Goal: Information Seeking & Learning: Learn about a topic

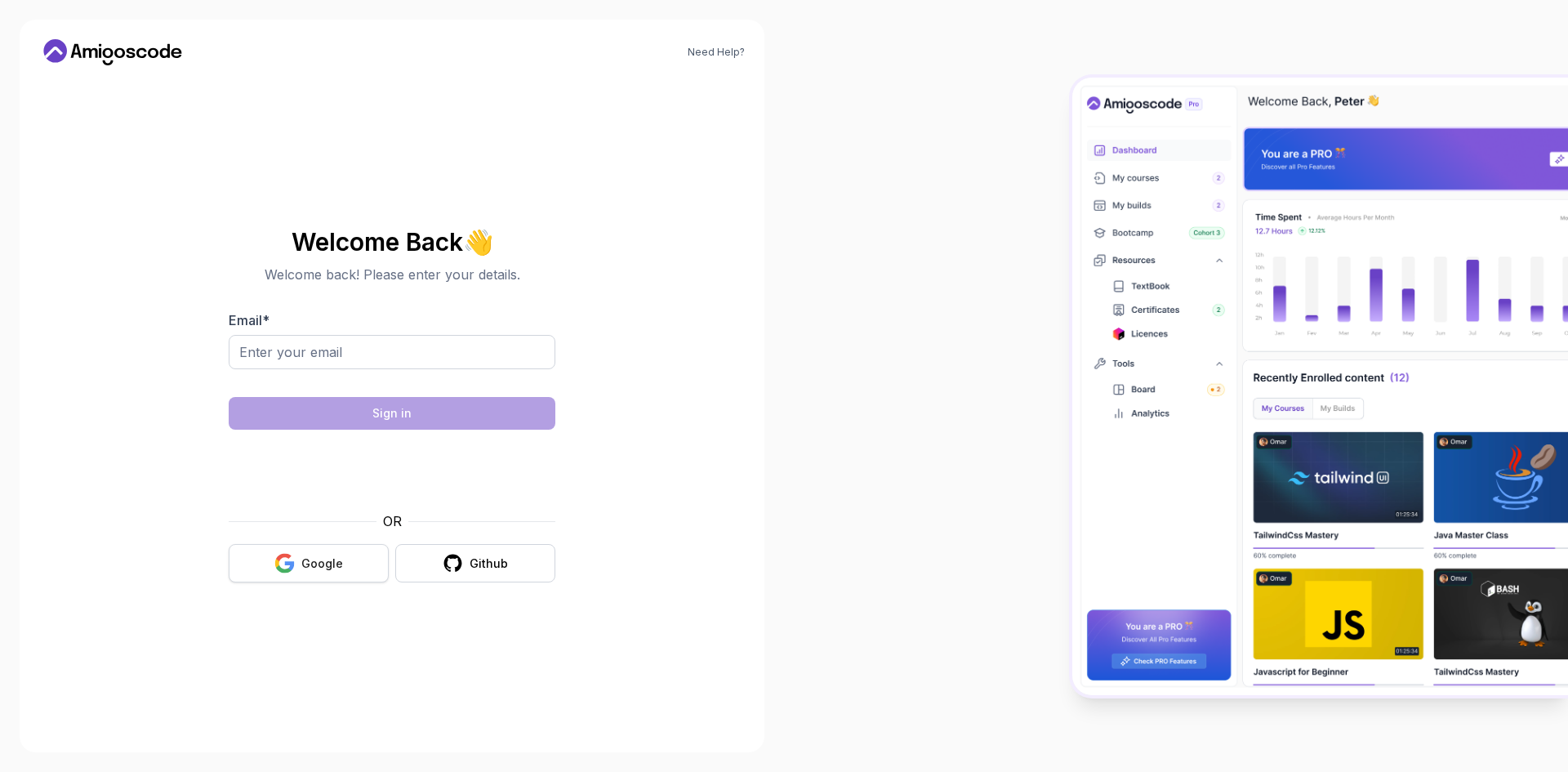
click at [341, 557] on div "Google" at bounding box center [323, 564] width 42 height 17
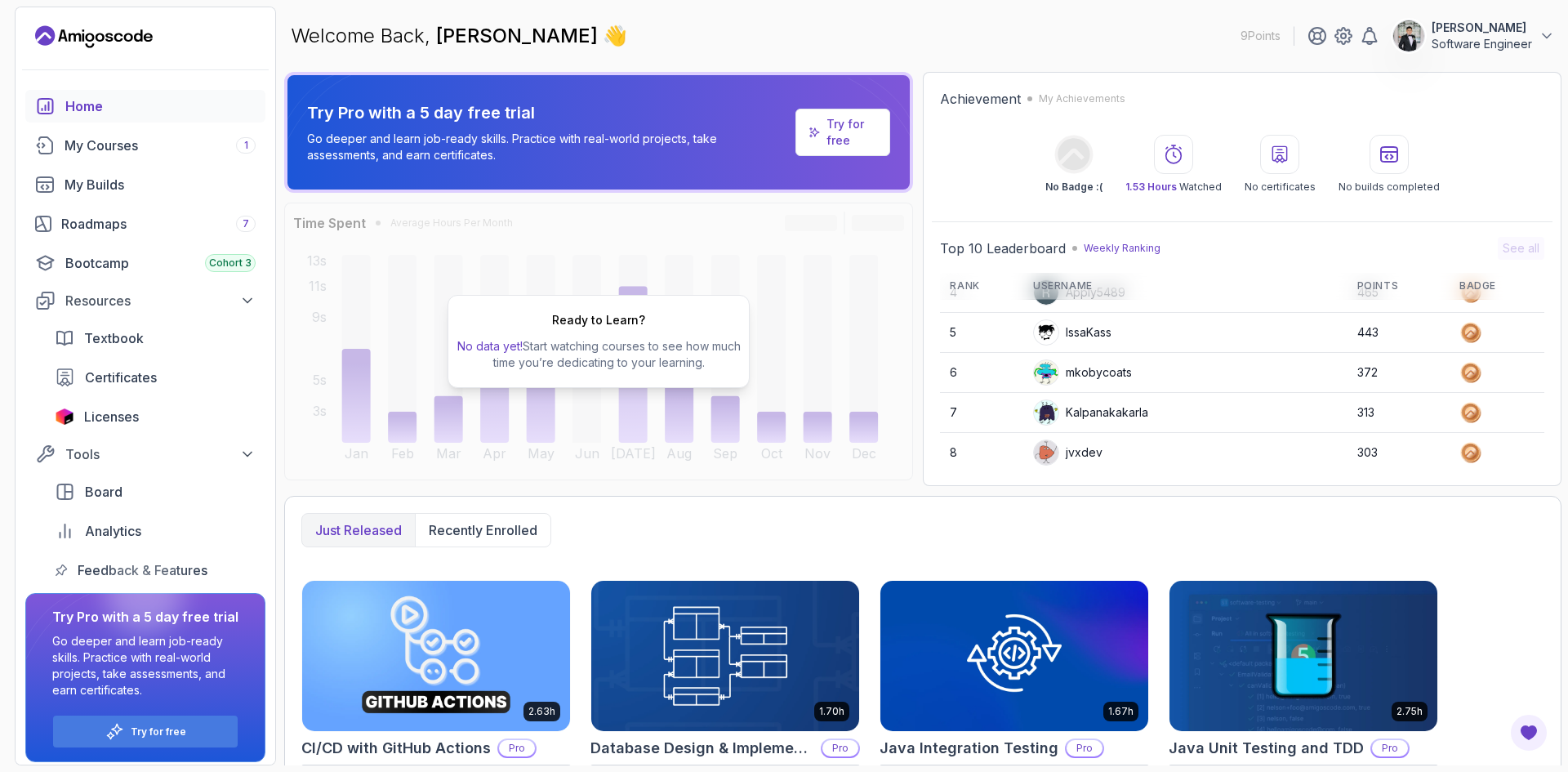
scroll to position [230, 0]
click at [127, 215] on div "Roadmaps 7" at bounding box center [158, 223] width 194 height 19
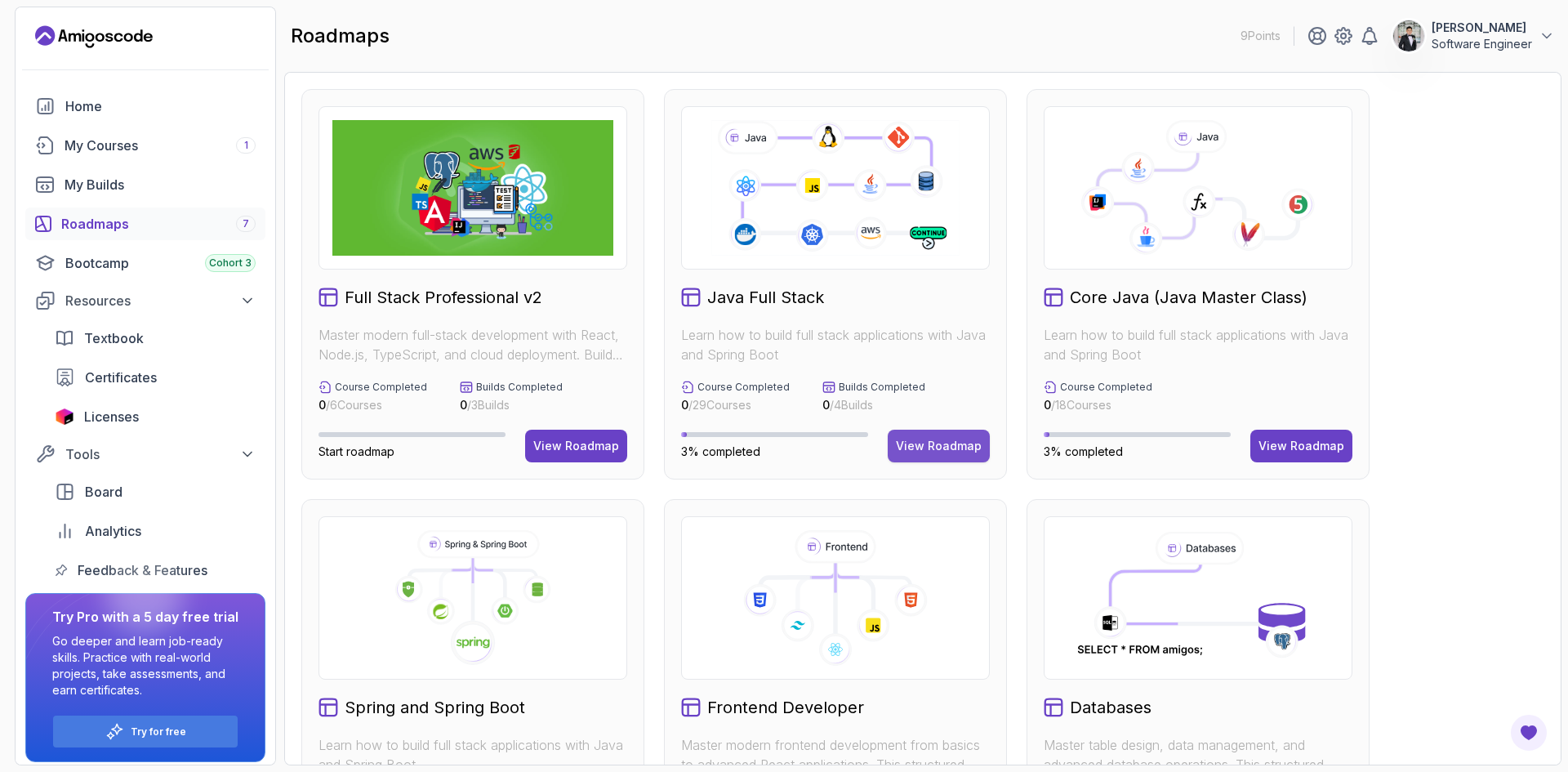
click at [924, 447] on div "View Roadmap" at bounding box center [938, 446] width 85 height 17
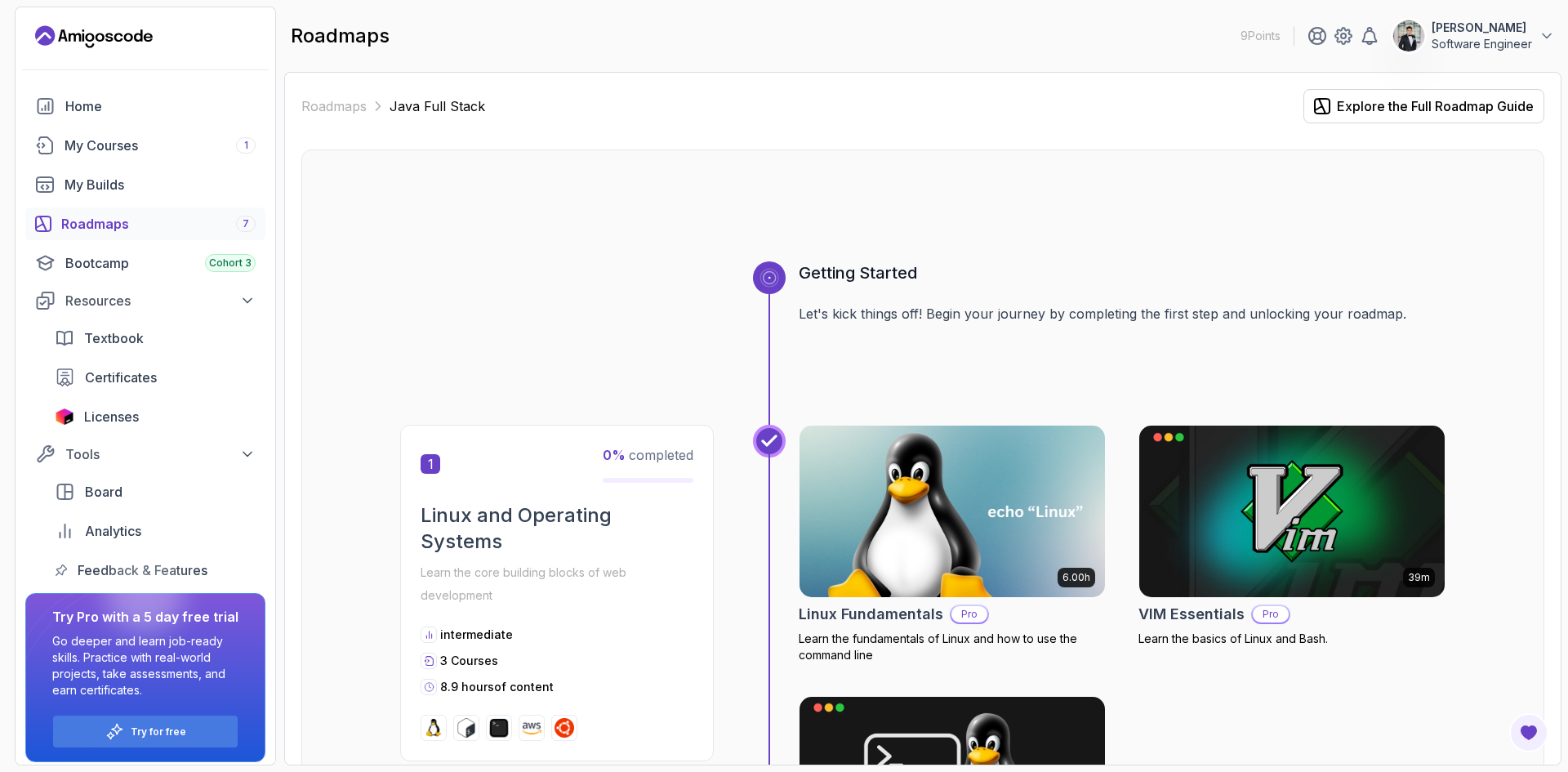
click at [1428, 39] on button "James Brian Software Engineer" at bounding box center [1474, 35] width 162 height 32
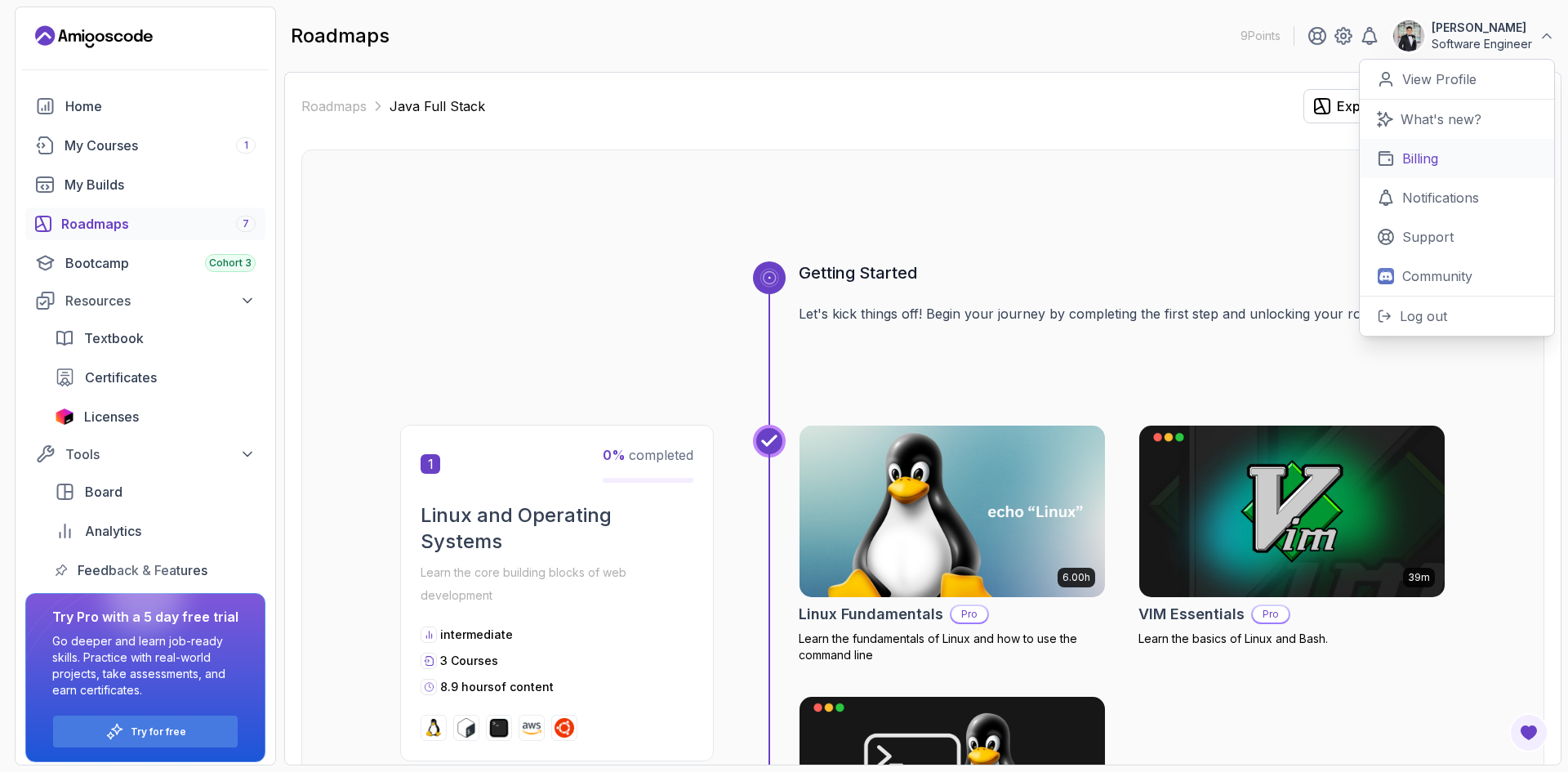
click at [1431, 159] on p "Billing" at bounding box center [1420, 158] width 36 height 19
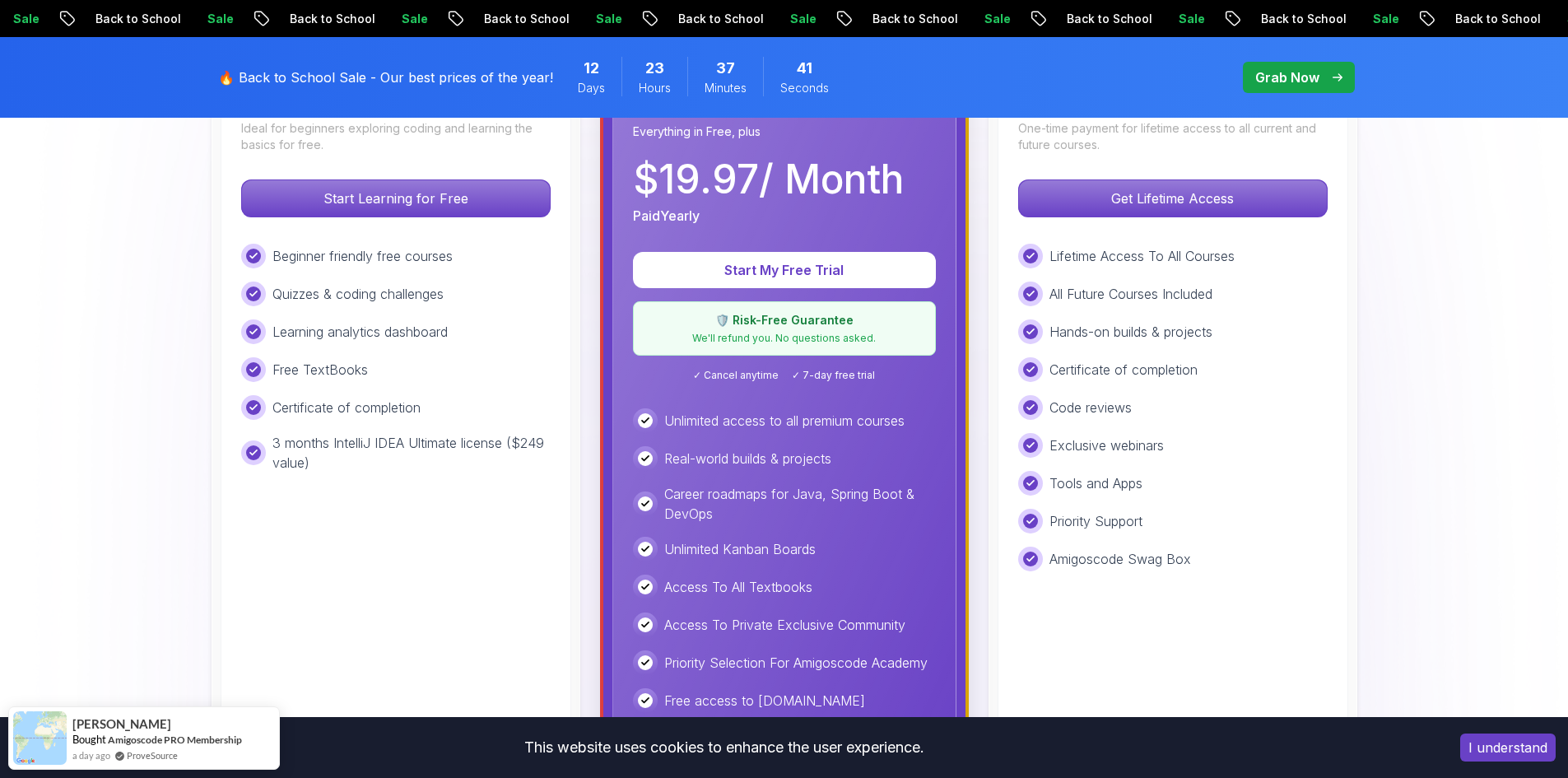
scroll to position [411, 0]
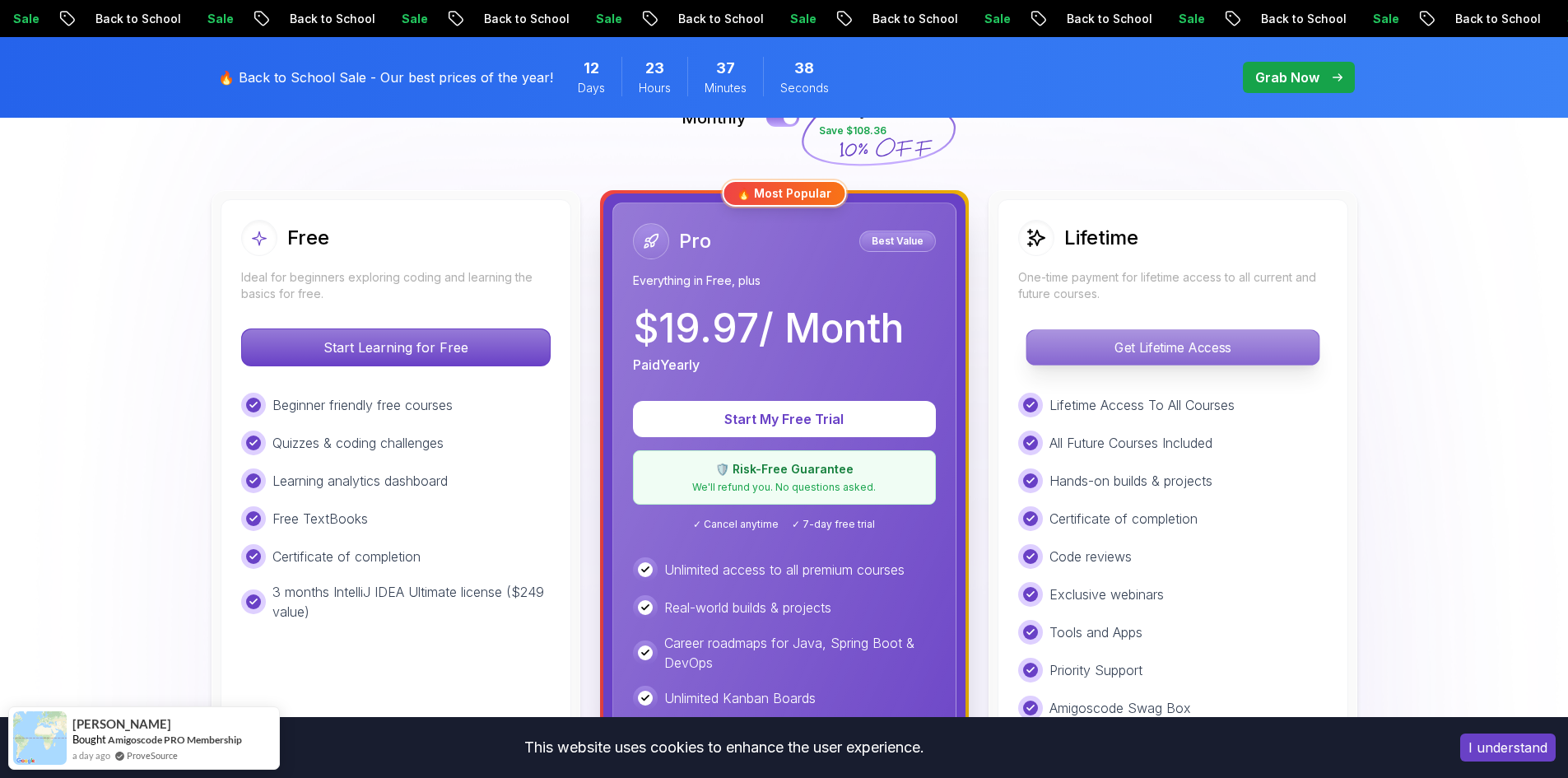
click at [1125, 345] on p "Get Lifetime Access" at bounding box center [1172, 347] width 292 height 34
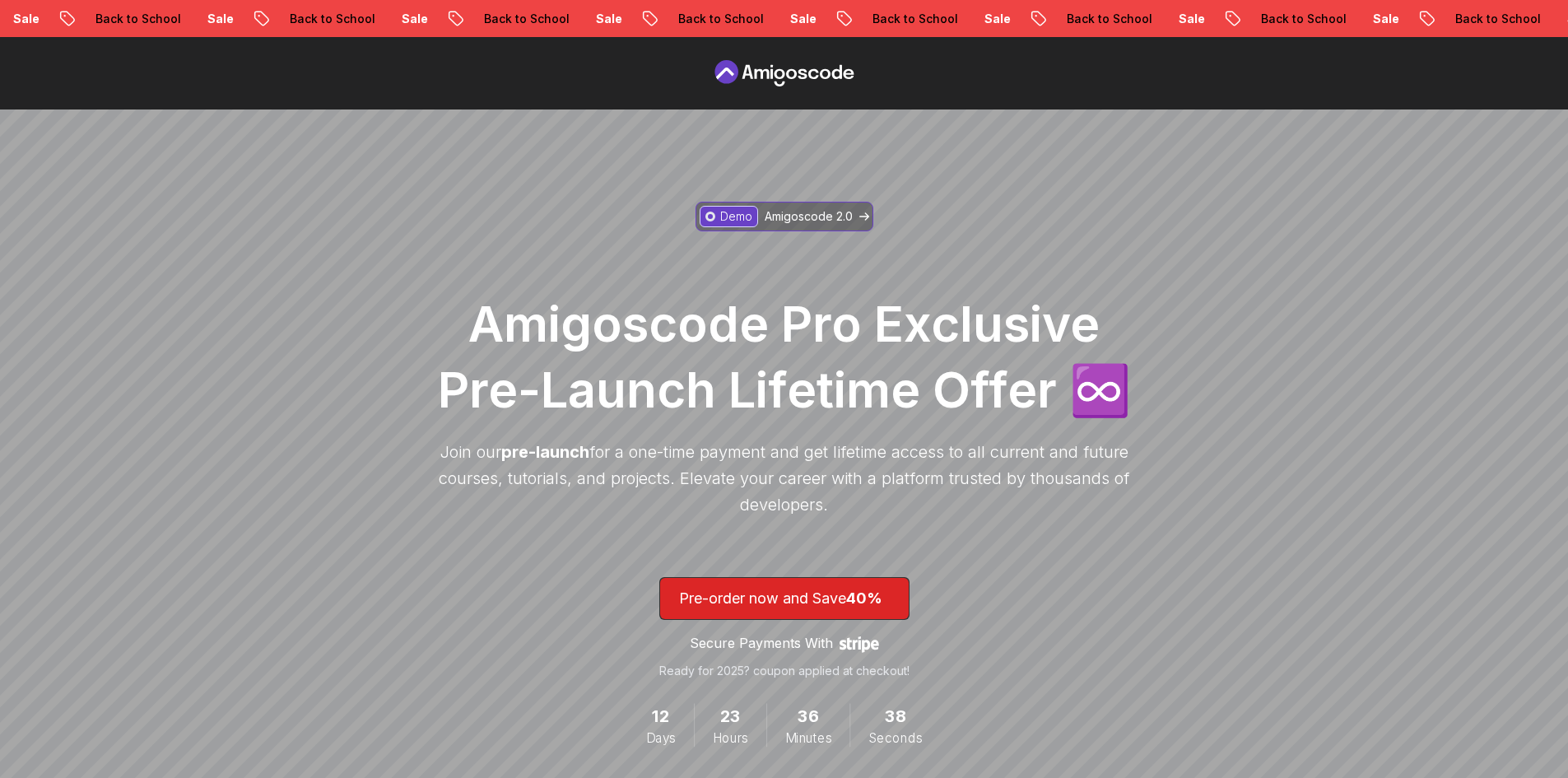
click at [834, 217] on p "Amigoscode 2.0" at bounding box center [809, 216] width 88 height 17
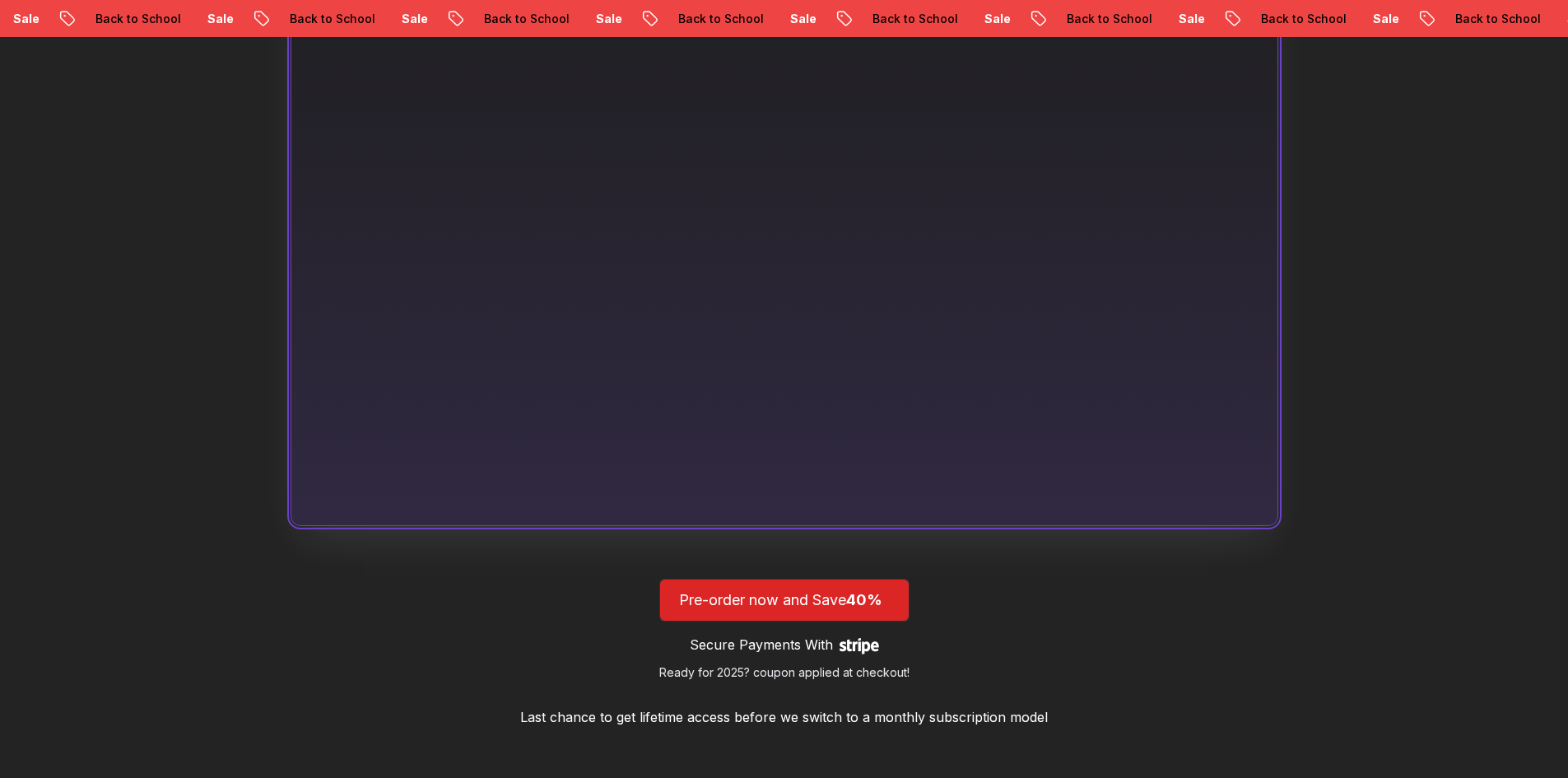
scroll to position [1379, 0]
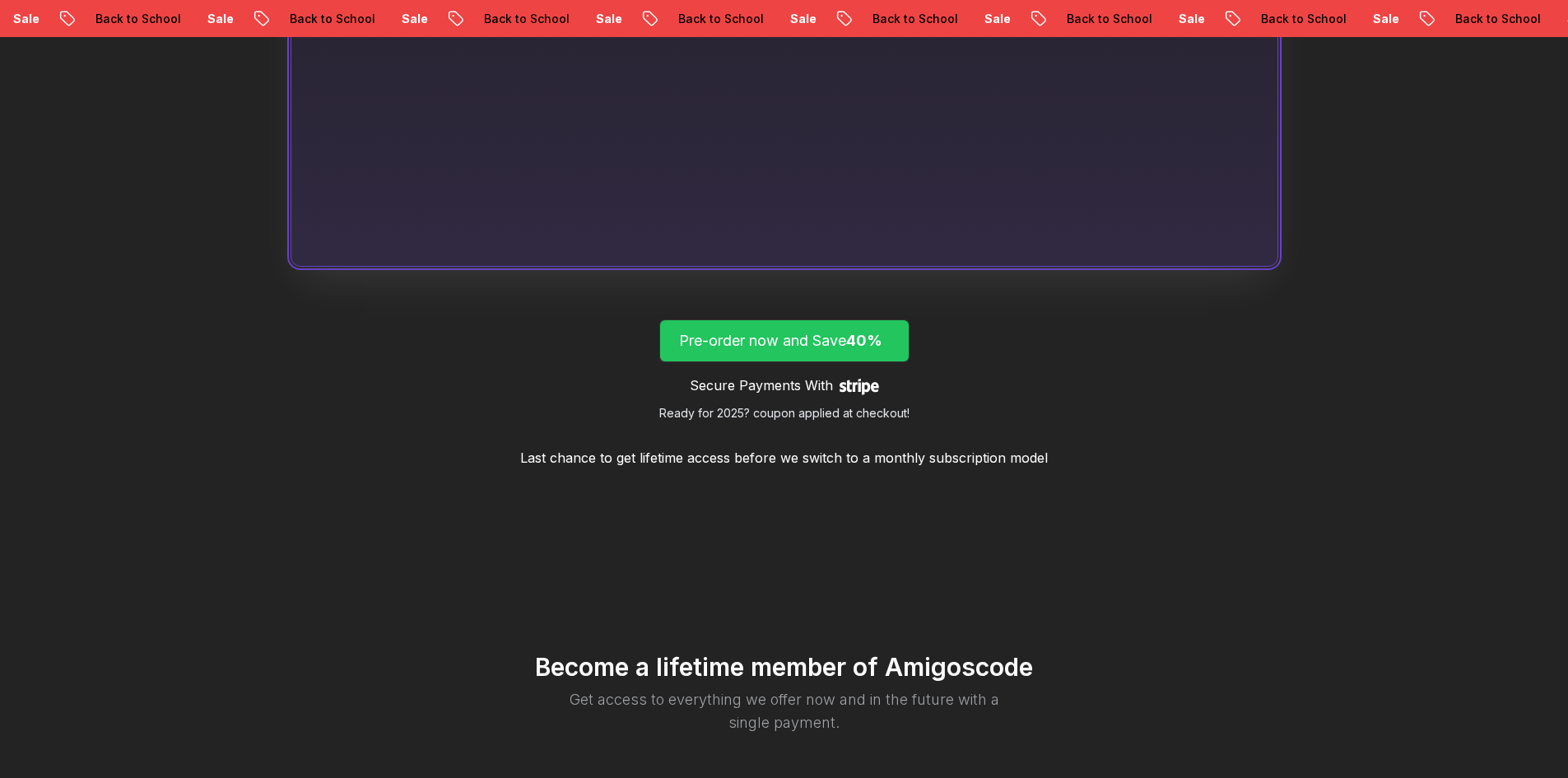
click at [818, 353] on span "lifetime-access" at bounding box center [784, 340] width 249 height 41
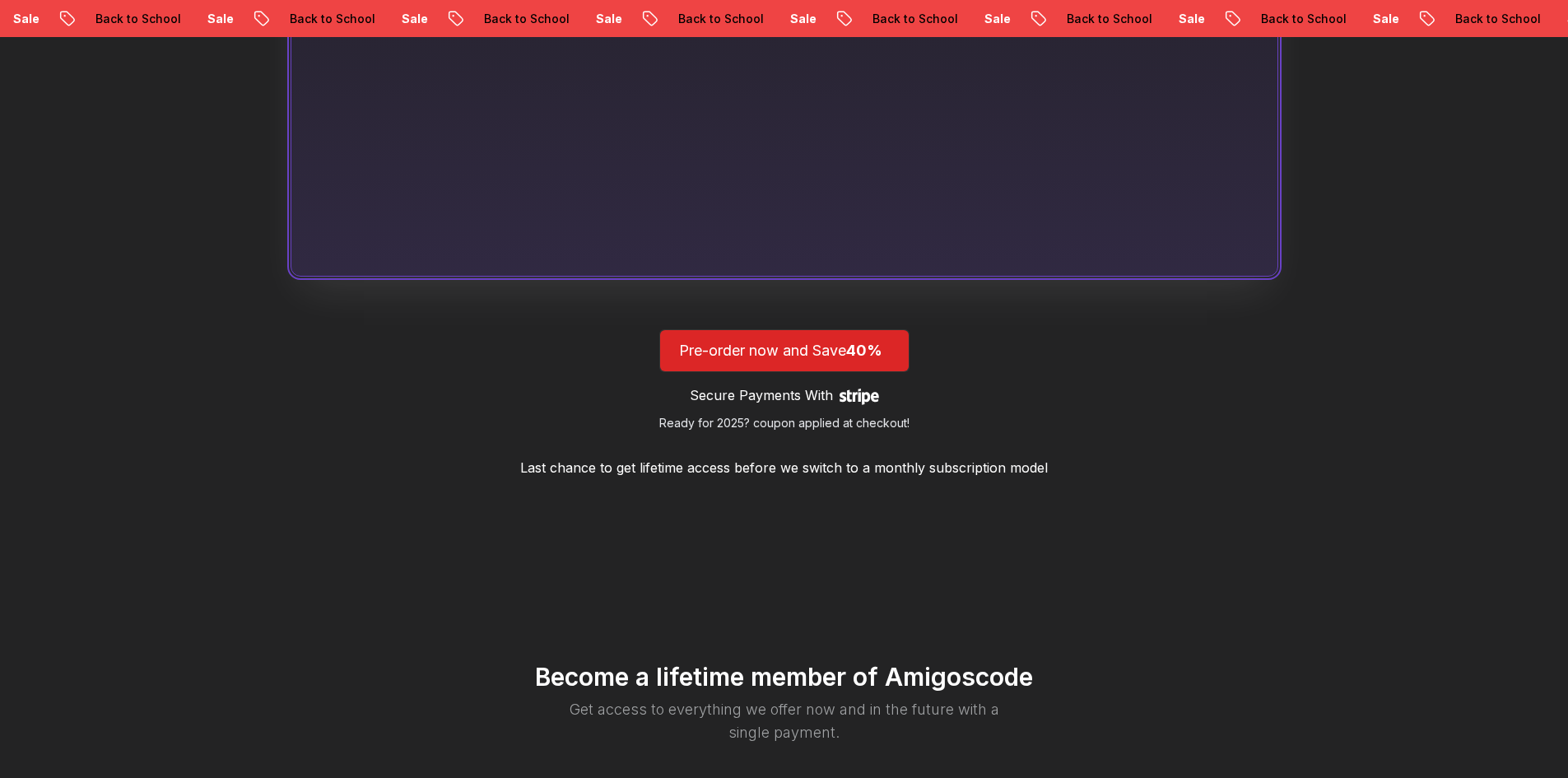
scroll to position [1363, 0]
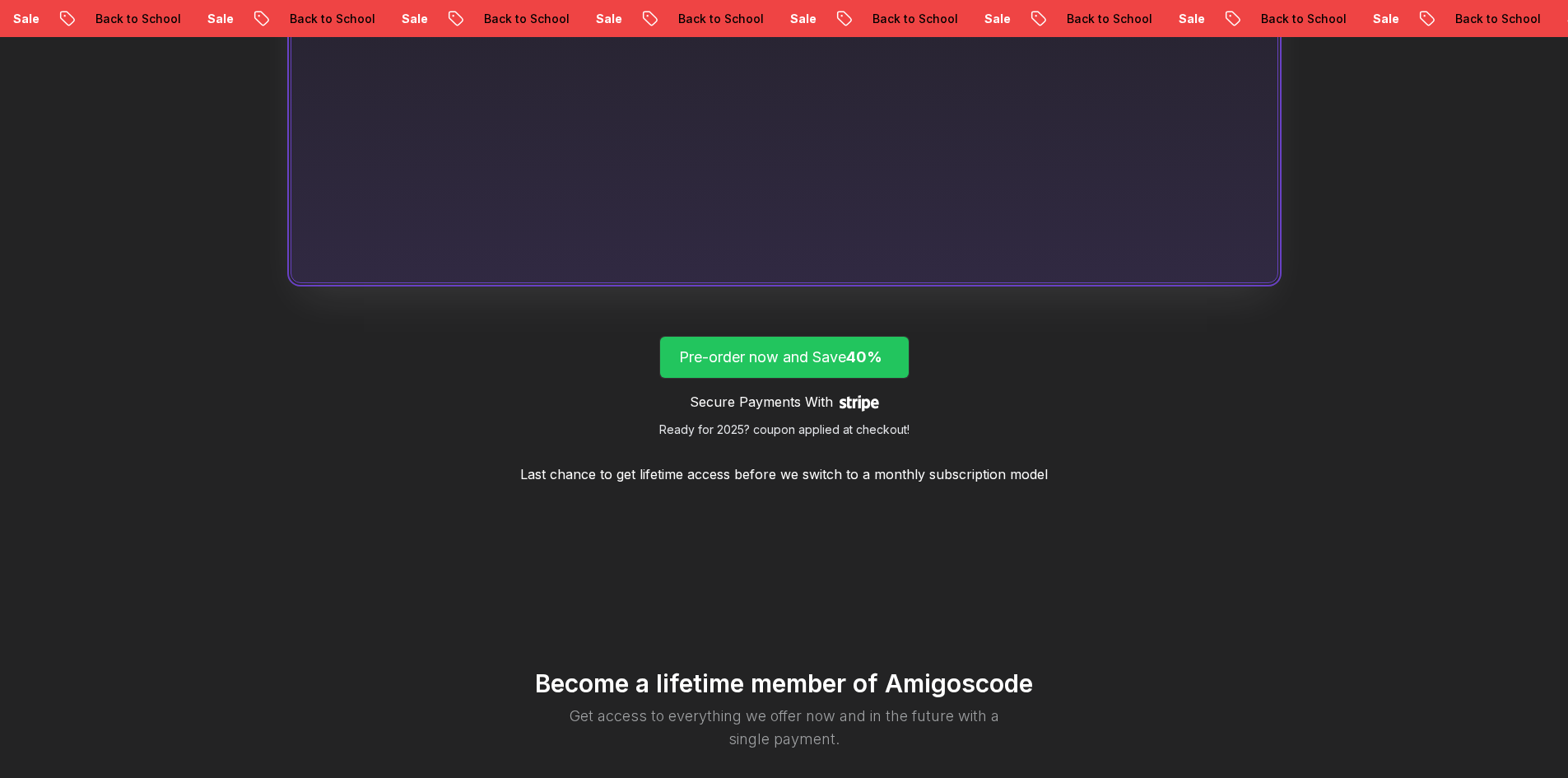
click at [726, 372] on span "lifetime-access" at bounding box center [784, 357] width 249 height 41
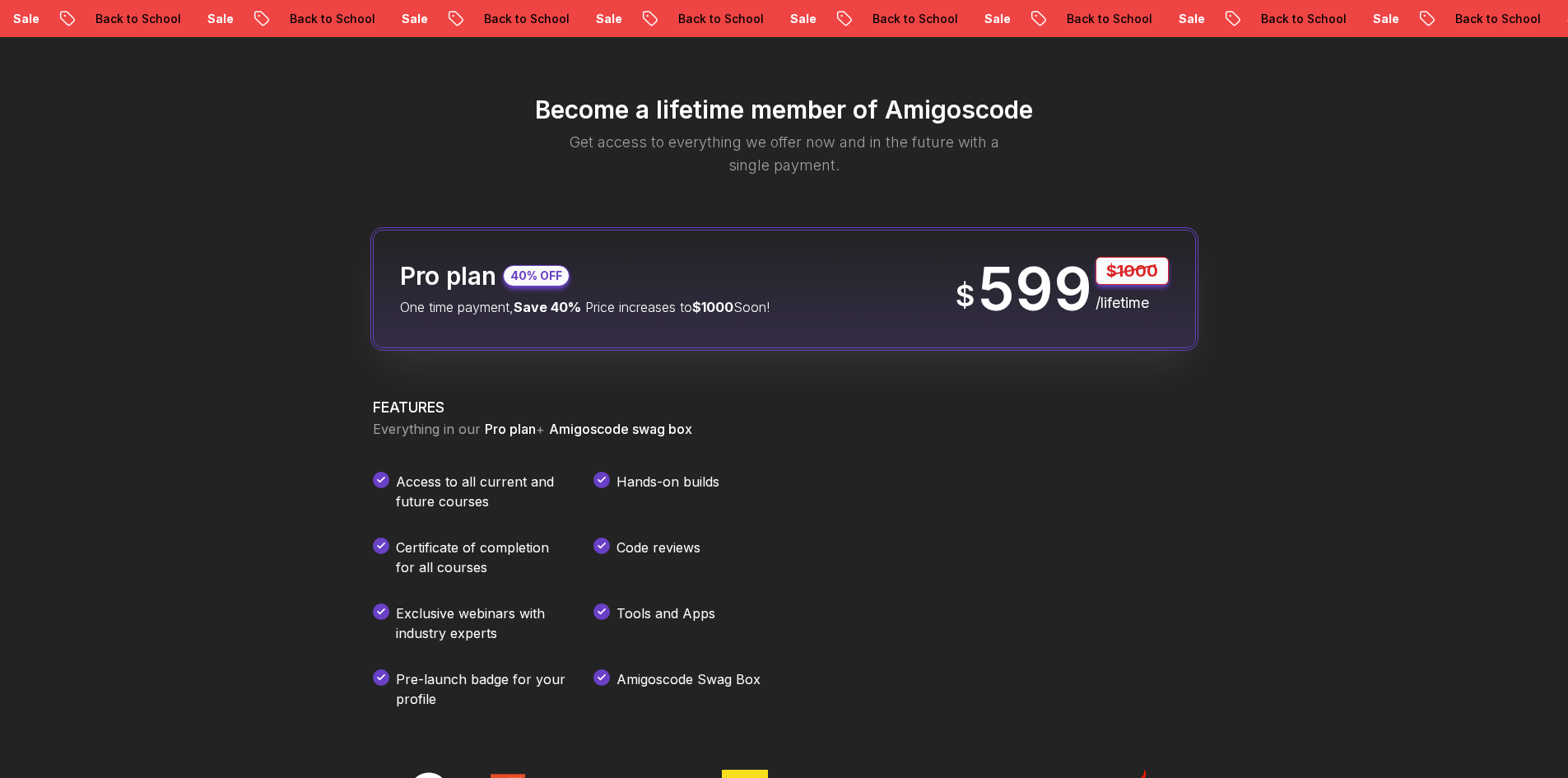
scroll to position [1938, 0]
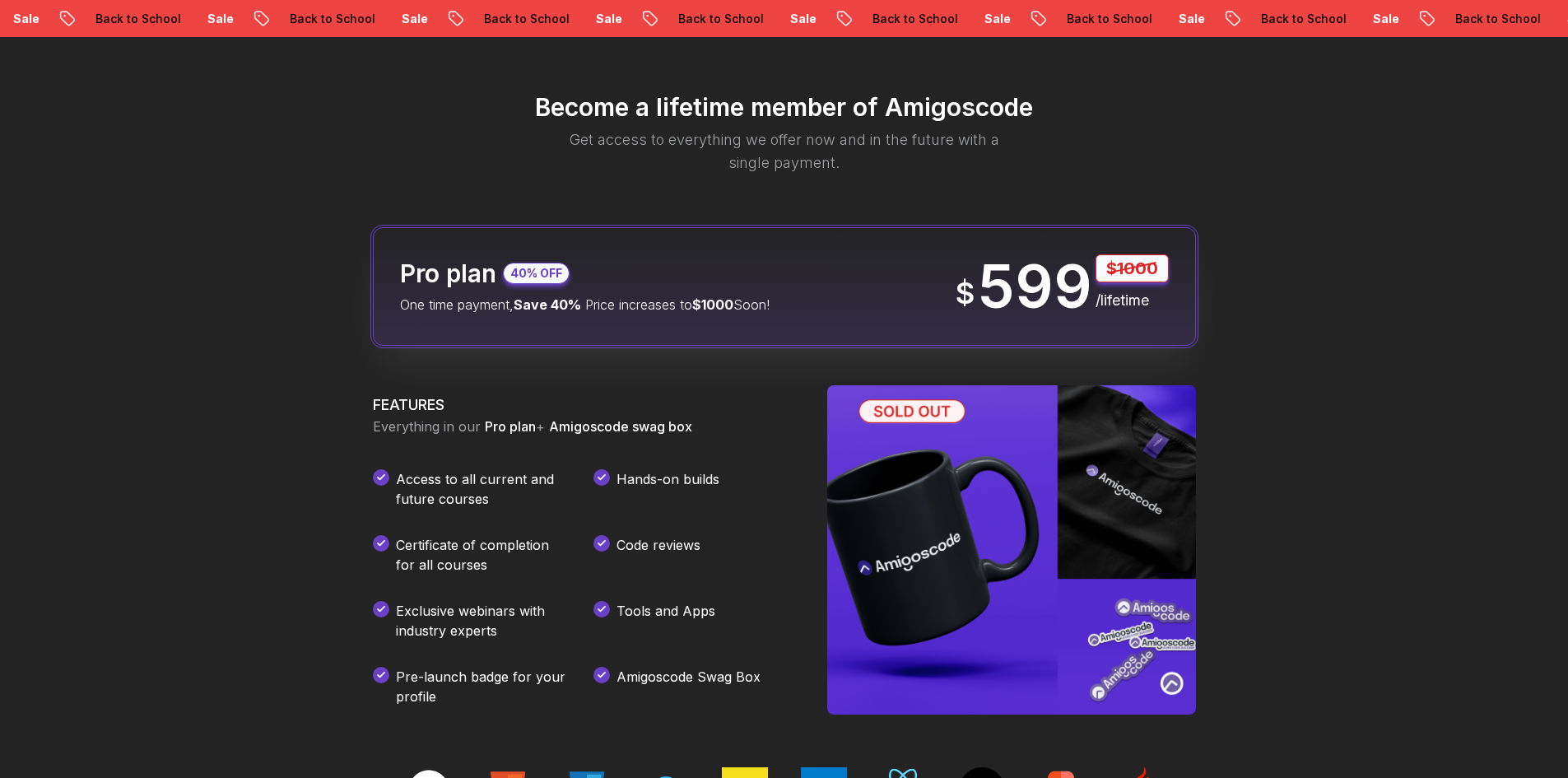
click at [687, 288] on div "Pro plan 40% OFF One time payment, Save 40% Price increases to $1000 Soon!" at bounding box center [584, 287] width 369 height 56
click at [664, 308] on p "One time payment, Save 40% Price increases to $1000 Soon!" at bounding box center [584, 304] width 369 height 19
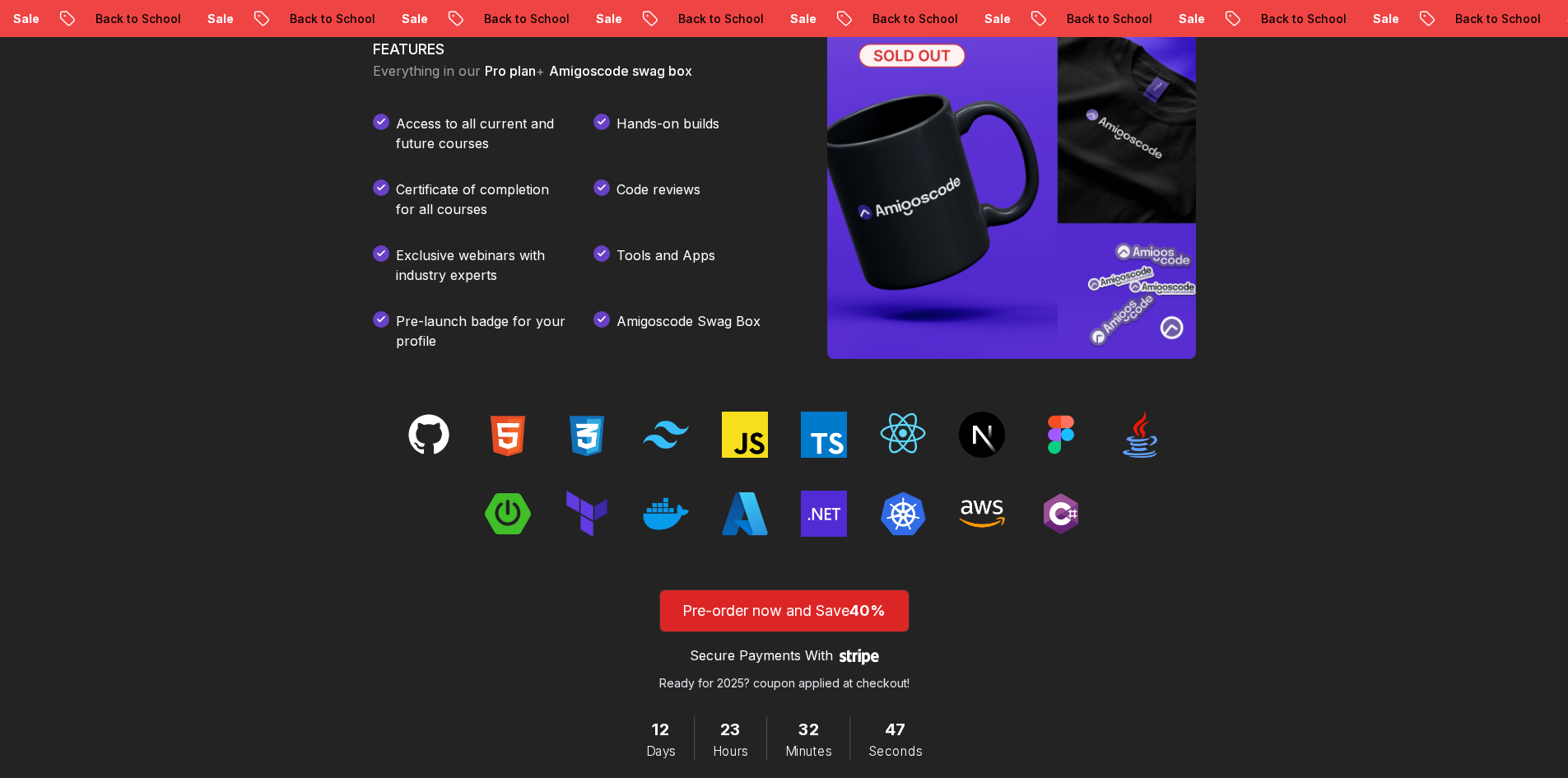
scroll to position [2351, 0]
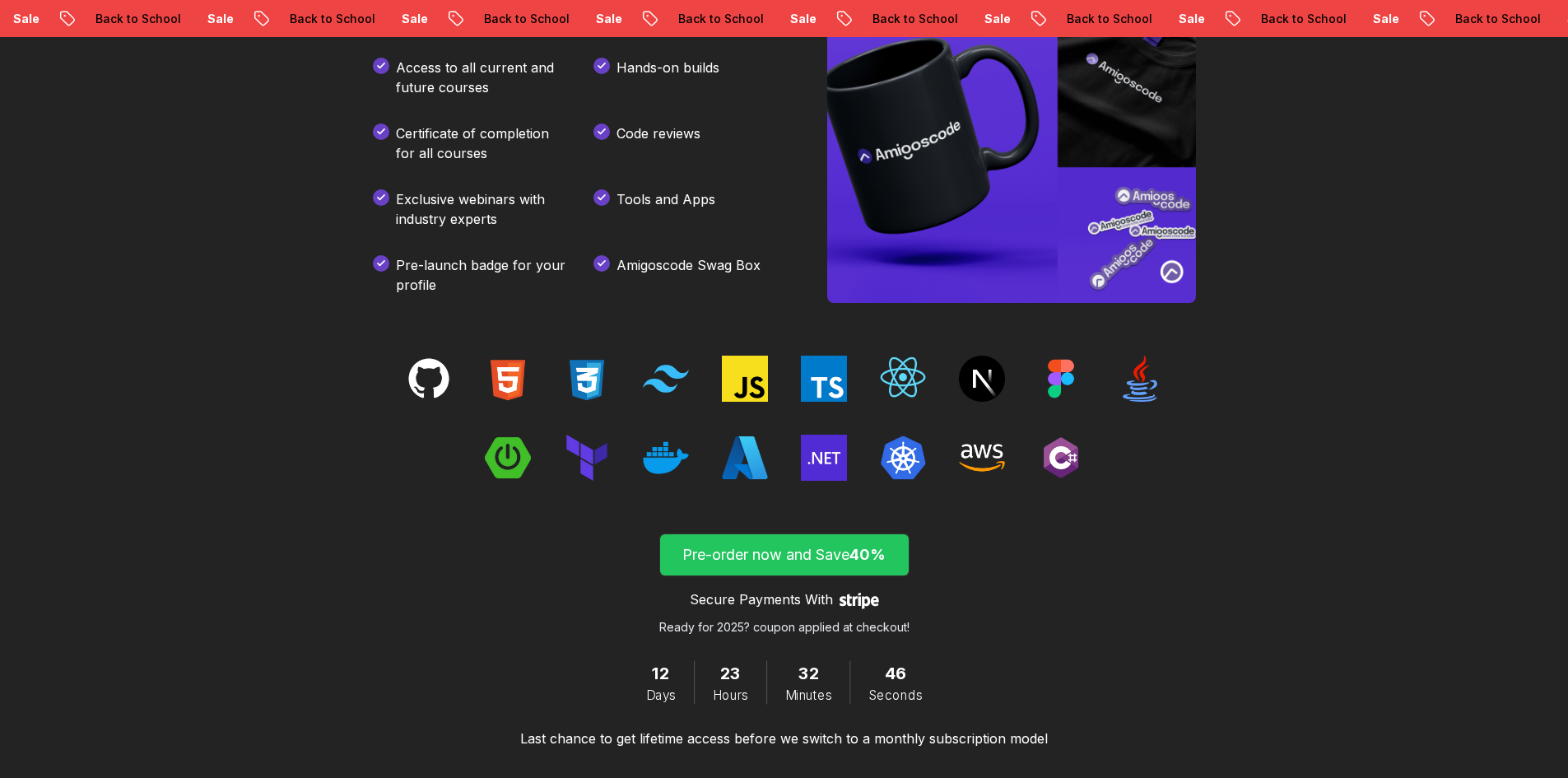
click at [806, 566] on span "submit" at bounding box center [784, 555] width 249 height 41
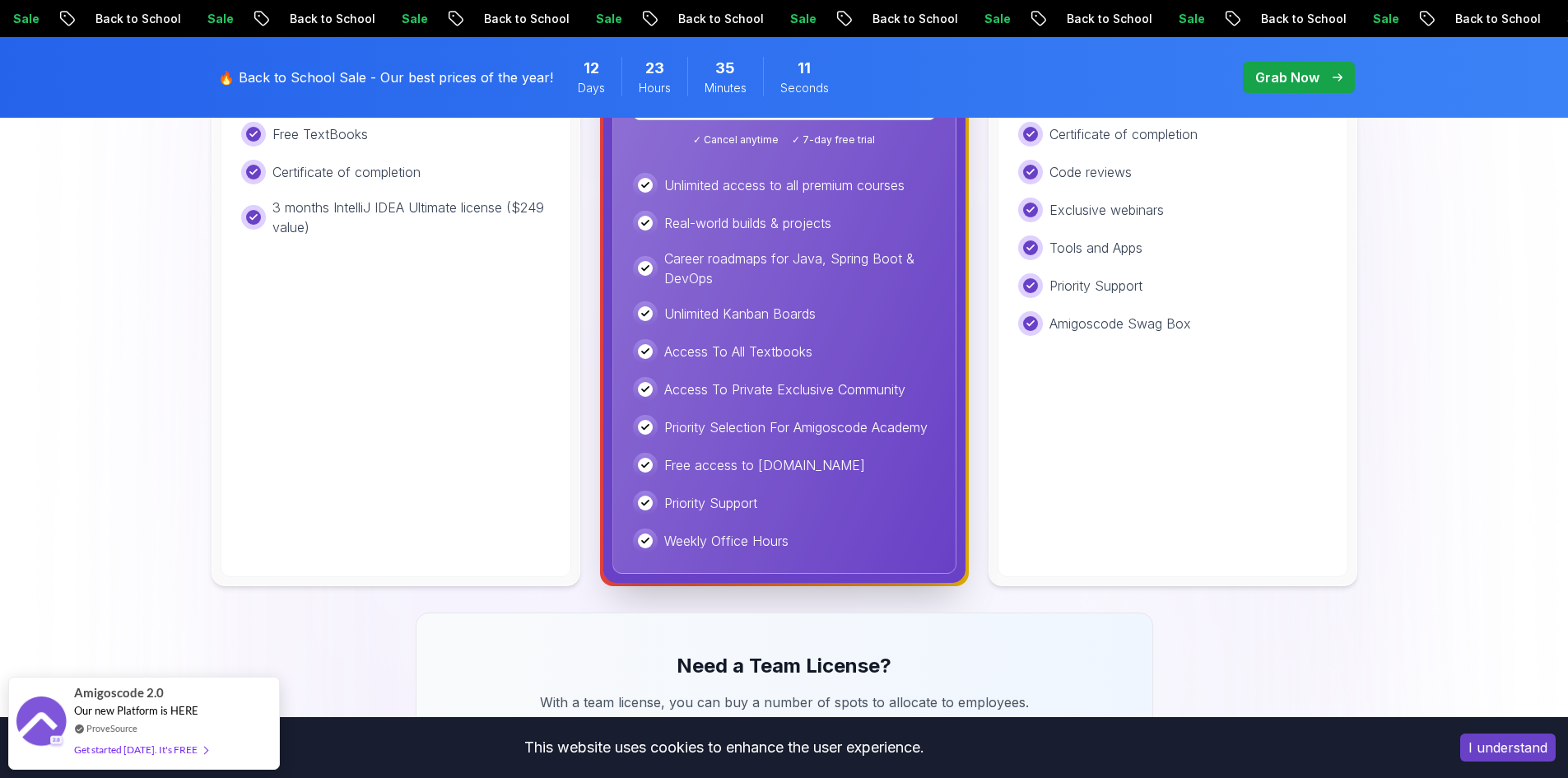
scroll to position [799, 0]
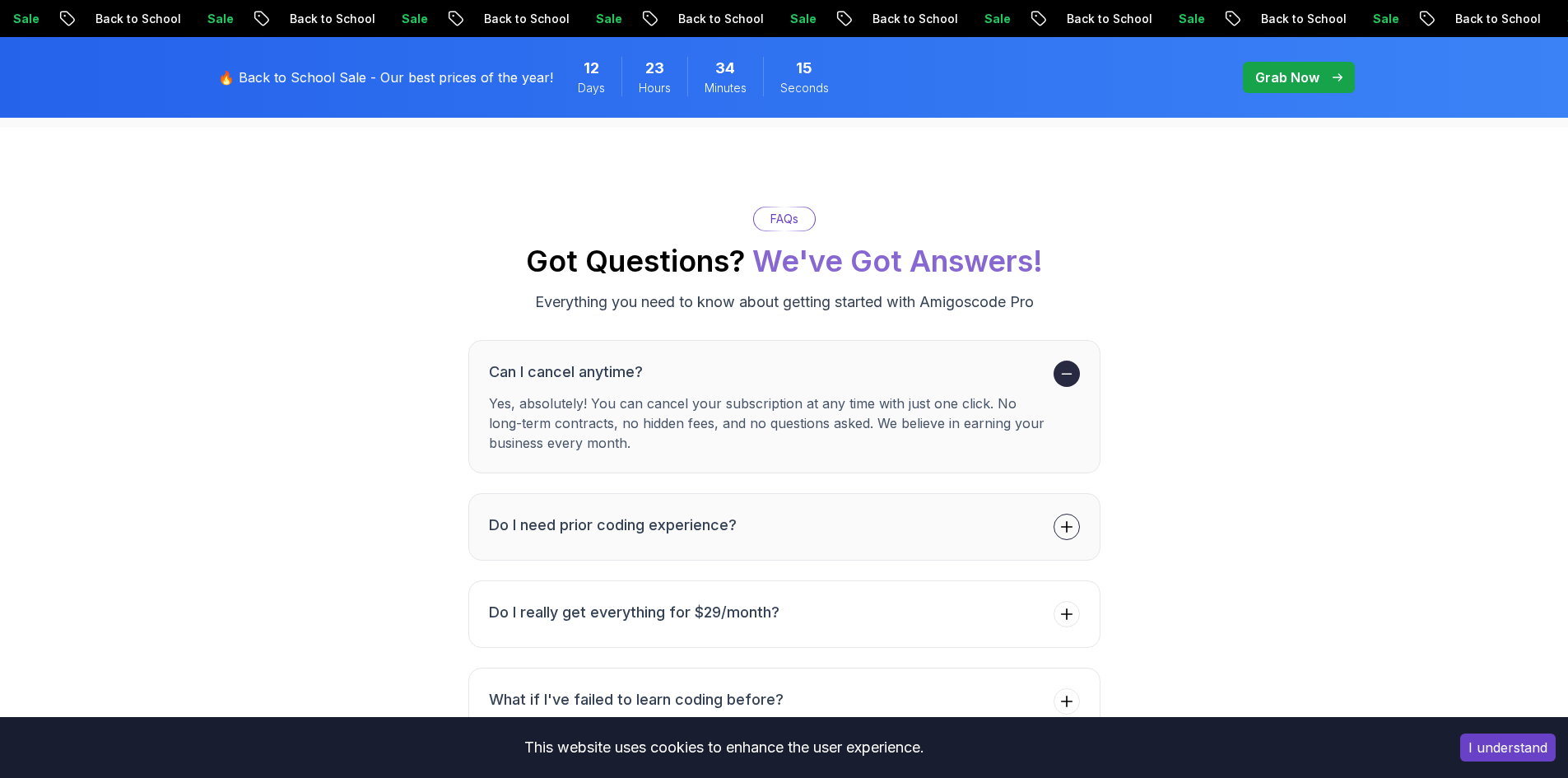
scroll to position [5821, 0]
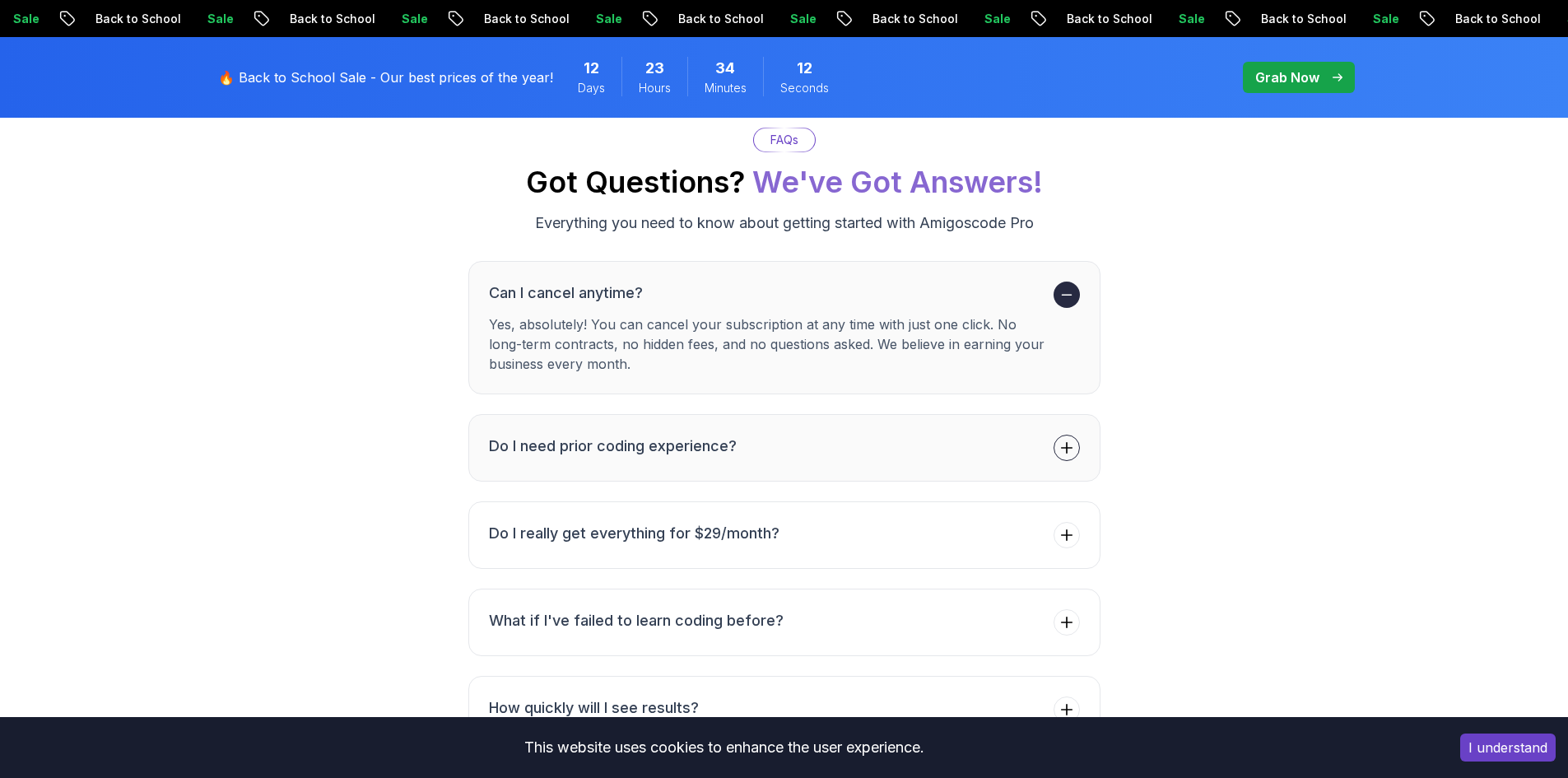
click at [940, 424] on button "Do I need prior coding experience?" at bounding box center [784, 447] width 632 height 68
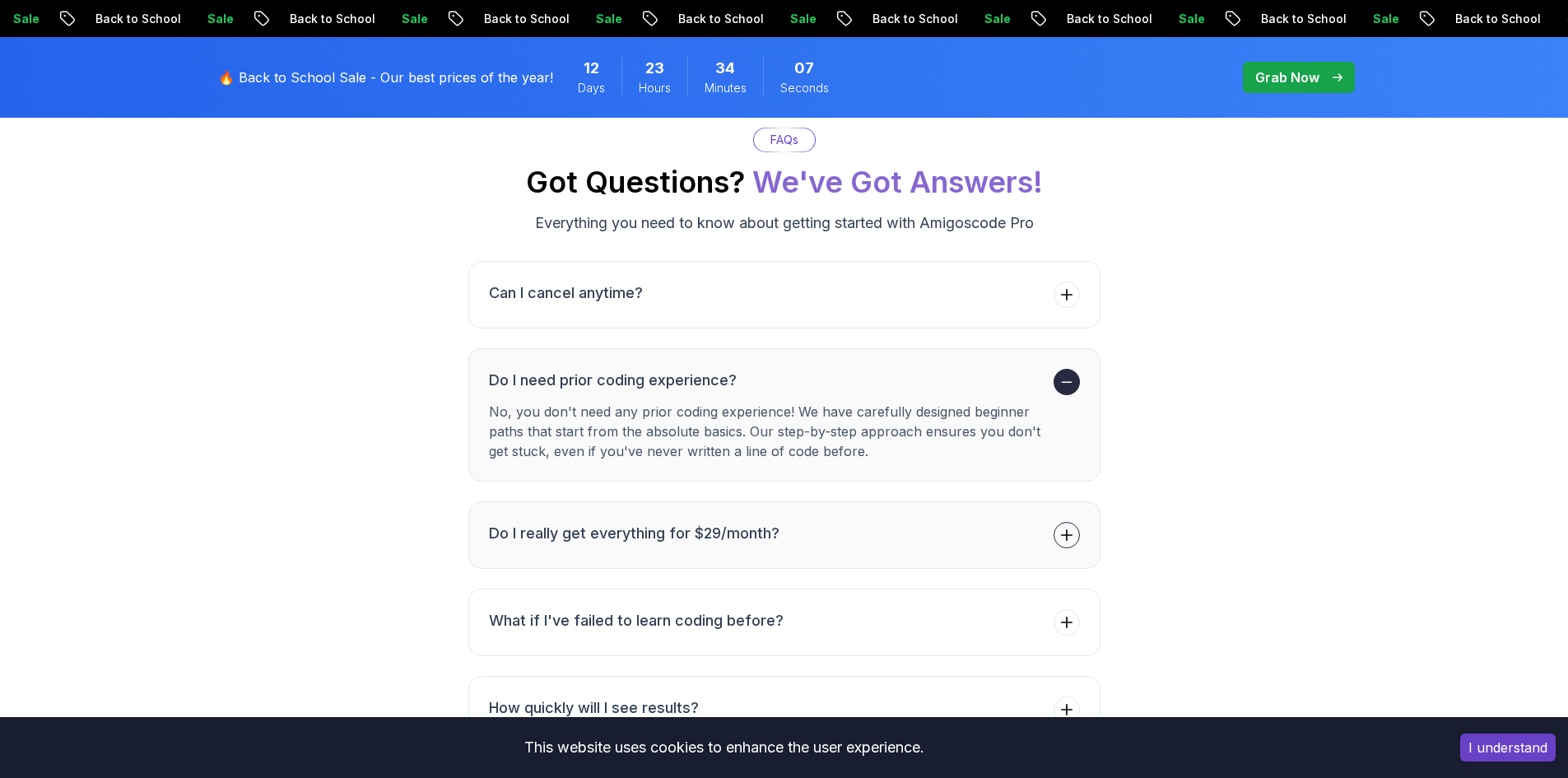
click at [865, 509] on button "Do I really get everything for $29/month?" at bounding box center [784, 534] width 632 height 68
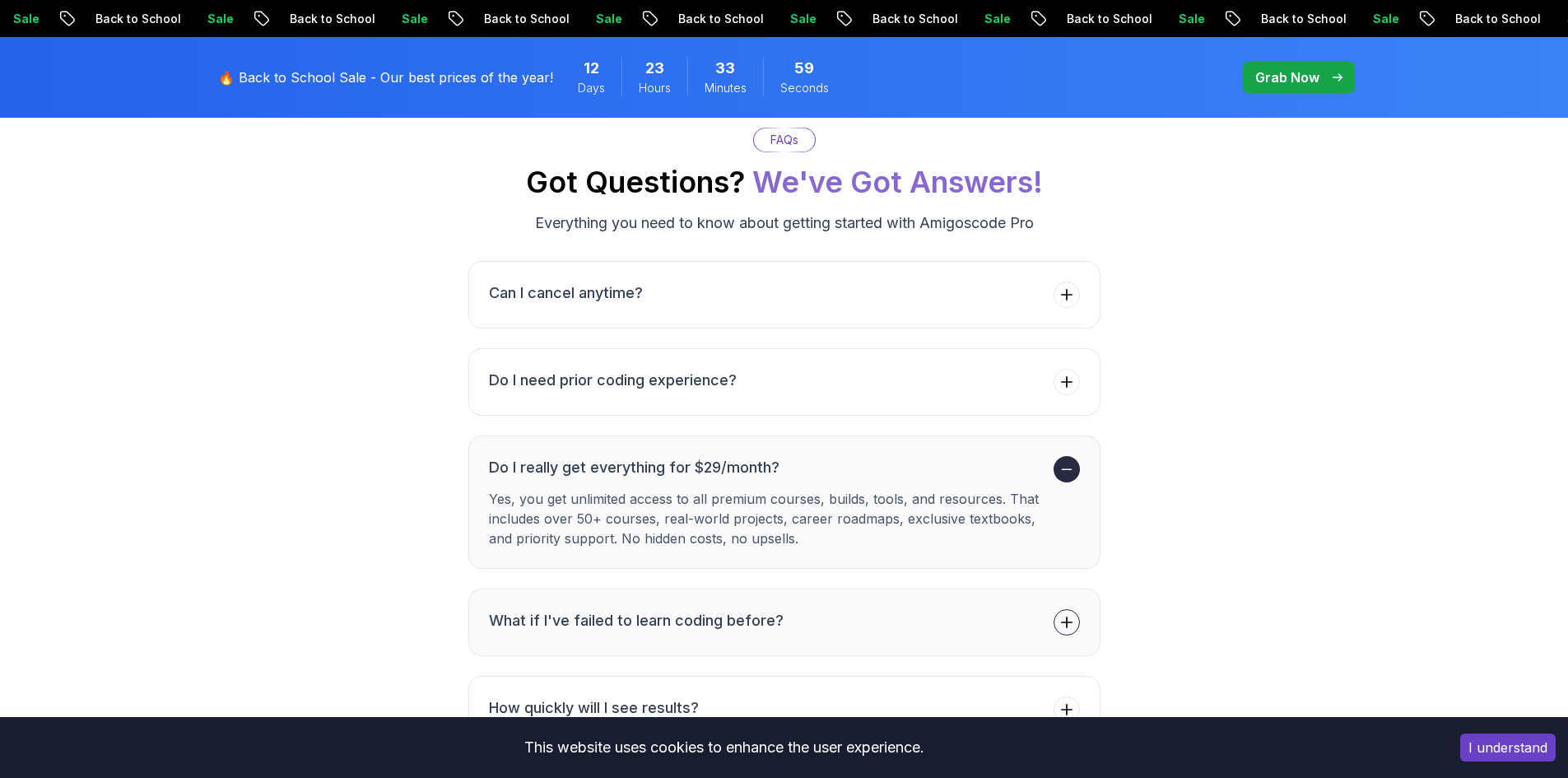
click at [806, 589] on button "What if I've failed to learn coding before?" at bounding box center [784, 622] width 632 height 68
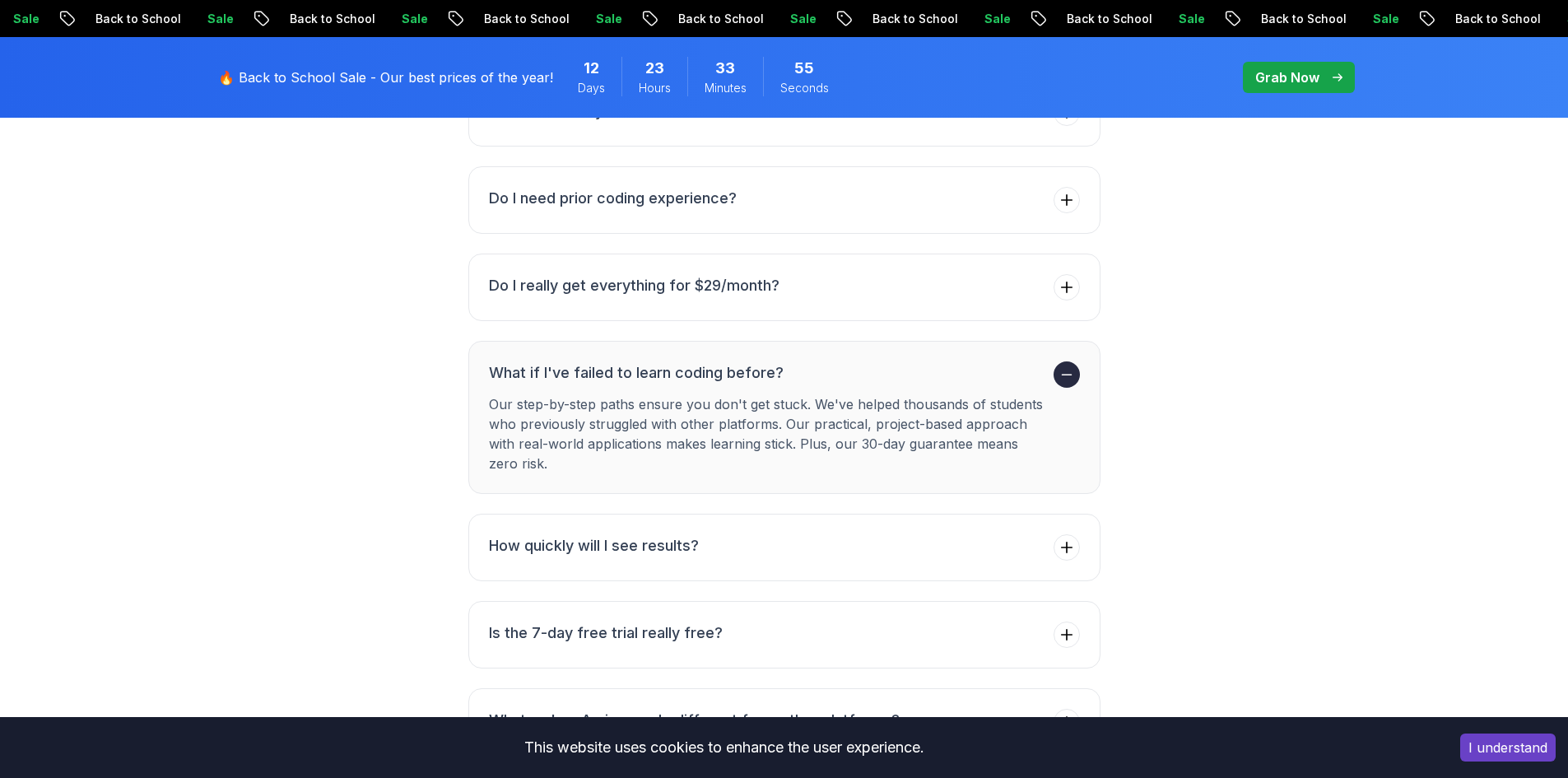
scroll to position [6151, 0]
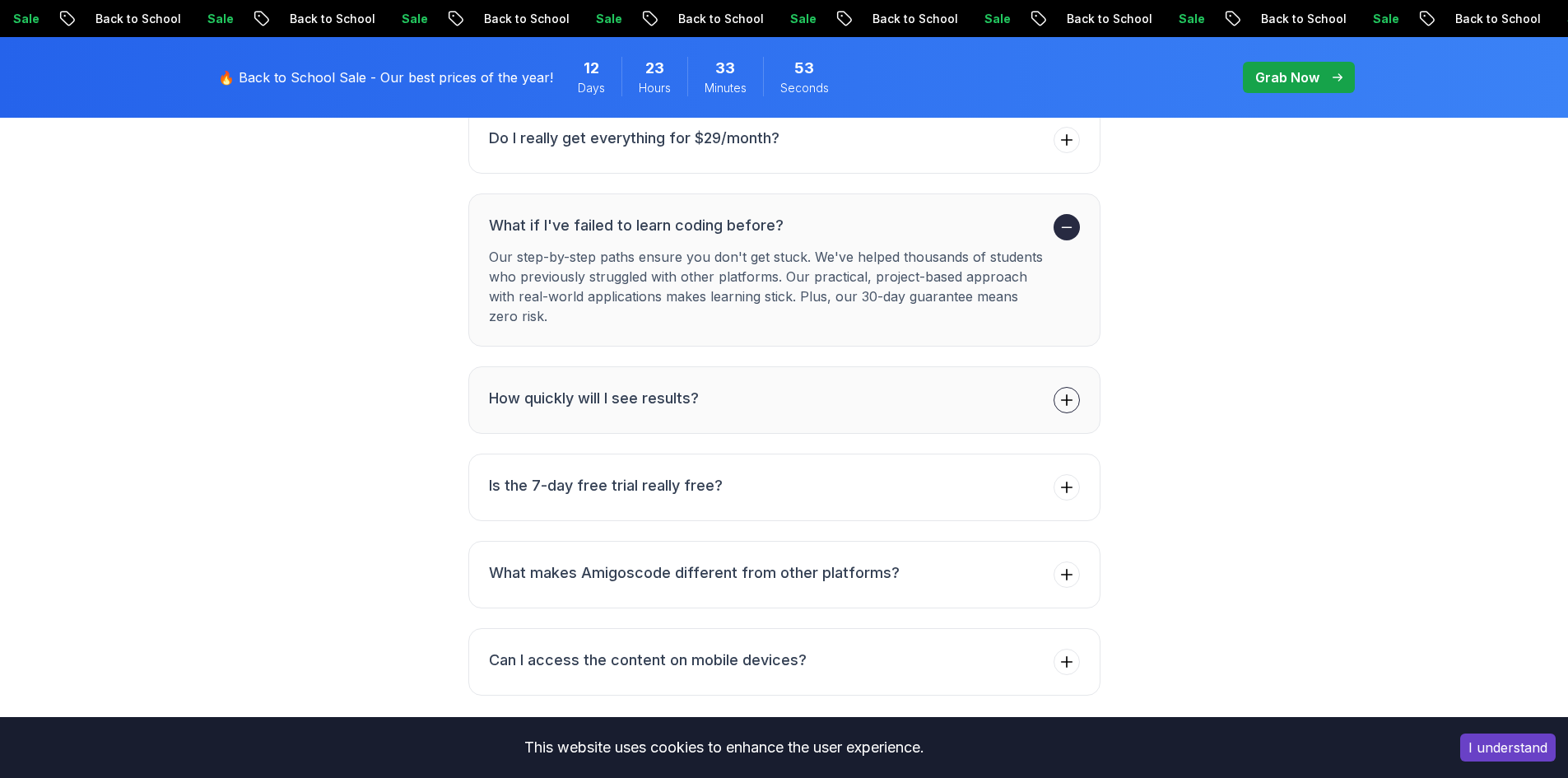
click at [722, 369] on button "How quickly will I see results?" at bounding box center [784, 400] width 632 height 68
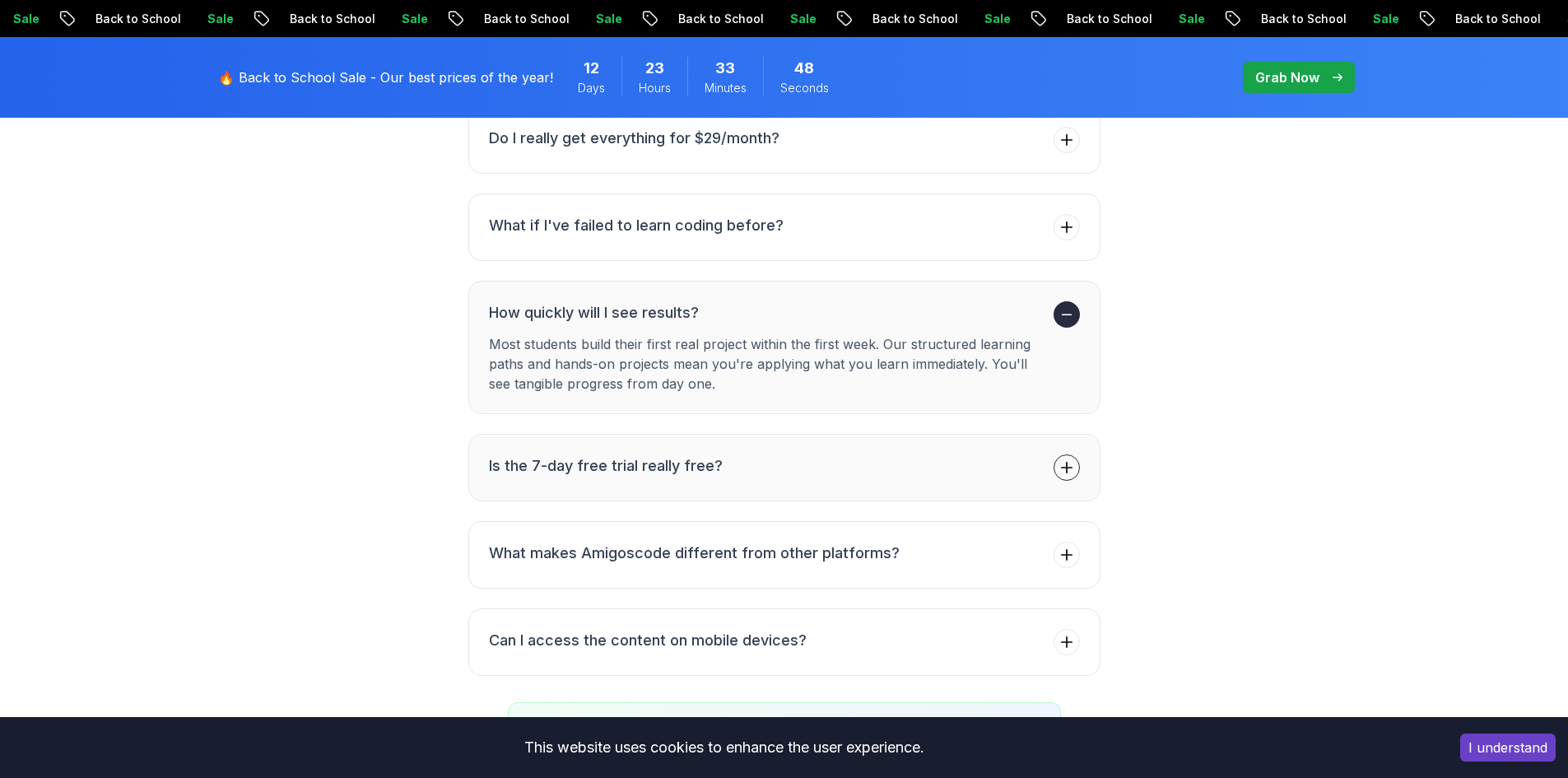
click at [705, 454] on h3 "Is the 7-day free trial really free?" at bounding box center [606, 466] width 234 height 23
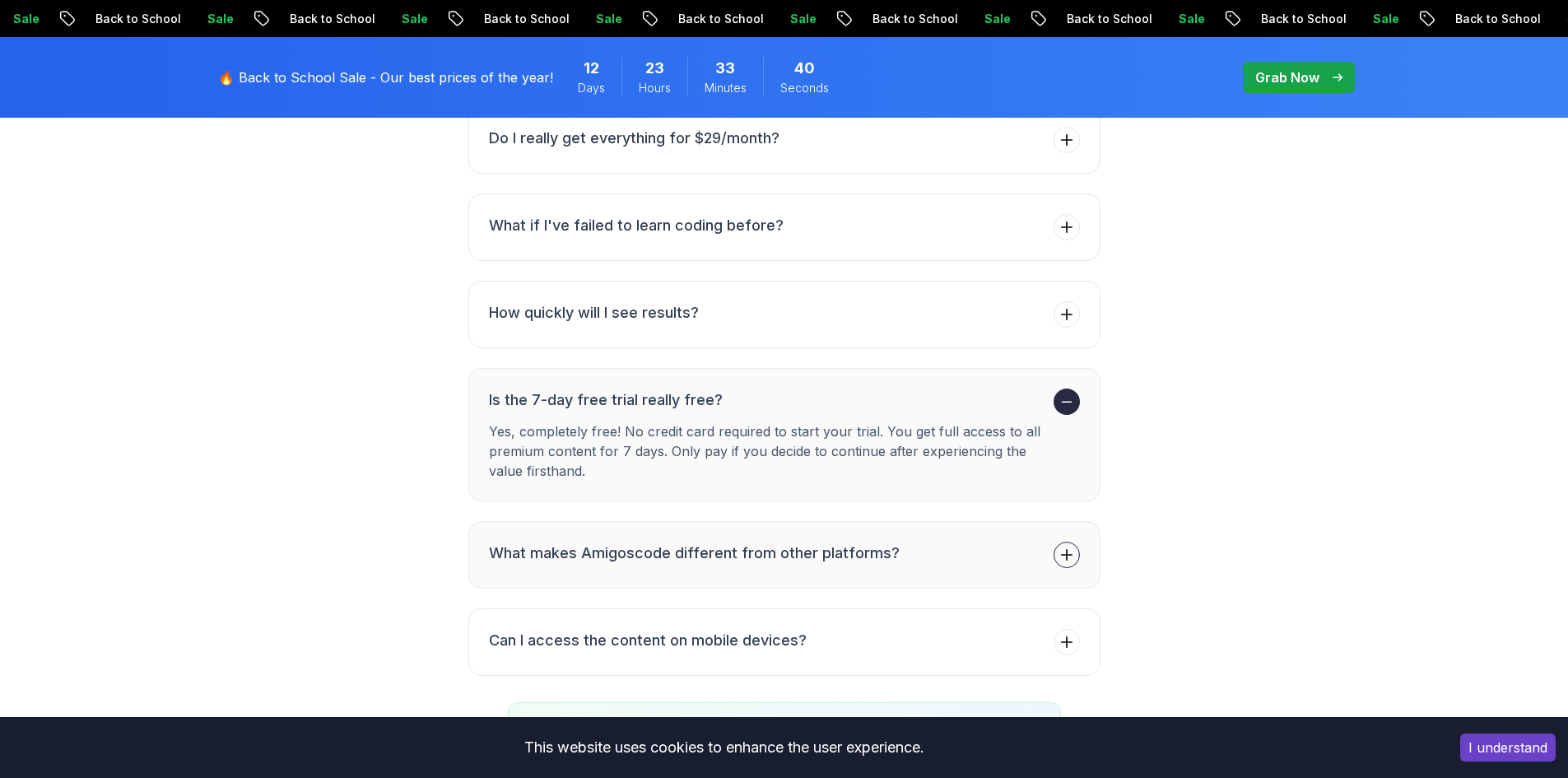
click at [868, 542] on h3 "What makes Amigoscode different from other platforms?" at bounding box center [693, 553] width 410 height 23
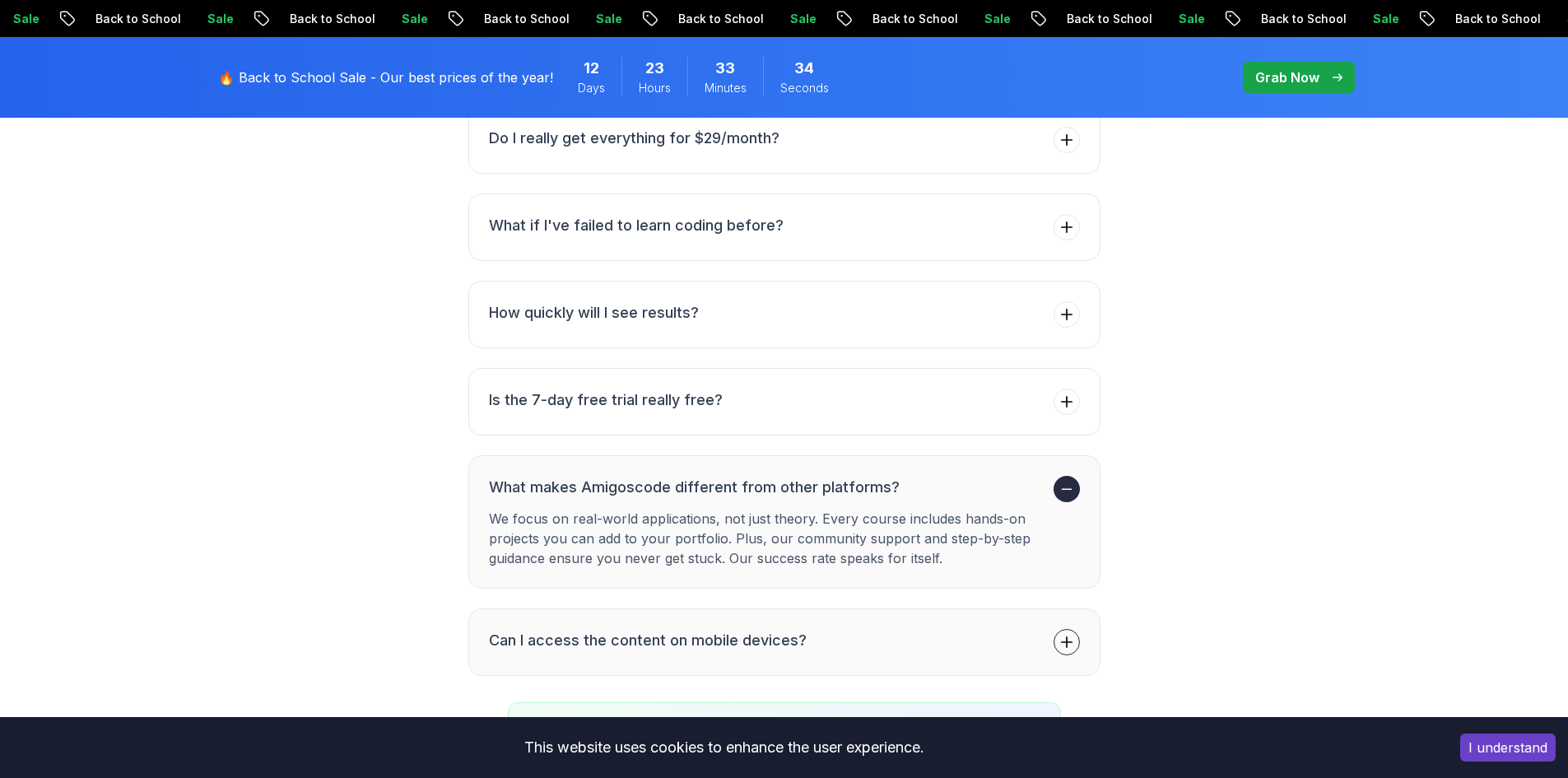
click at [860, 608] on button "Can I access the content on mobile devices?" at bounding box center [784, 642] width 632 height 68
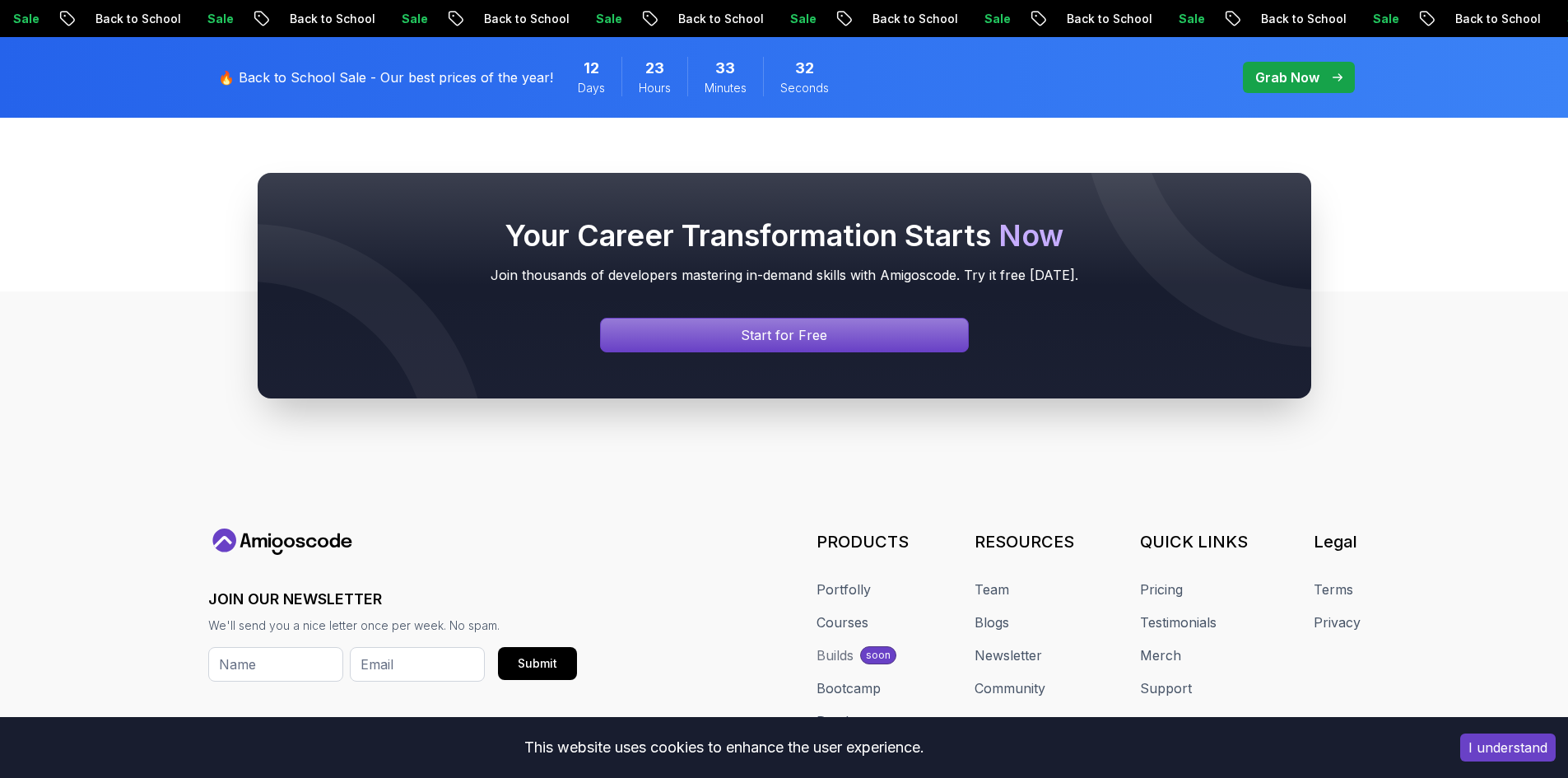
scroll to position [7057, 0]
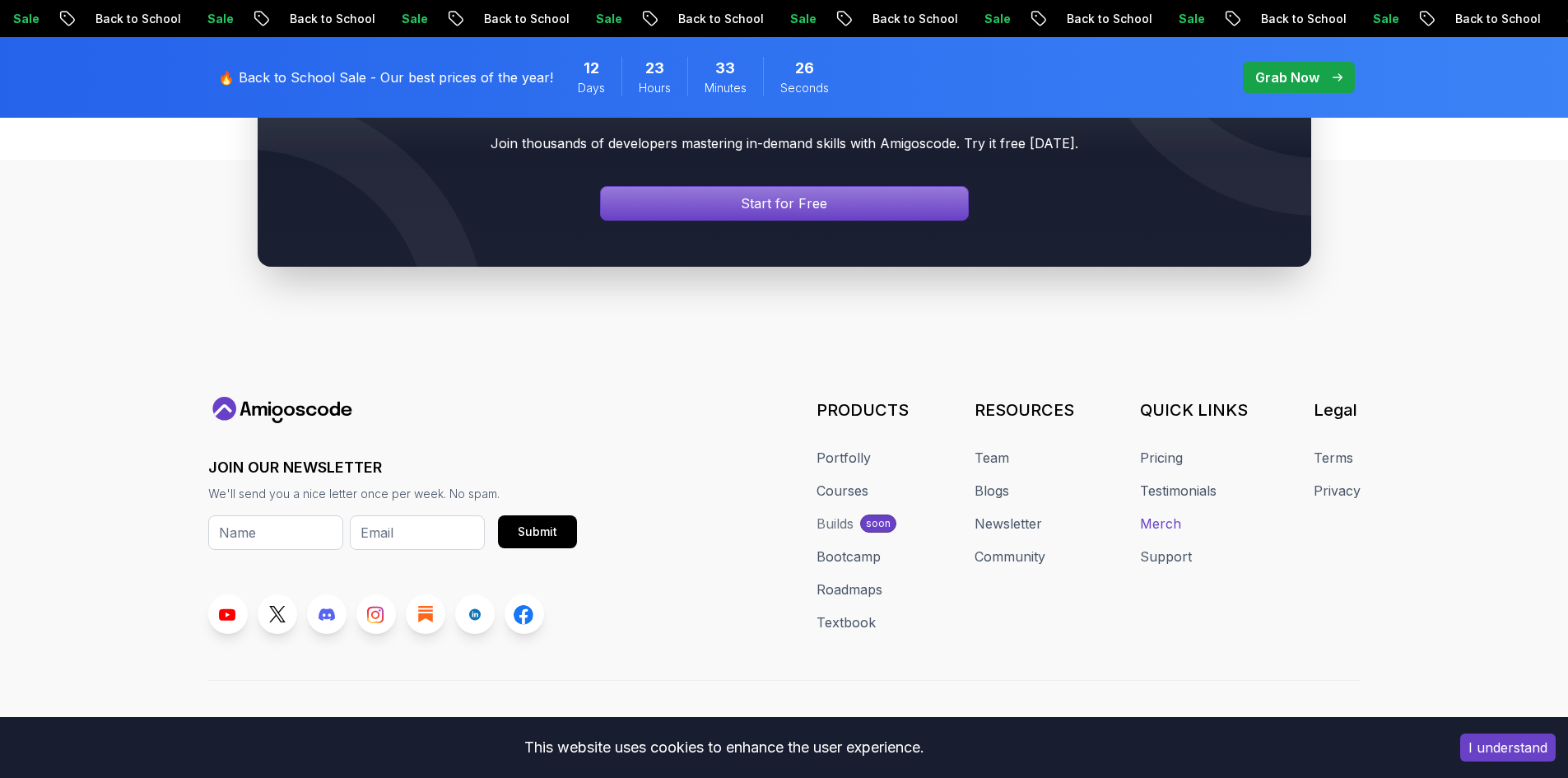
click at [1165, 513] on link "Merch" at bounding box center [1160, 523] width 41 height 19
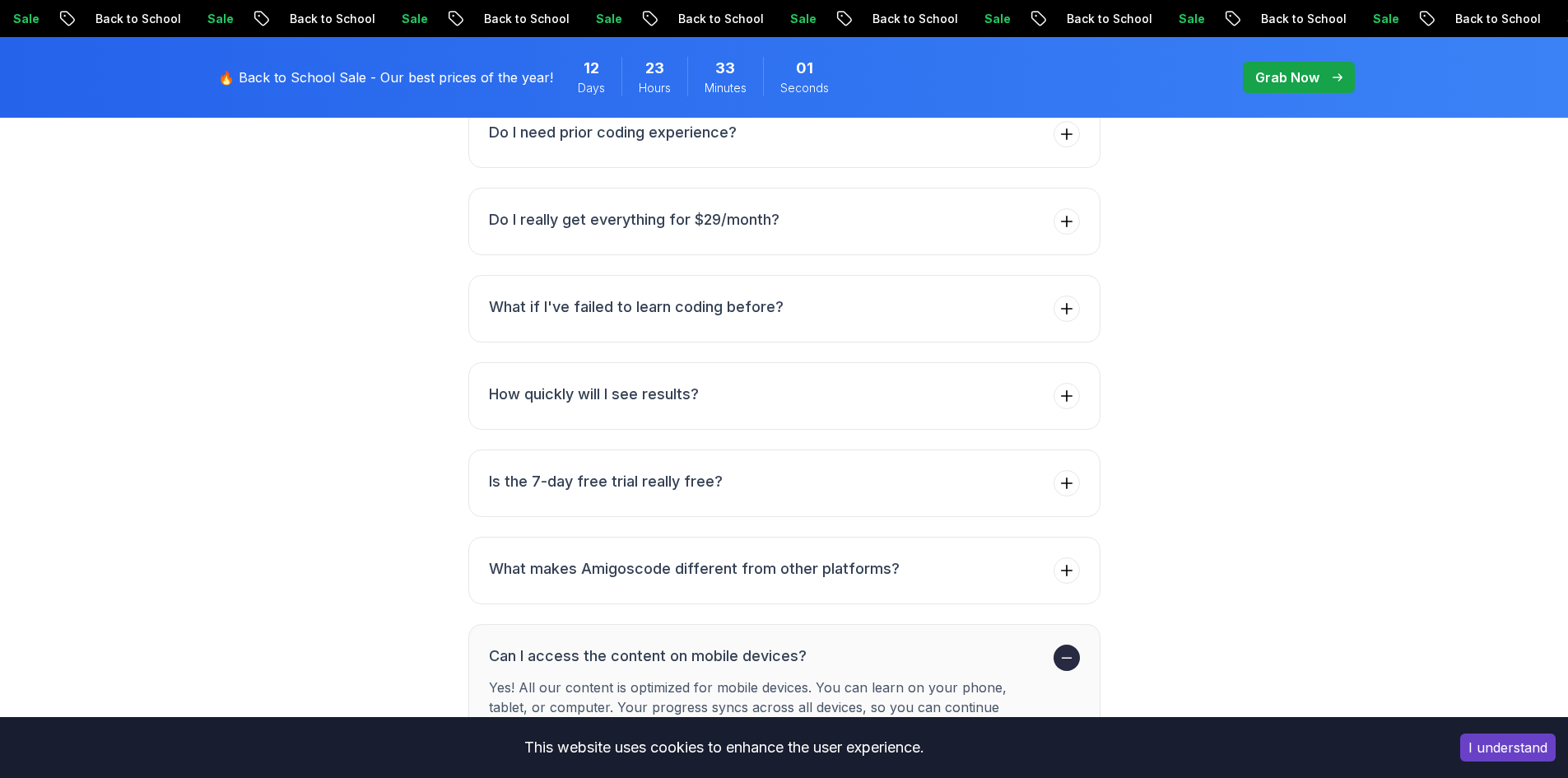
scroll to position [5658, 0]
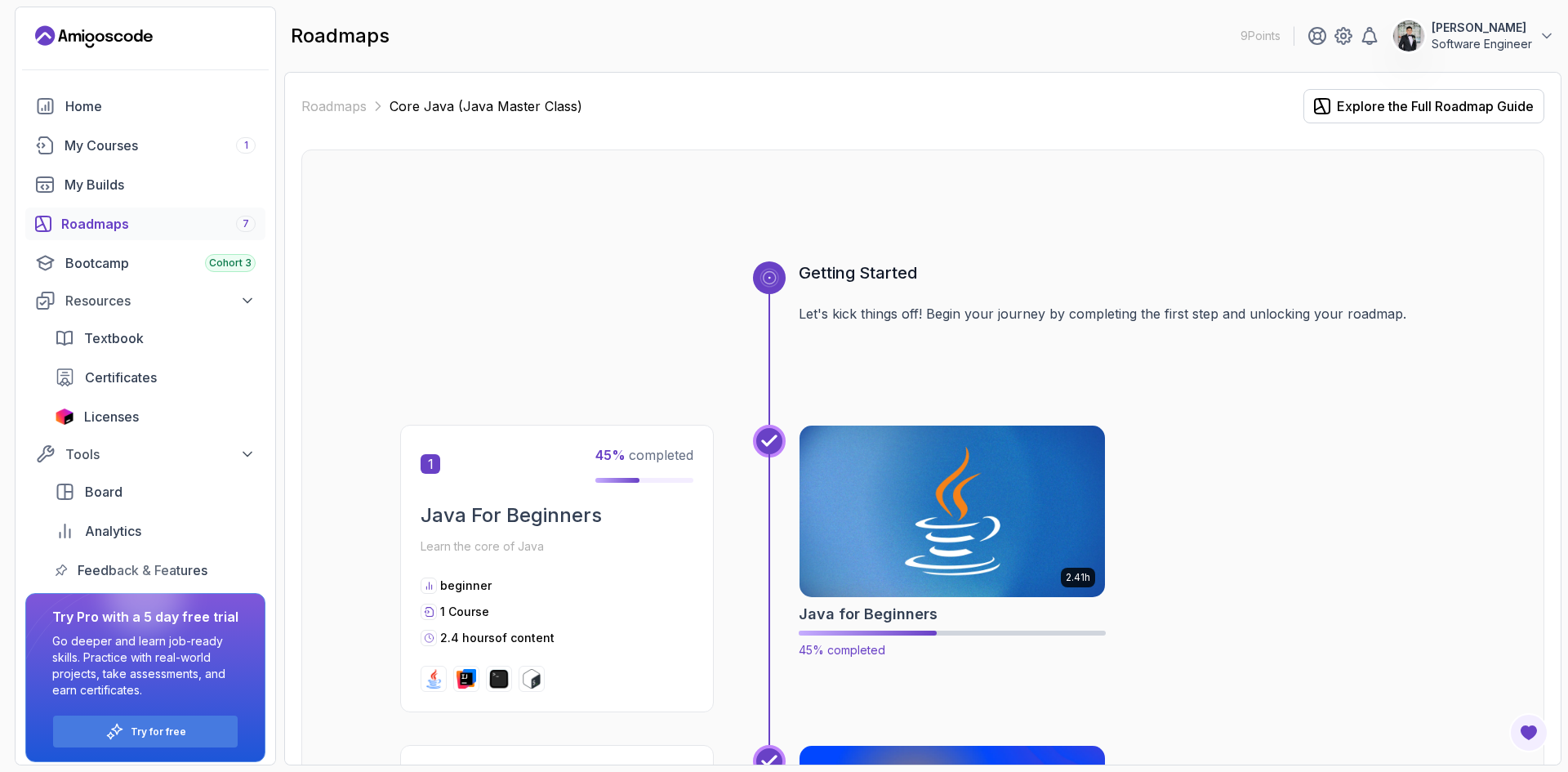
click at [878, 545] on img at bounding box center [952, 511] width 321 height 180
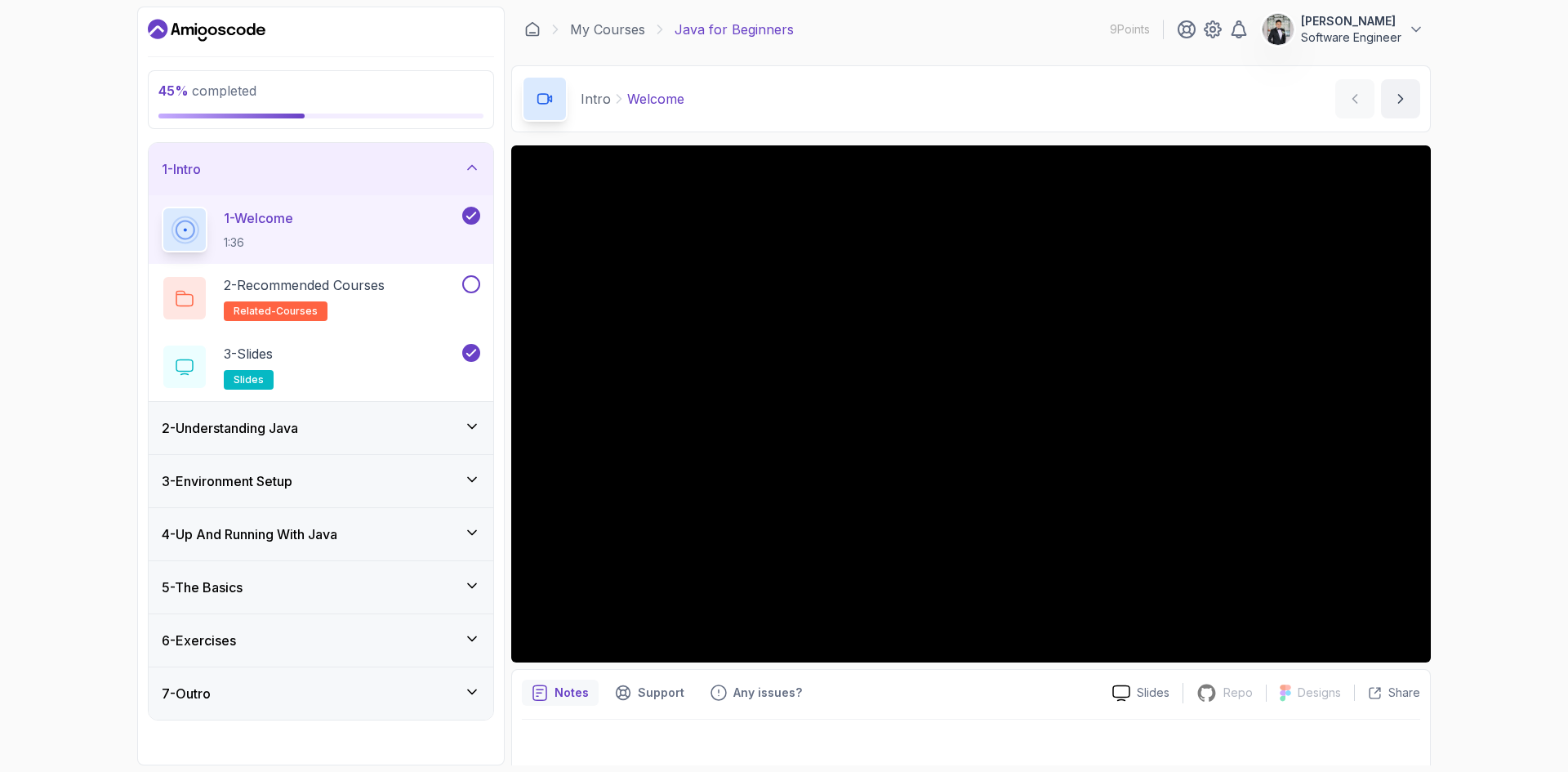
click at [228, 34] on icon "Dashboard" at bounding box center [231, 31] width 9 height 9
click at [278, 697] on div "7 - Outro" at bounding box center [320, 693] width 318 height 19
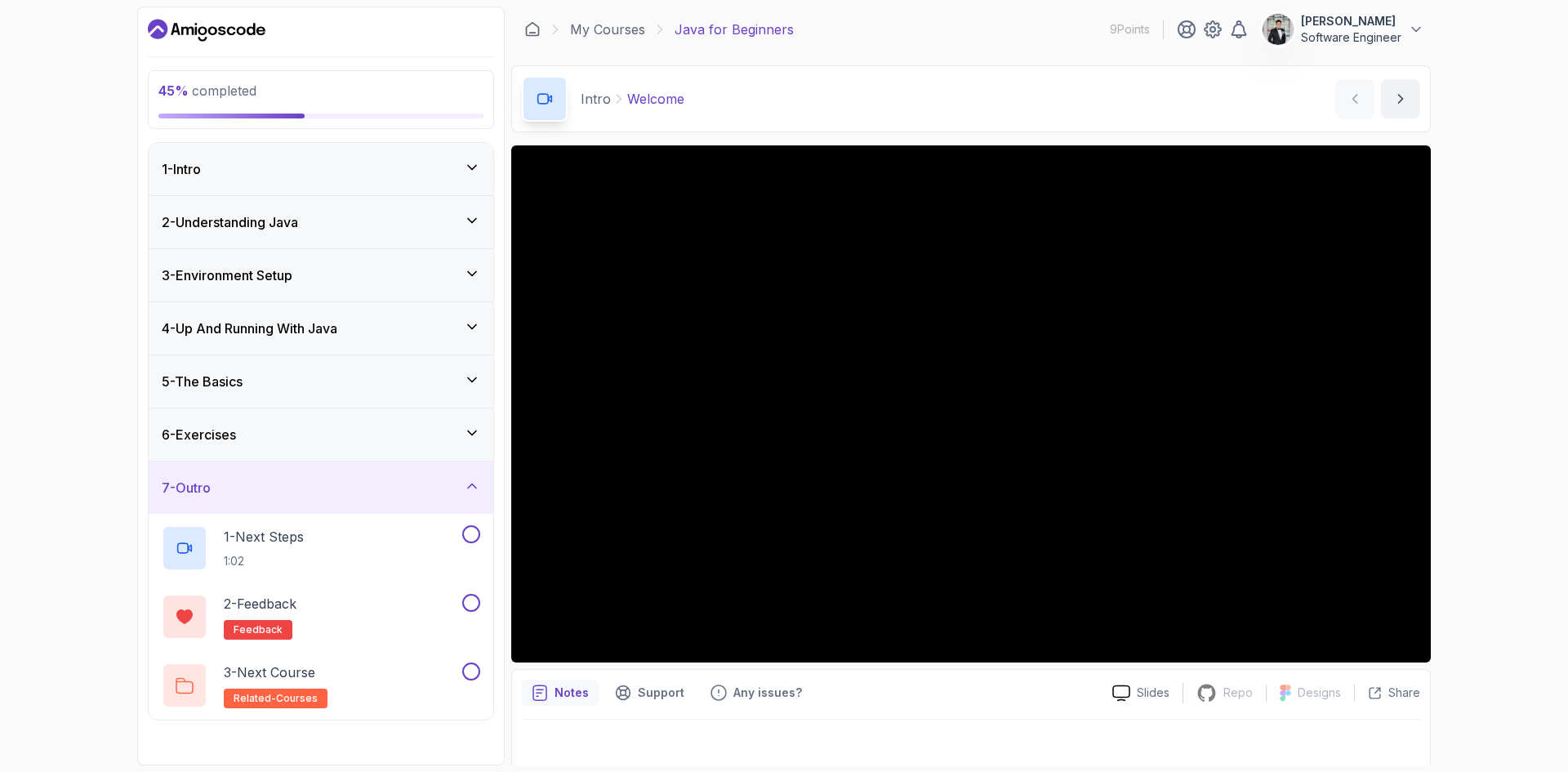
click at [284, 443] on div "6 - Exercises" at bounding box center [320, 434] width 318 height 19
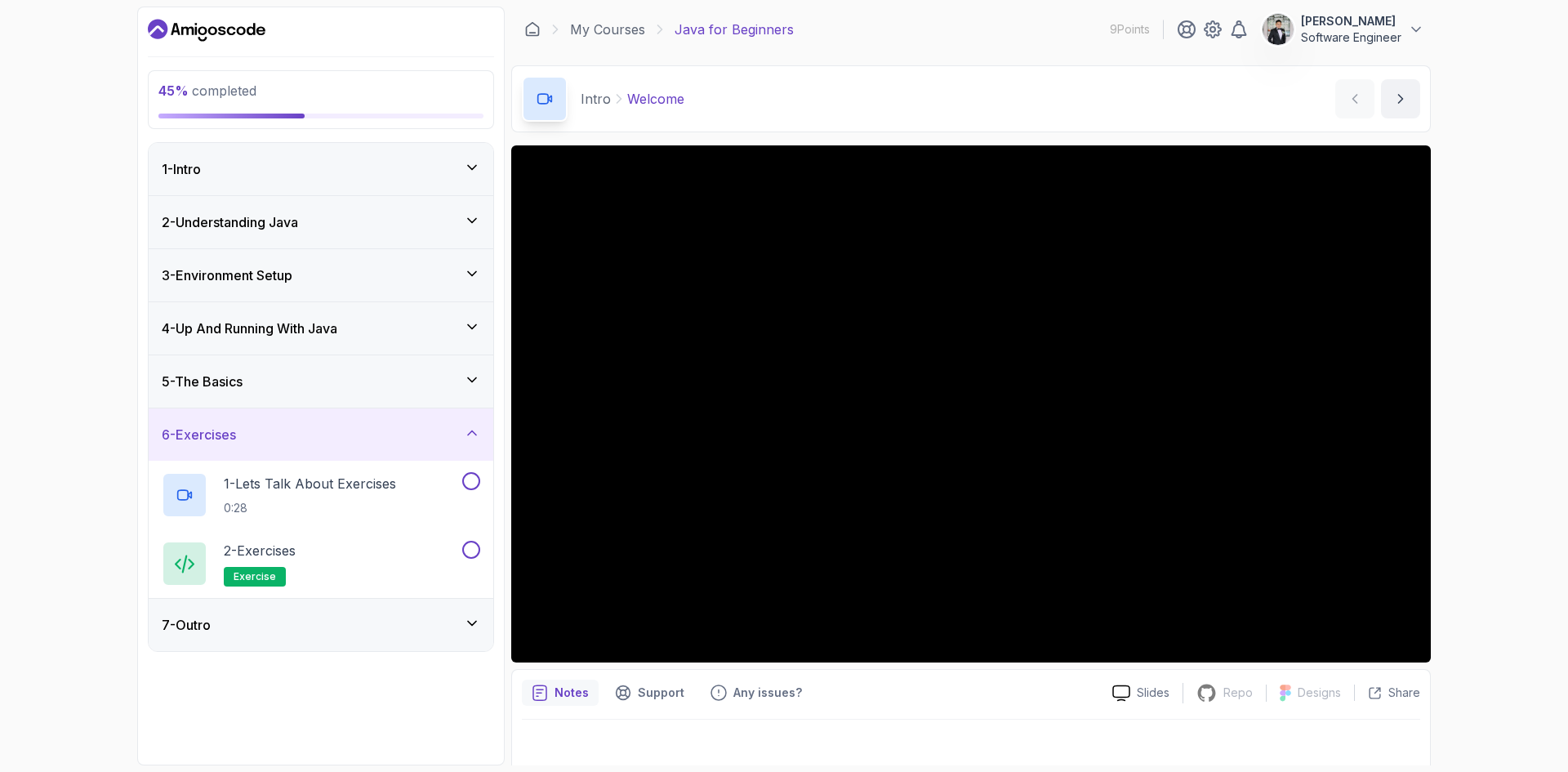
click at [287, 386] on div "5 - The Basics" at bounding box center [320, 381] width 318 height 19
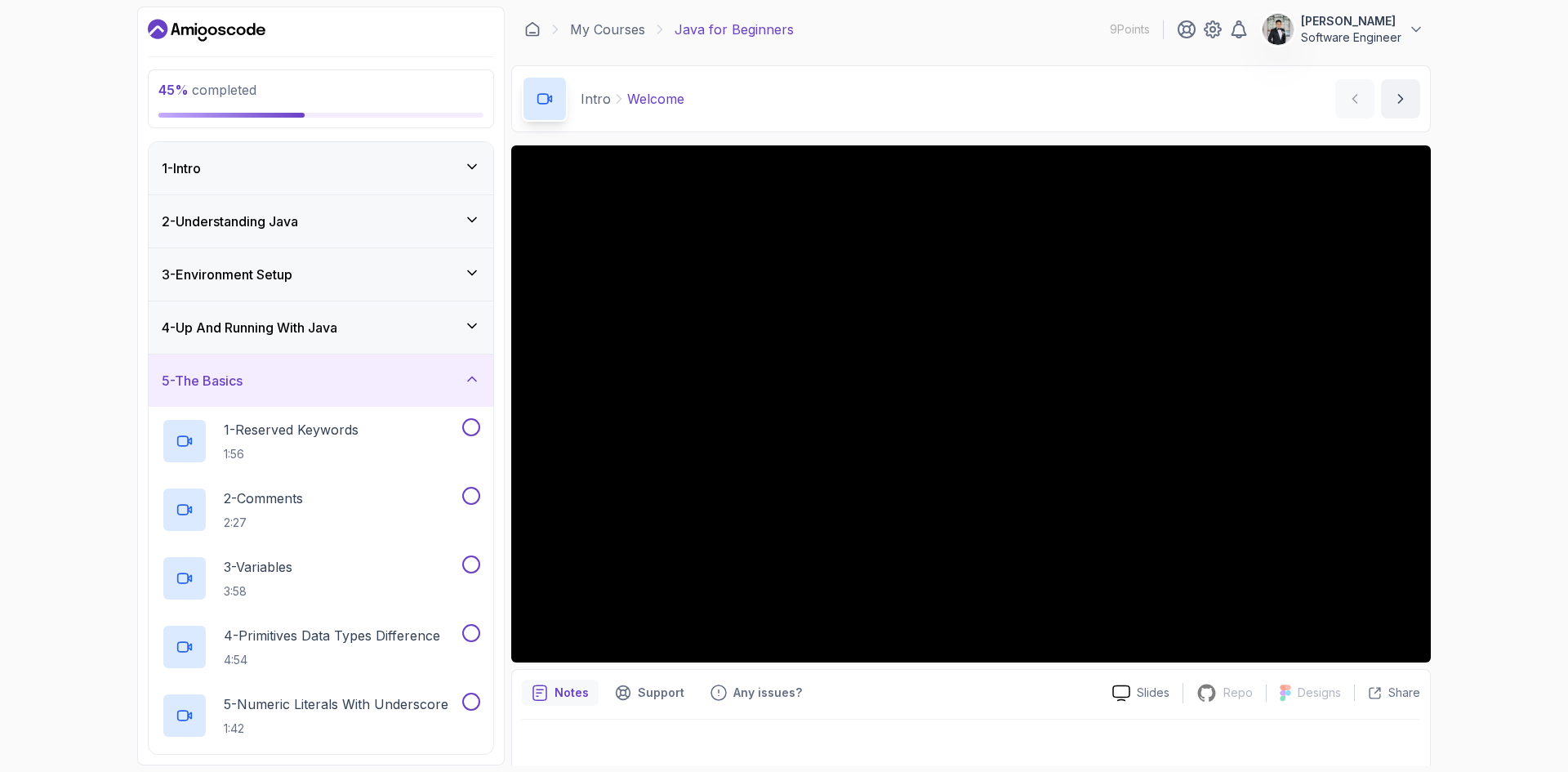
click at [301, 338] on div "4 - Up And Running With Java" at bounding box center [320, 328] width 344 height 52
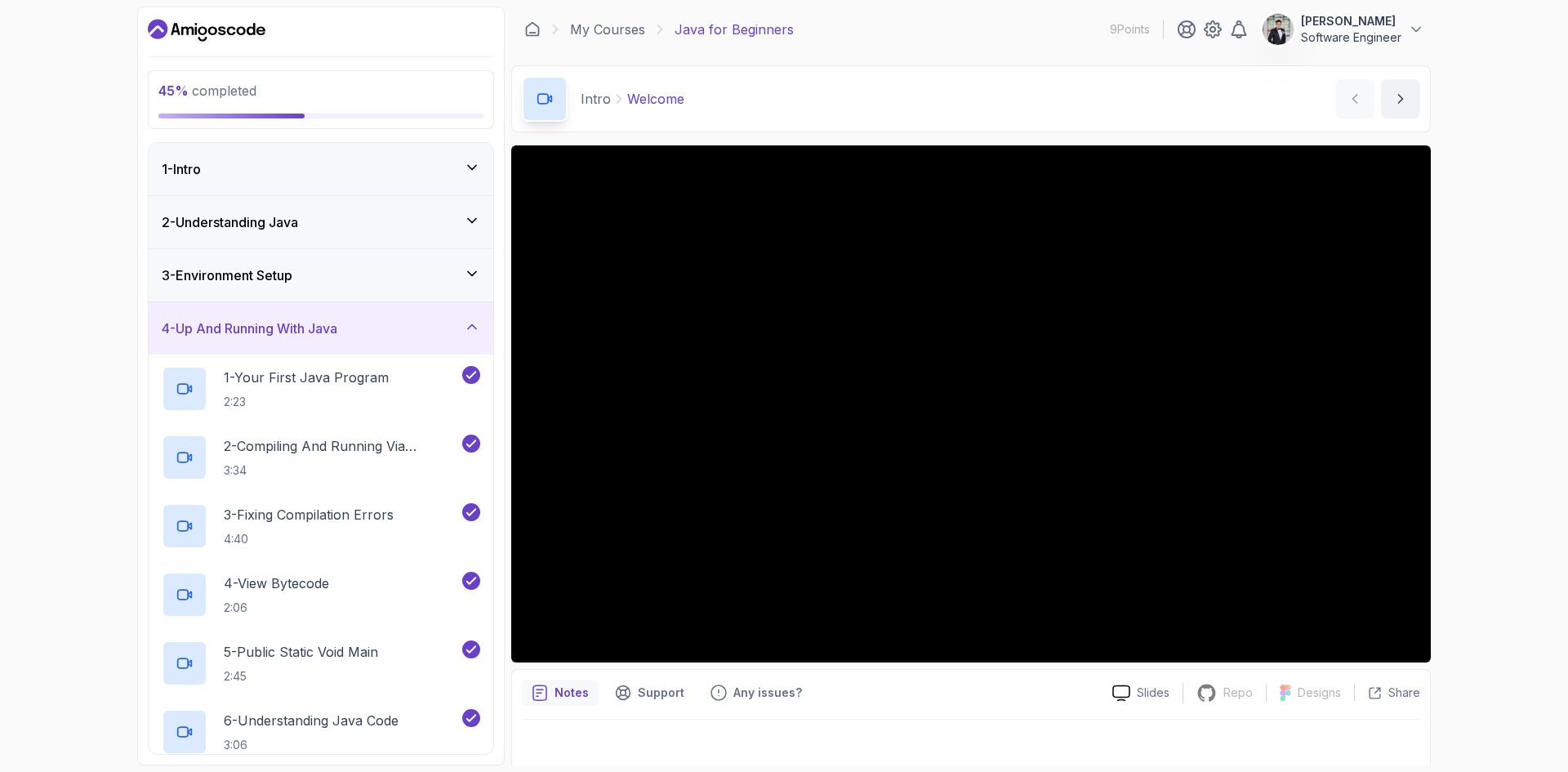
click at [364, 243] on div "2 - Understanding Java" at bounding box center [320, 222] width 344 height 52
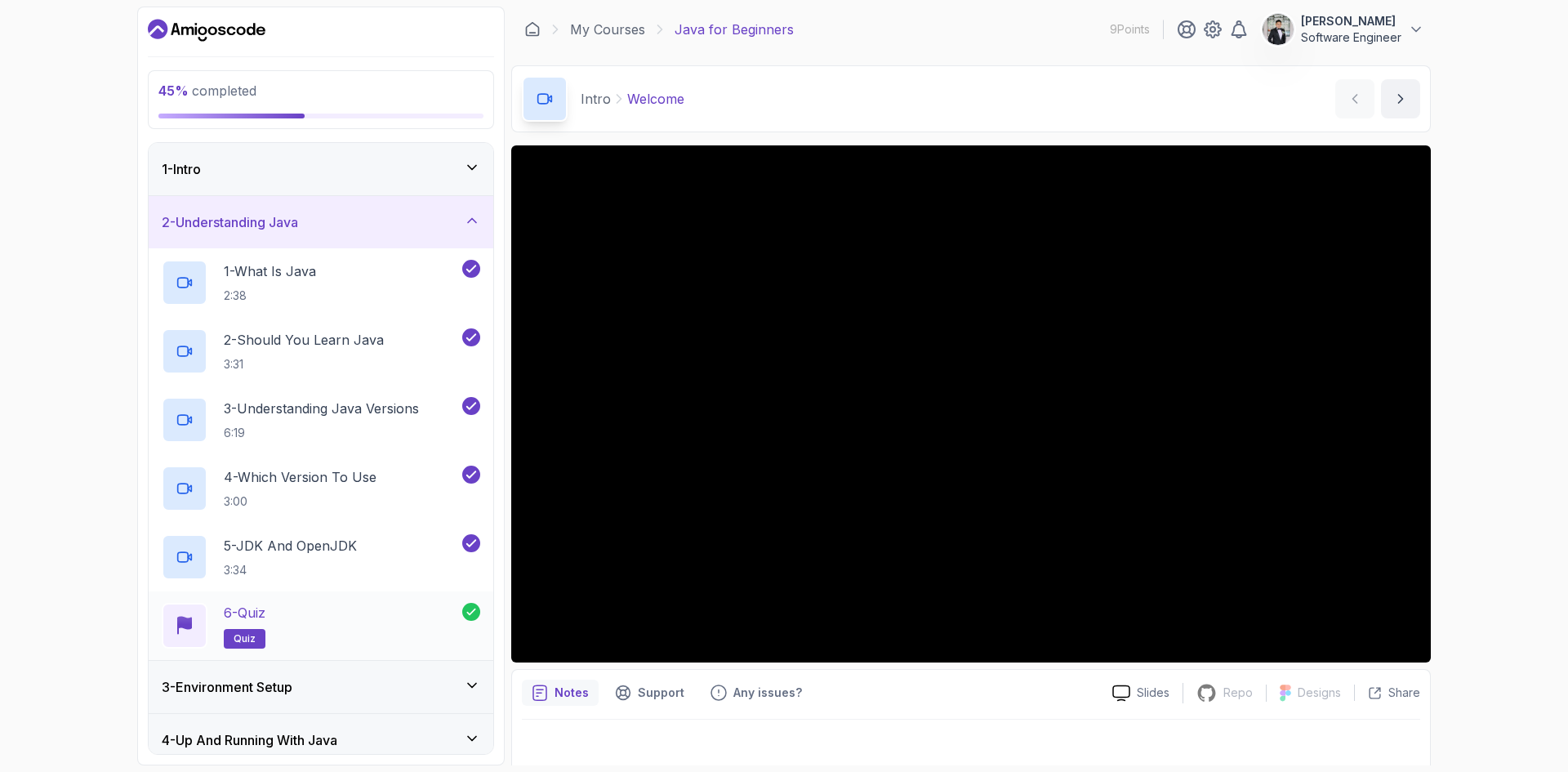
click at [256, 649] on div "6 - Quiz quiz" at bounding box center [320, 625] width 344 height 69
click at [303, 627] on div "6 - Quiz quiz" at bounding box center [311, 625] width 301 height 45
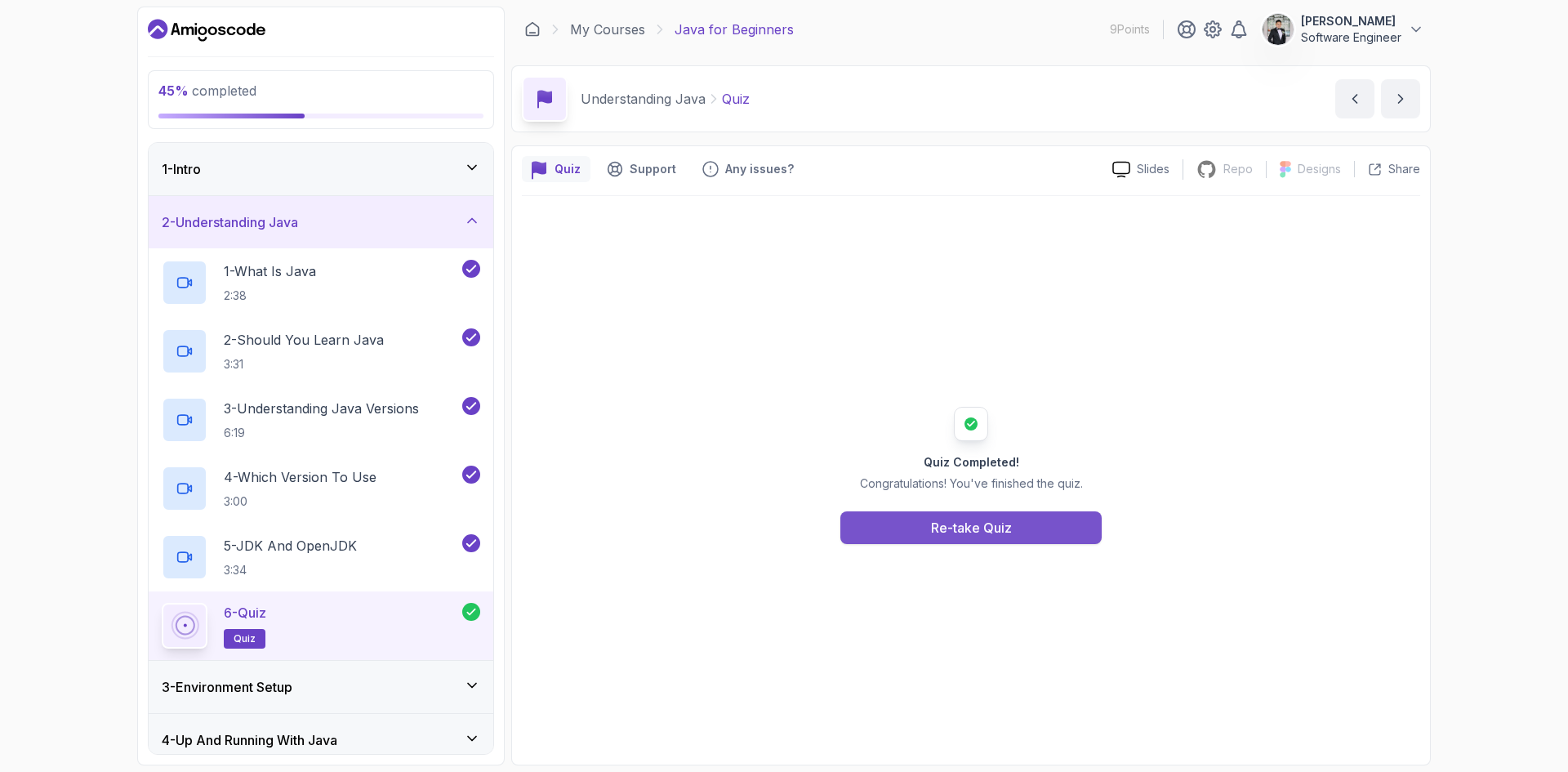
click at [930, 543] on button "Re-take Quiz" at bounding box center [971, 527] width 262 height 32
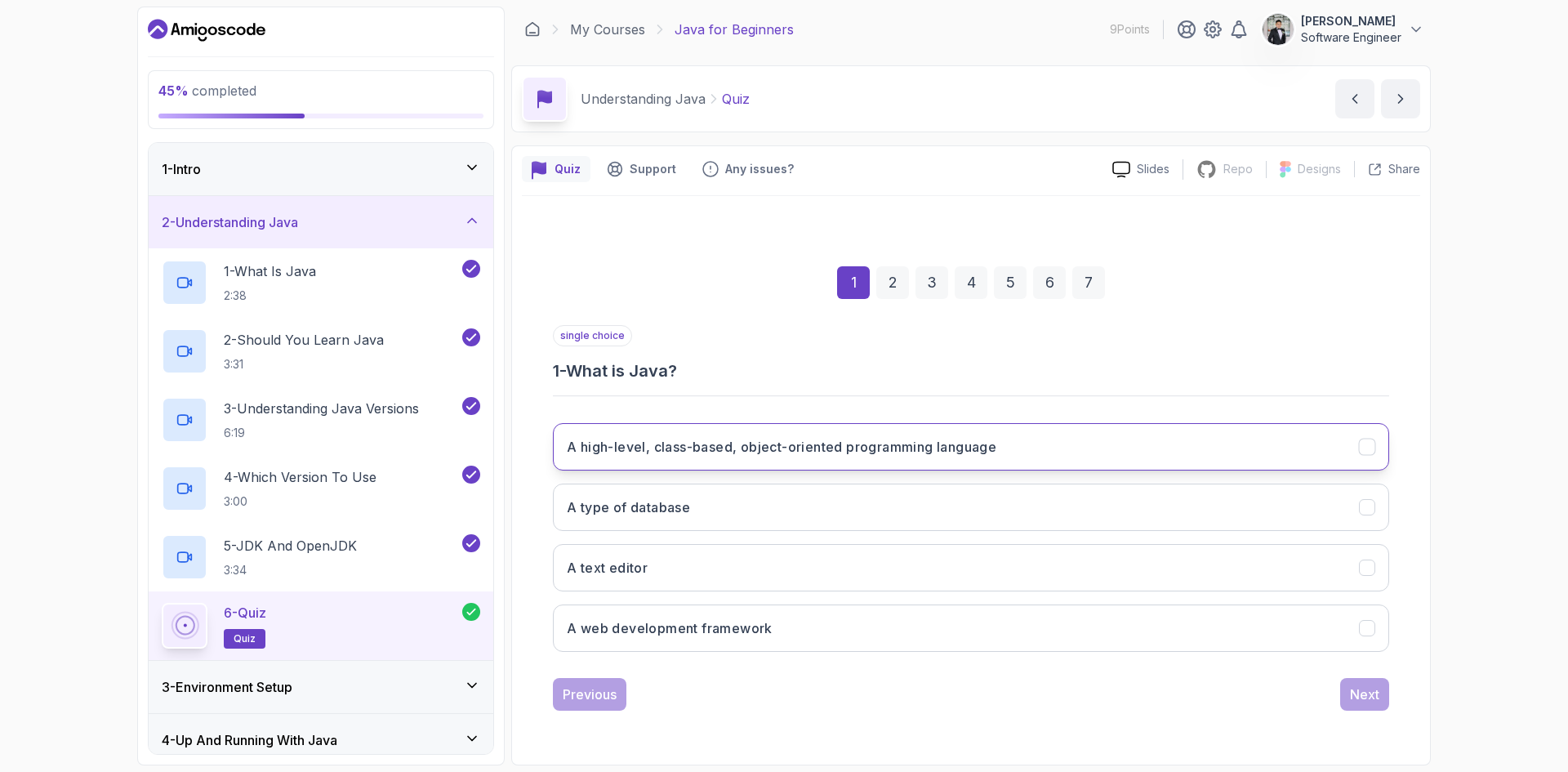
click at [756, 458] on button "A high-level, class-based, object-oriented programming language" at bounding box center [971, 447] width 836 height 47
click at [1372, 702] on div "Next" at bounding box center [1365, 694] width 30 height 19
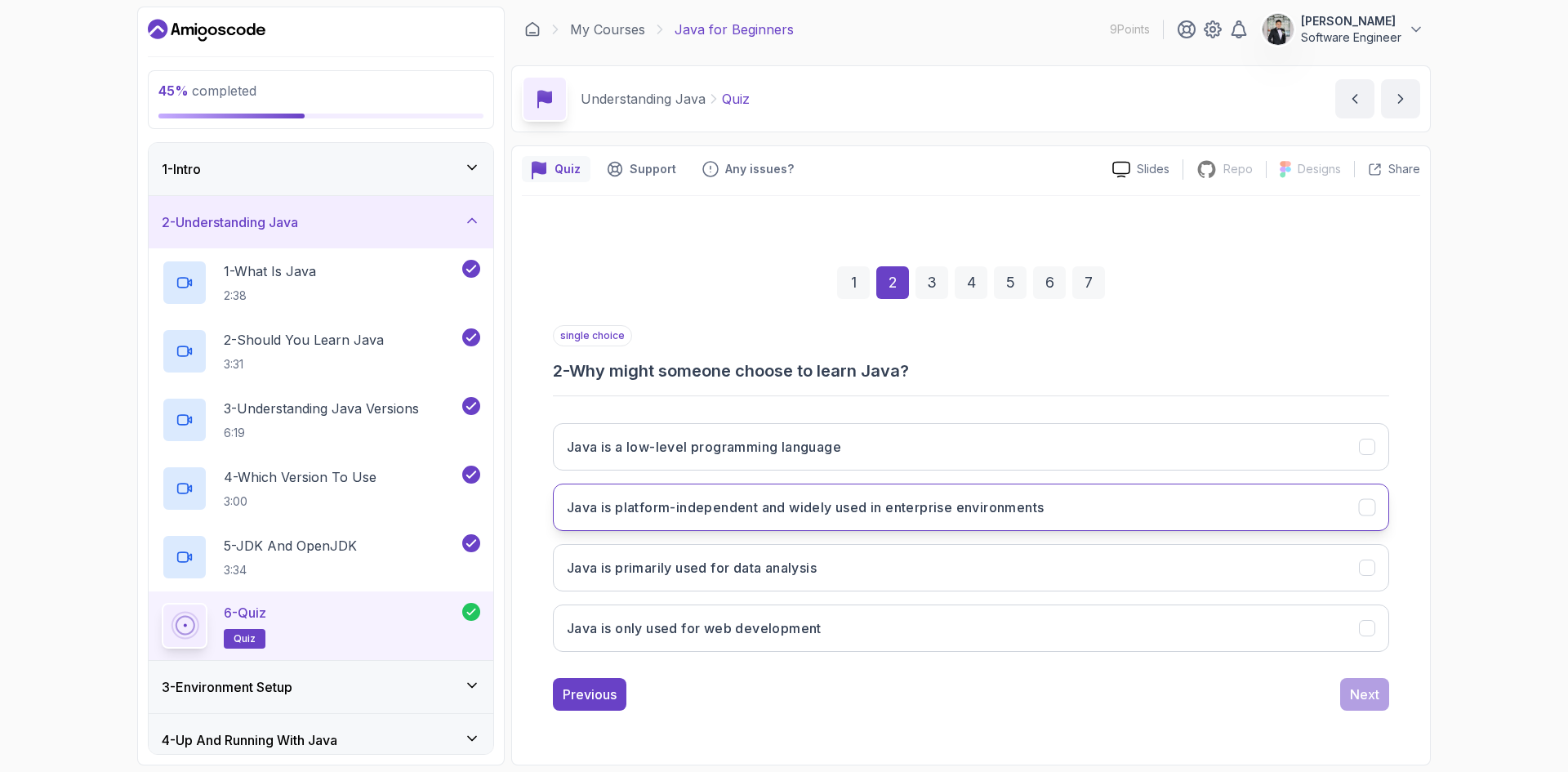
click at [747, 509] on h3 "Java is platform-independent and widely used in enterprise environments" at bounding box center [805, 507] width 477 height 19
click at [1366, 701] on div "Next" at bounding box center [1365, 694] width 30 height 19
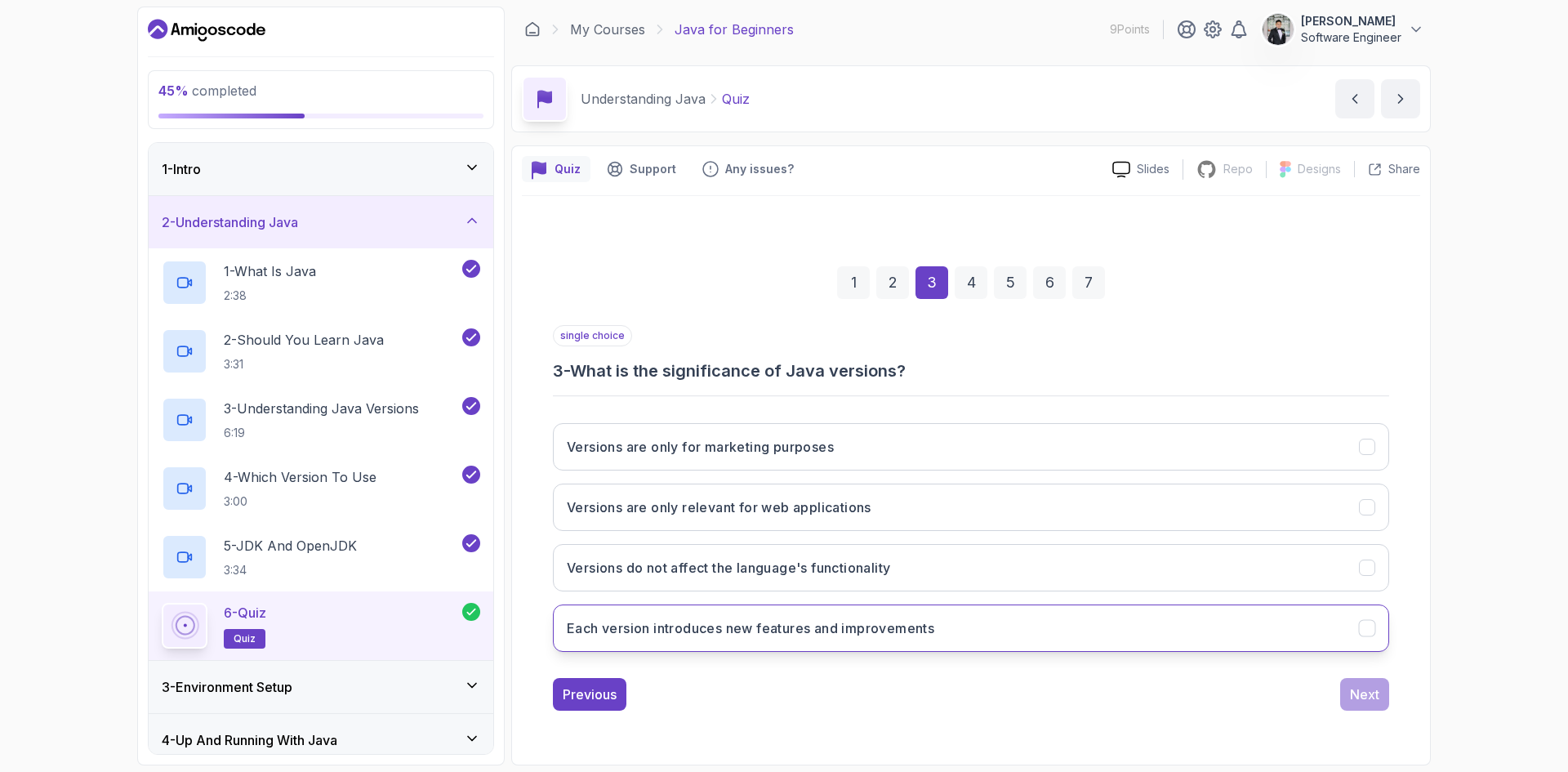
click at [635, 624] on h3 "Each version introduces new features and improvements" at bounding box center [750, 628] width 367 height 19
click at [1350, 686] on div "Next" at bounding box center [1365, 694] width 30 height 19
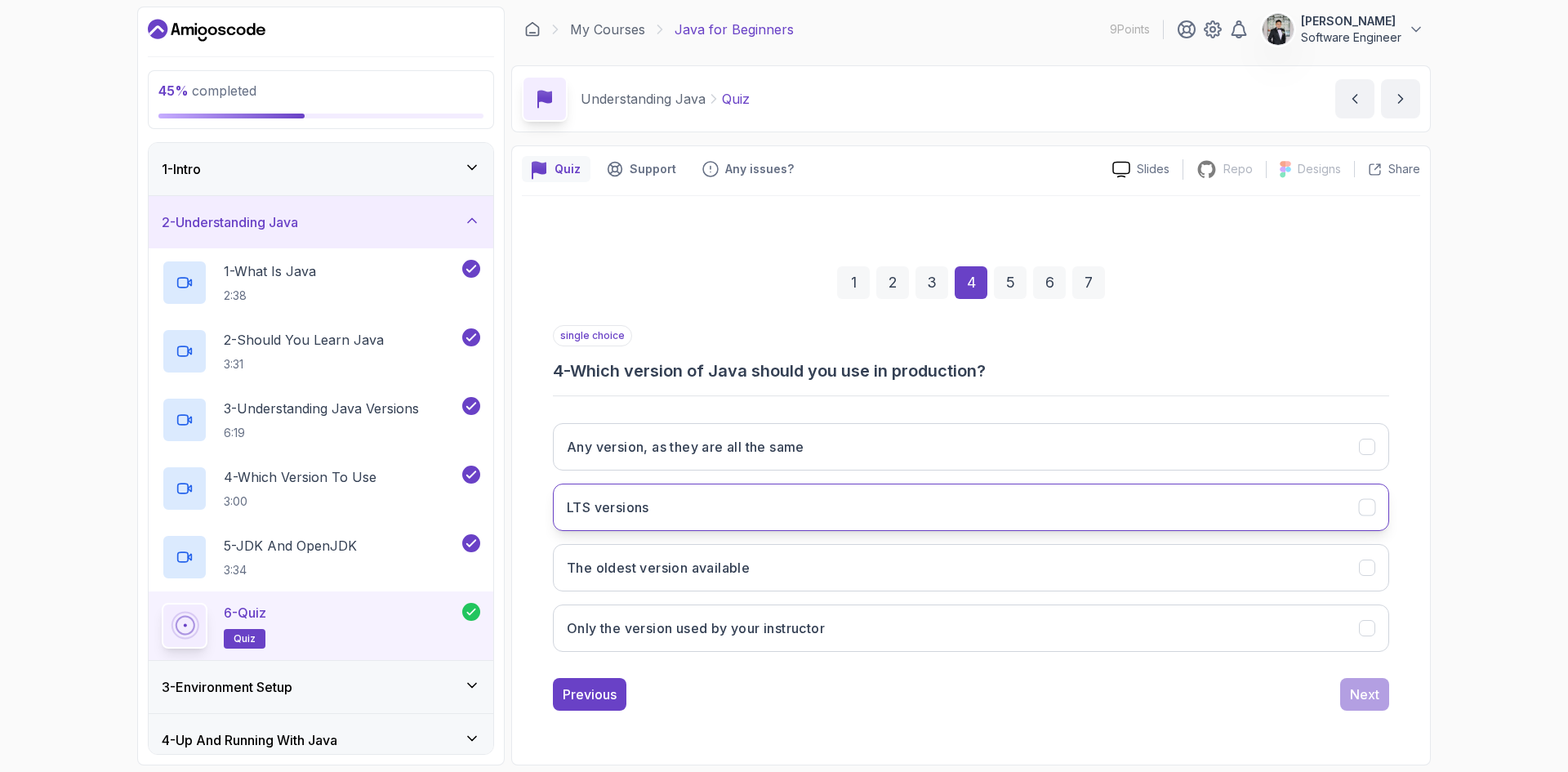
click at [664, 521] on button "LTS versions" at bounding box center [971, 507] width 836 height 47
click at [1362, 686] on div "Next" at bounding box center [1365, 694] width 30 height 19
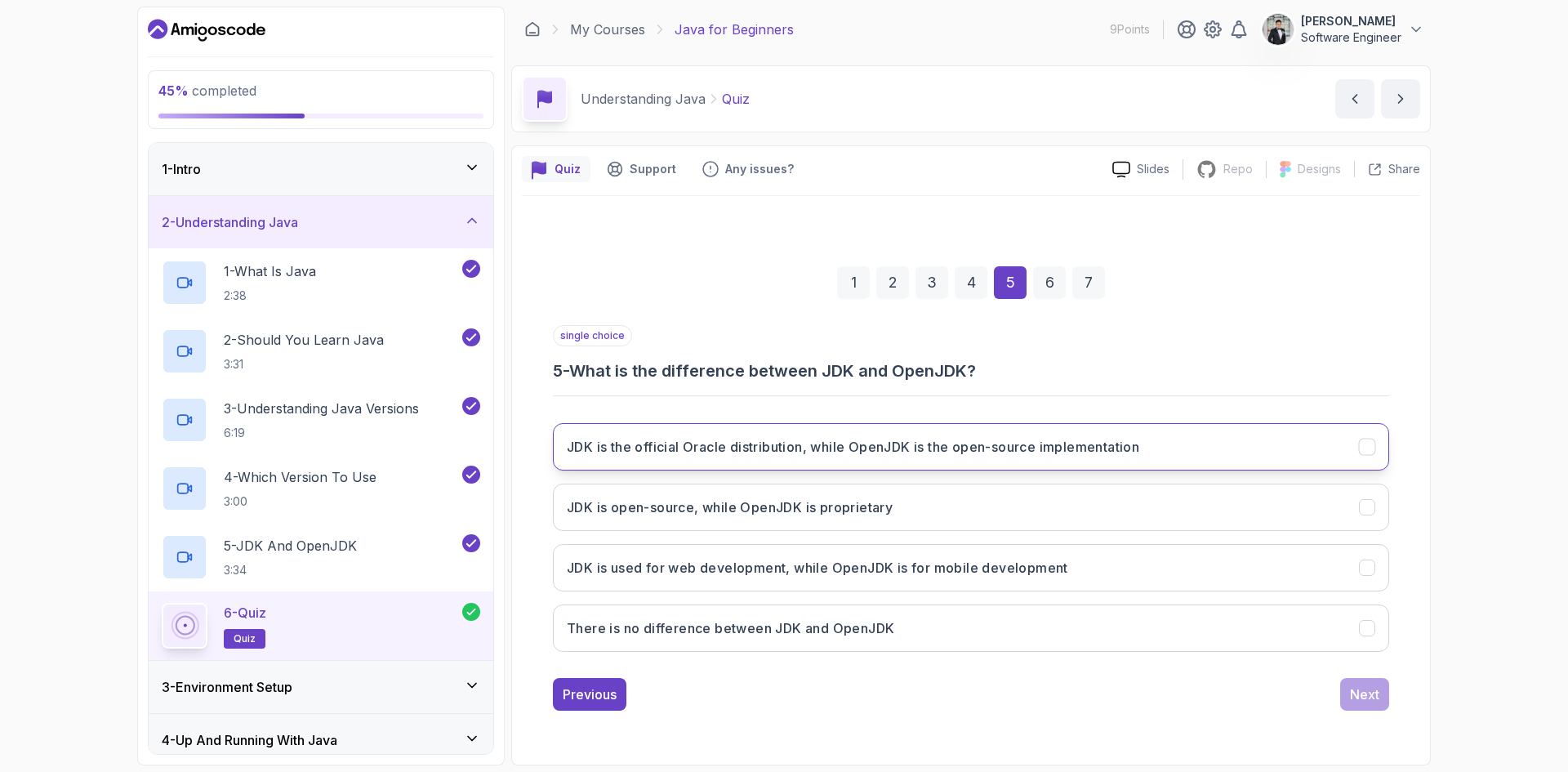
click at [632, 447] on h3 "JDK is the official Oracle distribution, while OpenJDK is the open-source imple…" at bounding box center [853, 447] width 572 height 19
click at [1353, 696] on div "Next" at bounding box center [1365, 694] width 30 height 19
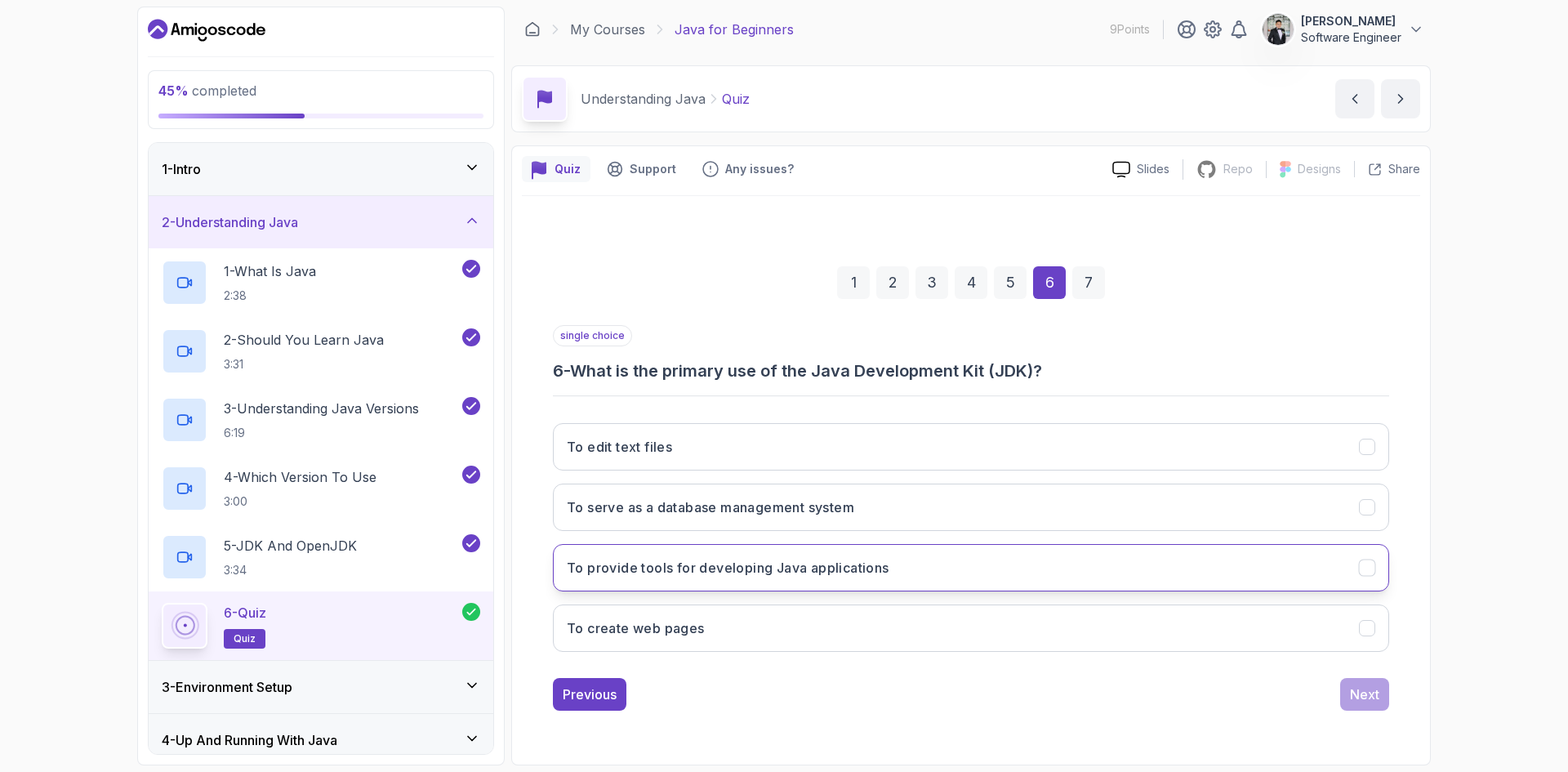
click at [596, 565] on h3 "To provide tools for developing Java applications" at bounding box center [728, 568] width 323 height 19
click at [1366, 697] on div "Next" at bounding box center [1365, 694] width 30 height 19
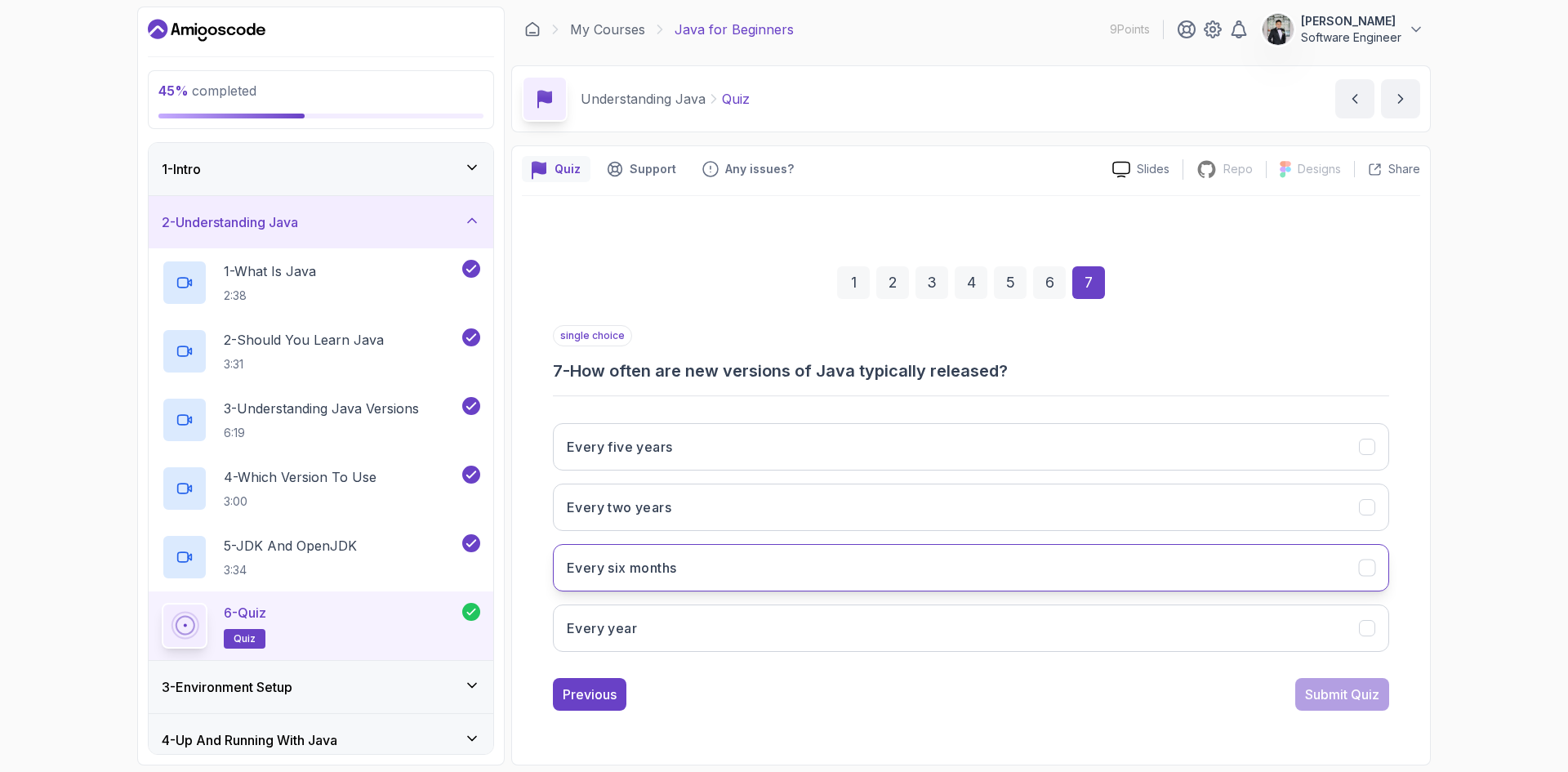
click at [699, 570] on button "Every six months" at bounding box center [971, 568] width 836 height 47
click at [1331, 701] on div "Submit Quiz" at bounding box center [1342, 694] width 74 height 19
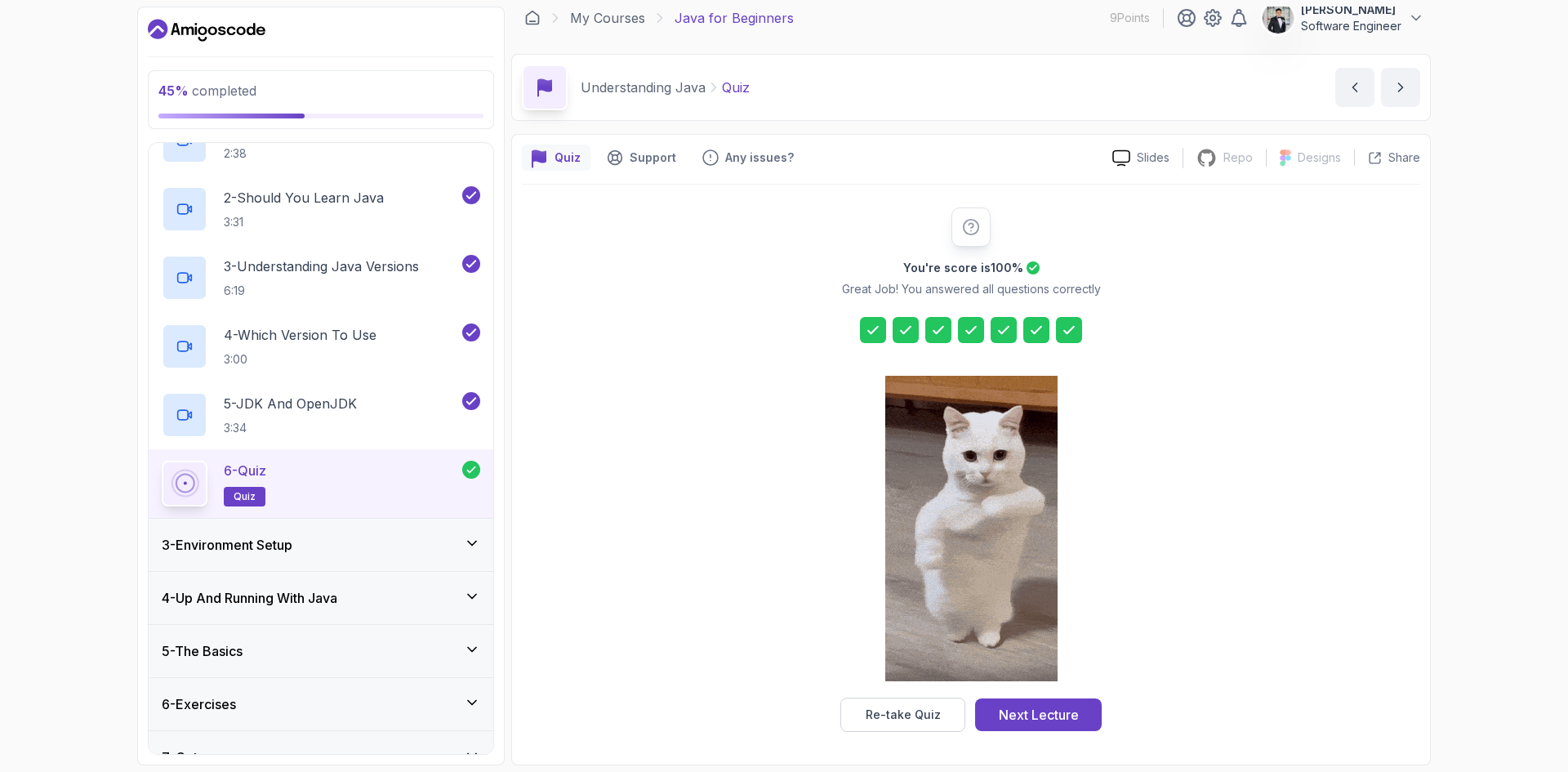
scroll to position [163, 0]
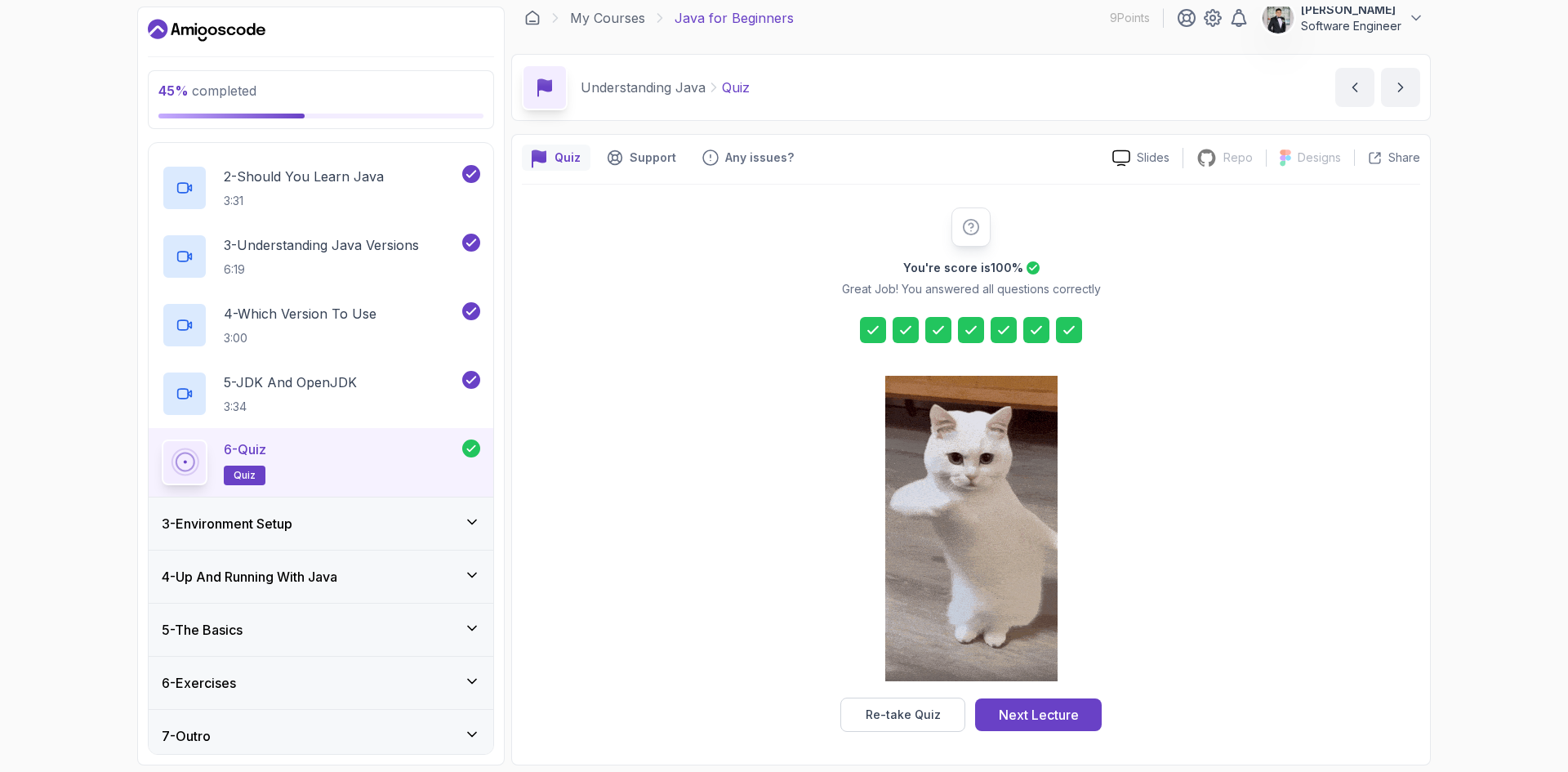
click at [283, 516] on h3 "3 - Environment Setup" at bounding box center [227, 523] width 131 height 19
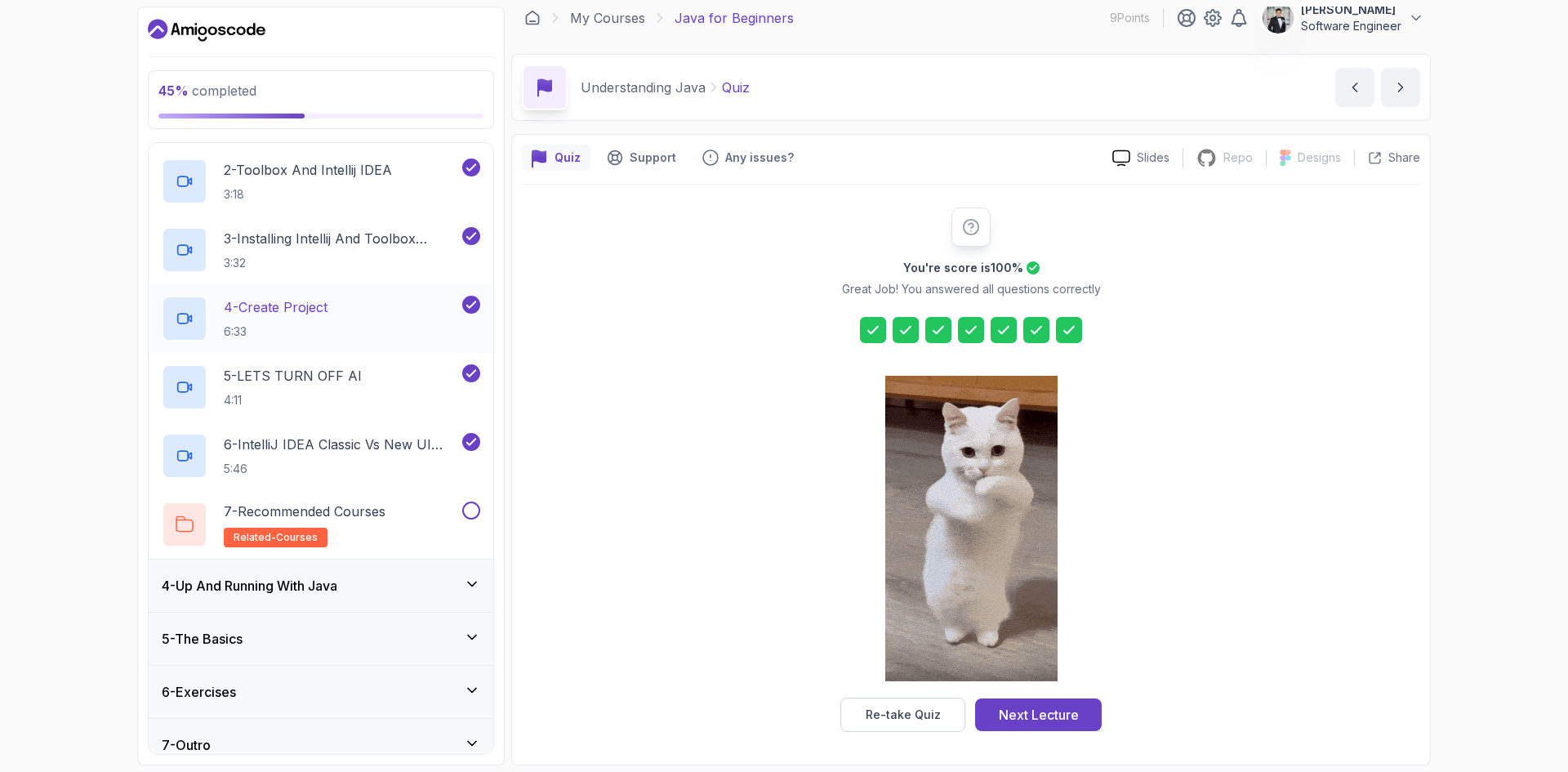
scroll to position [240, 0]
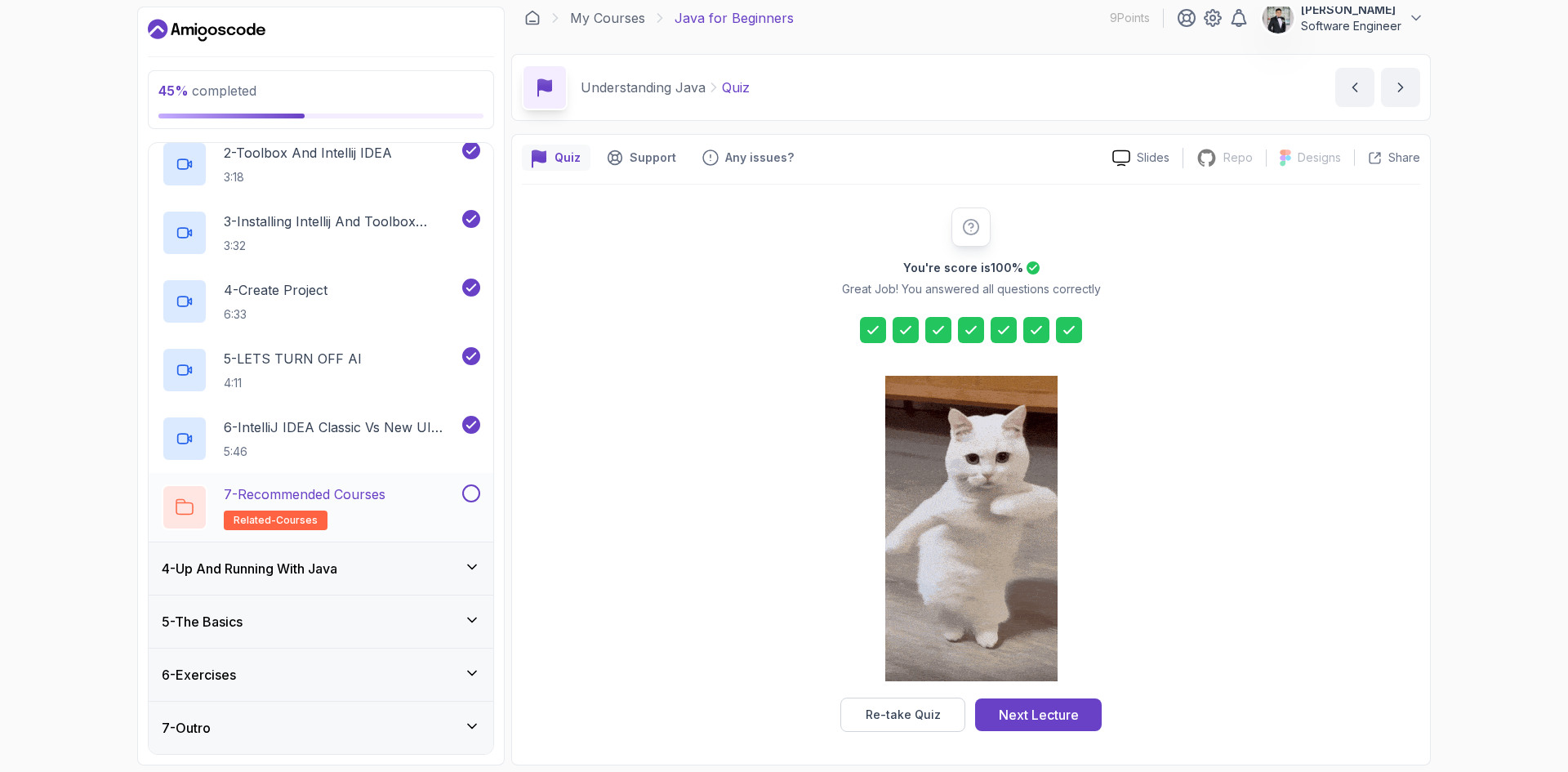
click at [408, 509] on div "7 - Recommended Courses related-courses" at bounding box center [310, 507] width 297 height 45
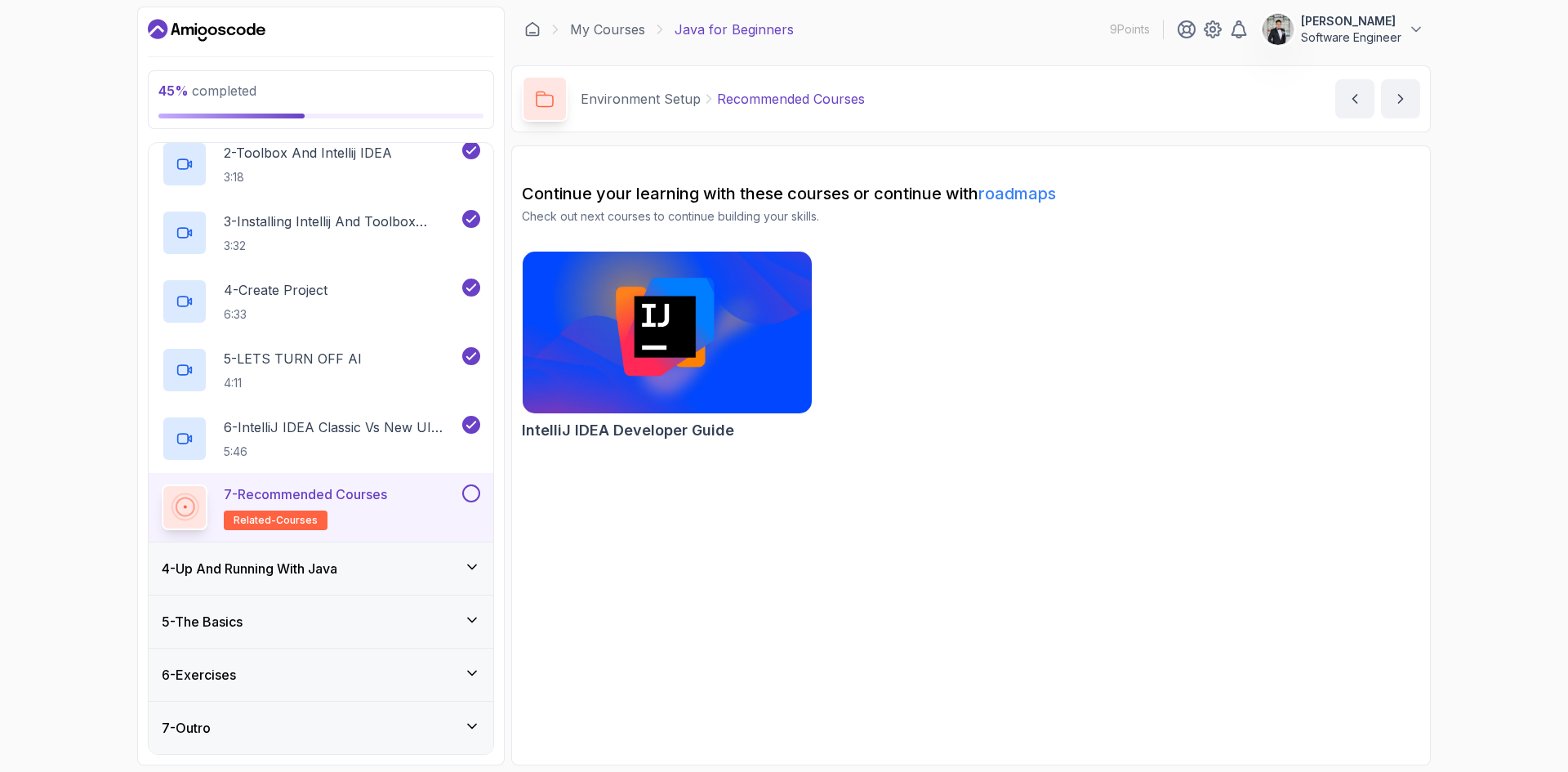
click at [334, 563] on h3 "4 - Up And Running With Java" at bounding box center [249, 569] width 175 height 19
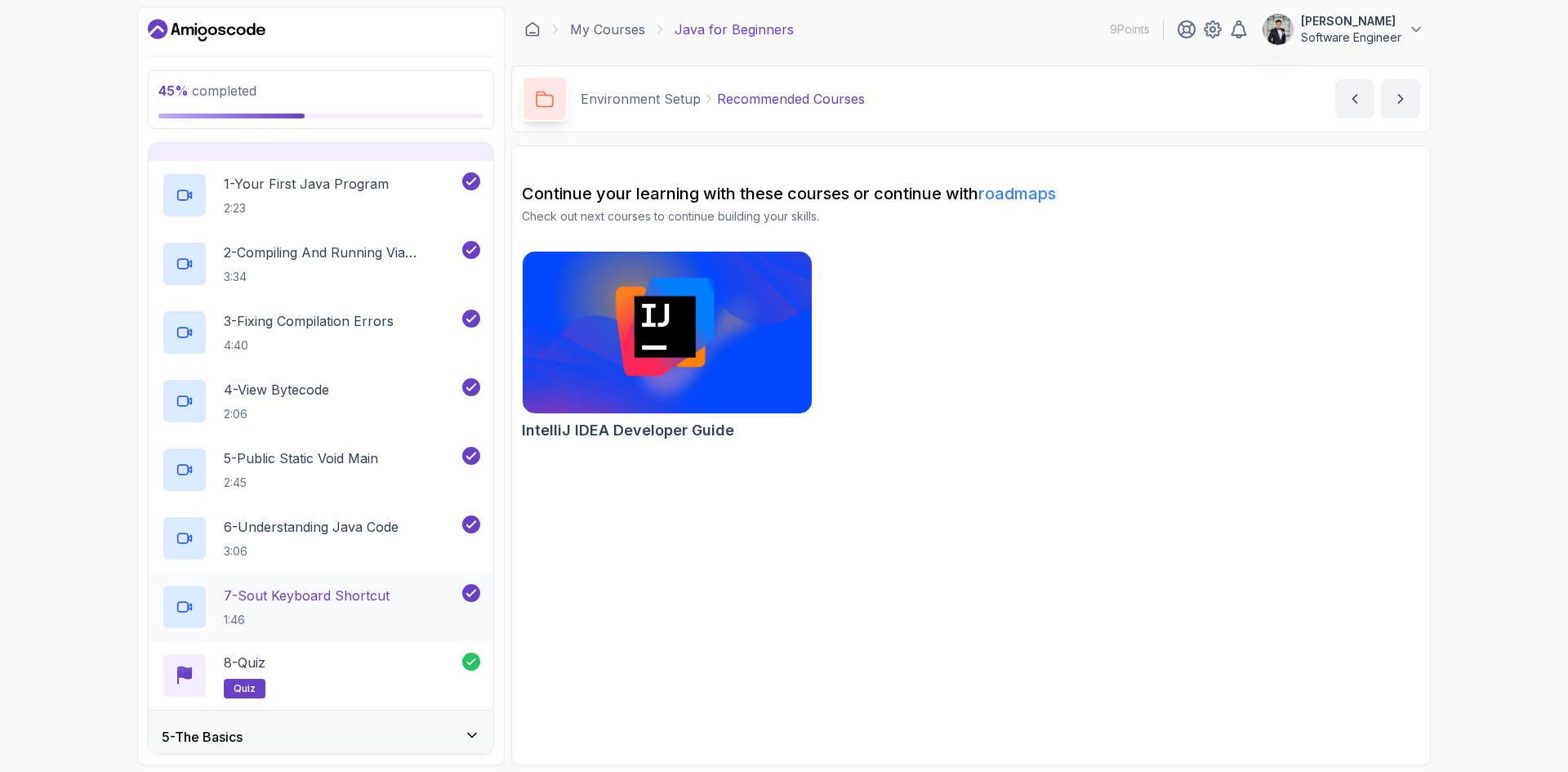
scroll to position [245, 0]
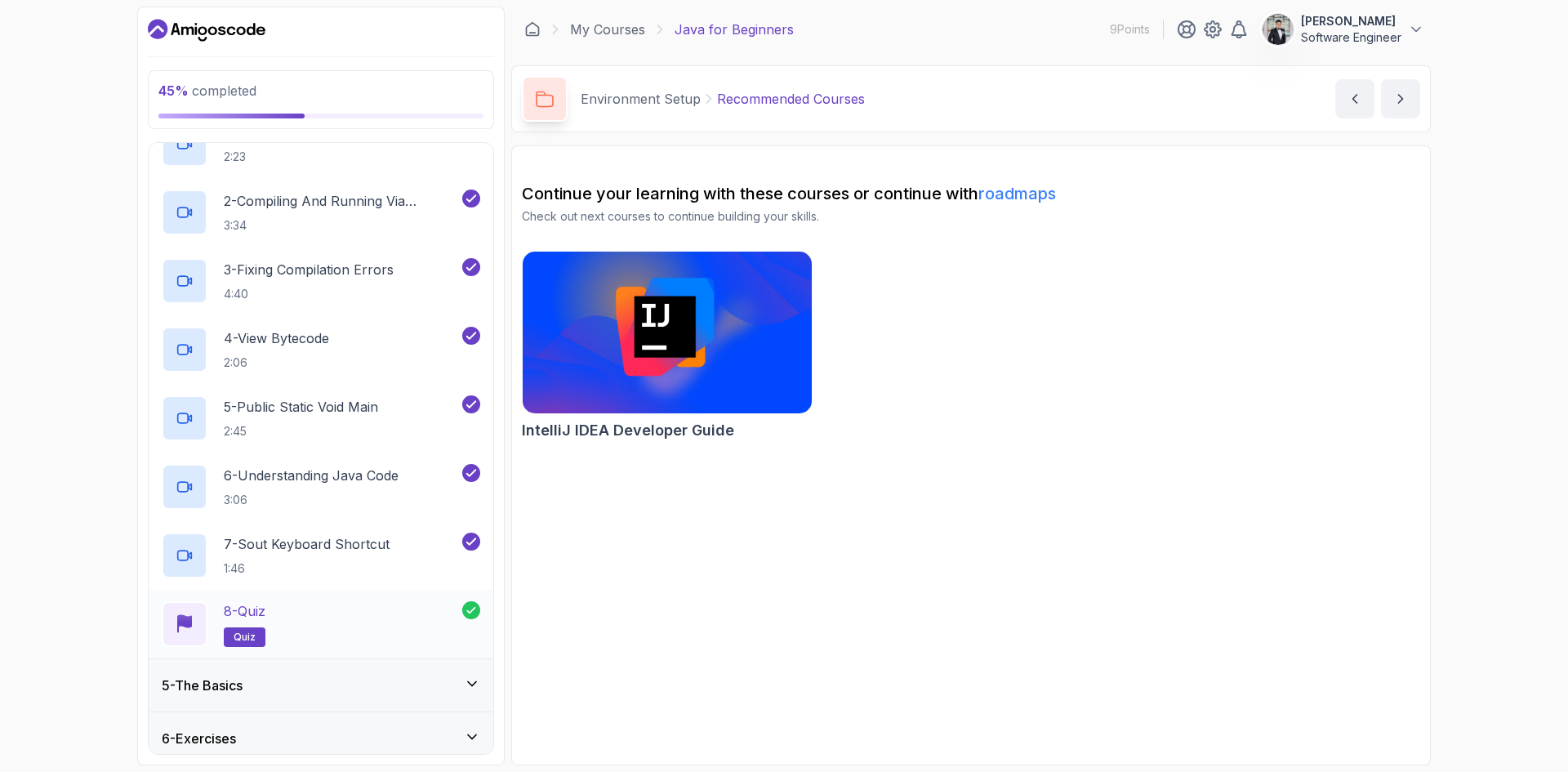
click at [277, 639] on div "8 - Quiz quiz" at bounding box center [311, 624] width 301 height 45
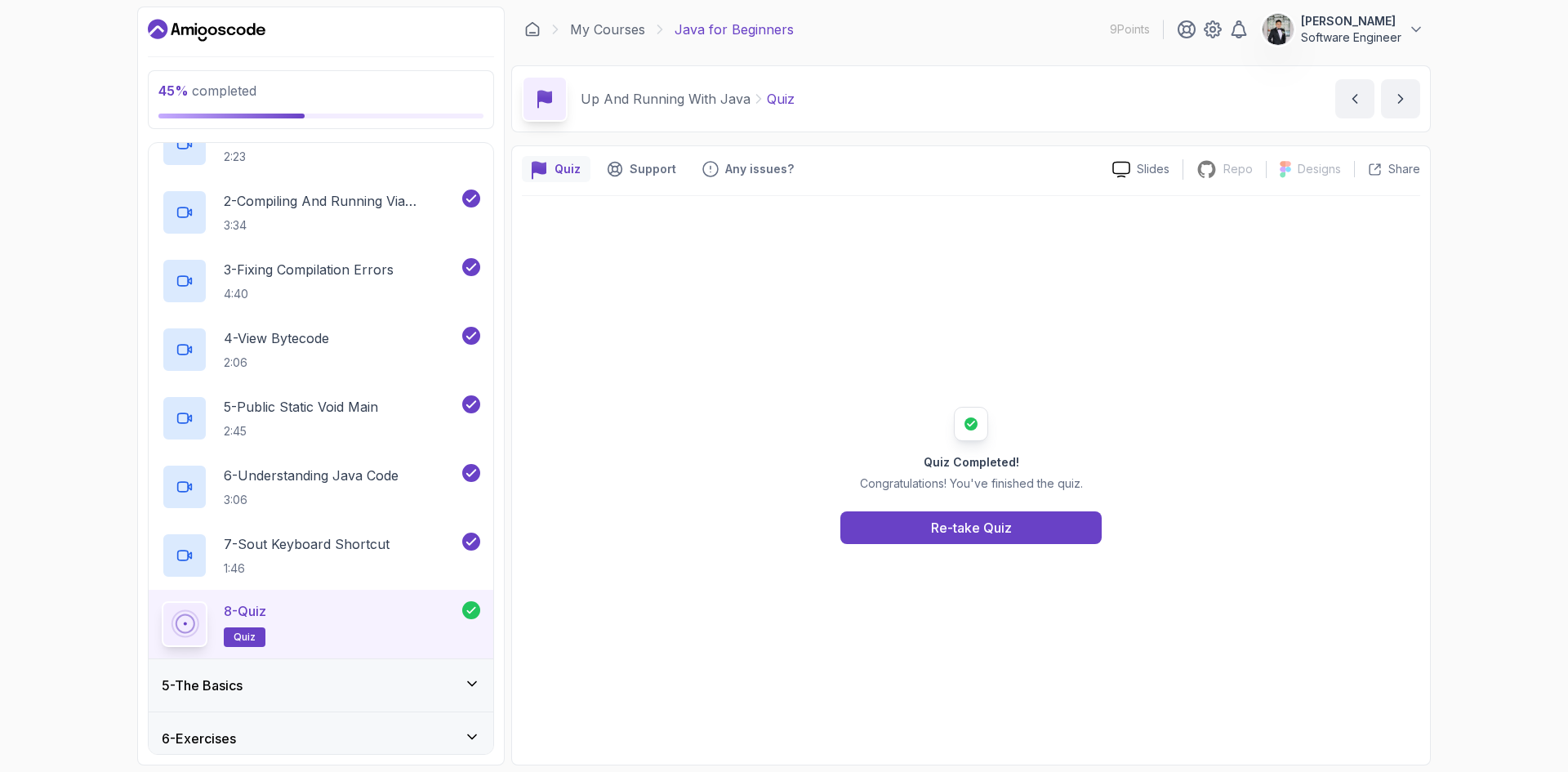
click at [1053, 544] on div "Quiz Completed! Congratulations! You've finished the quiz. Re-take Quiz" at bounding box center [971, 475] width 898 height 559
click at [1028, 518] on button "Re-take Quiz" at bounding box center [971, 527] width 262 height 32
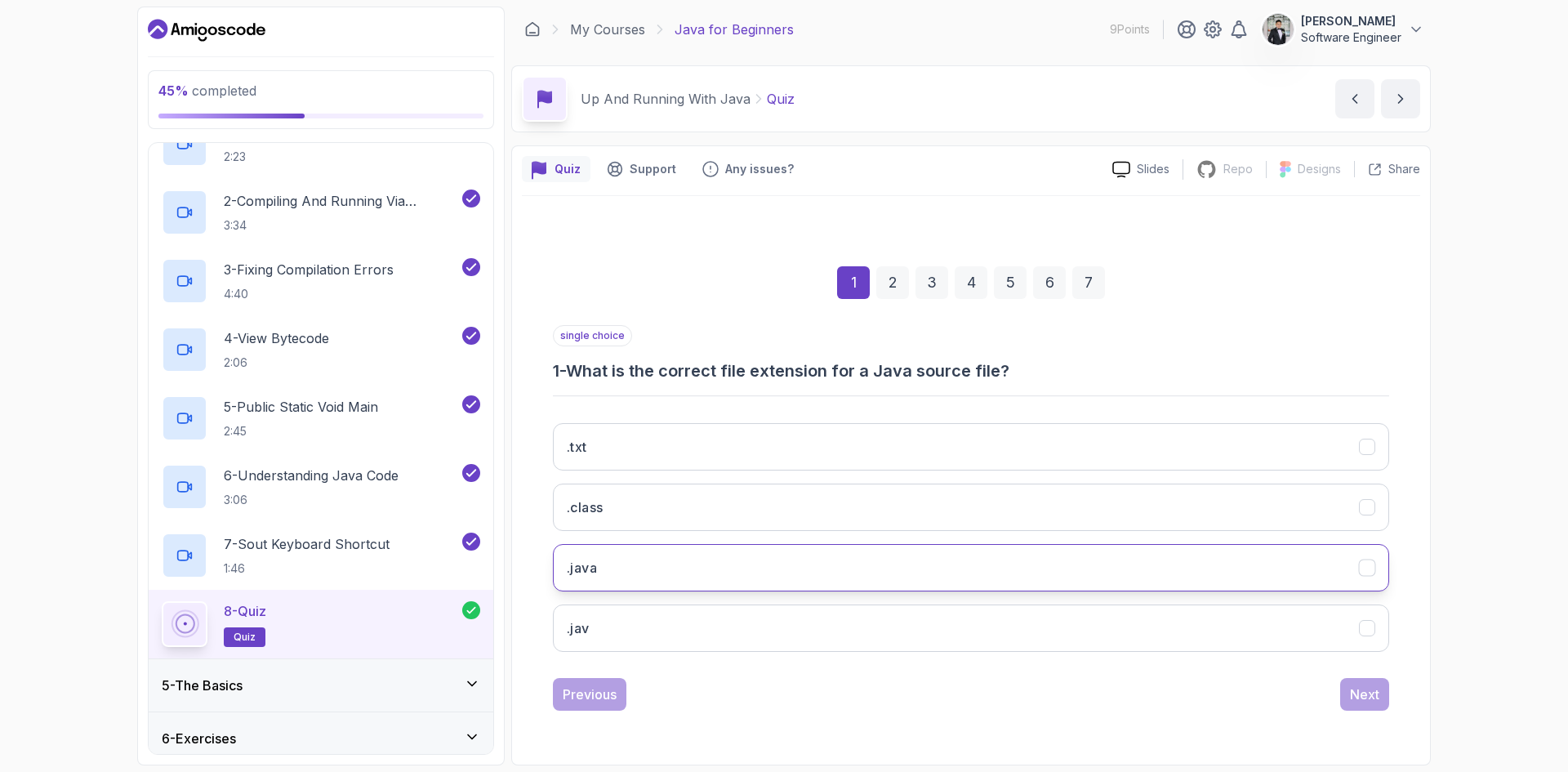
click at [652, 565] on button ".java" at bounding box center [971, 568] width 836 height 47
click at [1374, 701] on div "Next" at bounding box center [1365, 694] width 30 height 19
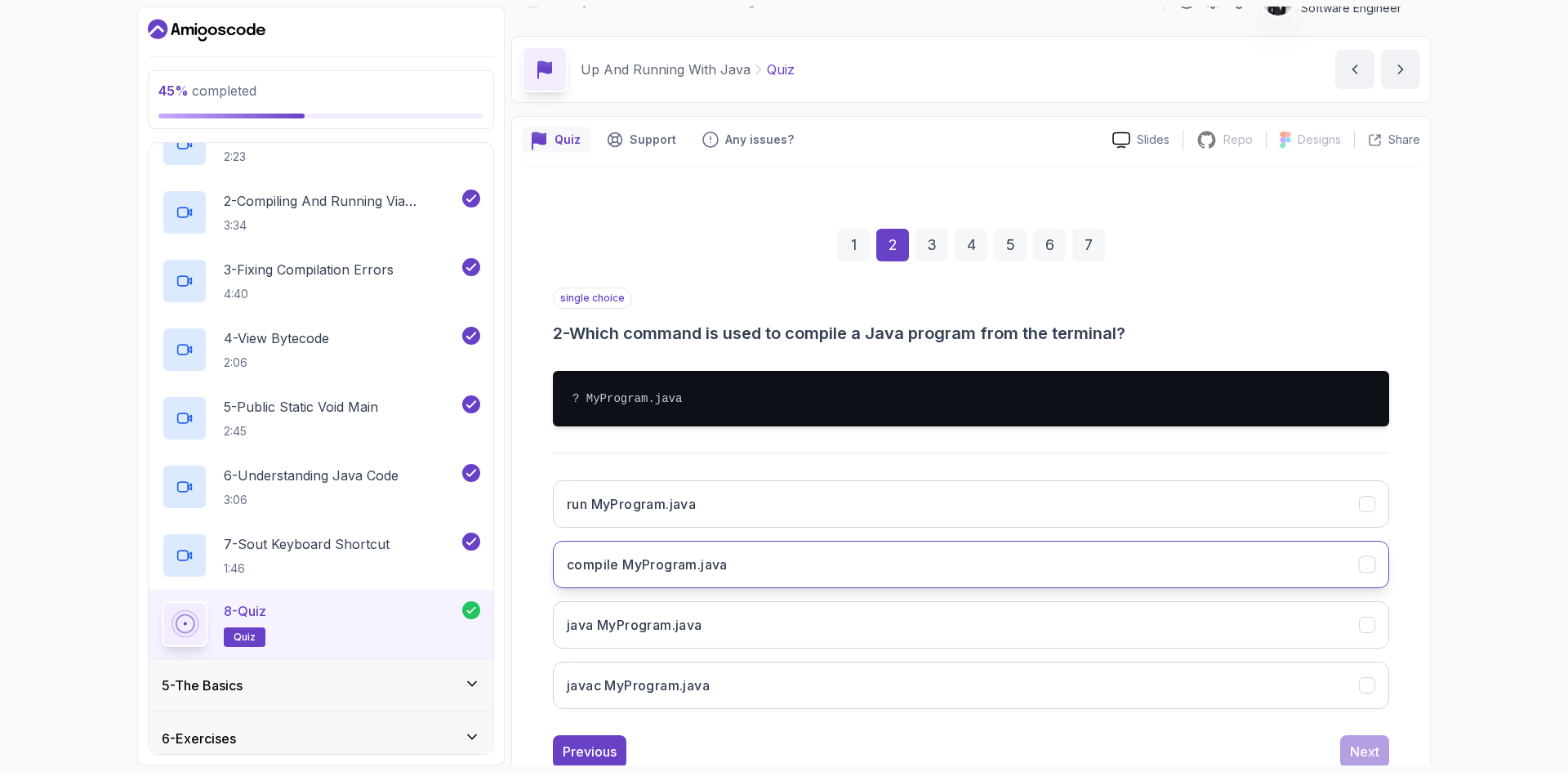
scroll to position [79, 0]
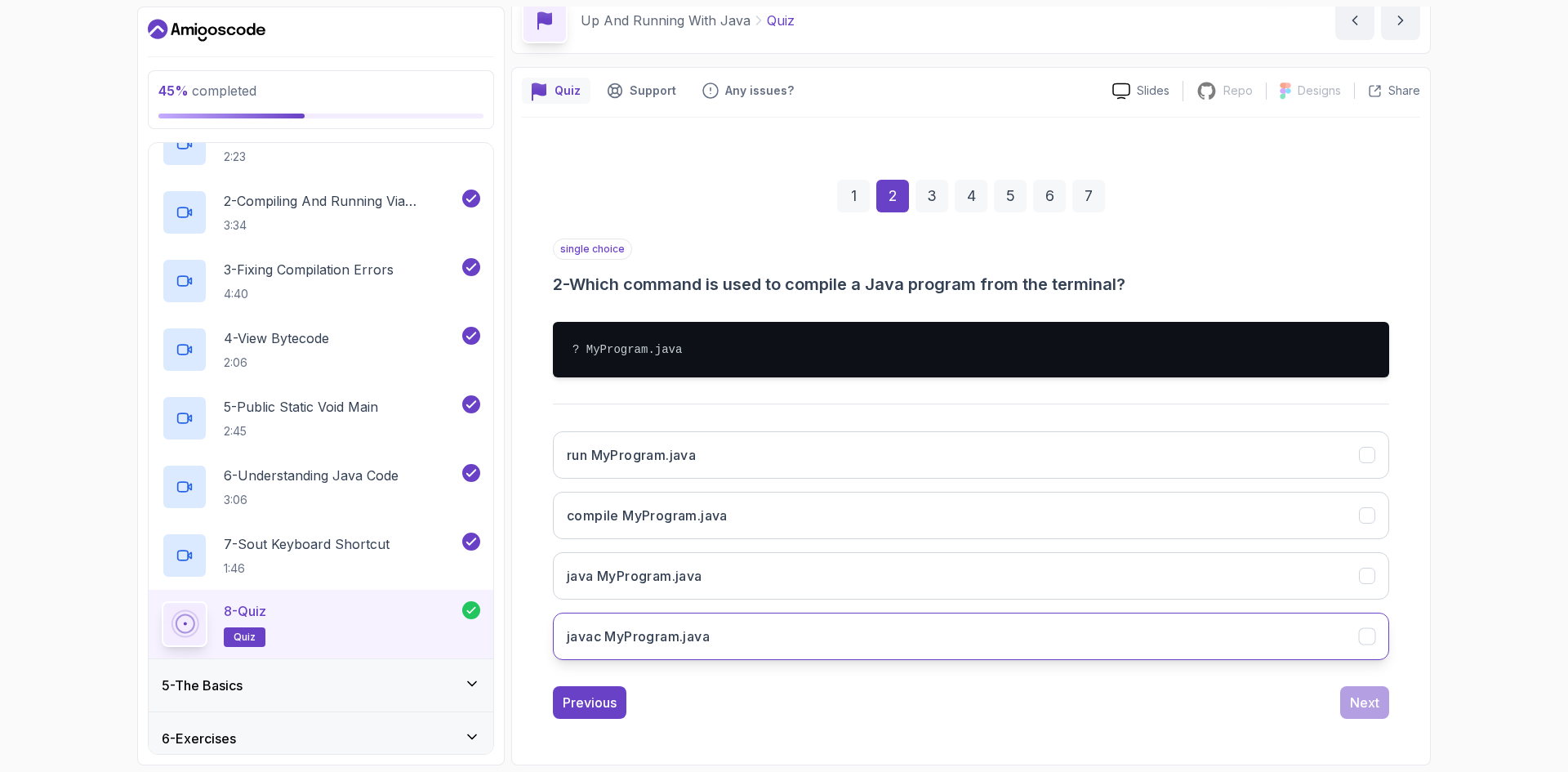
click at [617, 643] on h3 "javac MyProgram.java" at bounding box center [638, 636] width 143 height 19
click at [1358, 701] on div "Next" at bounding box center [1365, 702] width 30 height 19
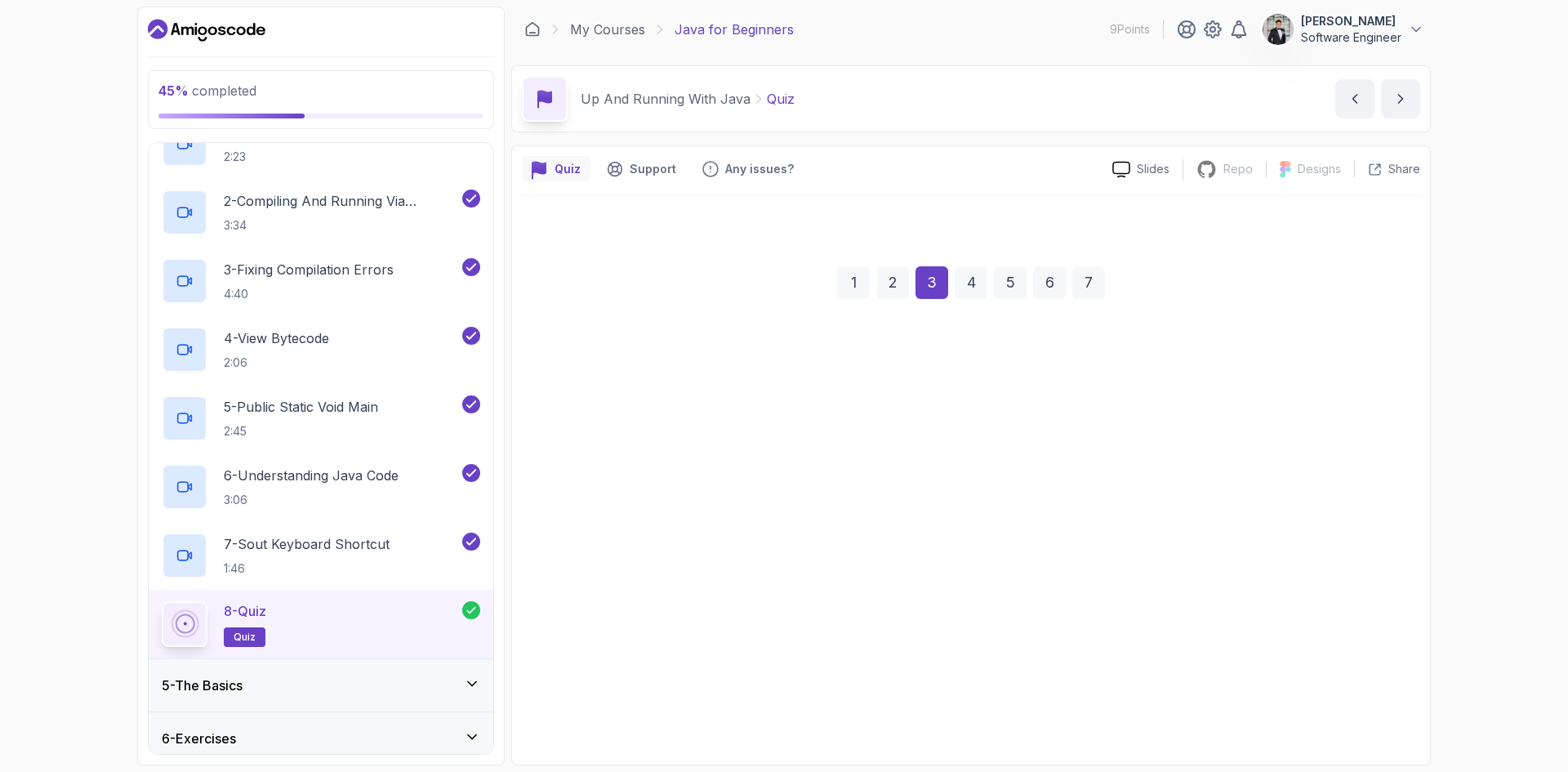
scroll to position [0, 0]
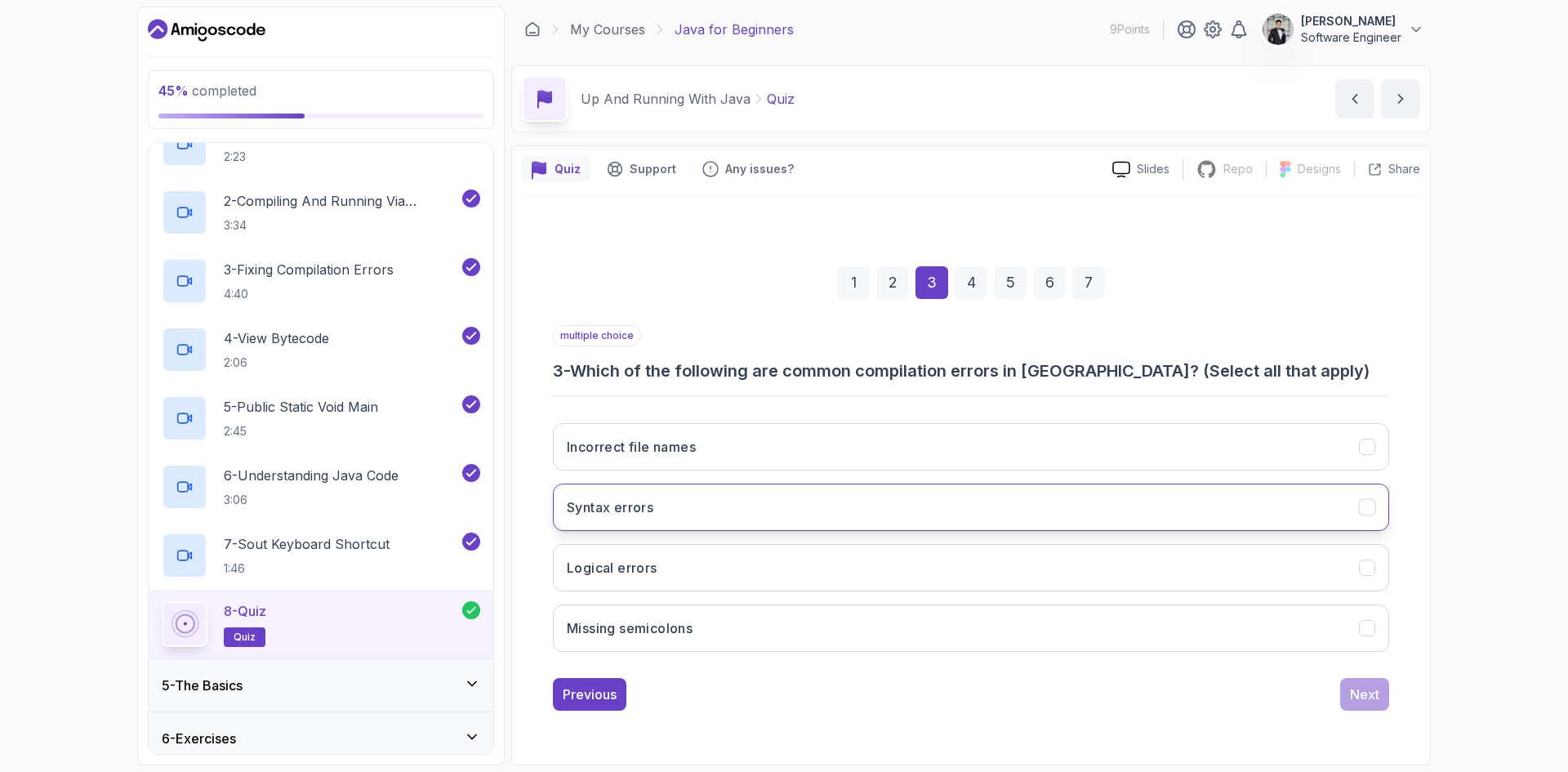
click at [780, 511] on button "Syntax errors" at bounding box center [971, 507] width 836 height 47
click at [1353, 697] on div "Next" at bounding box center [1365, 694] width 30 height 19
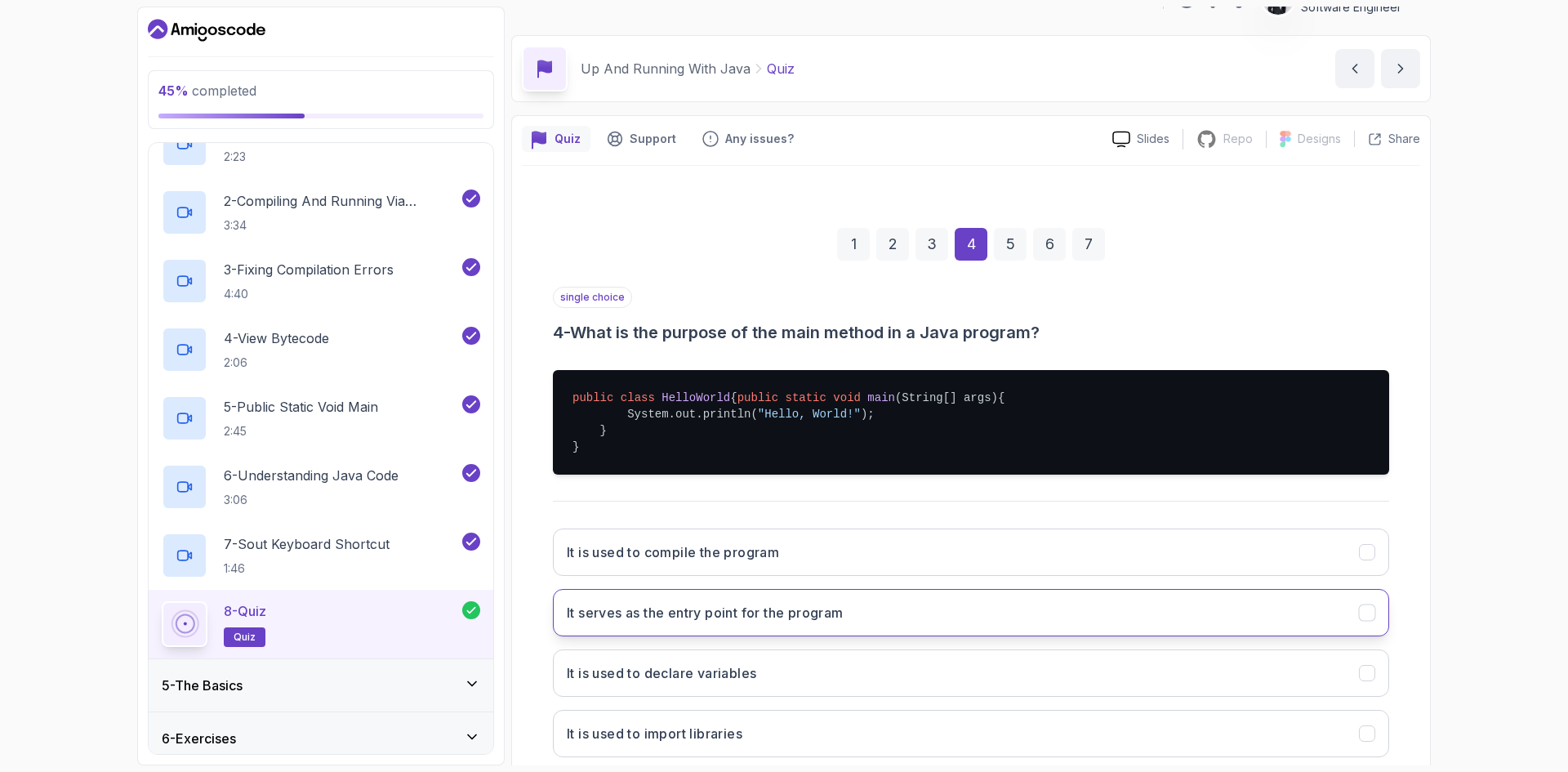
scroll to position [82, 0]
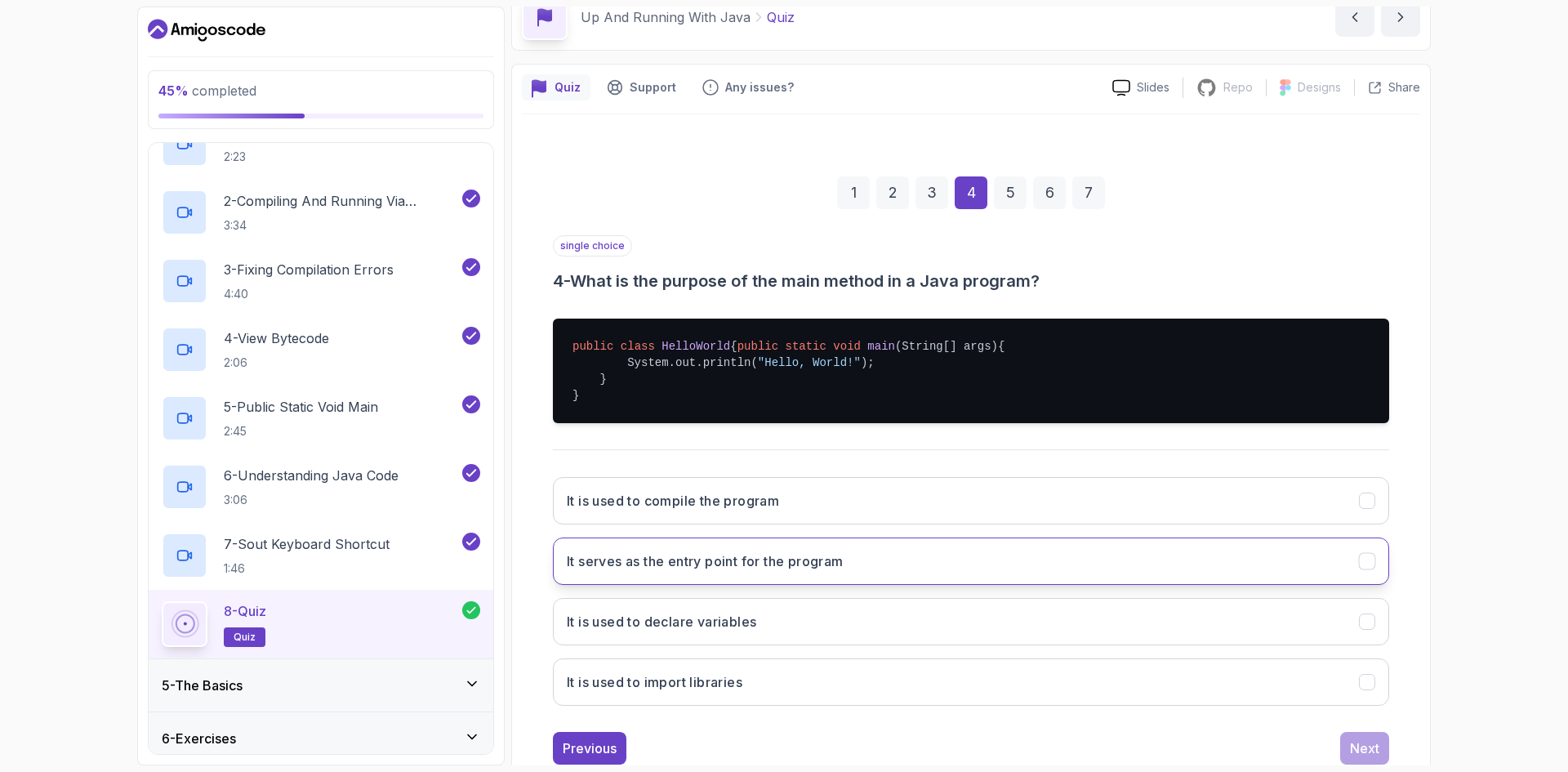
click at [611, 571] on h3 "It serves as the entry point for the program" at bounding box center [705, 561] width 276 height 19
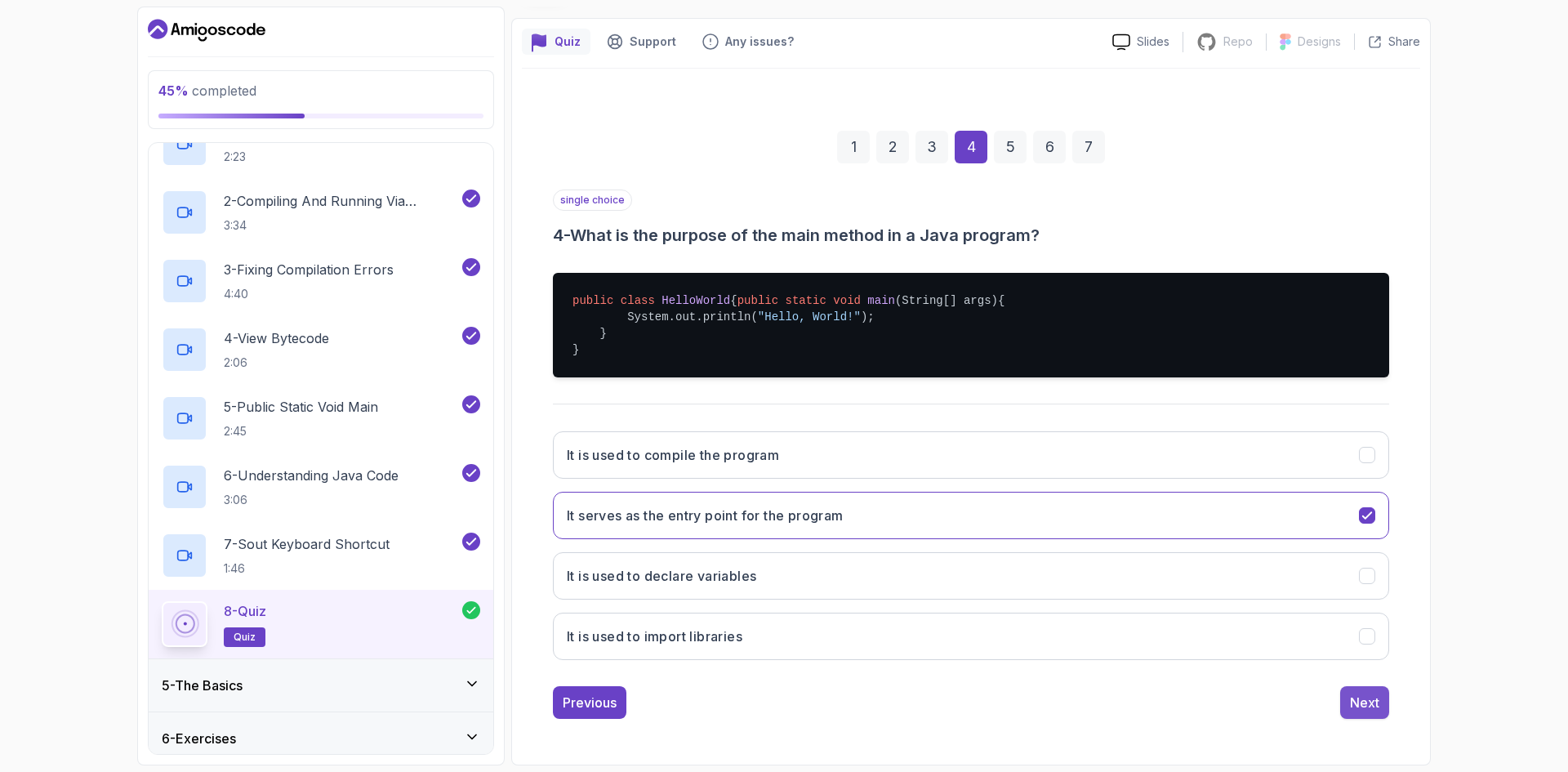
scroll to position [144, 0]
click at [1364, 693] on div "Next" at bounding box center [1365, 702] width 30 height 19
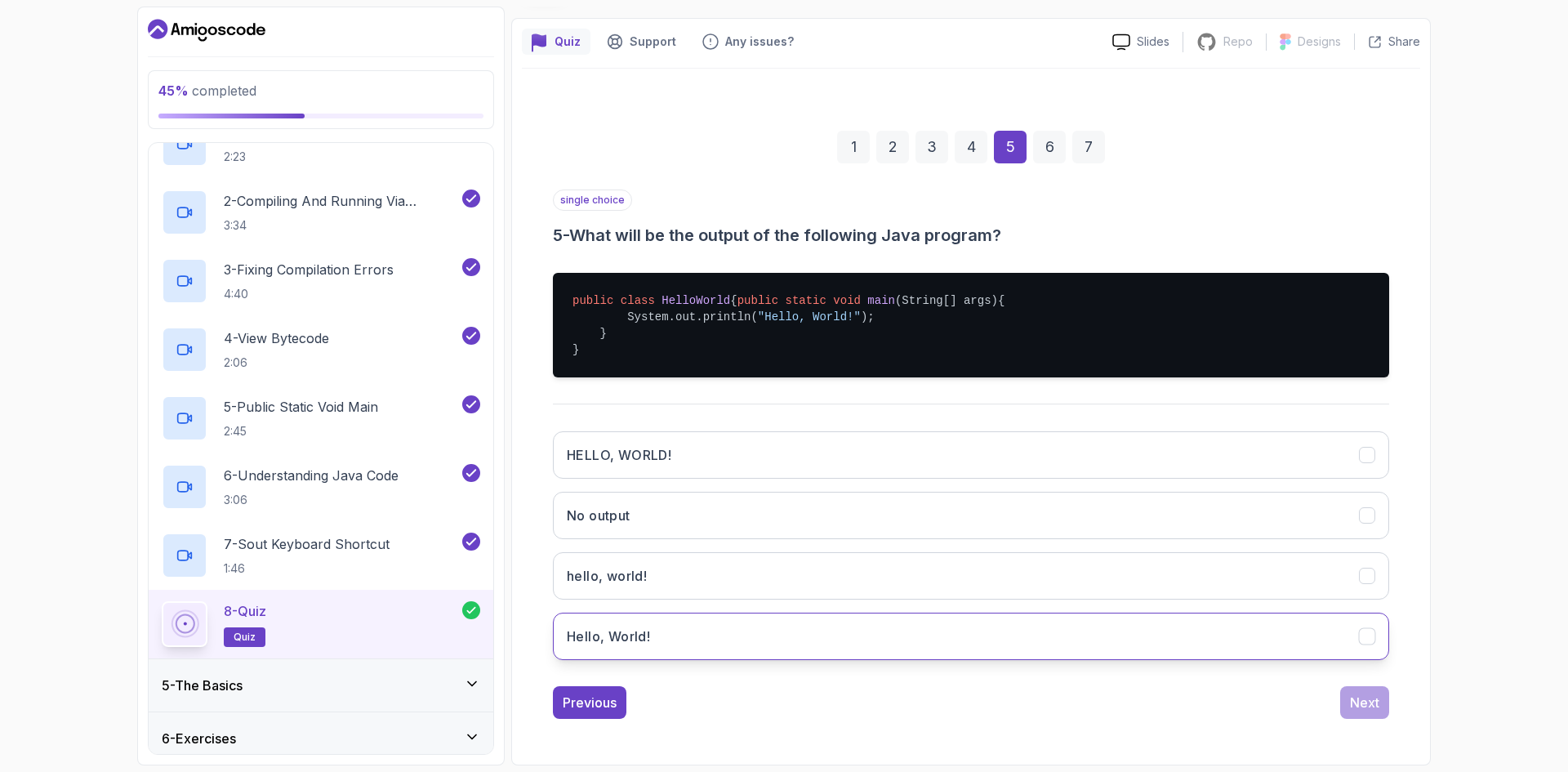
click at [617, 648] on button "Hello, World!" at bounding box center [971, 636] width 836 height 47
click at [1355, 699] on div "Next" at bounding box center [1365, 702] width 30 height 19
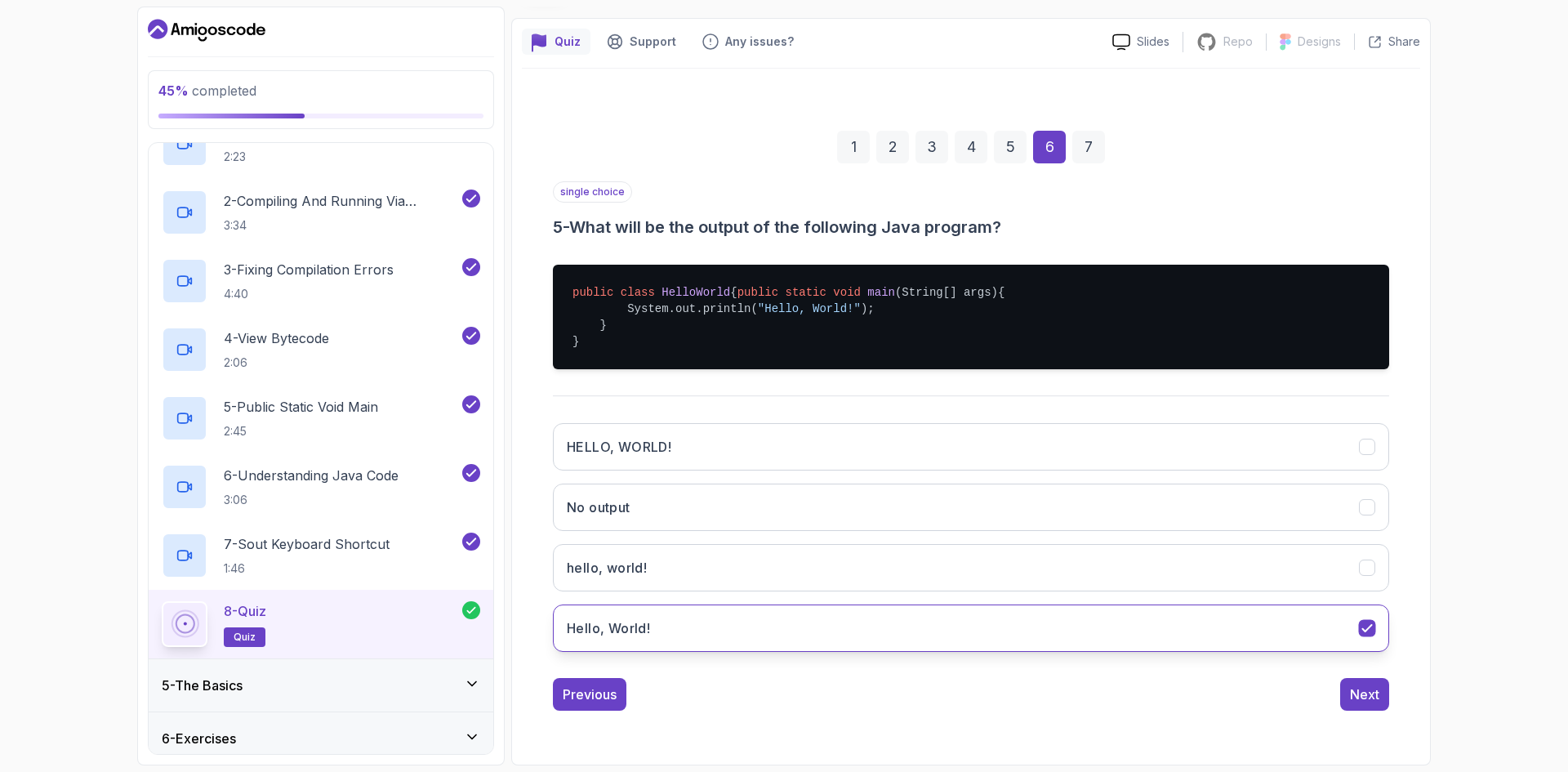
scroll to position [0, 0]
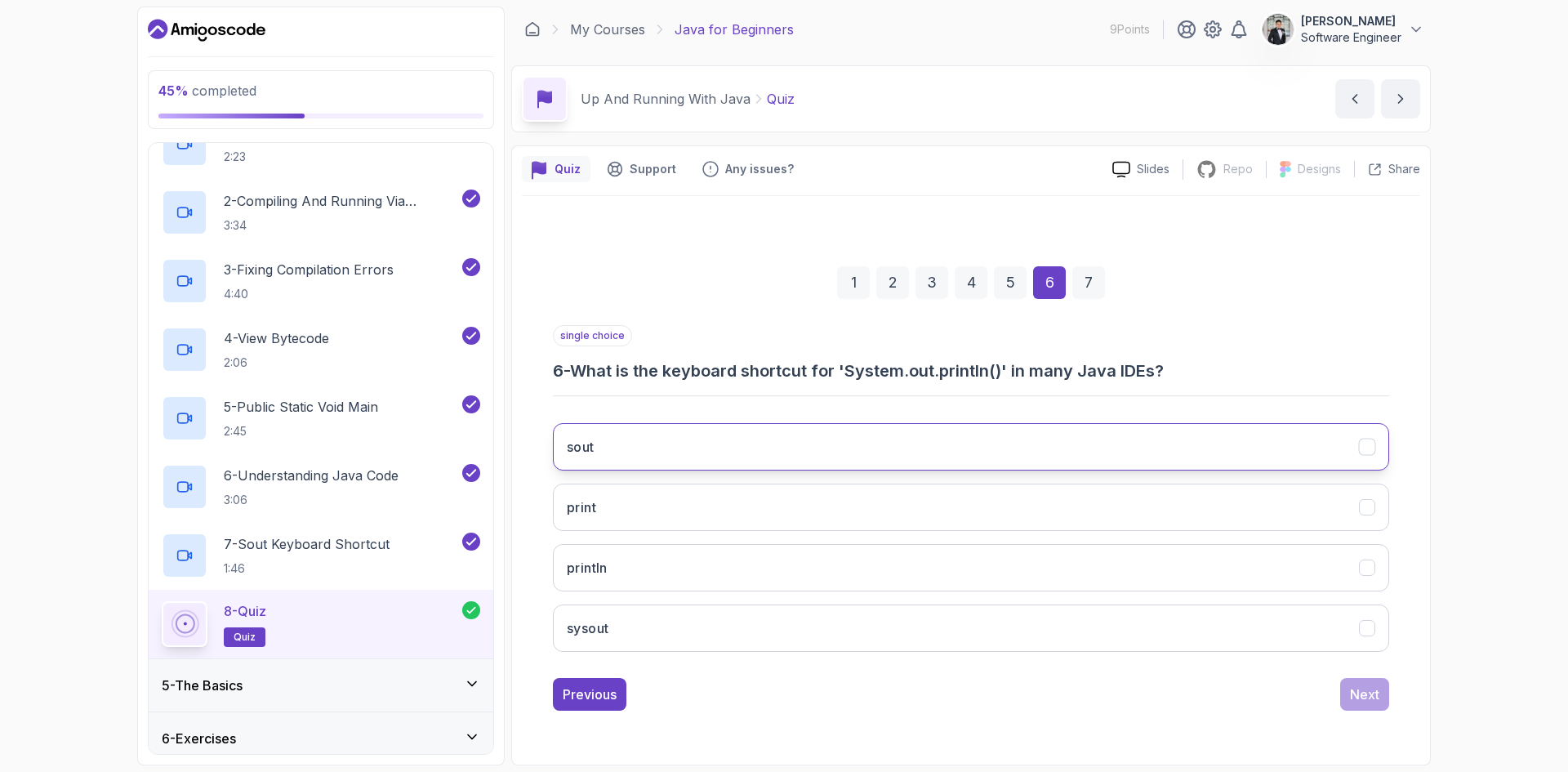
click at [650, 454] on button "sout" at bounding box center [971, 447] width 836 height 47
click at [1364, 693] on div "Next" at bounding box center [1365, 694] width 30 height 19
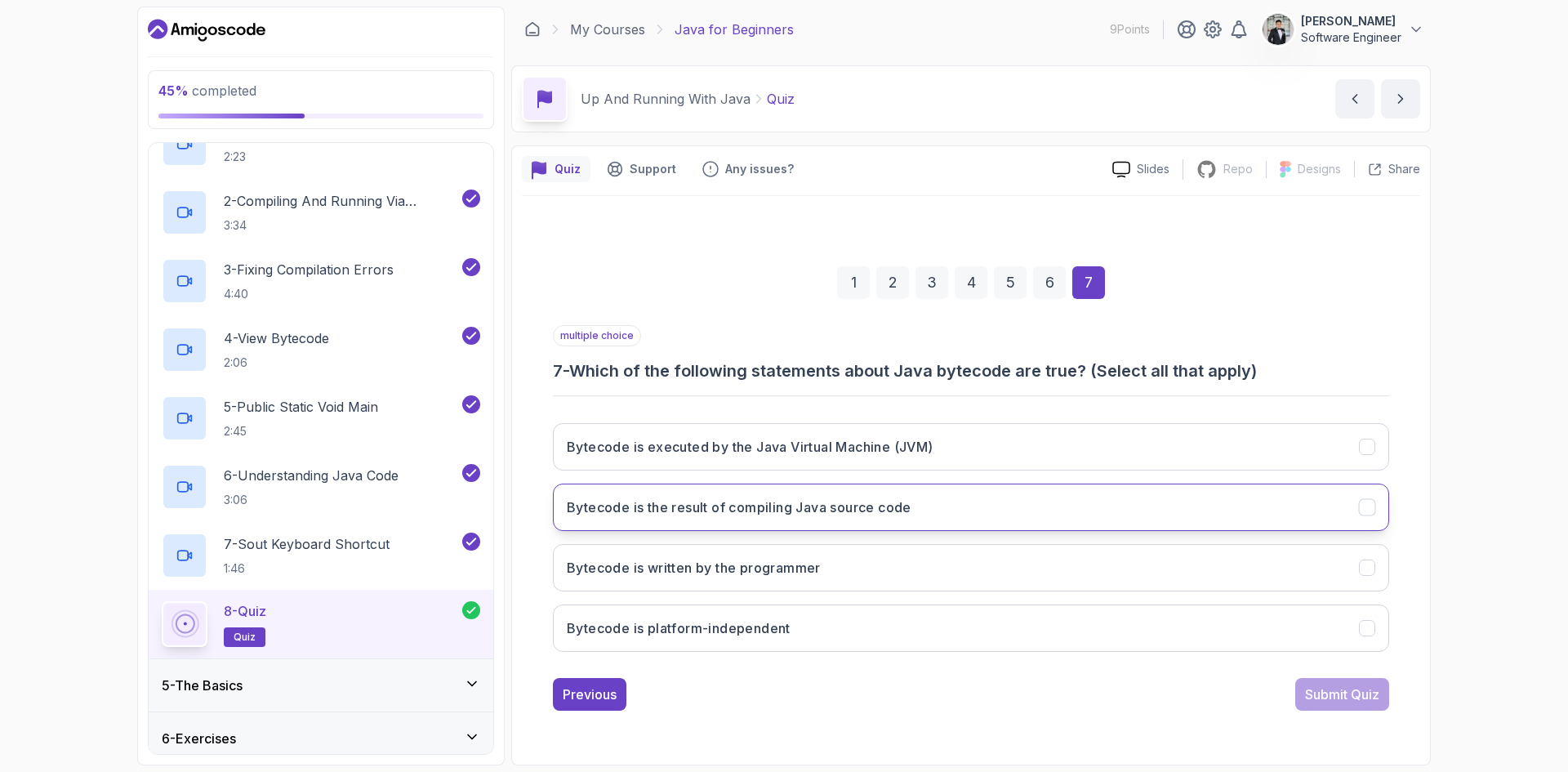
click at [654, 516] on h3 "Bytecode is the result of compiling Java source code" at bounding box center [739, 507] width 344 height 19
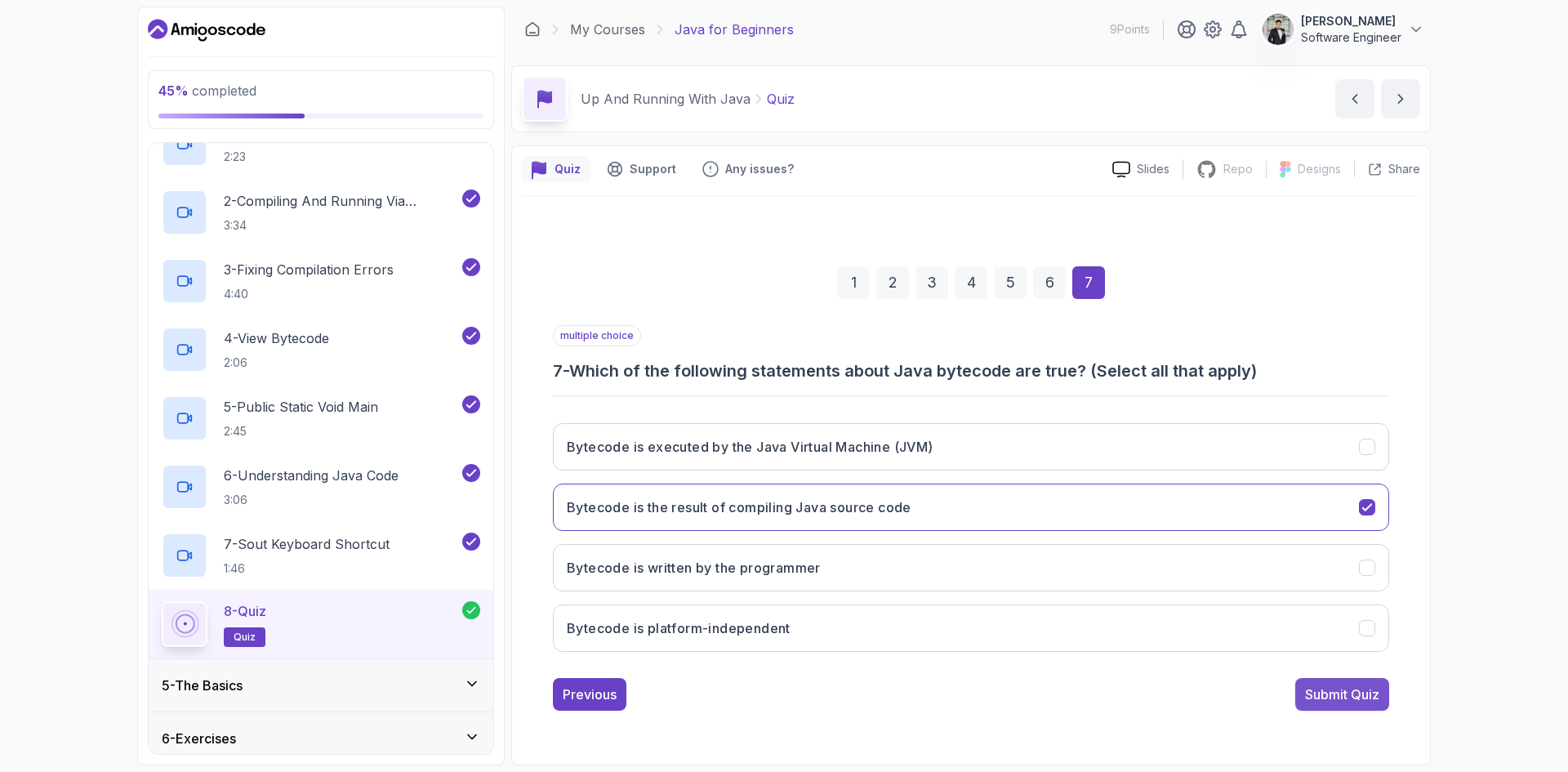
click at [1319, 685] on div "Submit Quiz" at bounding box center [1342, 694] width 74 height 19
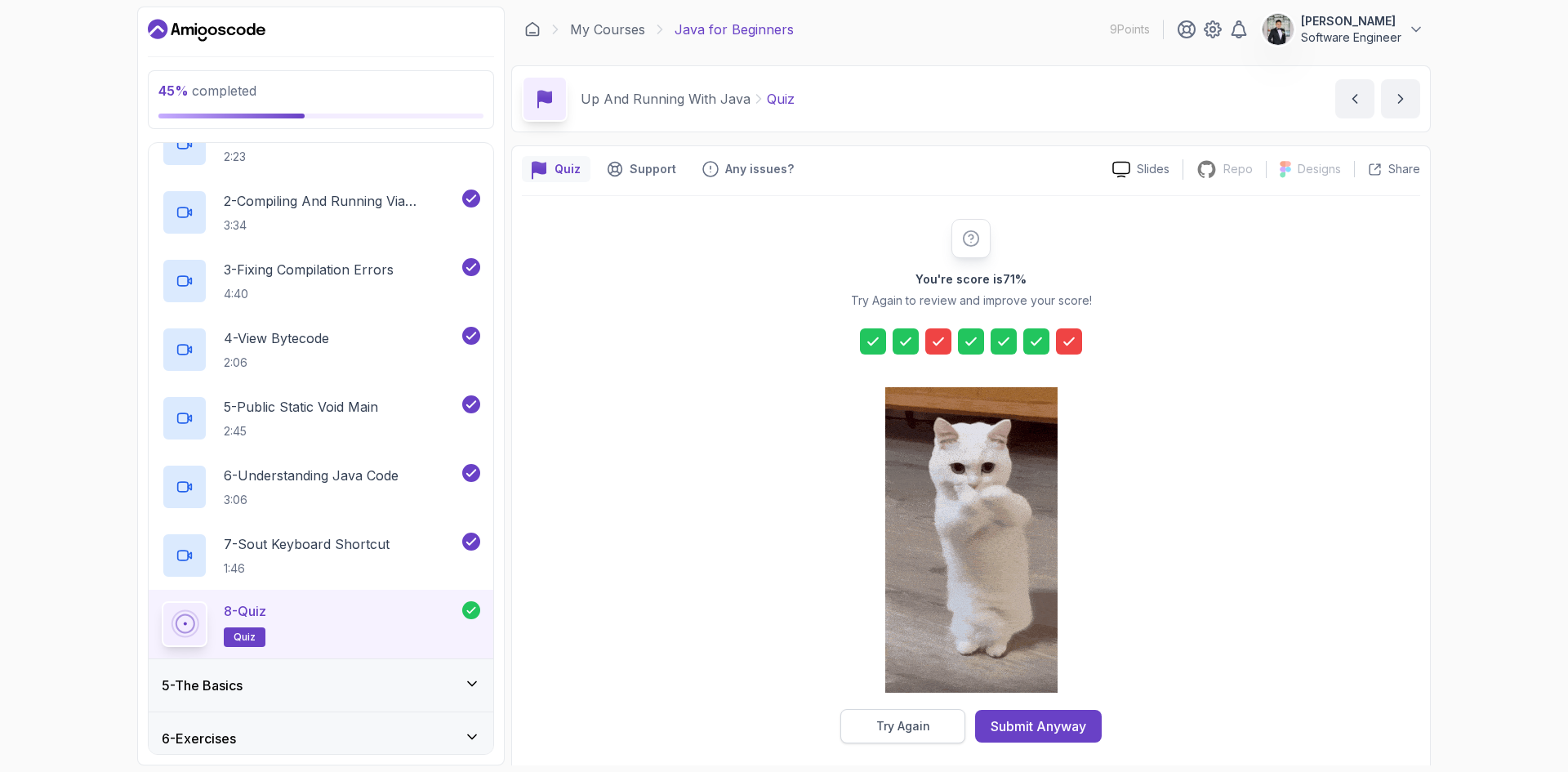
click at [928, 721] on div "Try Again" at bounding box center [903, 726] width 54 height 17
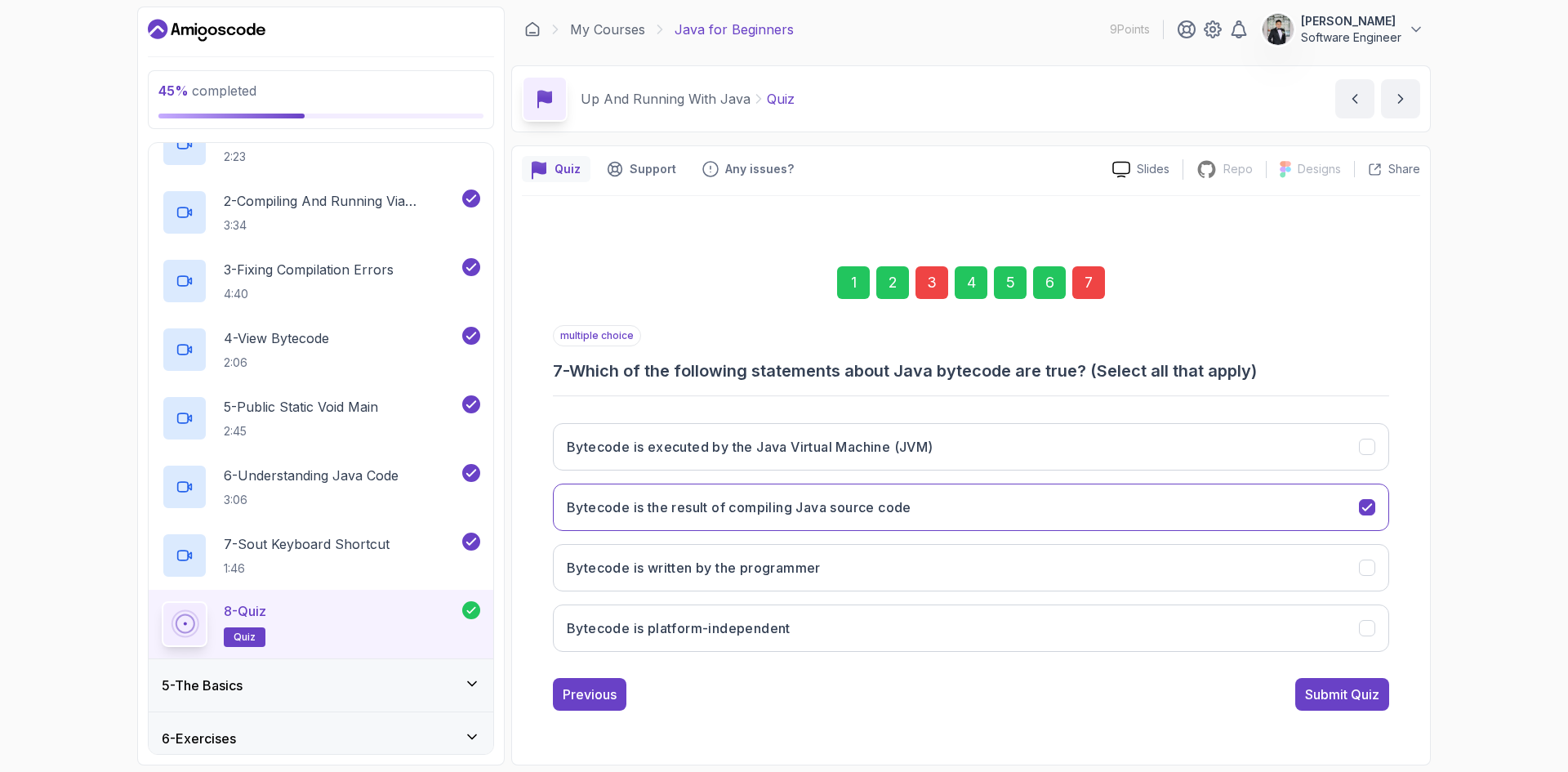
click at [929, 282] on div "3" at bounding box center [931, 282] width 32 height 32
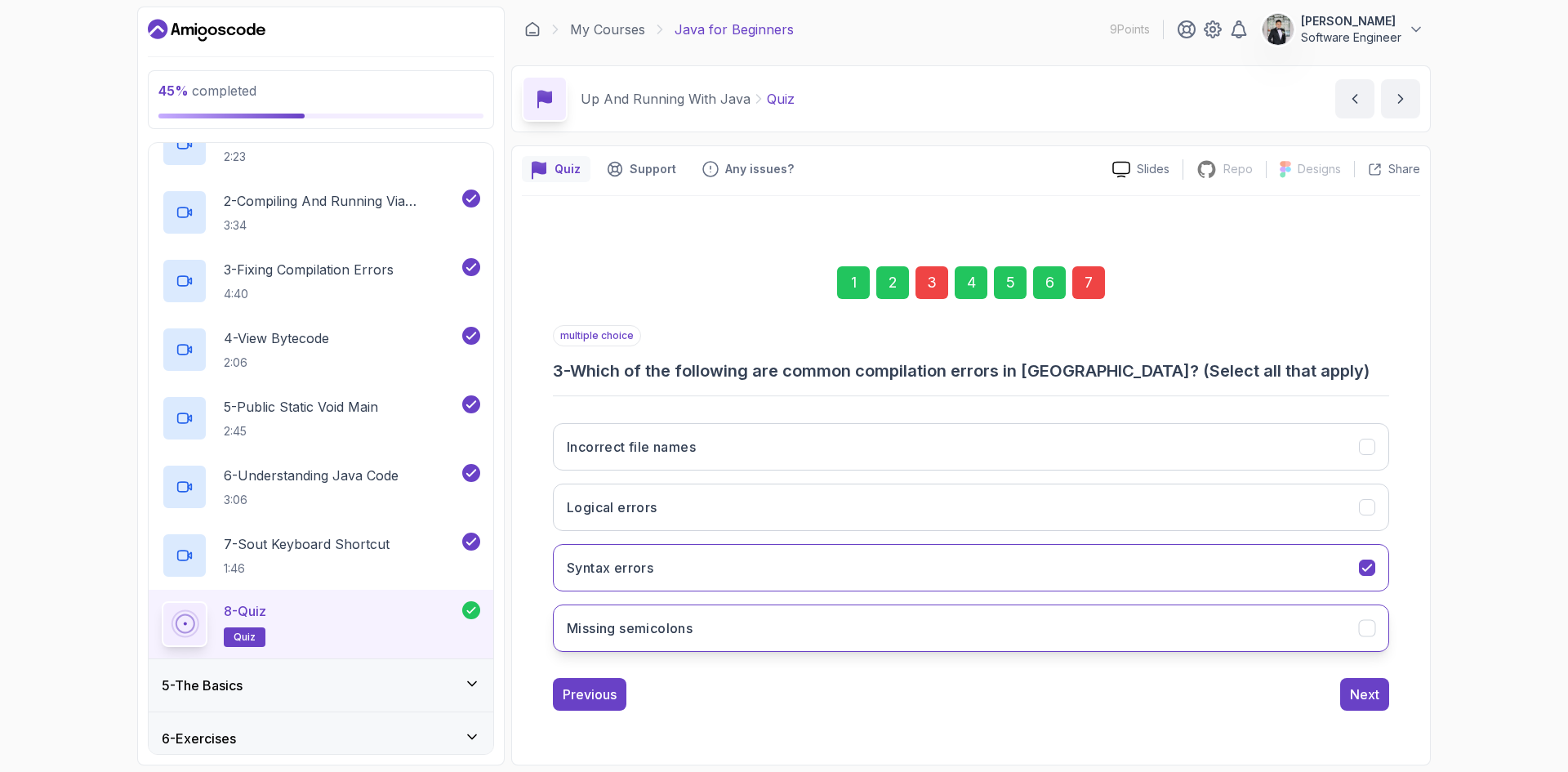
click at [680, 632] on h3 "Missing semicolons" at bounding box center [630, 628] width 126 height 19
click at [1379, 696] on div "Next" at bounding box center [1365, 694] width 30 height 19
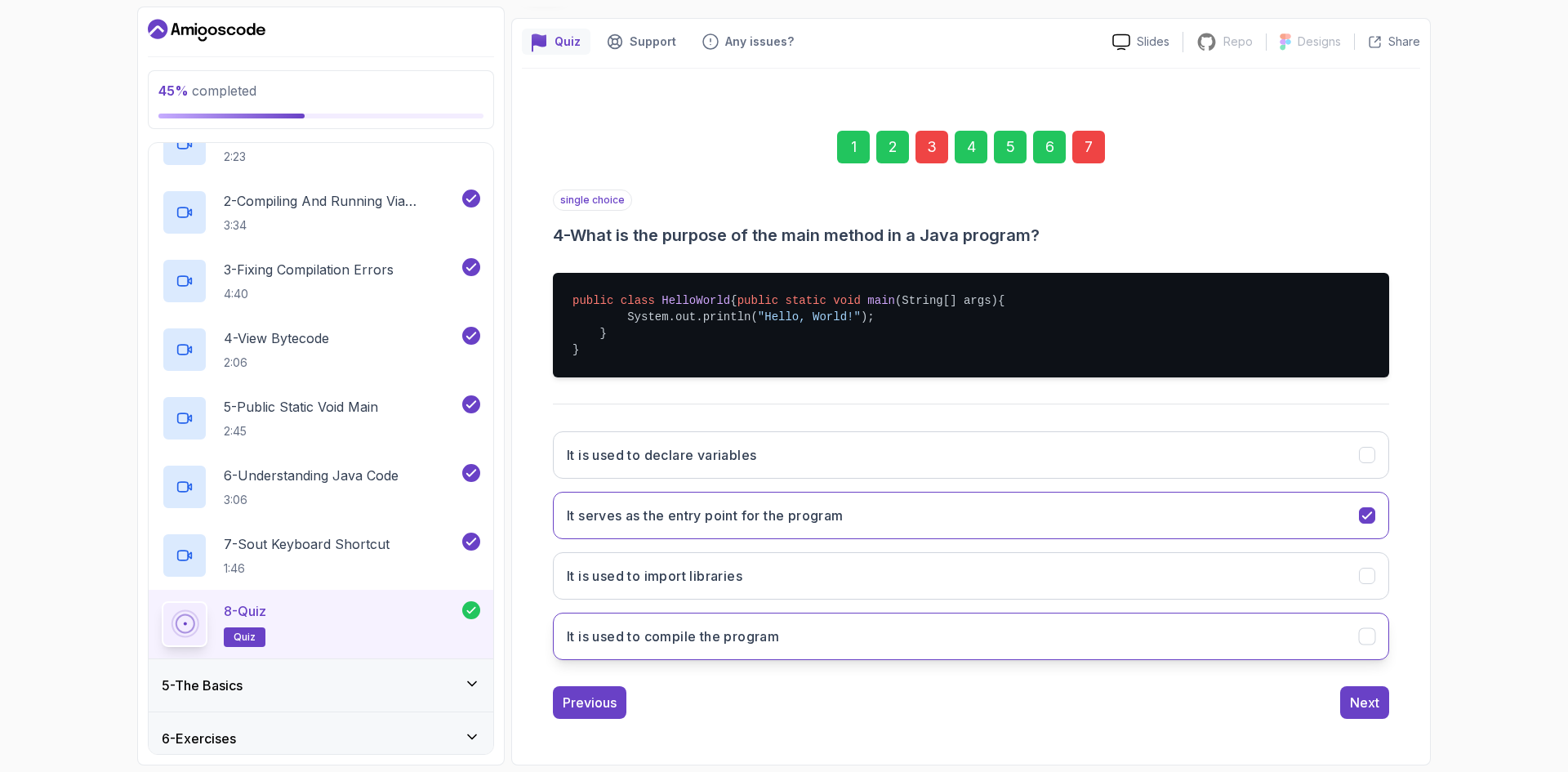
scroll to position [144, 0]
click at [1369, 706] on div "Next" at bounding box center [1365, 702] width 30 height 19
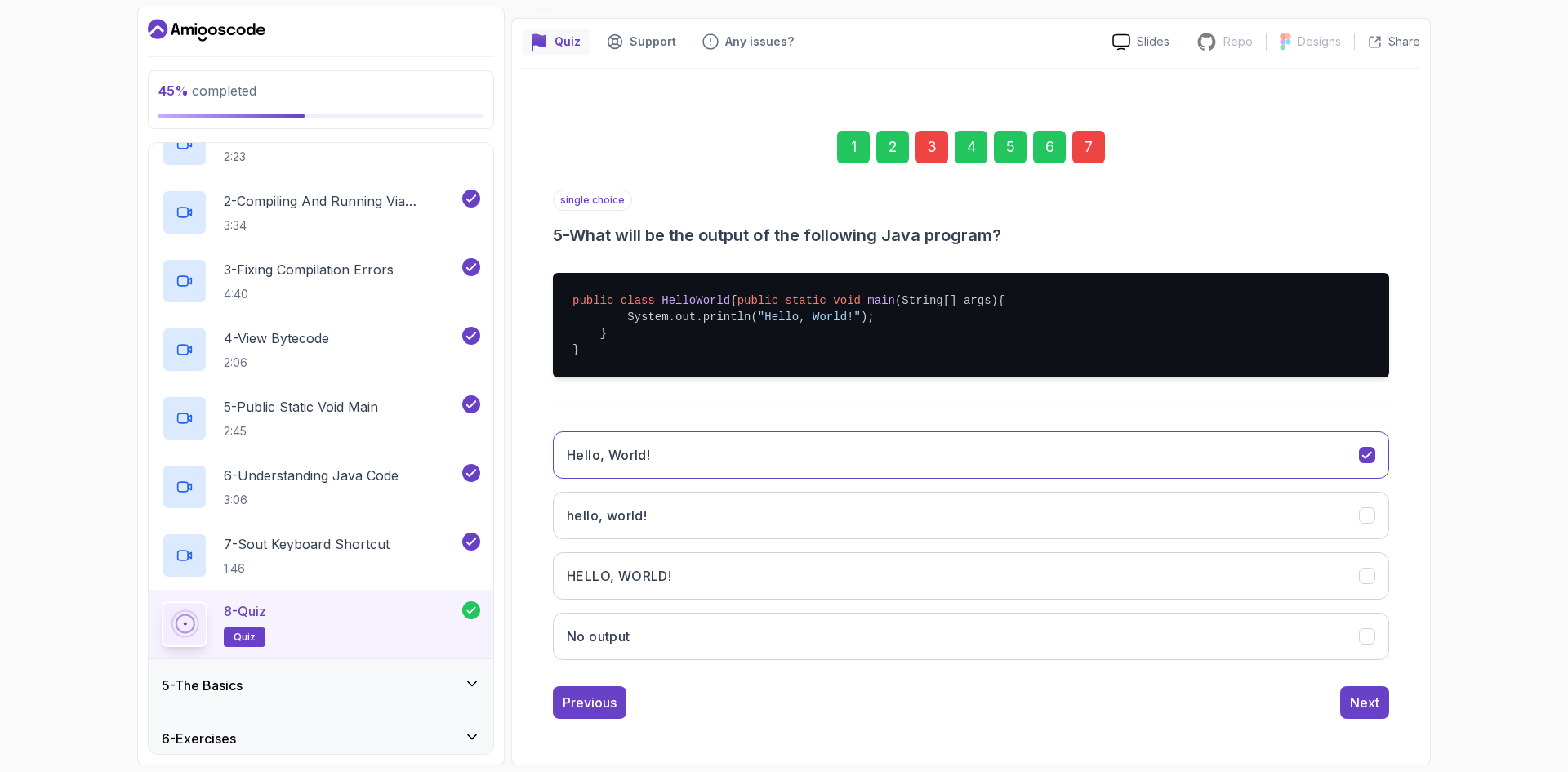
click at [1369, 706] on div "Next" at bounding box center [1365, 702] width 30 height 19
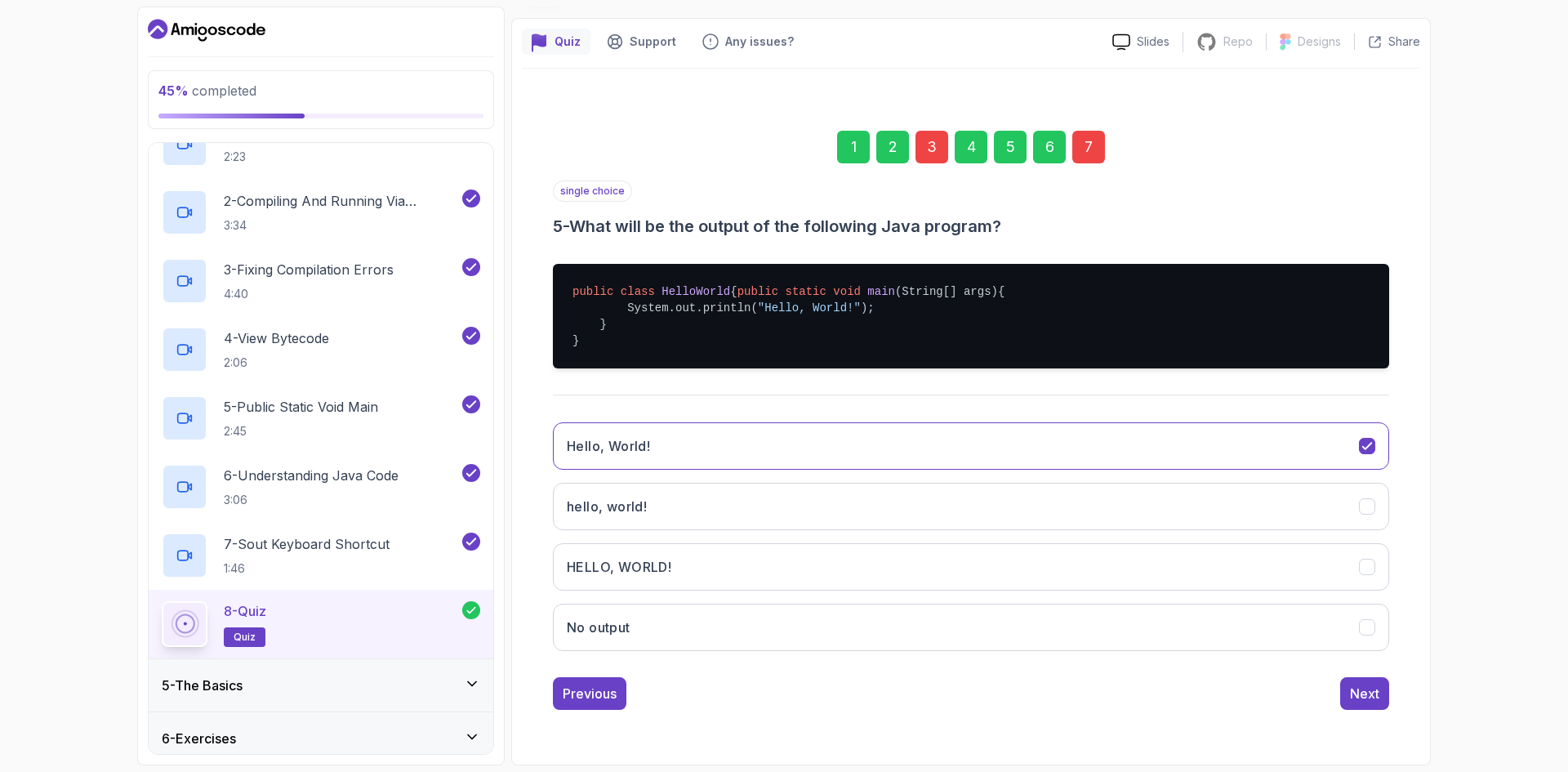
scroll to position [0, 0]
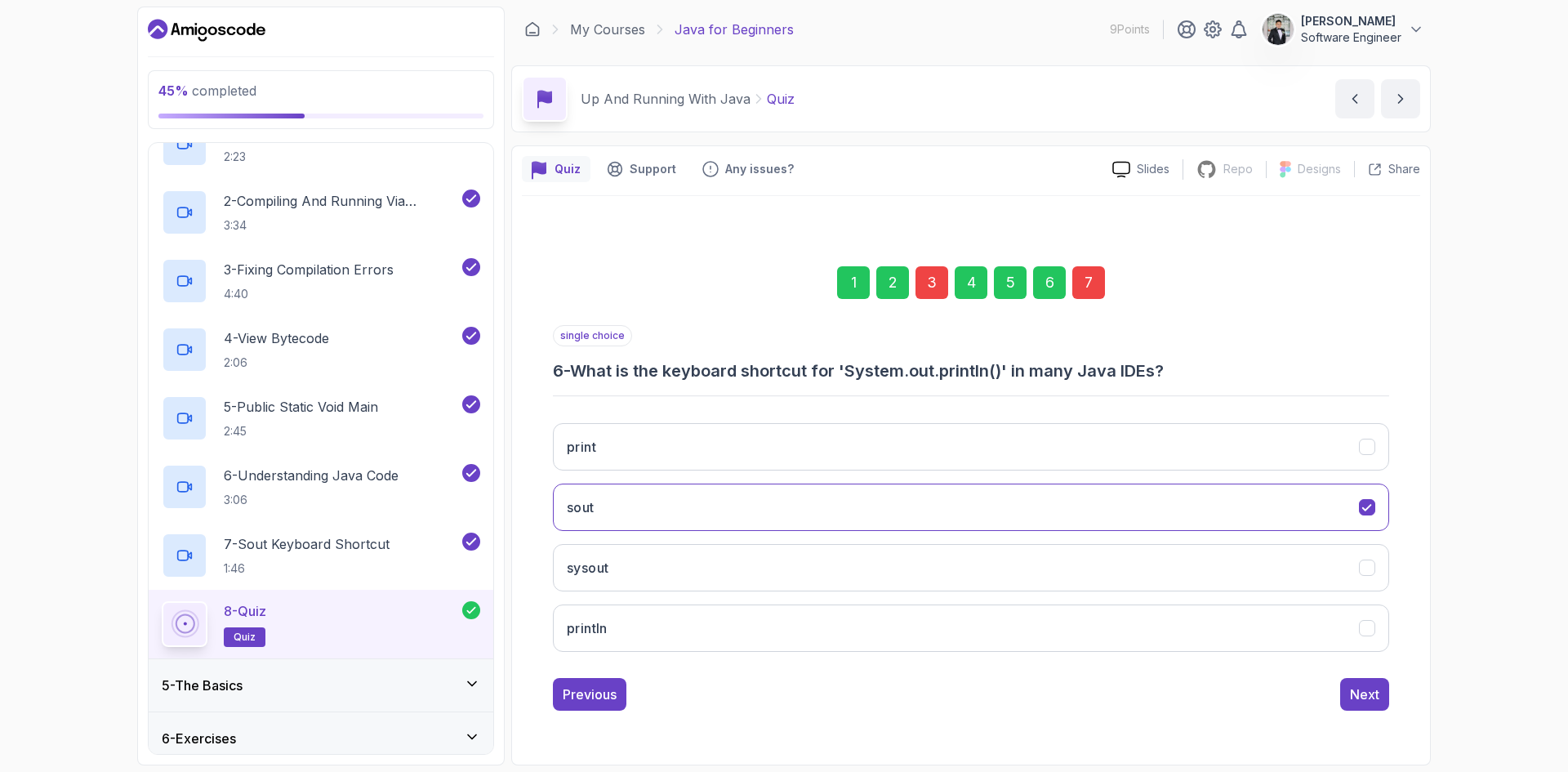
click at [1369, 706] on button "Next" at bounding box center [1365, 693] width 49 height 32
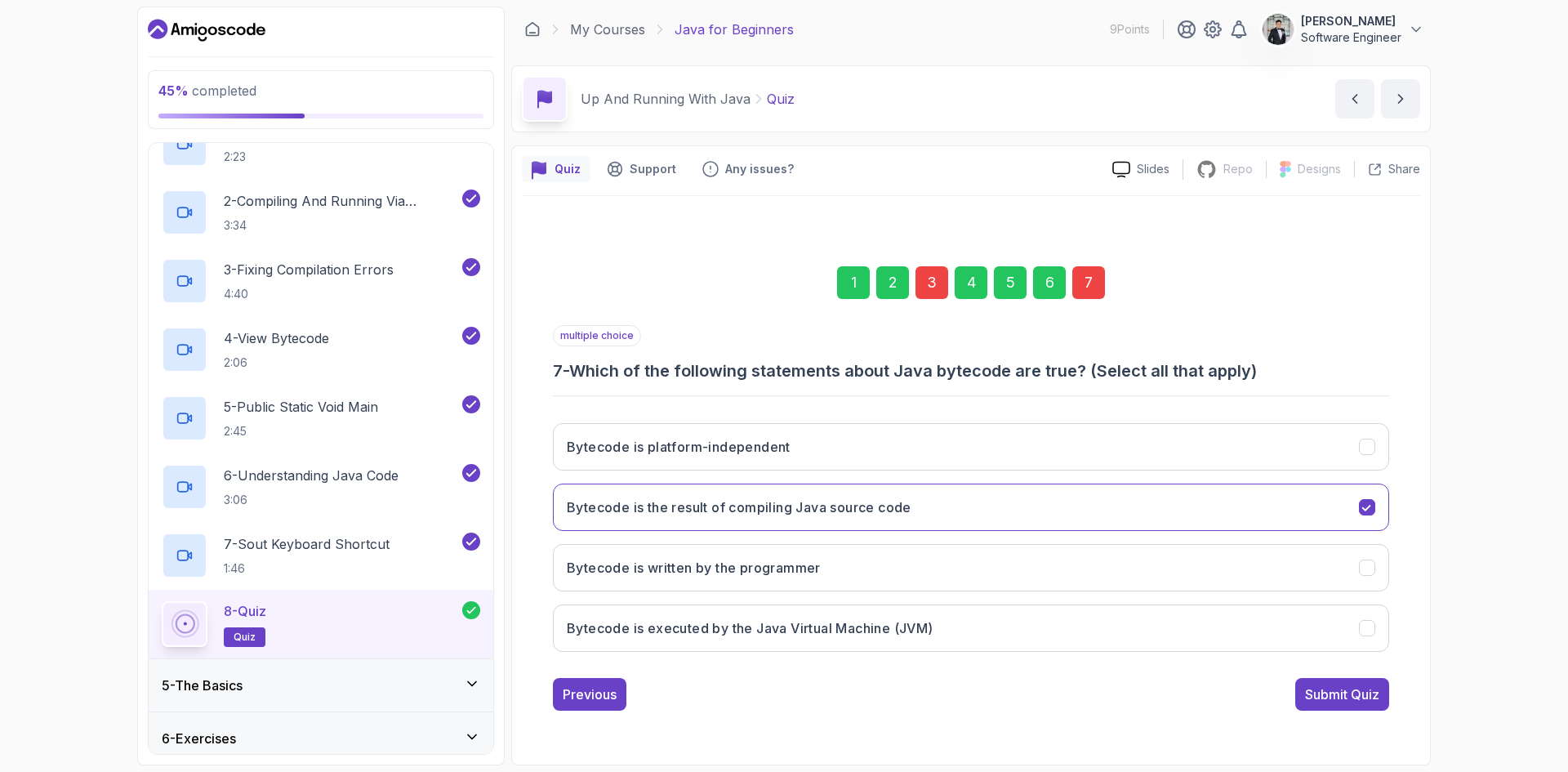
click at [1369, 706] on button "Submit Quiz" at bounding box center [1342, 693] width 94 height 32
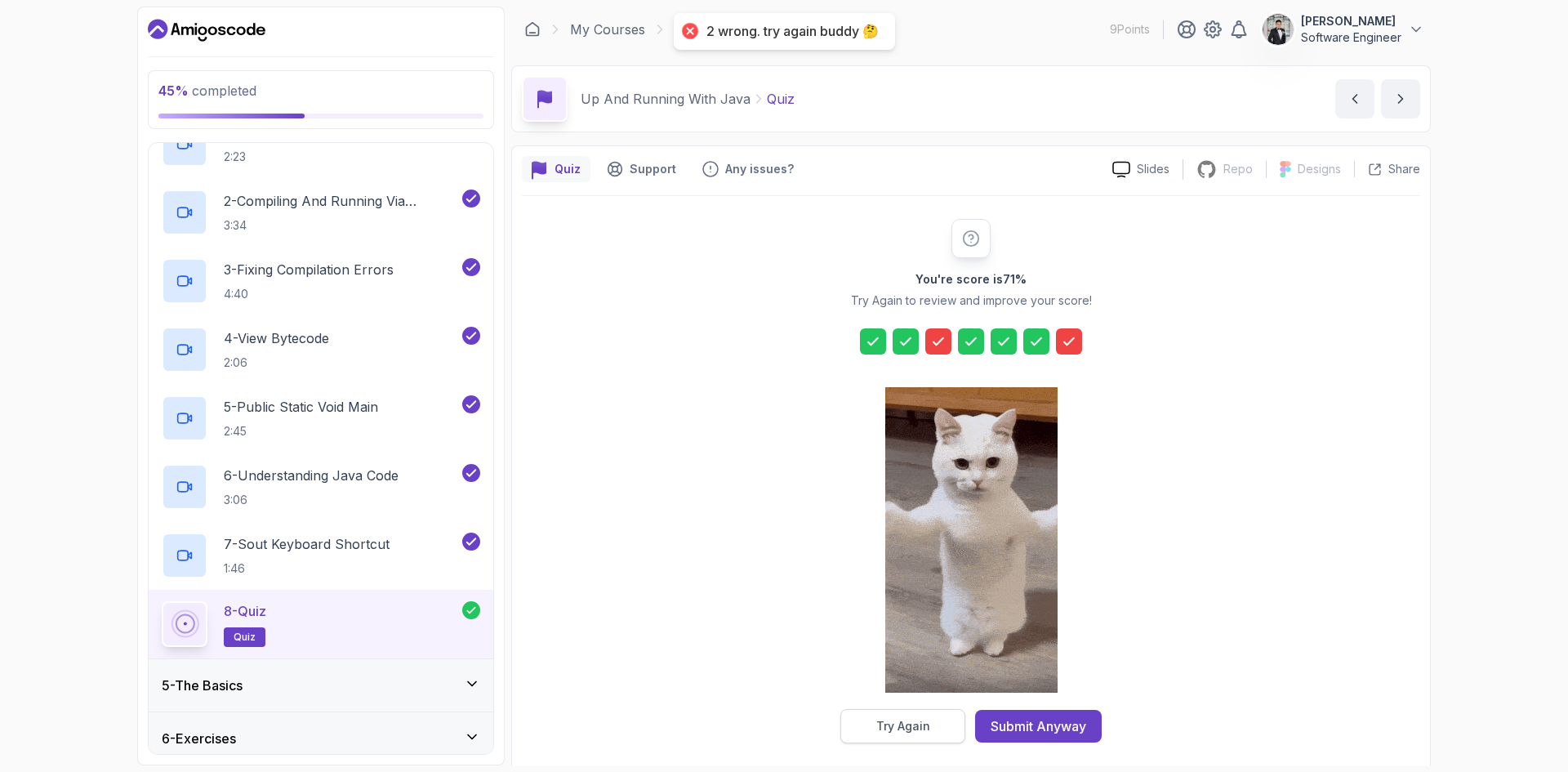
click at [921, 725] on div "Try Again" at bounding box center [903, 726] width 54 height 17
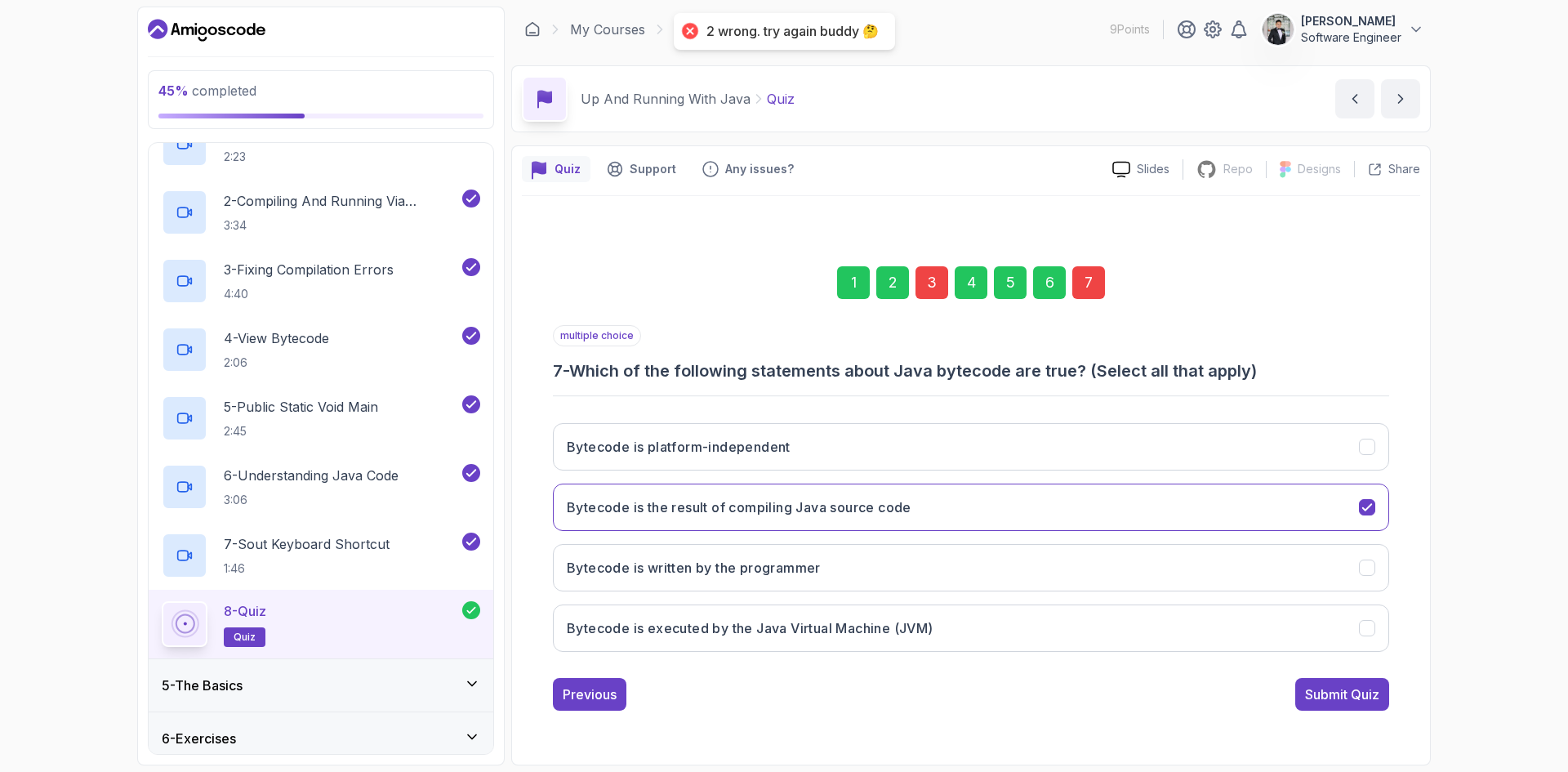
click at [936, 282] on div "3" at bounding box center [931, 282] width 32 height 32
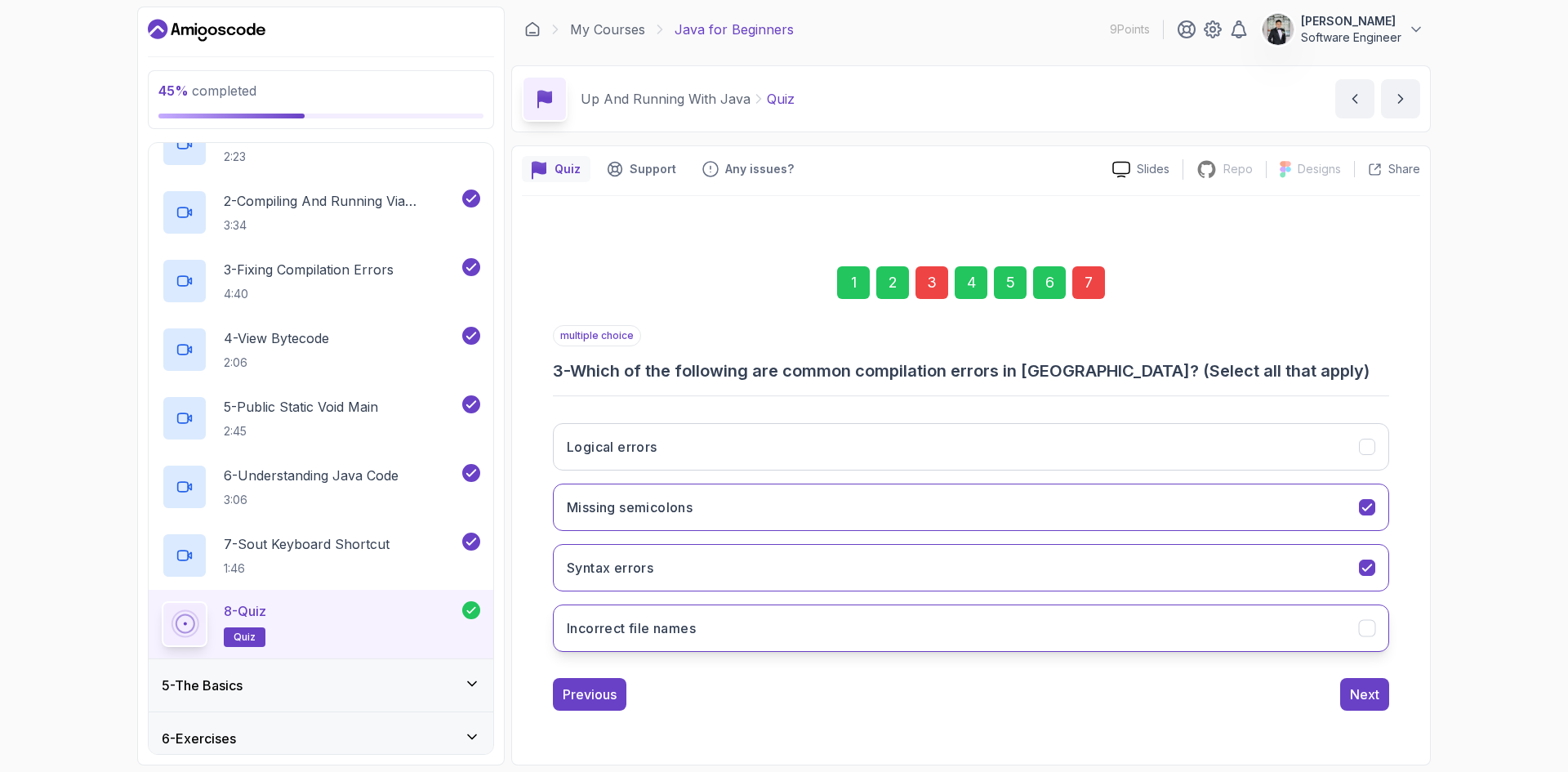
click at [649, 637] on h3 "Incorrect file names" at bounding box center [631, 628] width 129 height 19
click at [1366, 693] on div "Next" at bounding box center [1365, 694] width 30 height 19
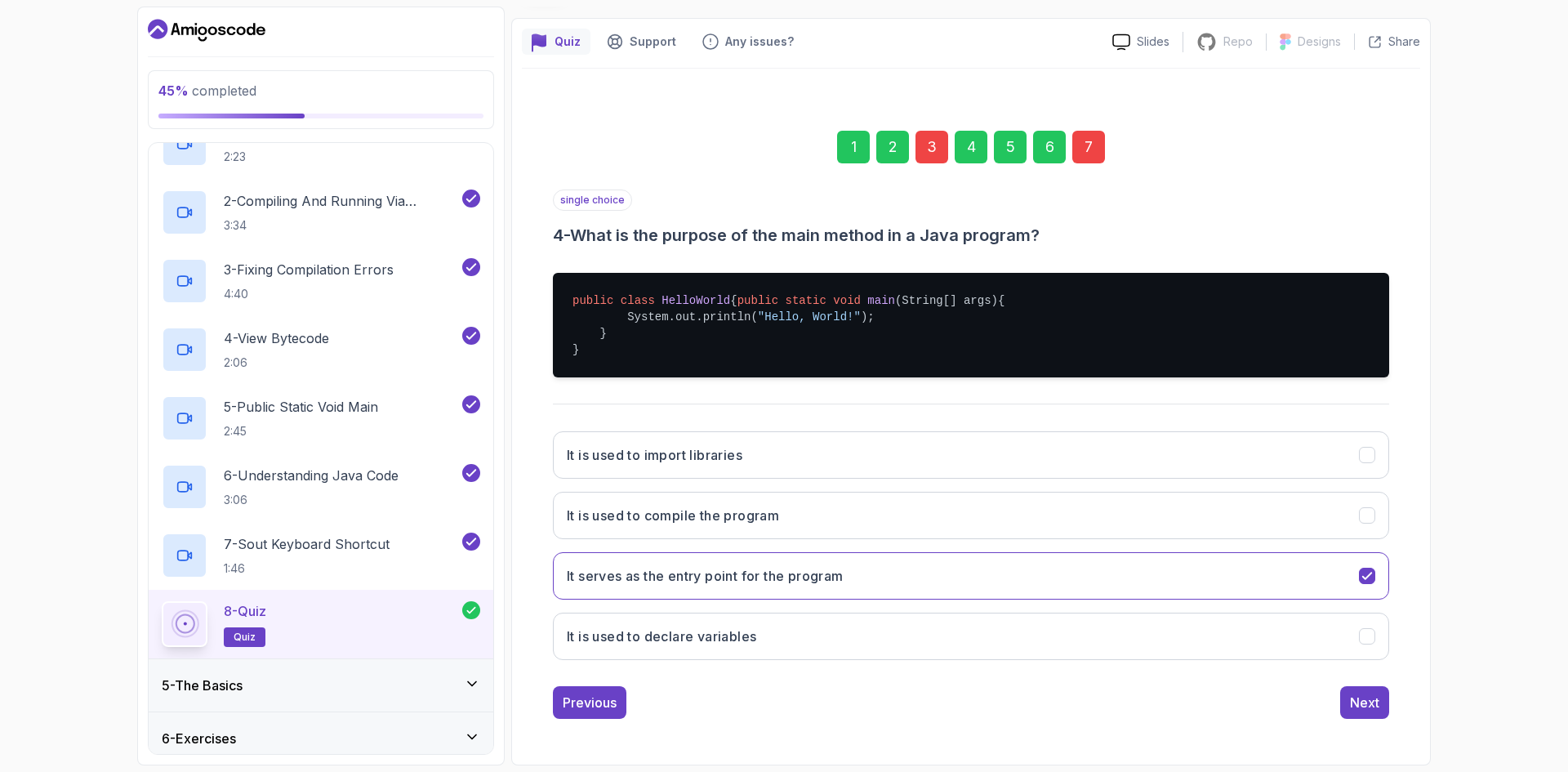
scroll to position [144, 0]
click at [1338, 713] on div "Previous Next" at bounding box center [971, 702] width 836 height 32
click at [1350, 701] on div "Next" at bounding box center [1365, 702] width 30 height 19
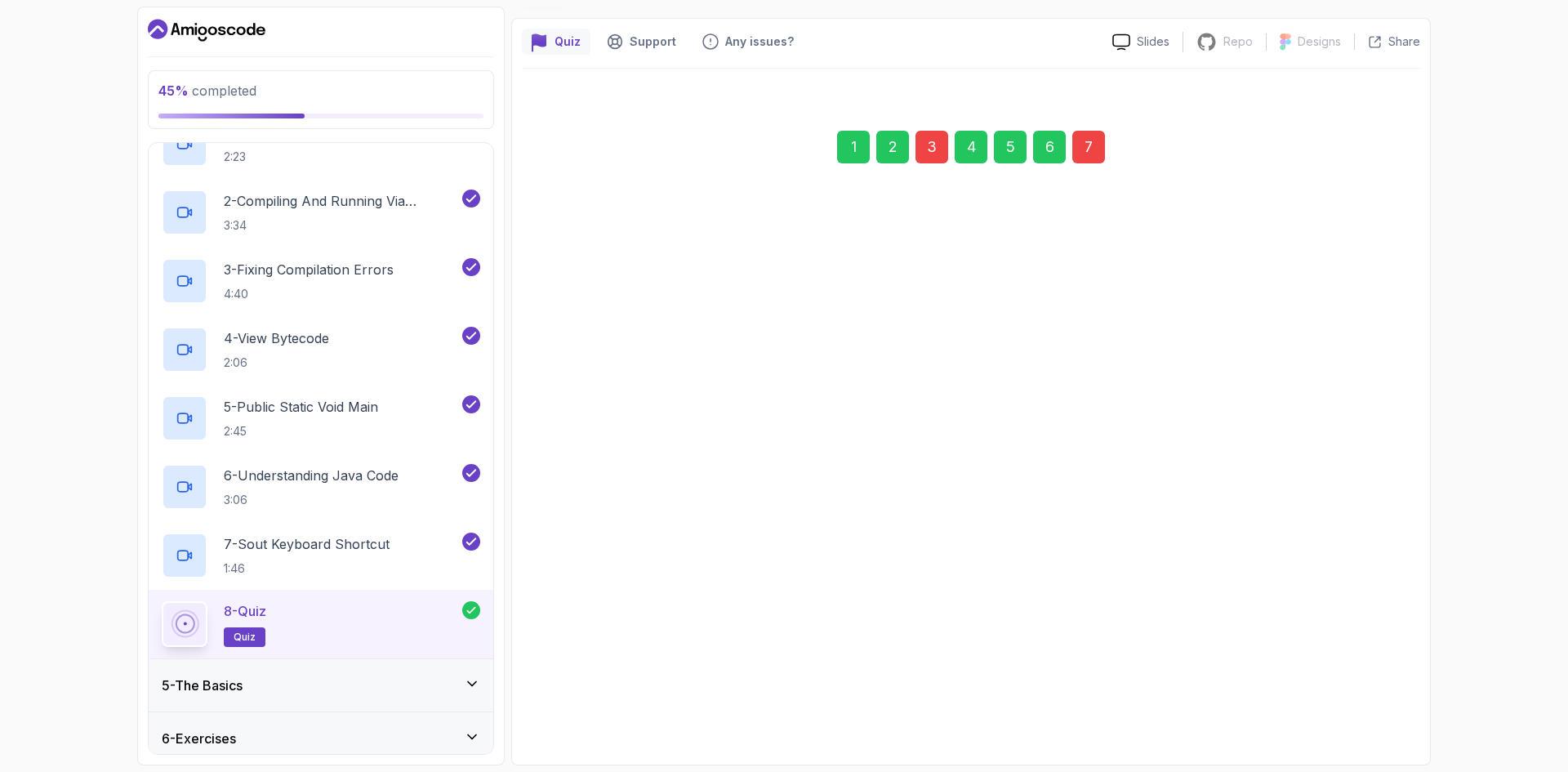
click at [1350, 701] on div "Next" at bounding box center [1365, 701] width 30 height 19
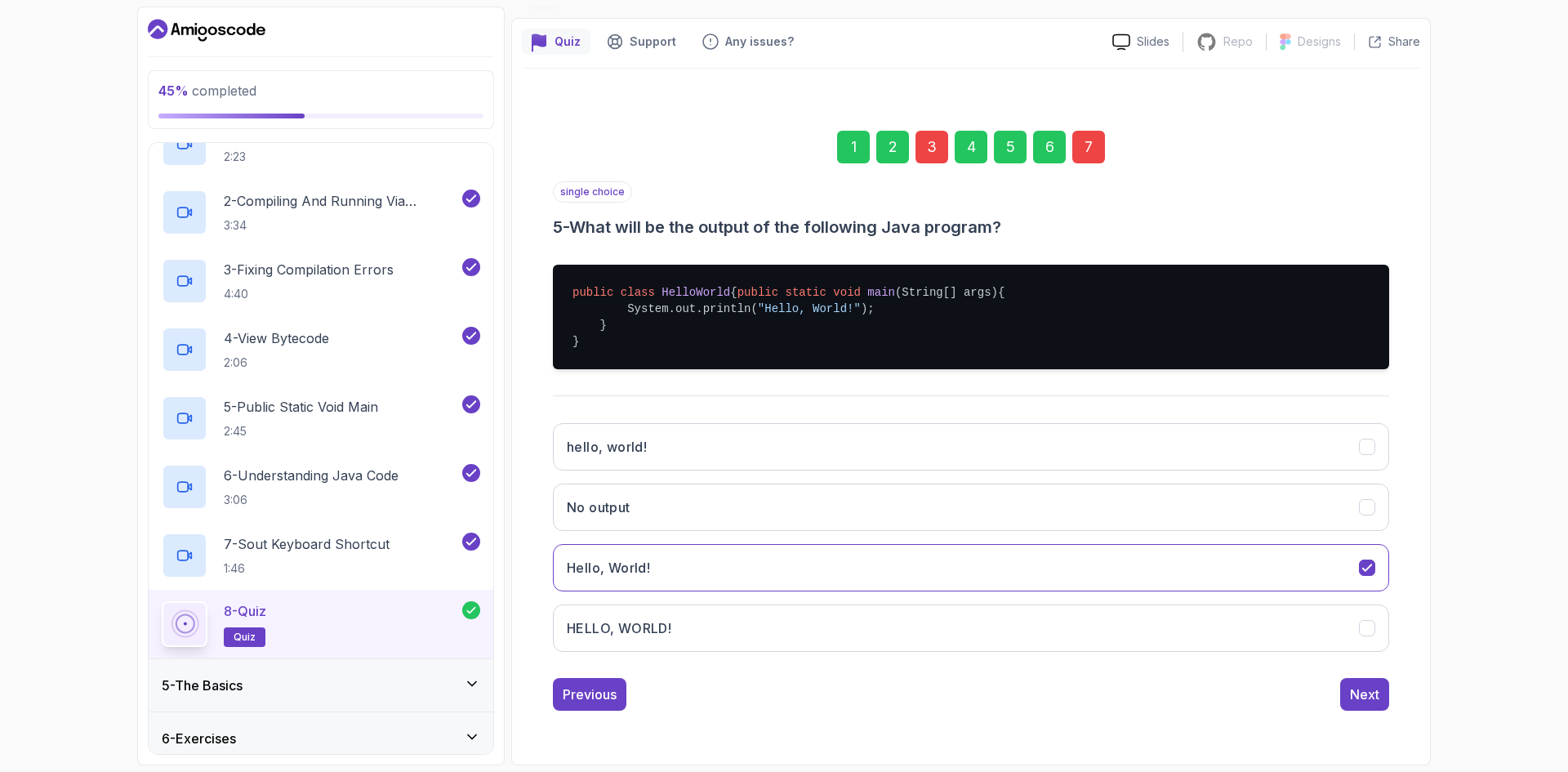
scroll to position [0, 0]
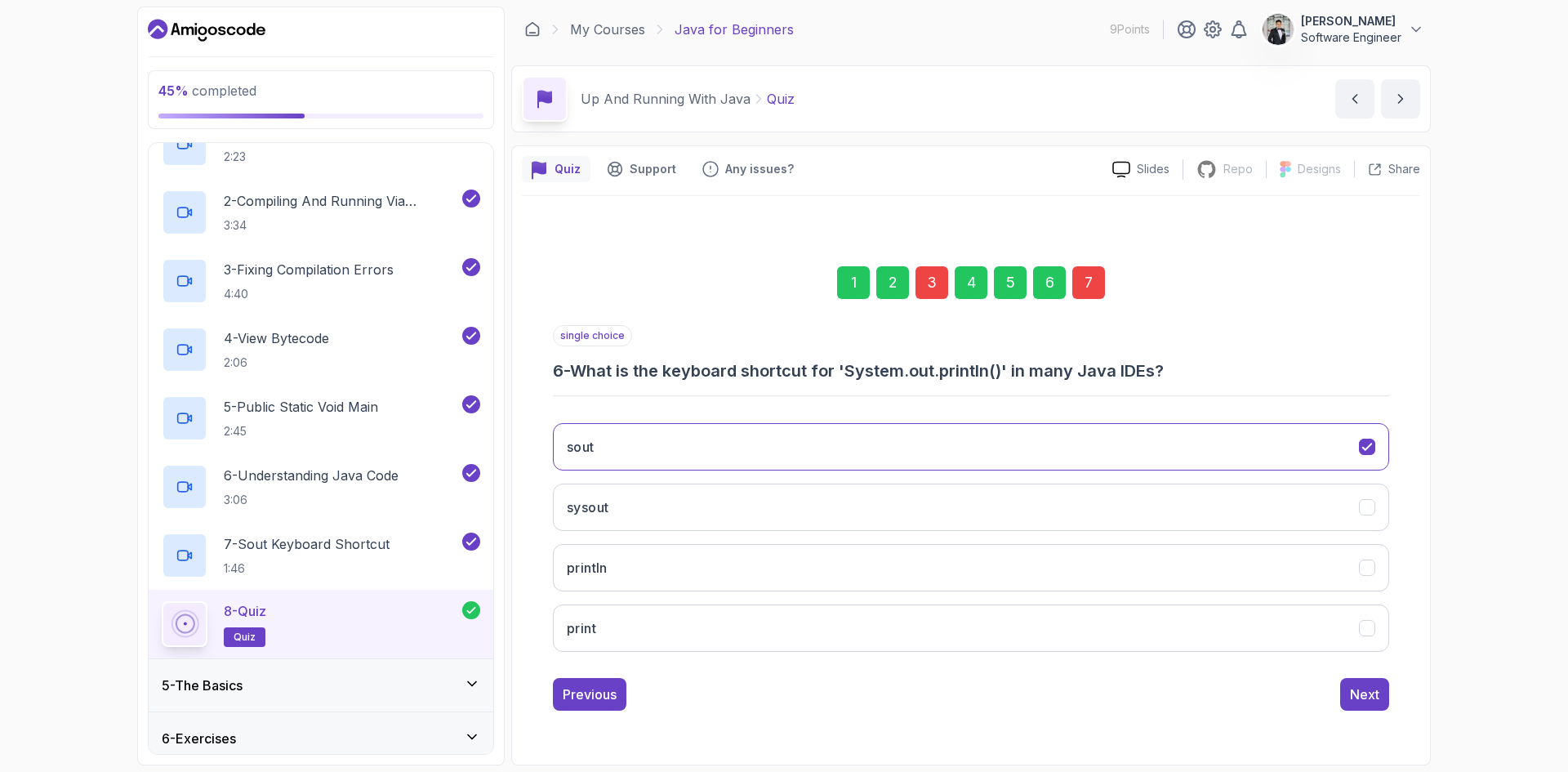
click at [1350, 701] on div "Next" at bounding box center [1365, 694] width 30 height 19
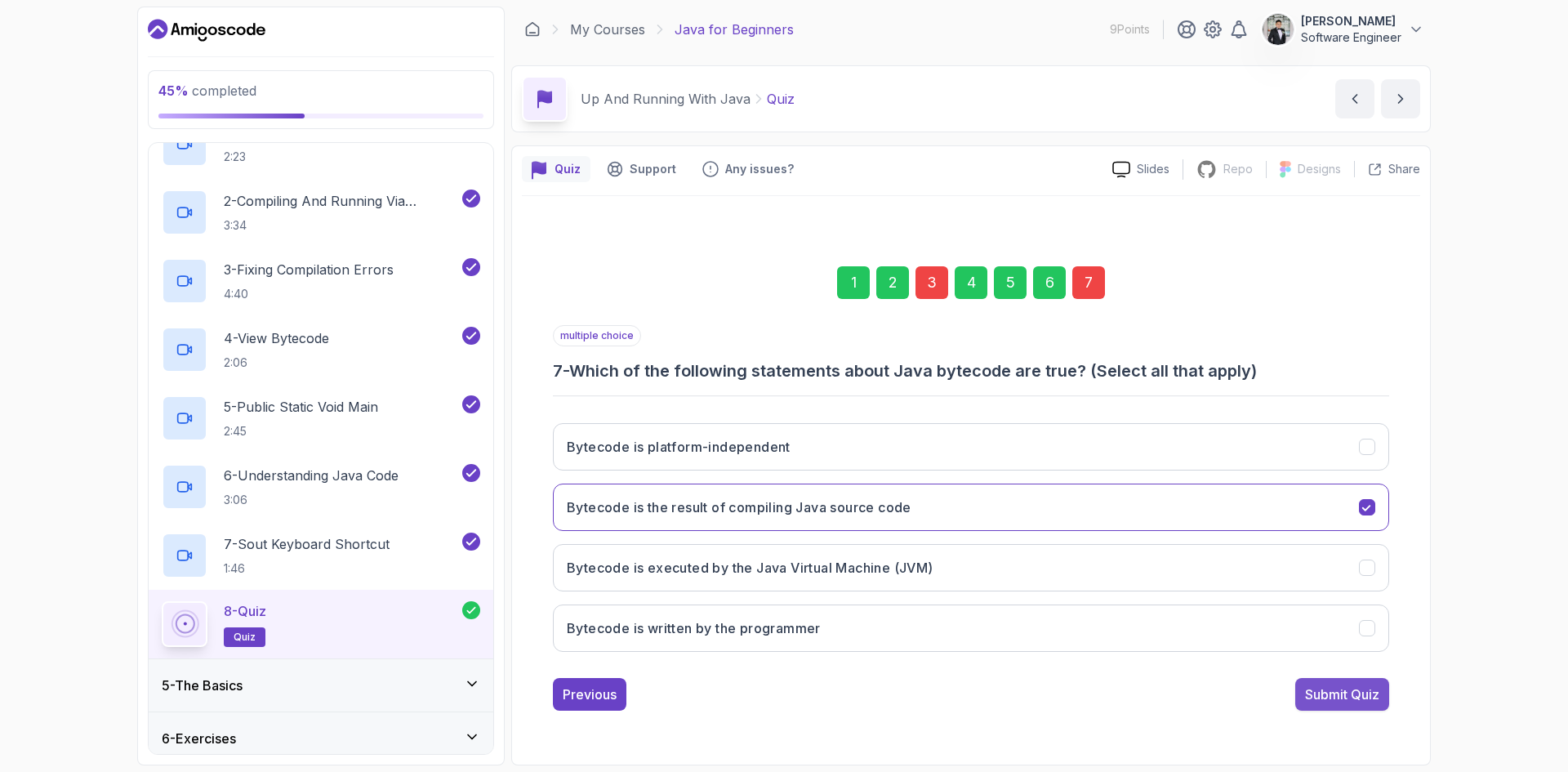
click at [1352, 687] on div "Submit Quiz" at bounding box center [1342, 694] width 74 height 19
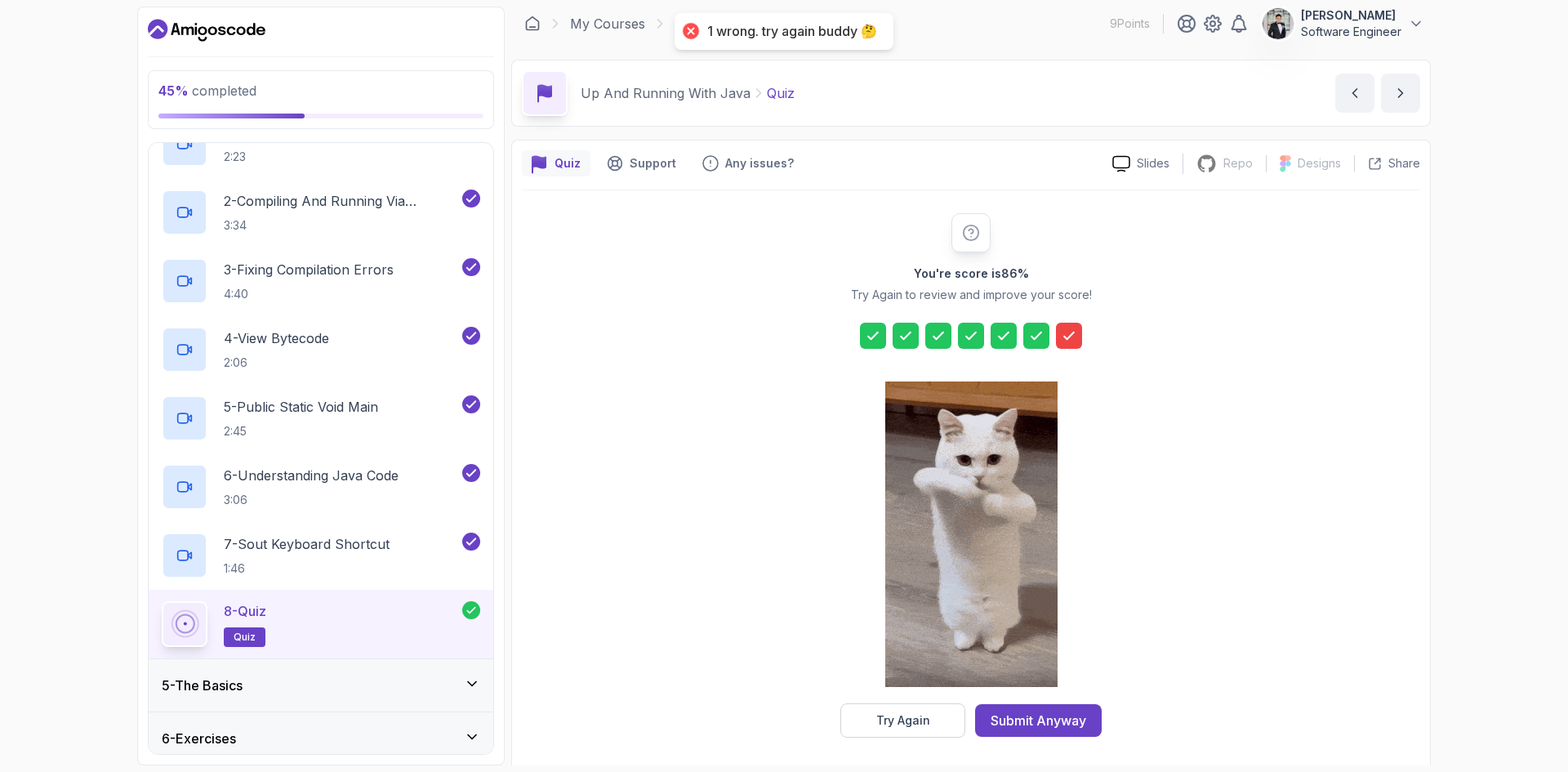
scroll to position [11, 0]
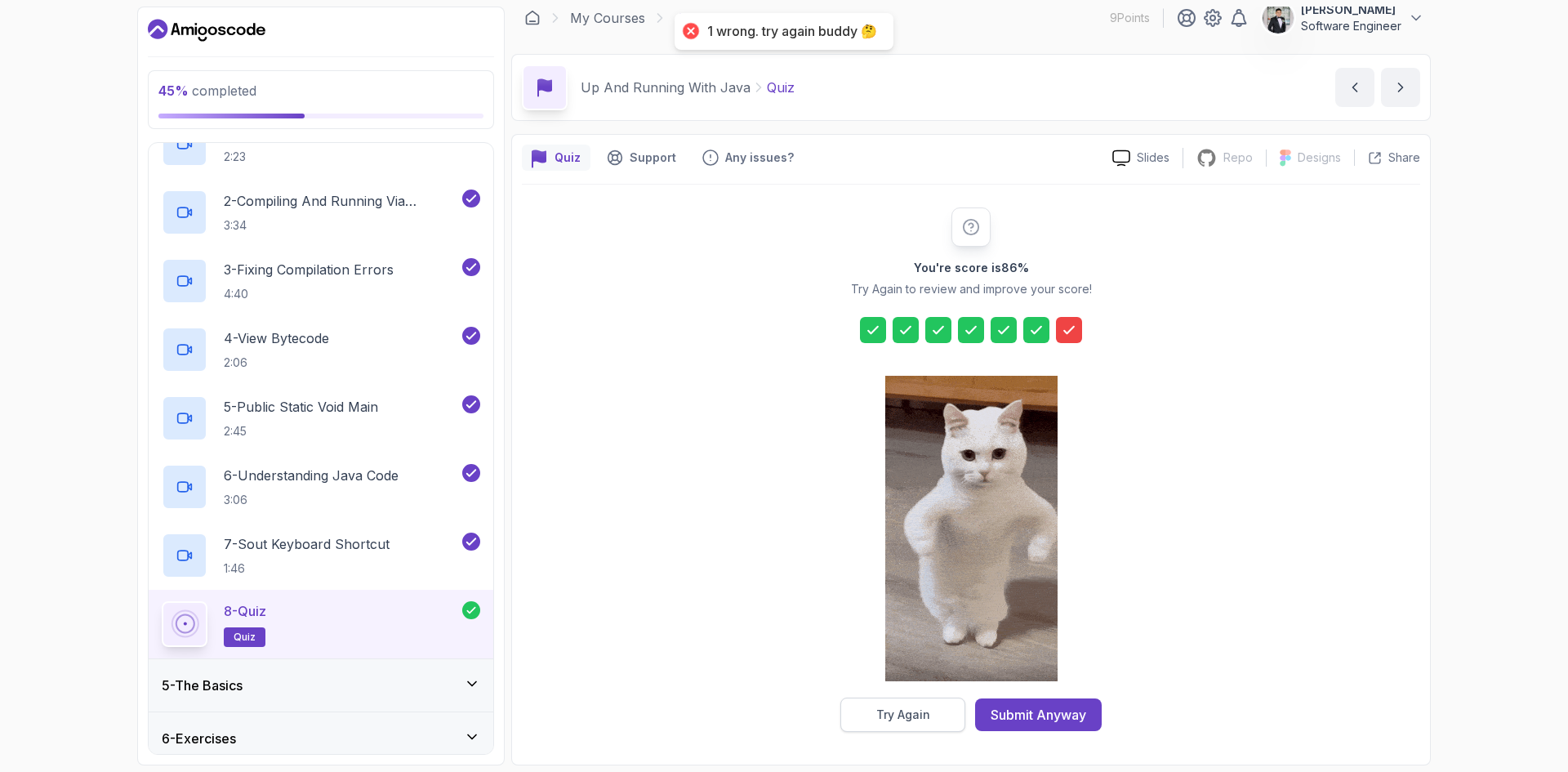
click at [950, 714] on button "Try Again" at bounding box center [903, 714] width 125 height 34
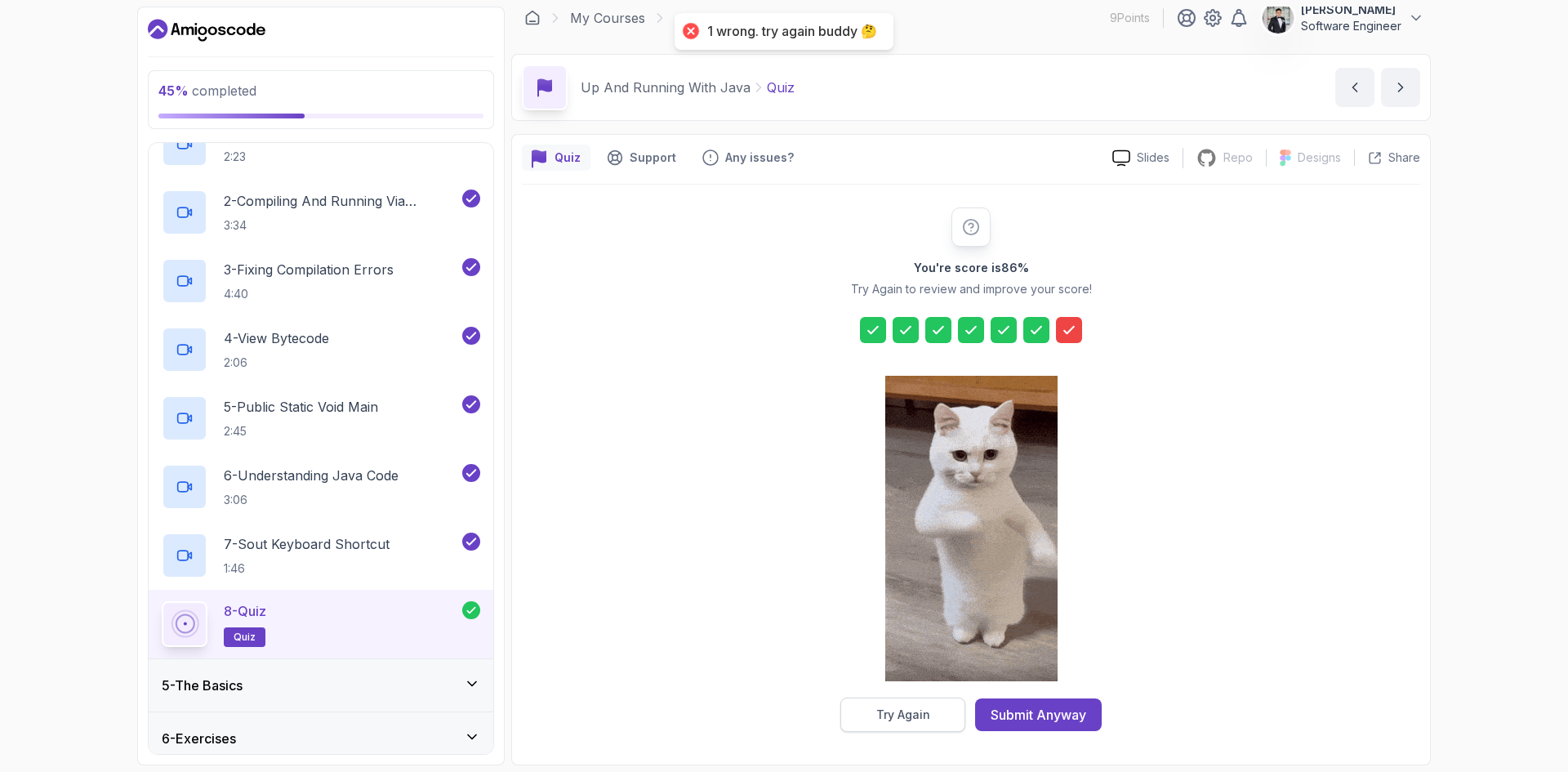
scroll to position [0, 0]
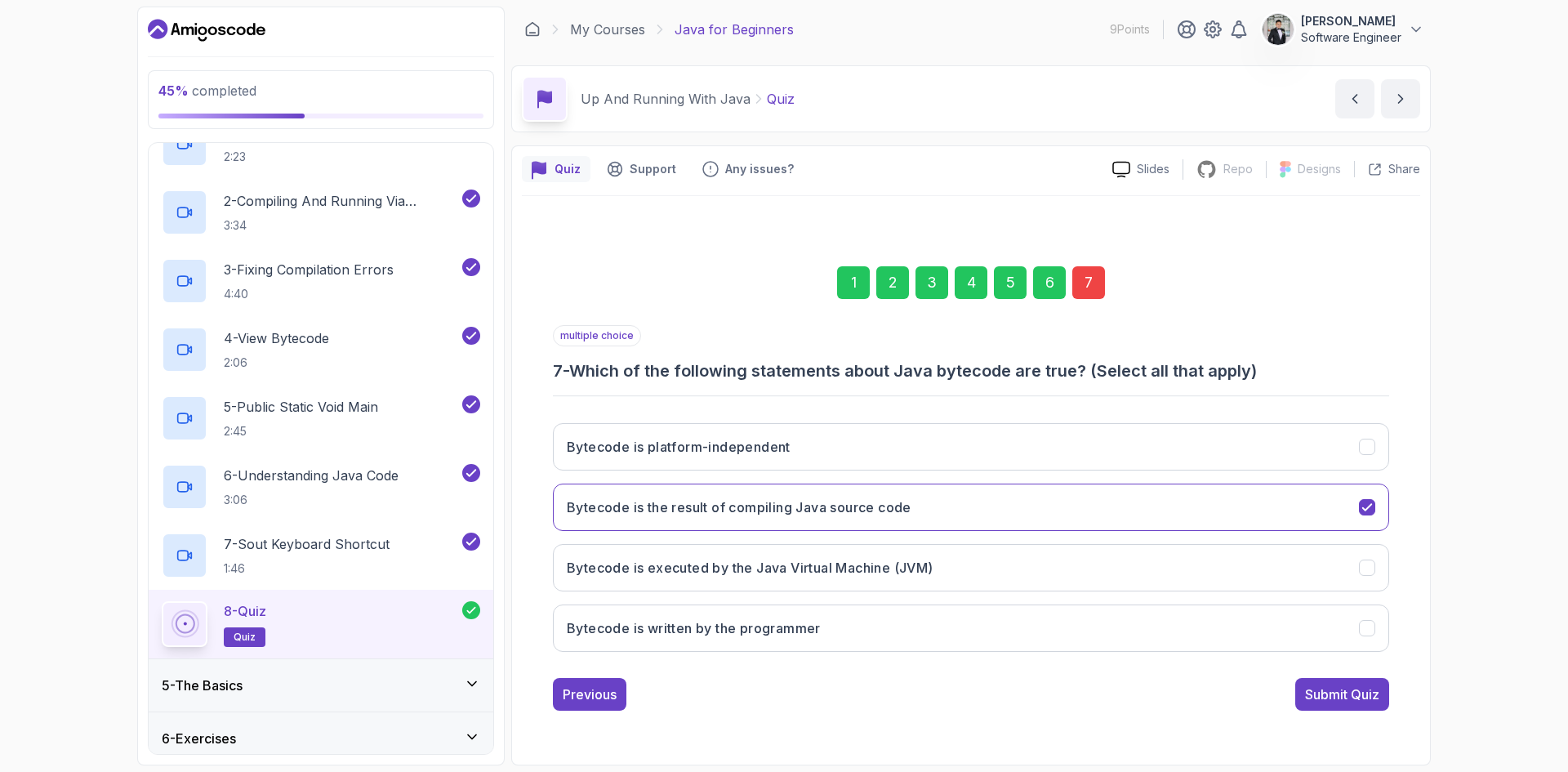
click at [1099, 280] on div "7" at bounding box center [1088, 282] width 32 height 32
click at [1375, 452] on button "Bytecode is platform-independent" at bounding box center [971, 447] width 836 height 47
click at [887, 564] on h3 "Bytecode is executed by the Java Virtual Machine (JVM)" at bounding box center [750, 568] width 366 height 19
click at [1337, 703] on div "Submit Quiz" at bounding box center [1342, 694] width 74 height 19
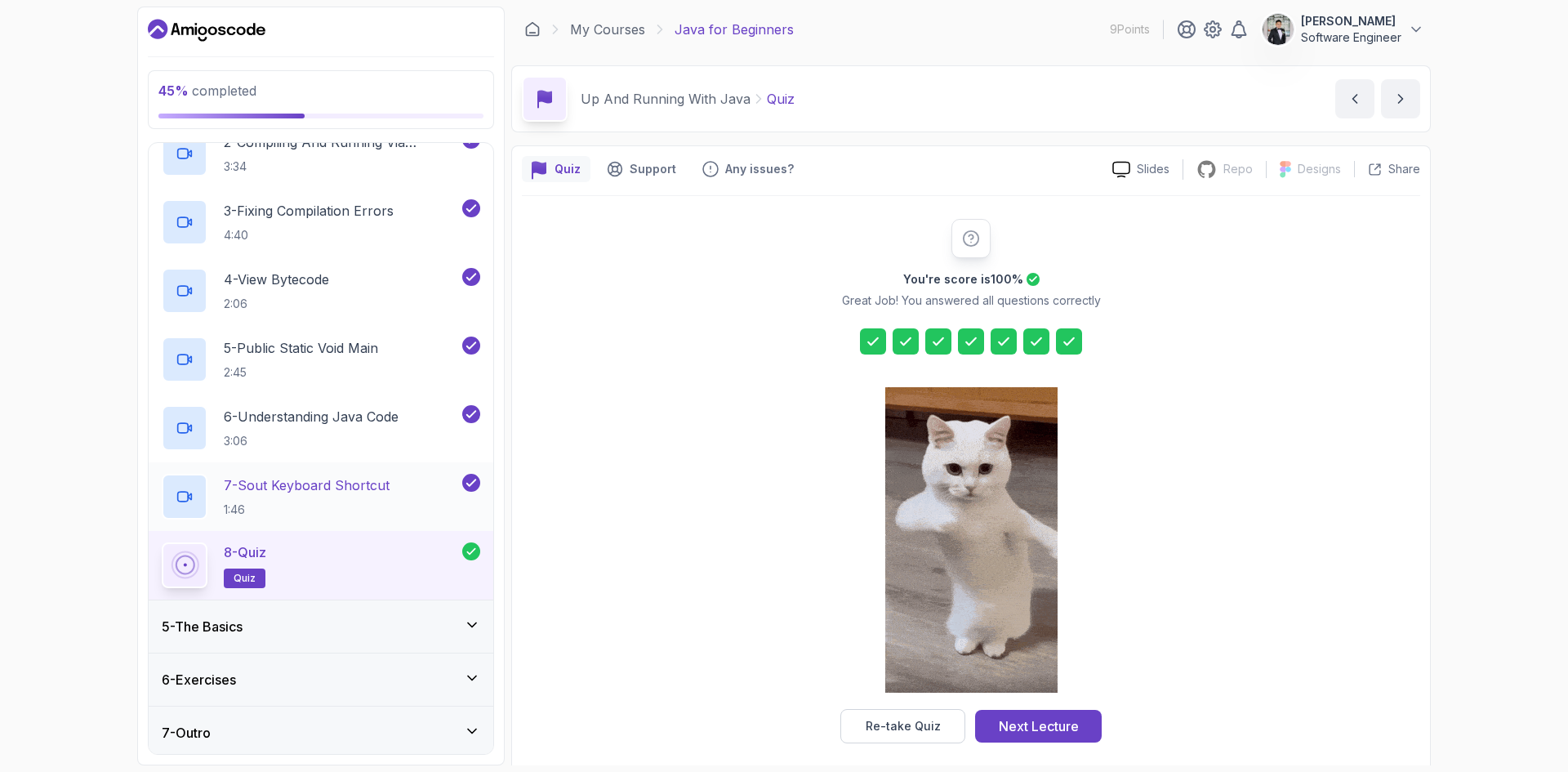
scroll to position [309, 0]
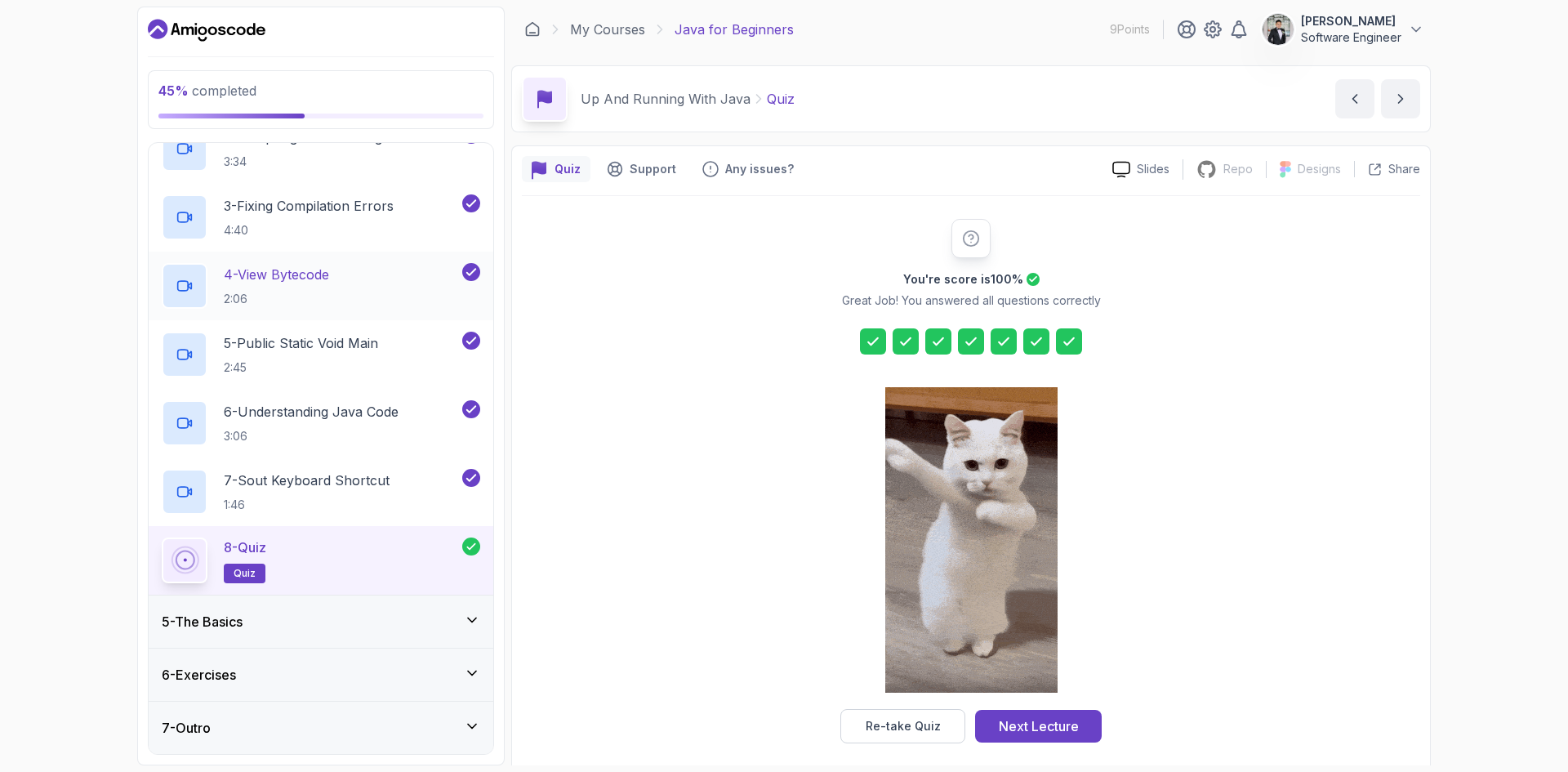
click at [297, 624] on div "5 - The Basics" at bounding box center [320, 621] width 318 height 19
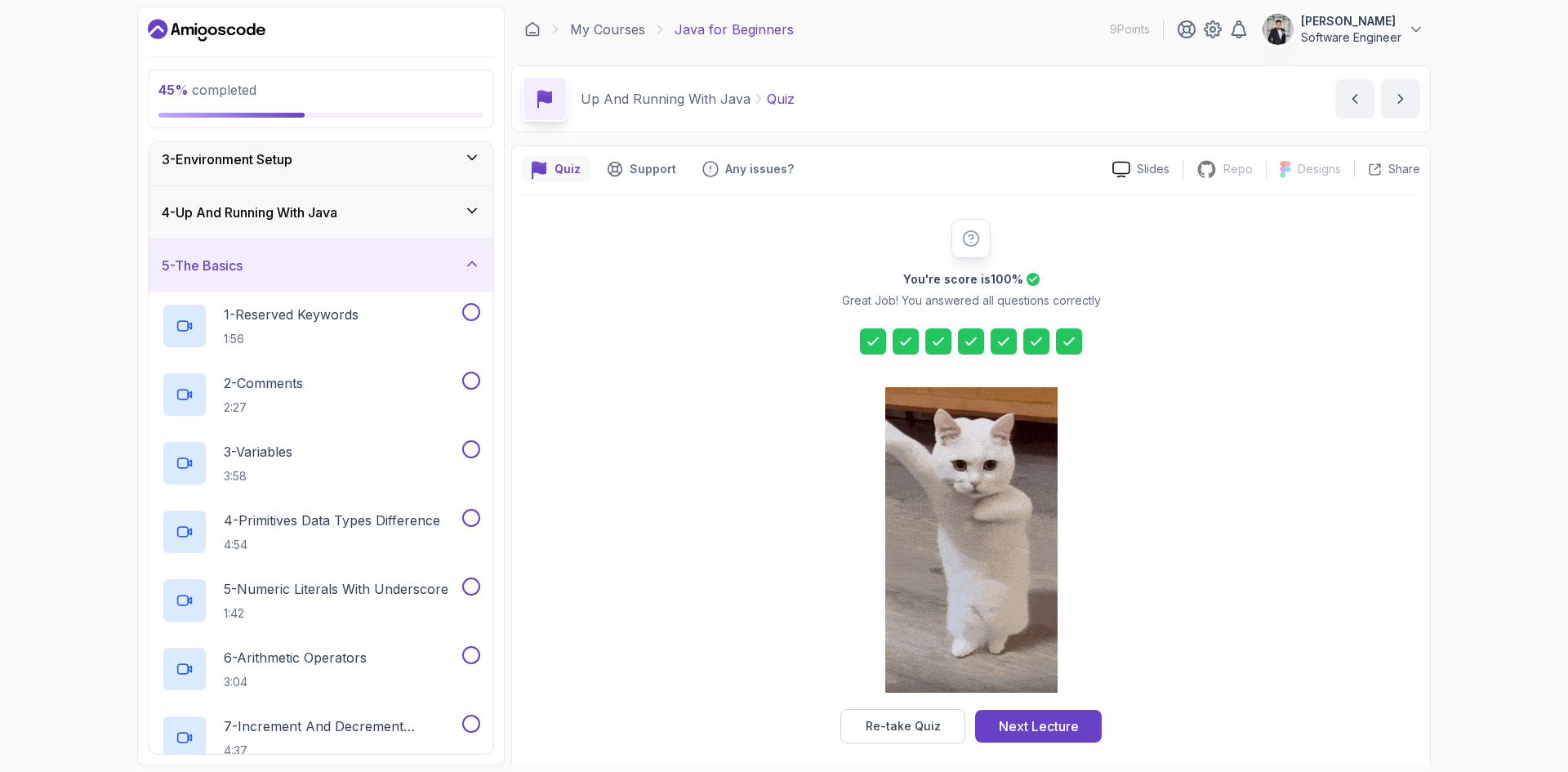
scroll to position [70, 0]
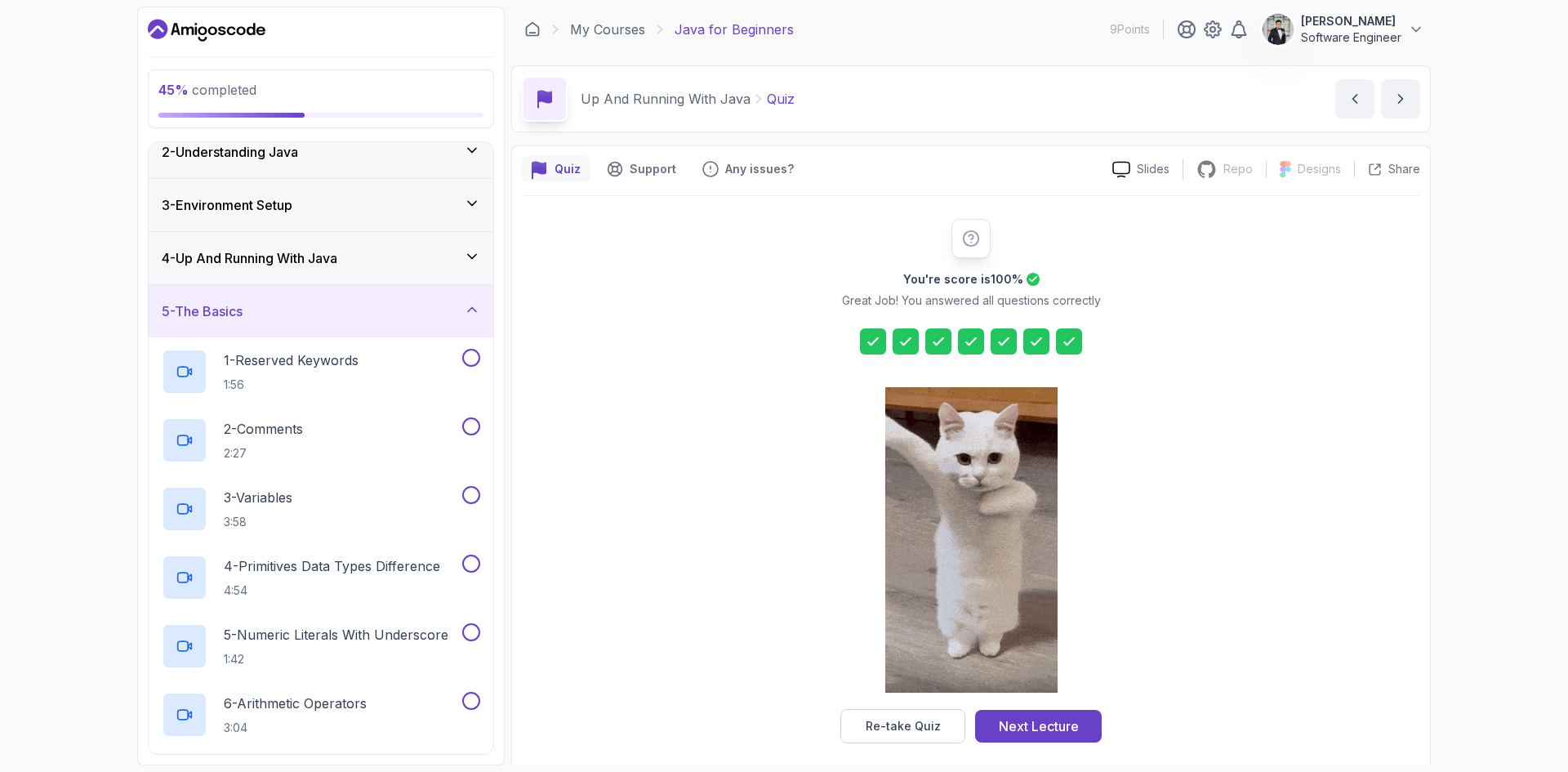
click at [721, 35] on p "Java for Beginners" at bounding box center [734, 29] width 119 height 19
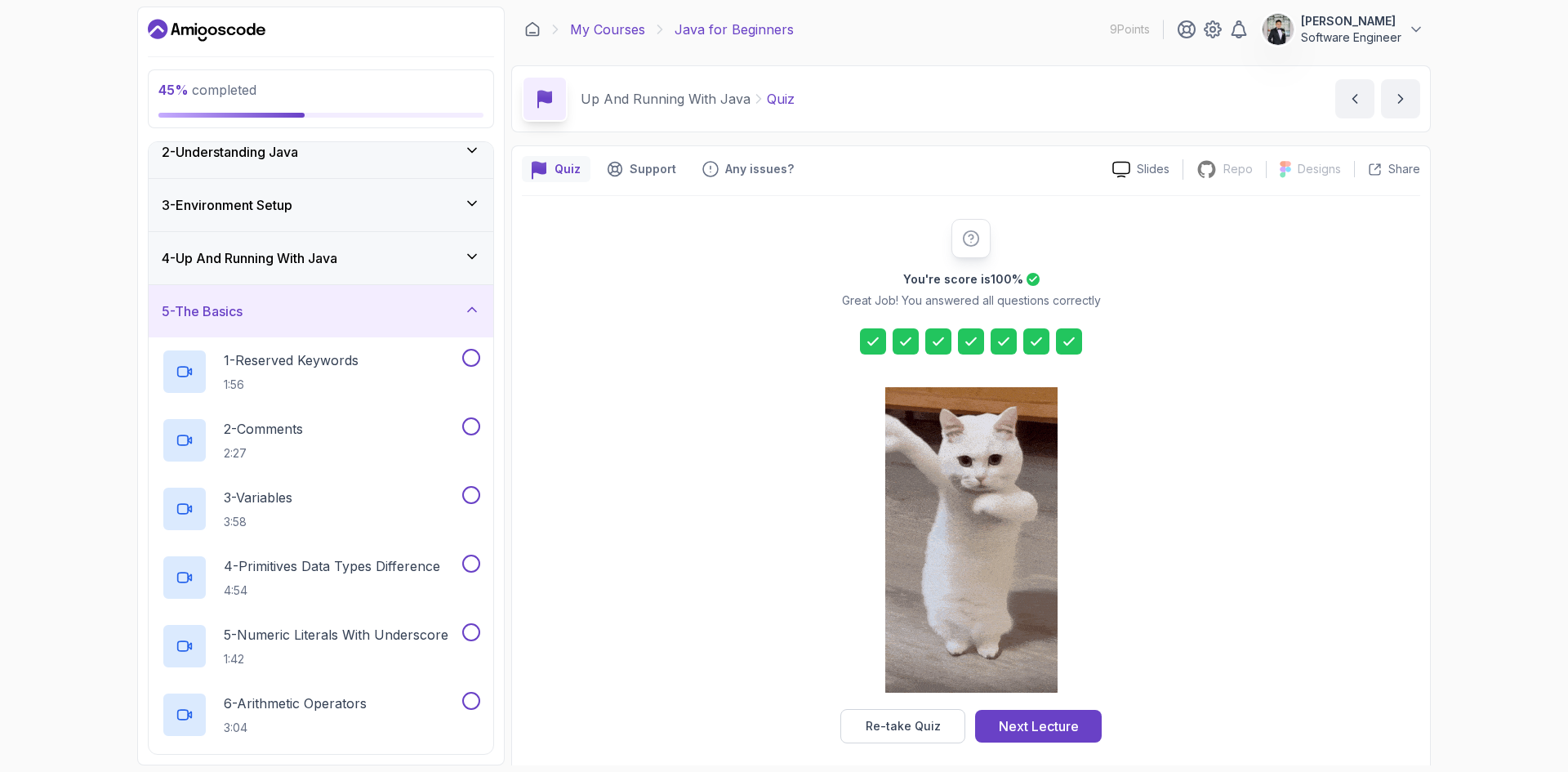
click at [637, 30] on link "My Courses" at bounding box center [608, 29] width 75 height 19
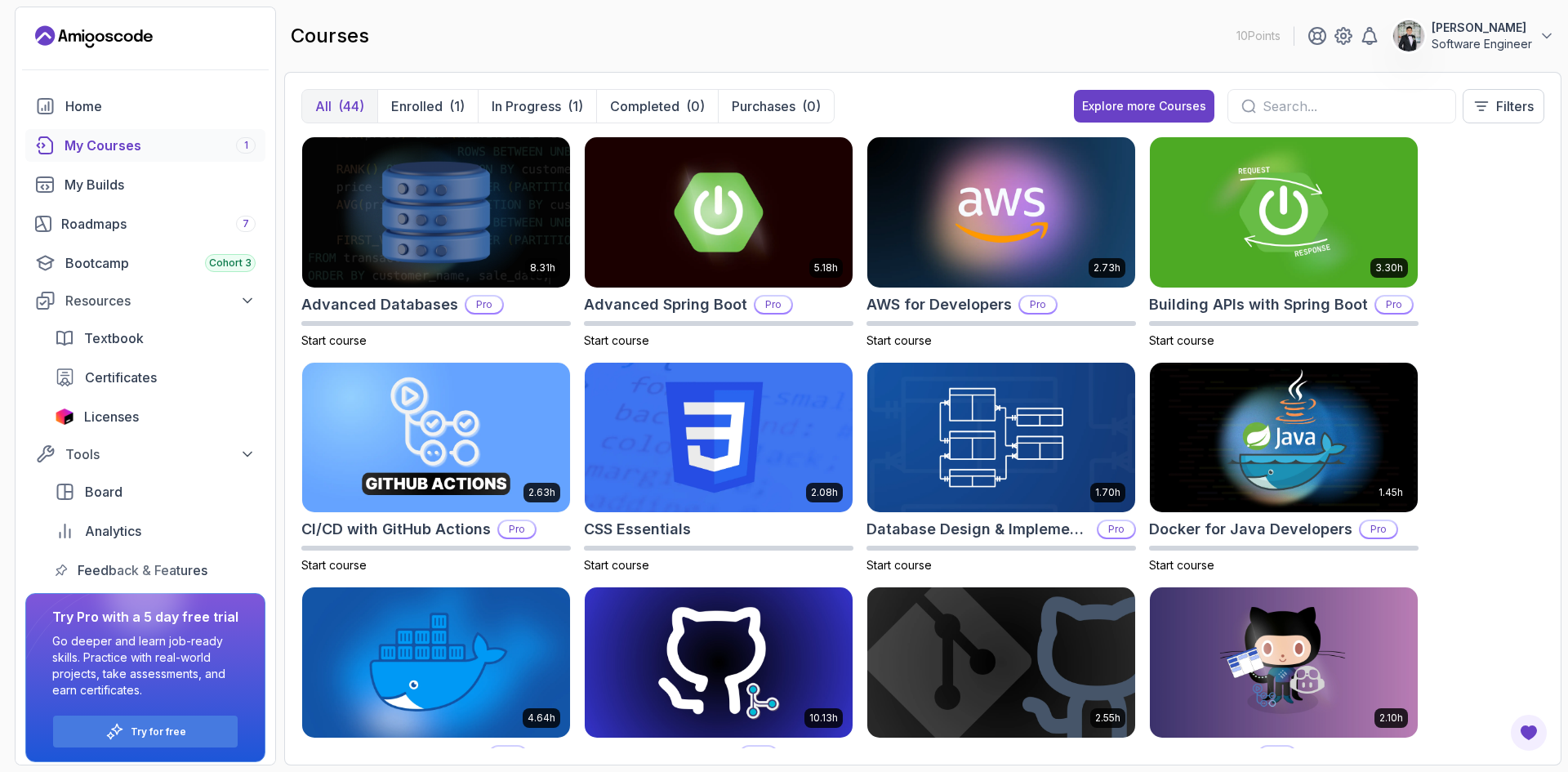
click at [120, 144] on div "My Courses 1" at bounding box center [160, 145] width 191 height 19
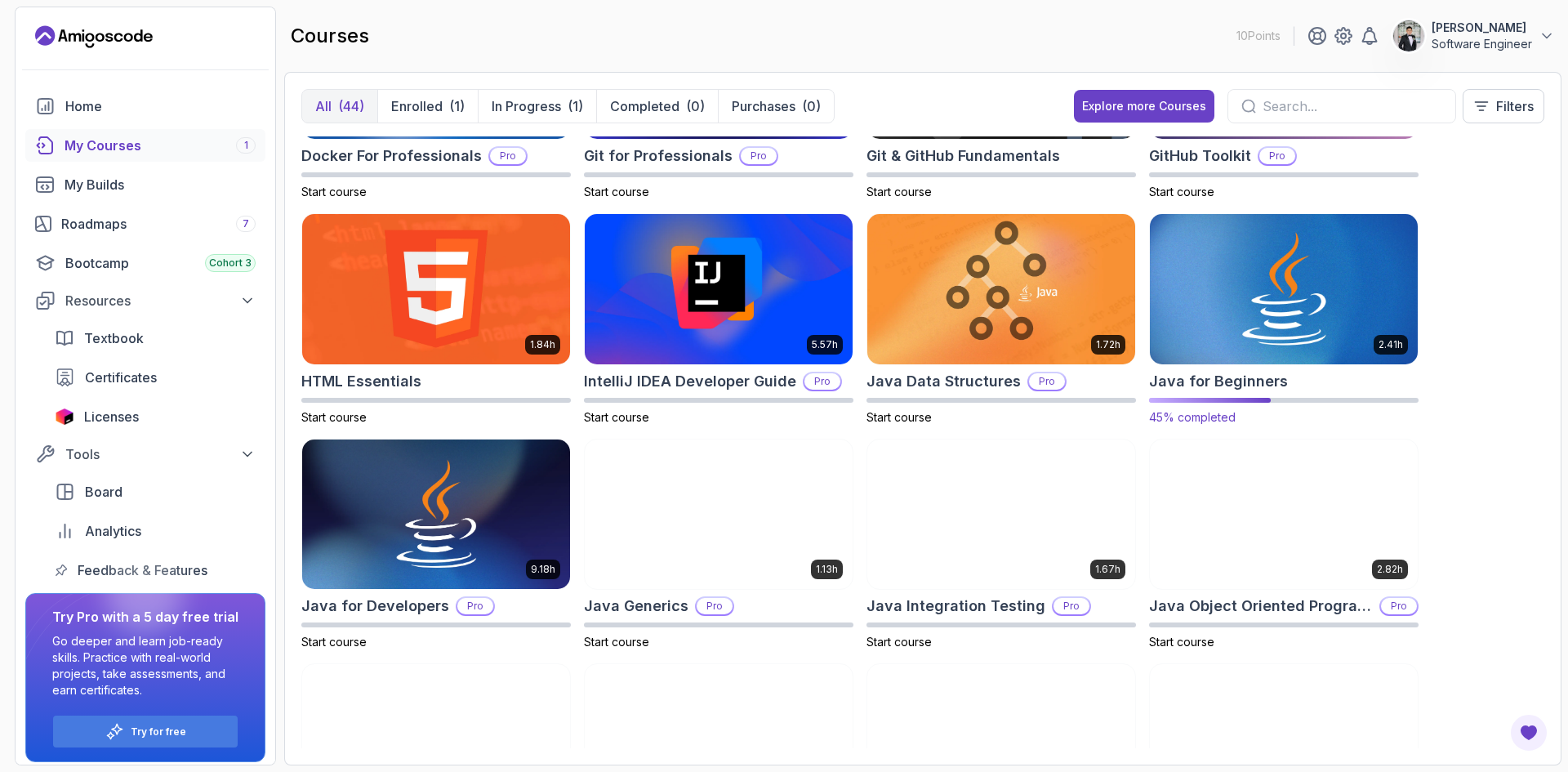
scroll to position [646, 0]
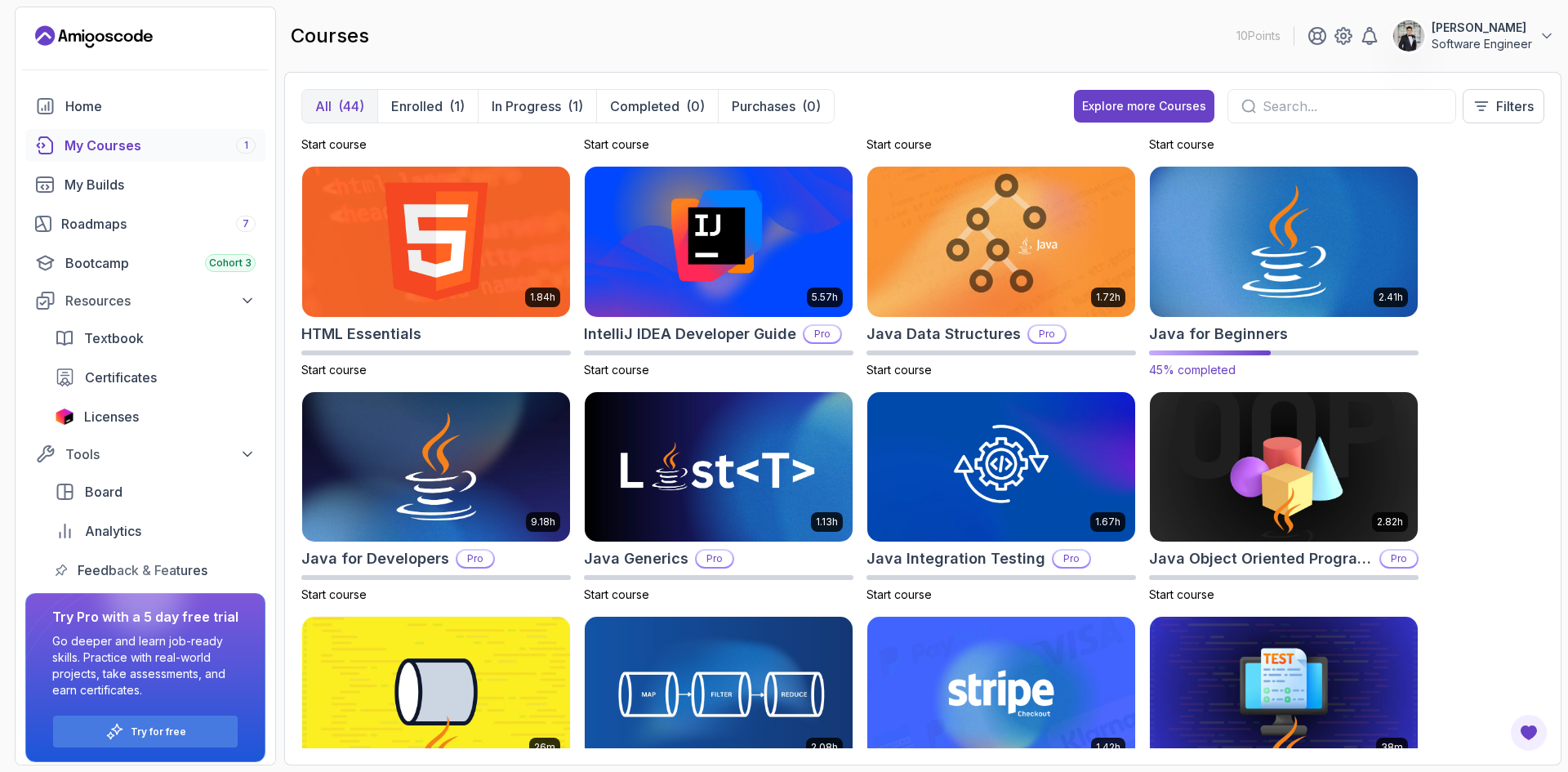
click at [1278, 235] on img at bounding box center [1284, 241] width 281 height 158
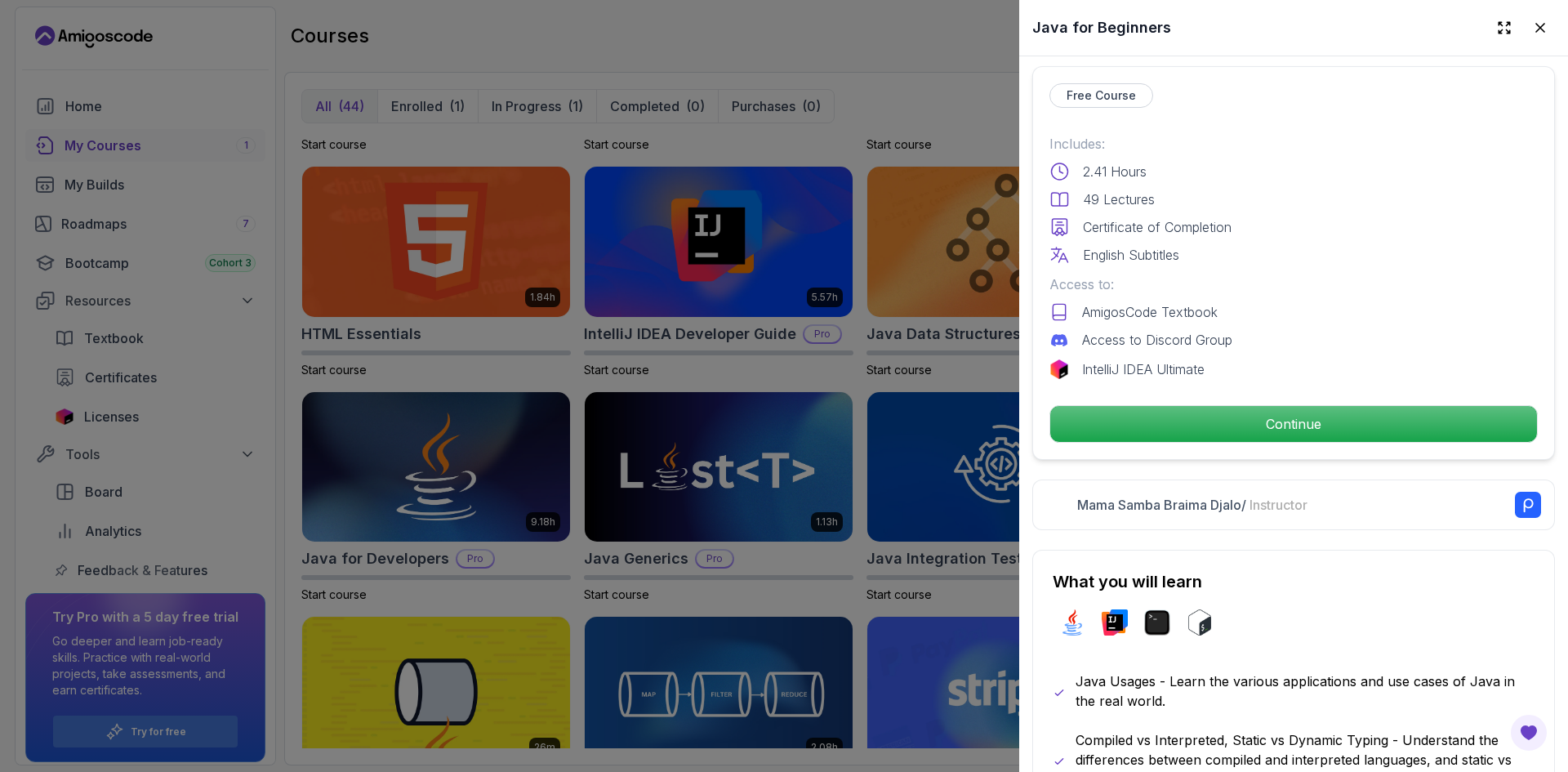
scroll to position [408, 0]
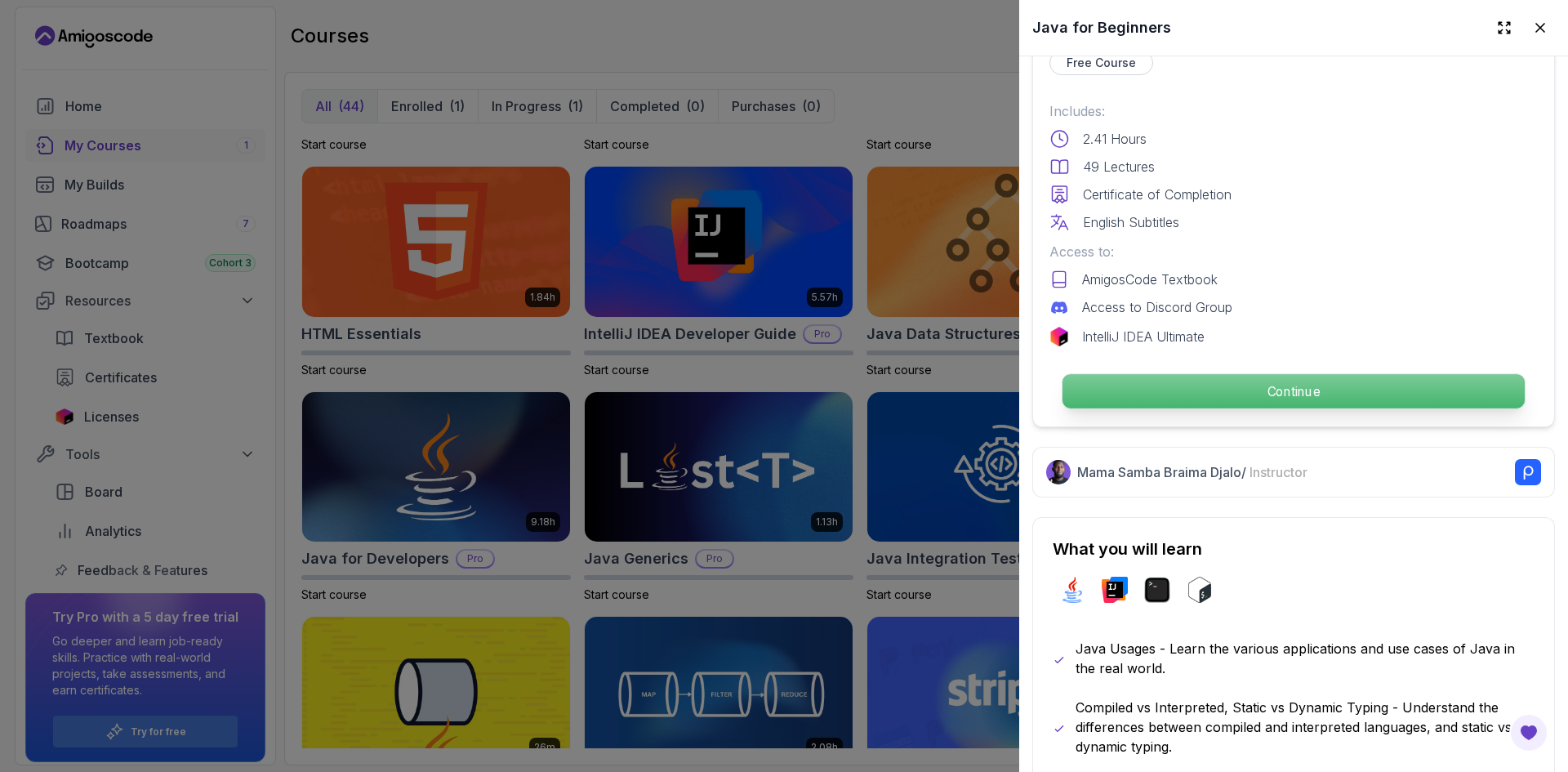
click at [1299, 374] on p "Continue" at bounding box center [1293, 391] width 462 height 34
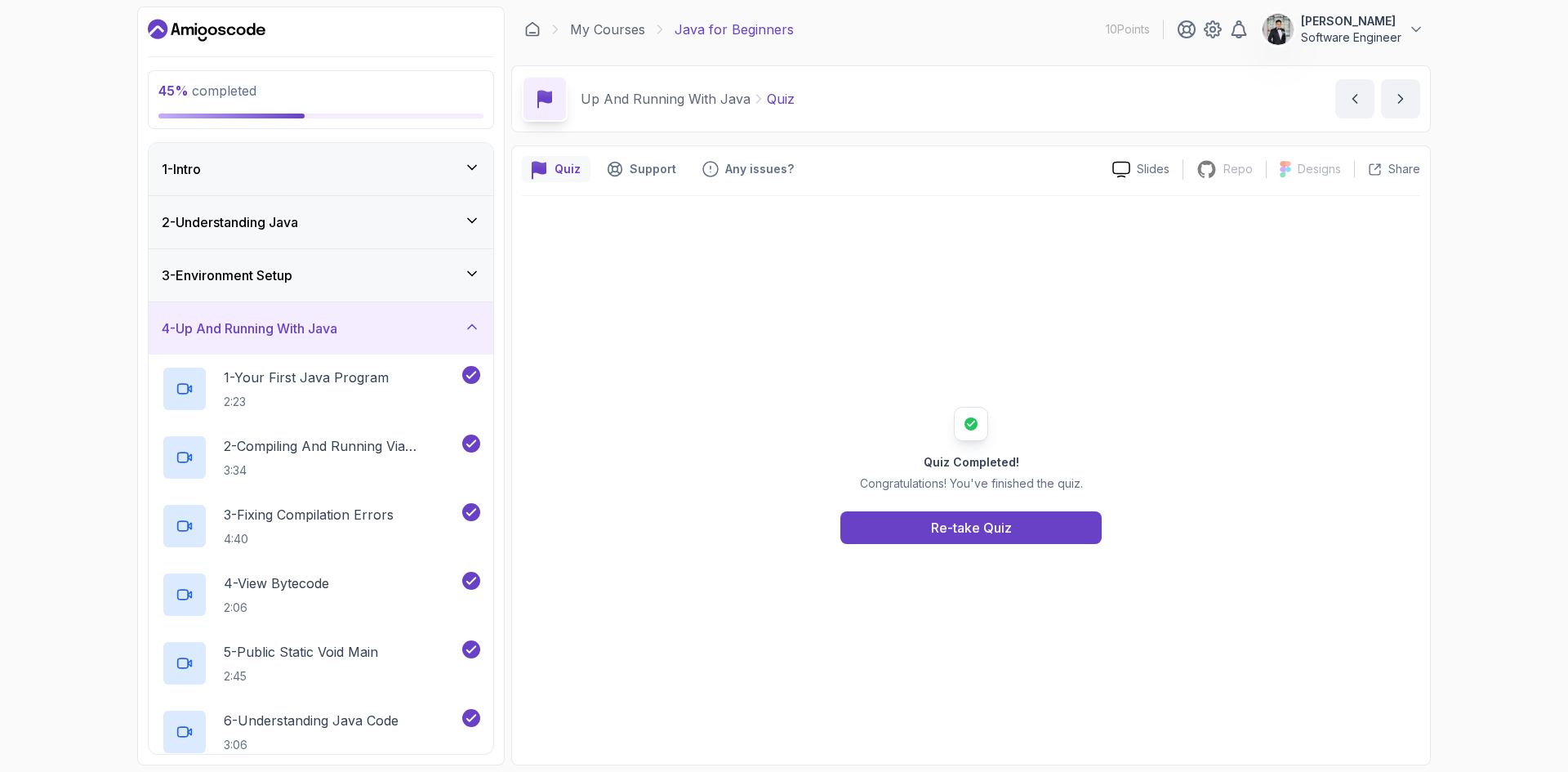
click at [324, 167] on div "1 - Intro" at bounding box center [320, 169] width 318 height 19
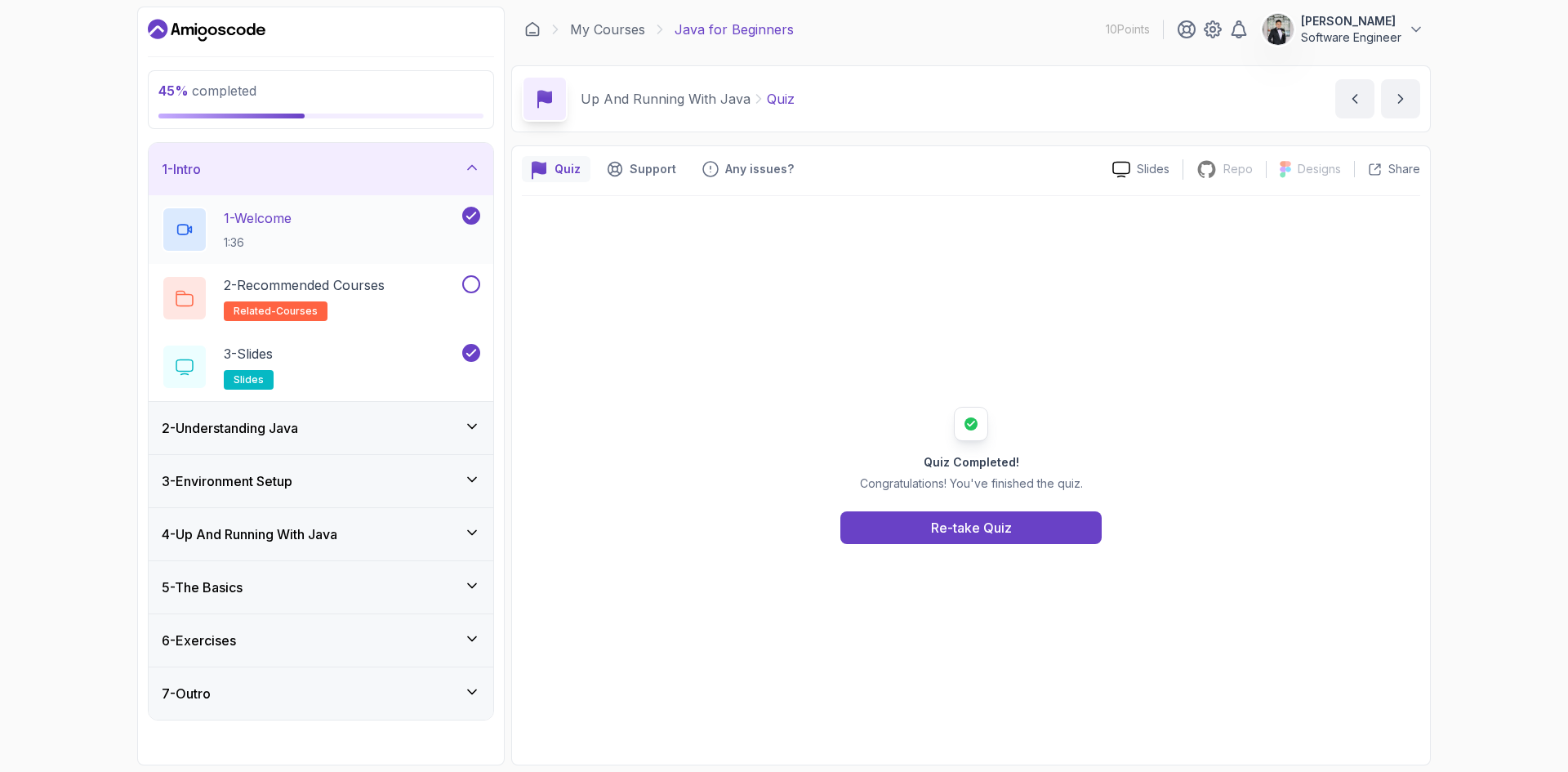
click at [271, 217] on p "1 - Welcome" at bounding box center [258, 218] width 68 height 19
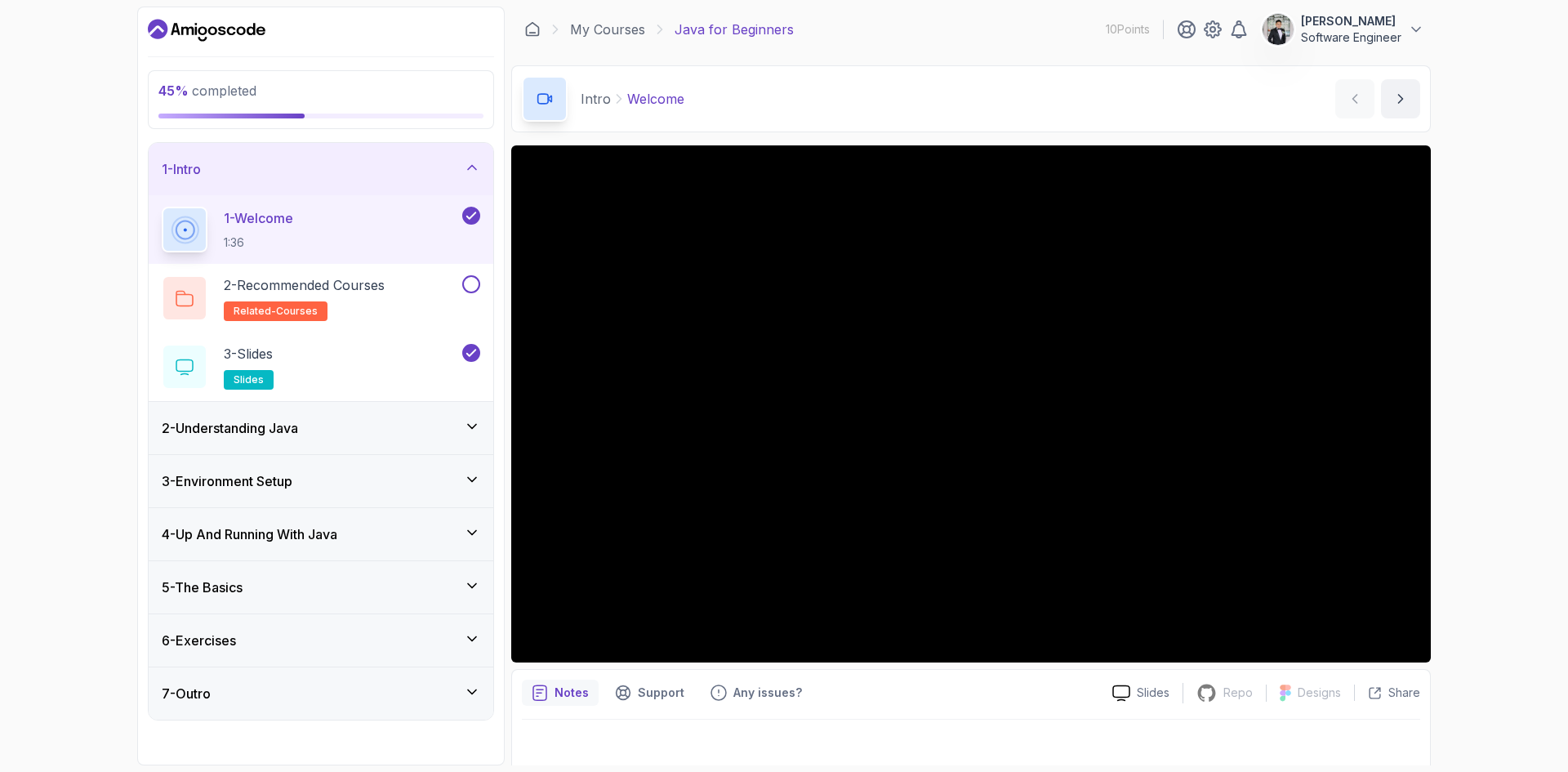
click at [600, 99] on p "Intro" at bounding box center [596, 99] width 31 height 19
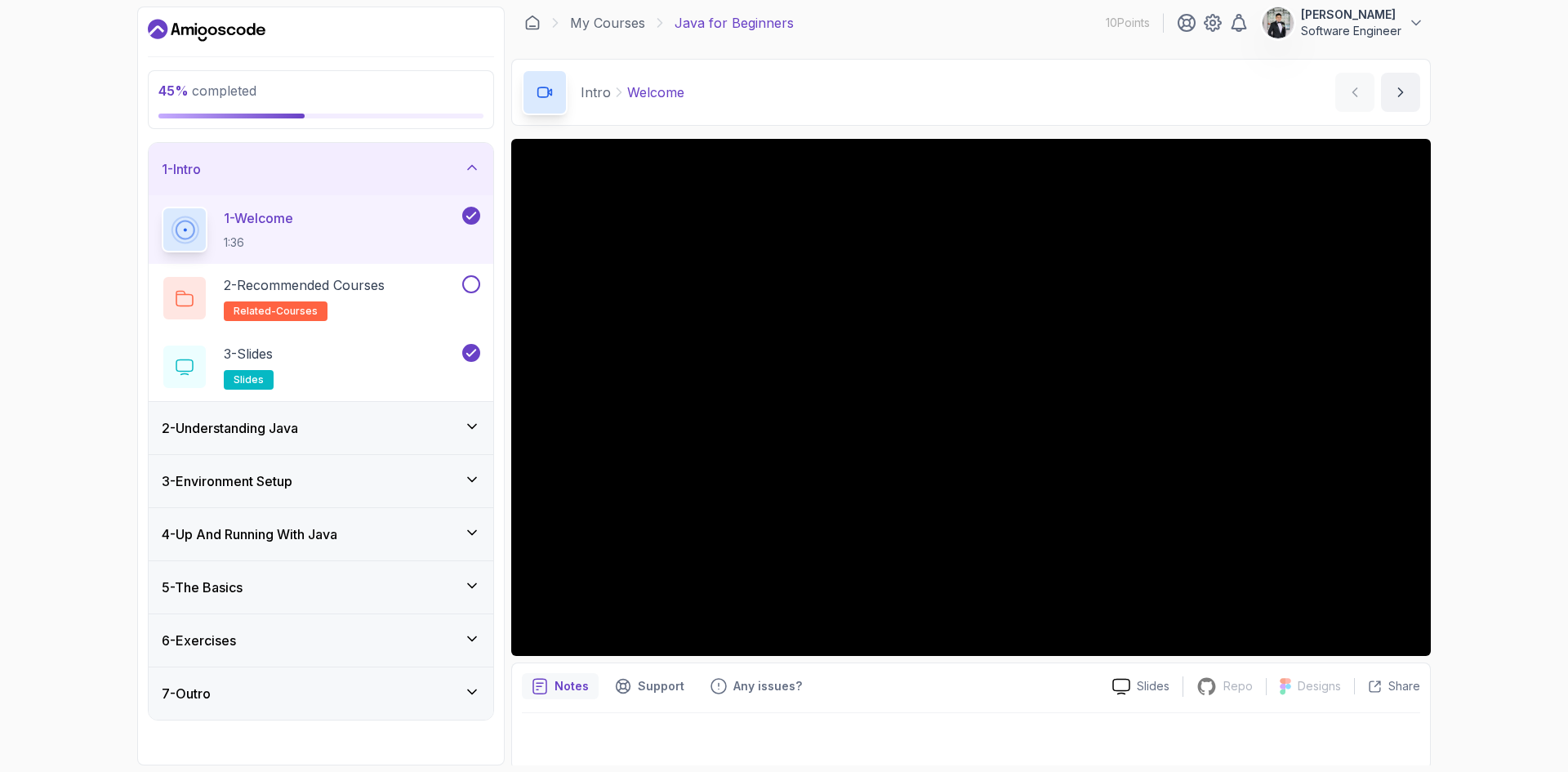
scroll to position [10, 0]
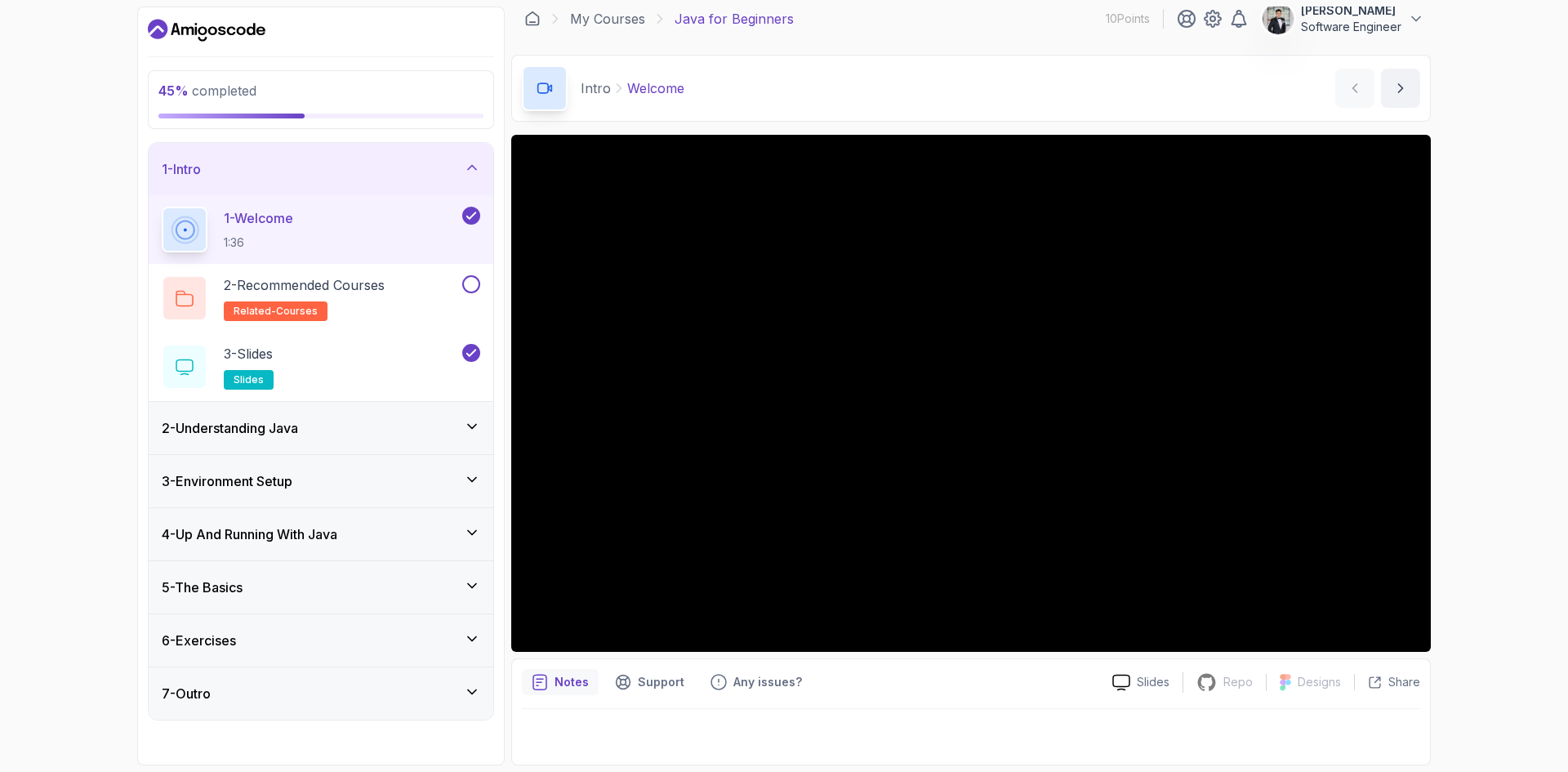
click at [234, 480] on h3 "3 - Environment Setup" at bounding box center [227, 481] width 131 height 19
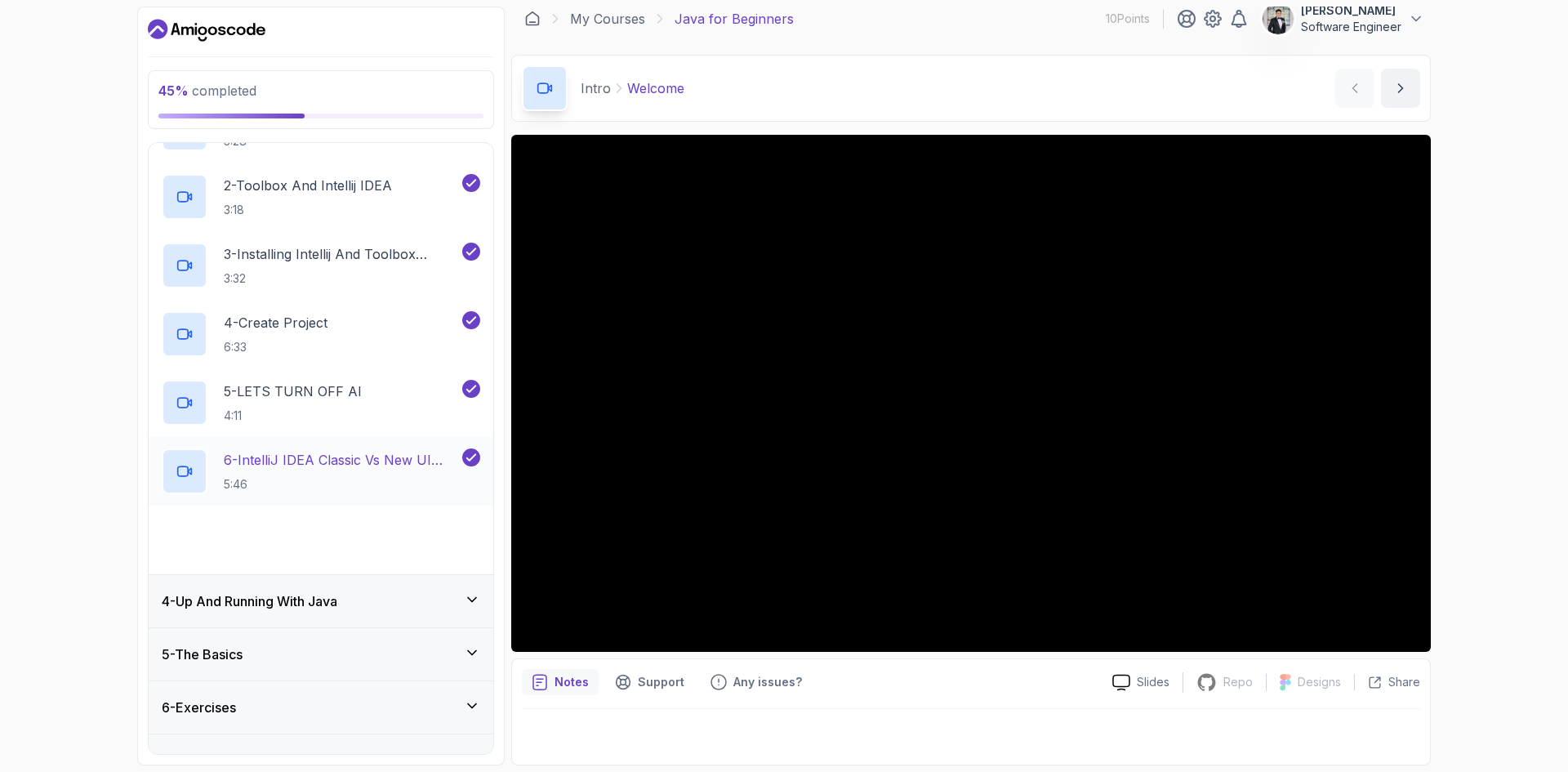
scroll to position [240, 0]
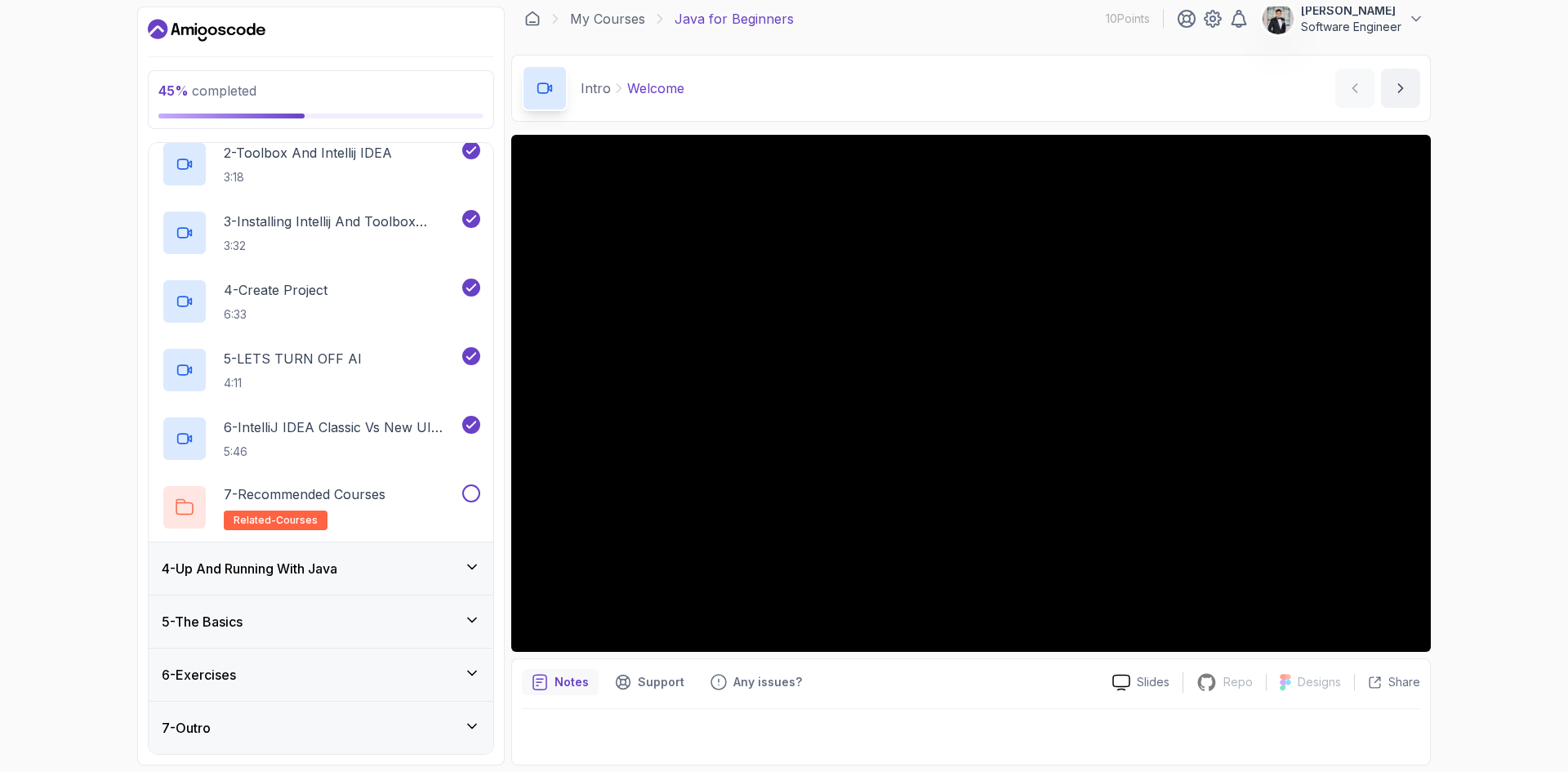
click at [351, 577] on div "4 - Up And Running With Java" at bounding box center [320, 569] width 318 height 19
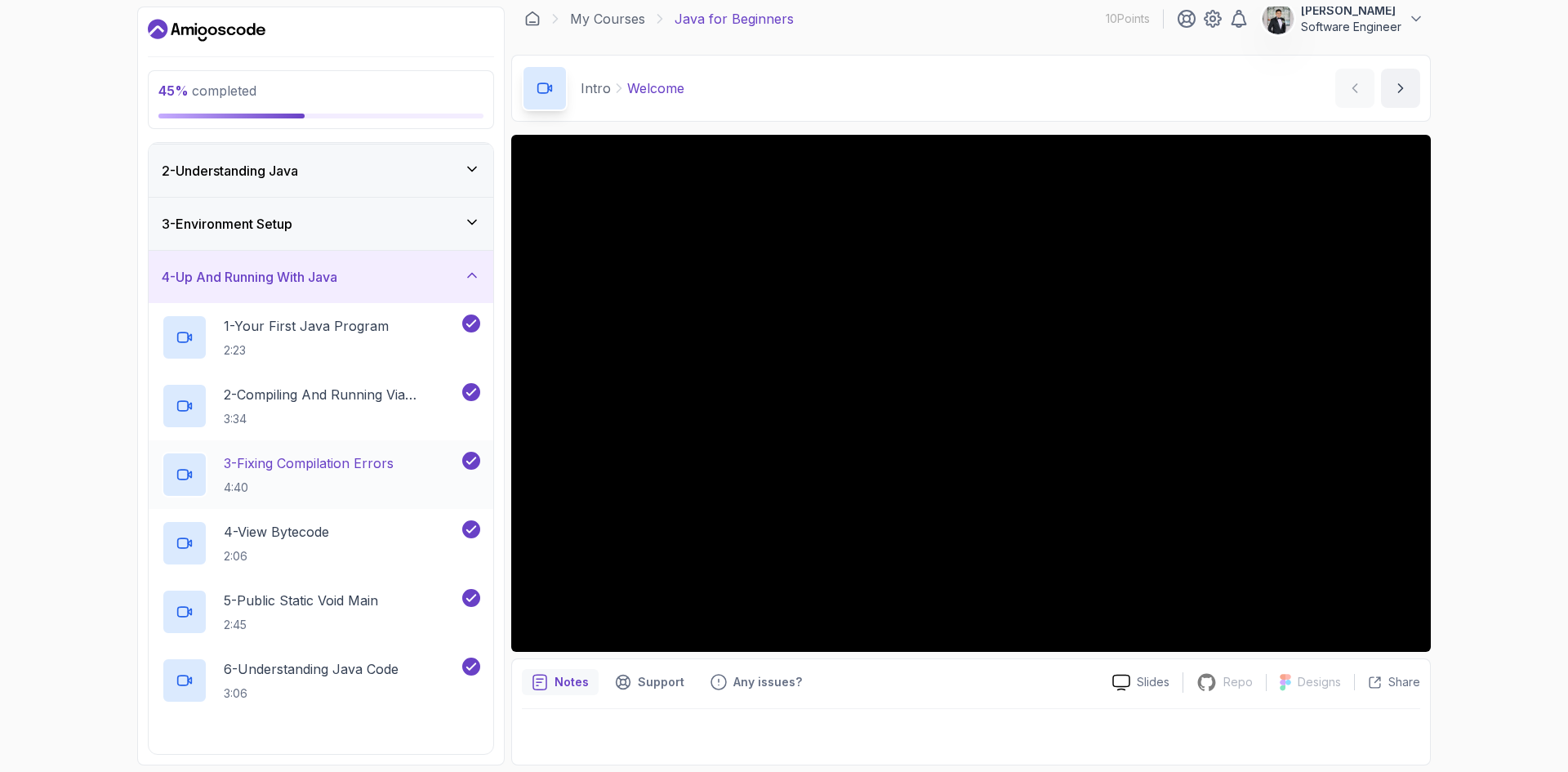
scroll to position [309, 0]
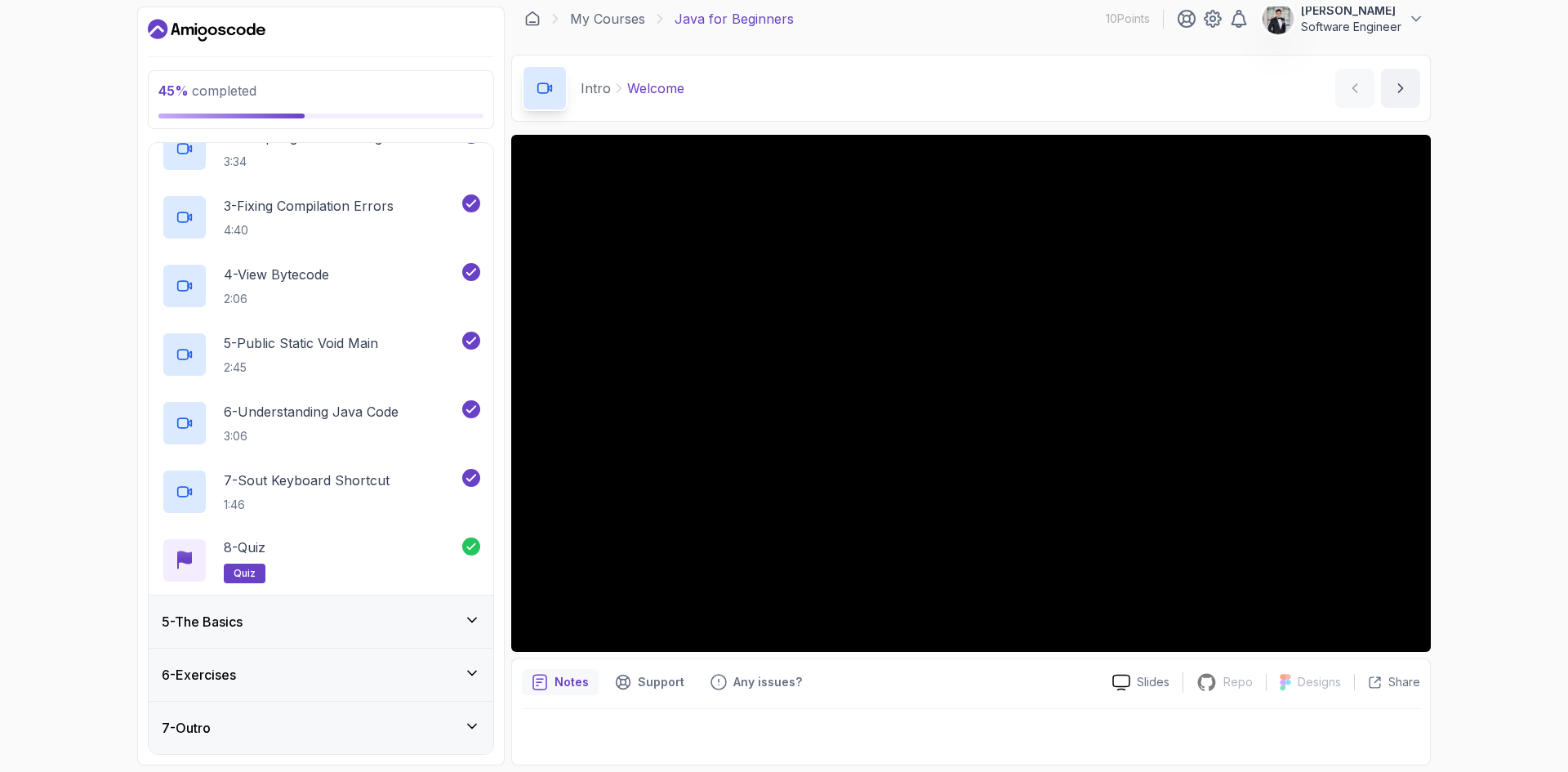
click at [306, 622] on div "5 - The Basics" at bounding box center [320, 621] width 318 height 19
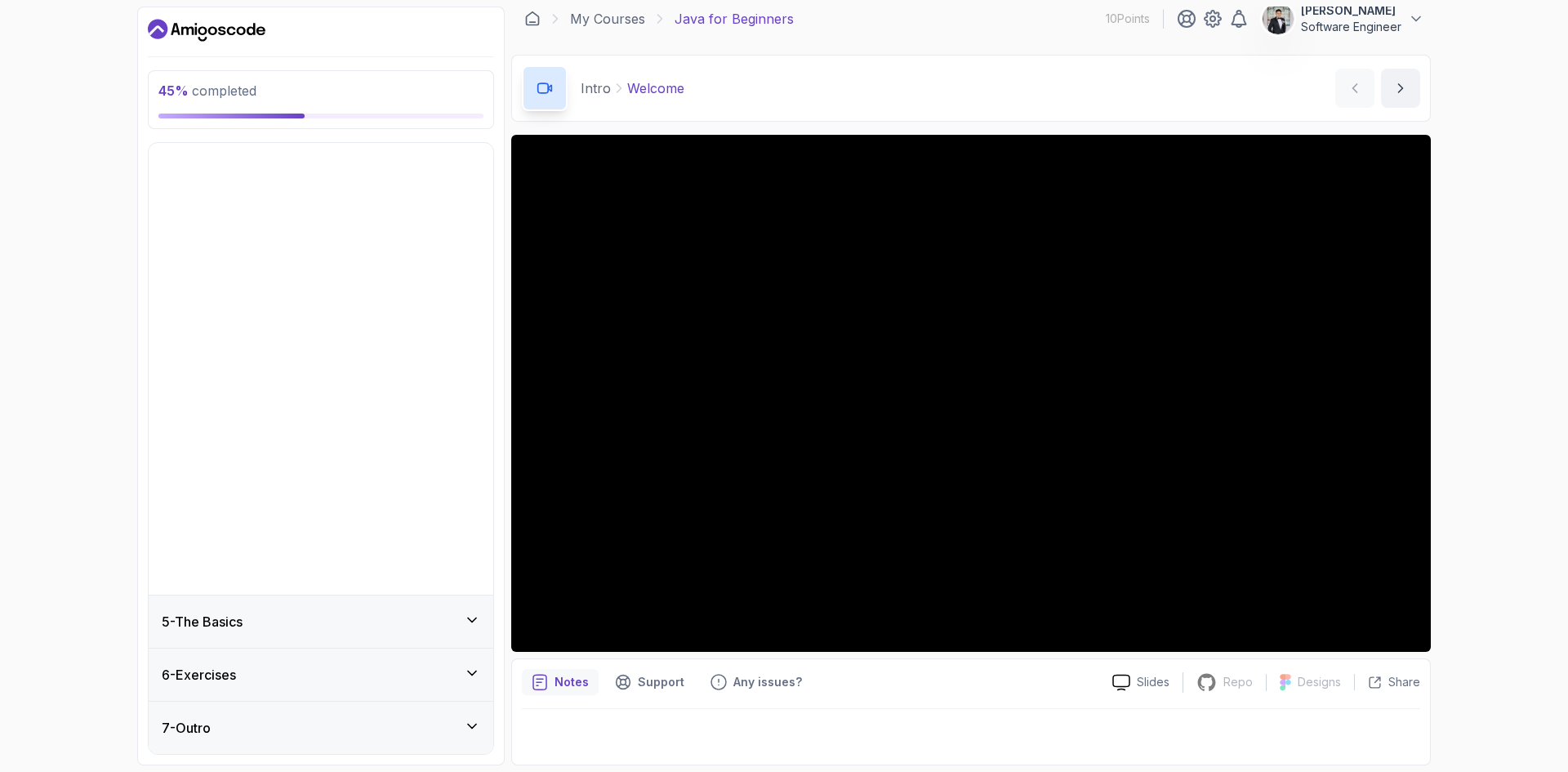
scroll to position [0, 0]
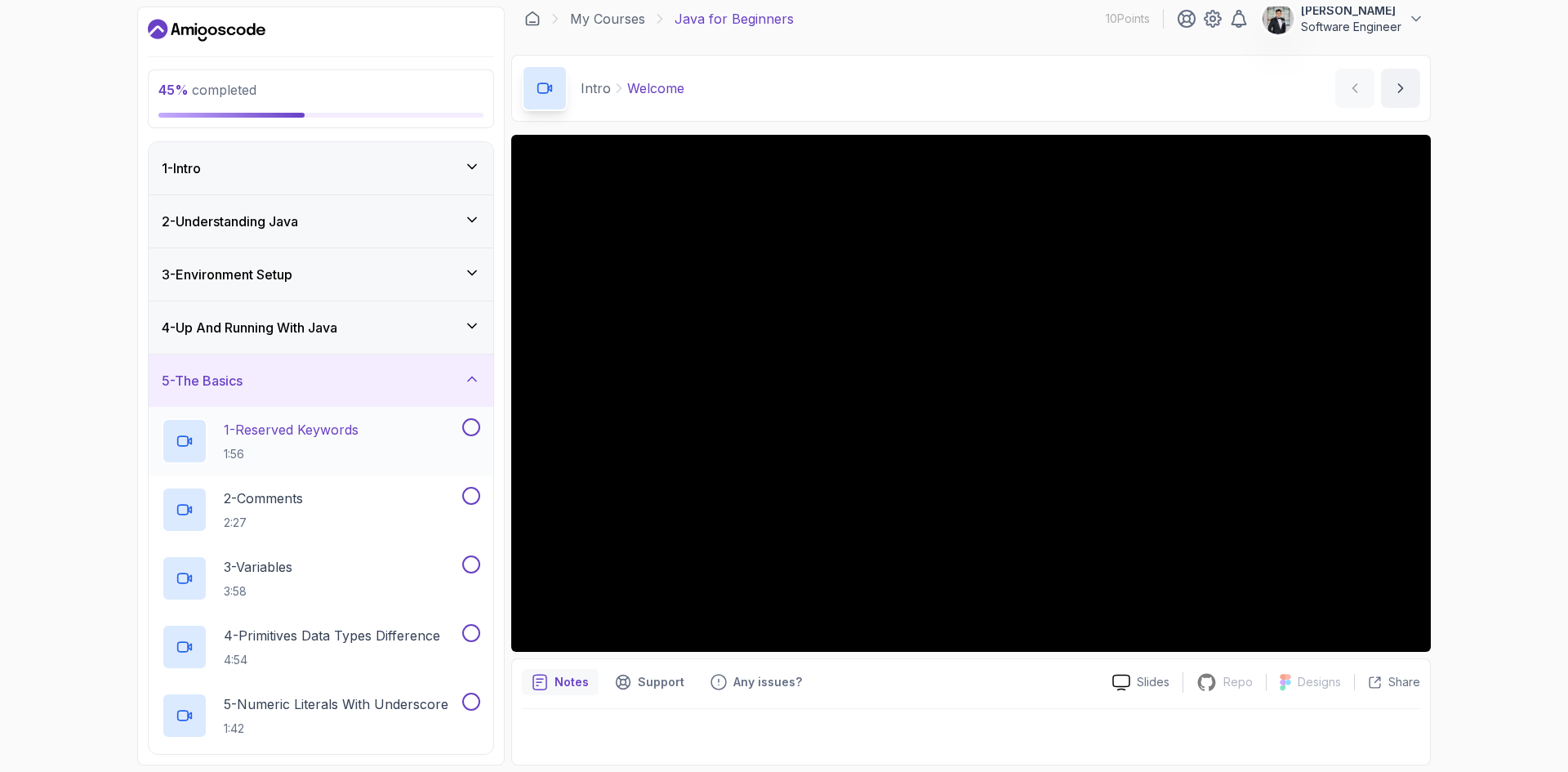
click at [400, 425] on div "1 - Reserved Keywords 1:56" at bounding box center [310, 441] width 297 height 45
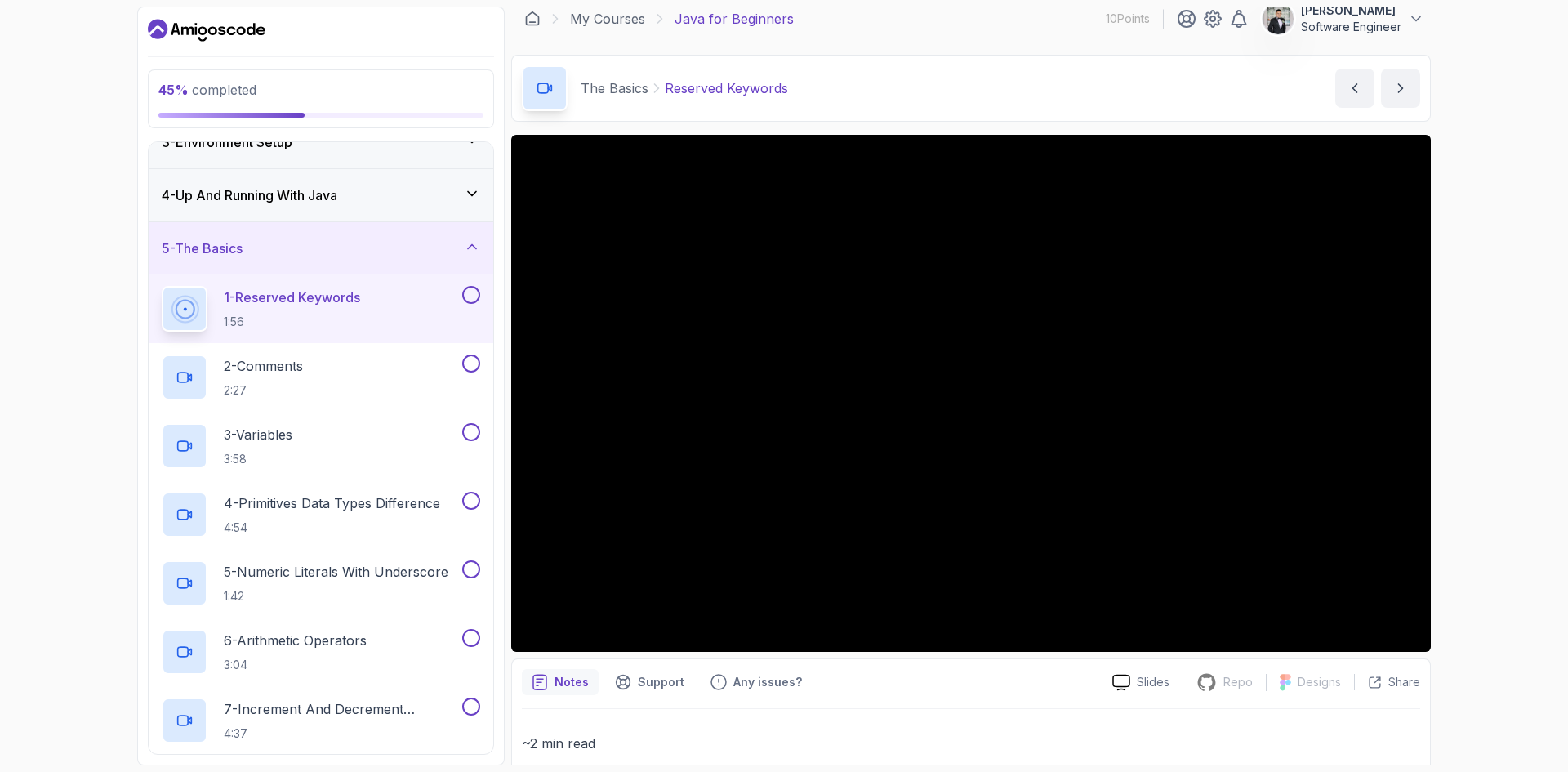
scroll to position [82, 0]
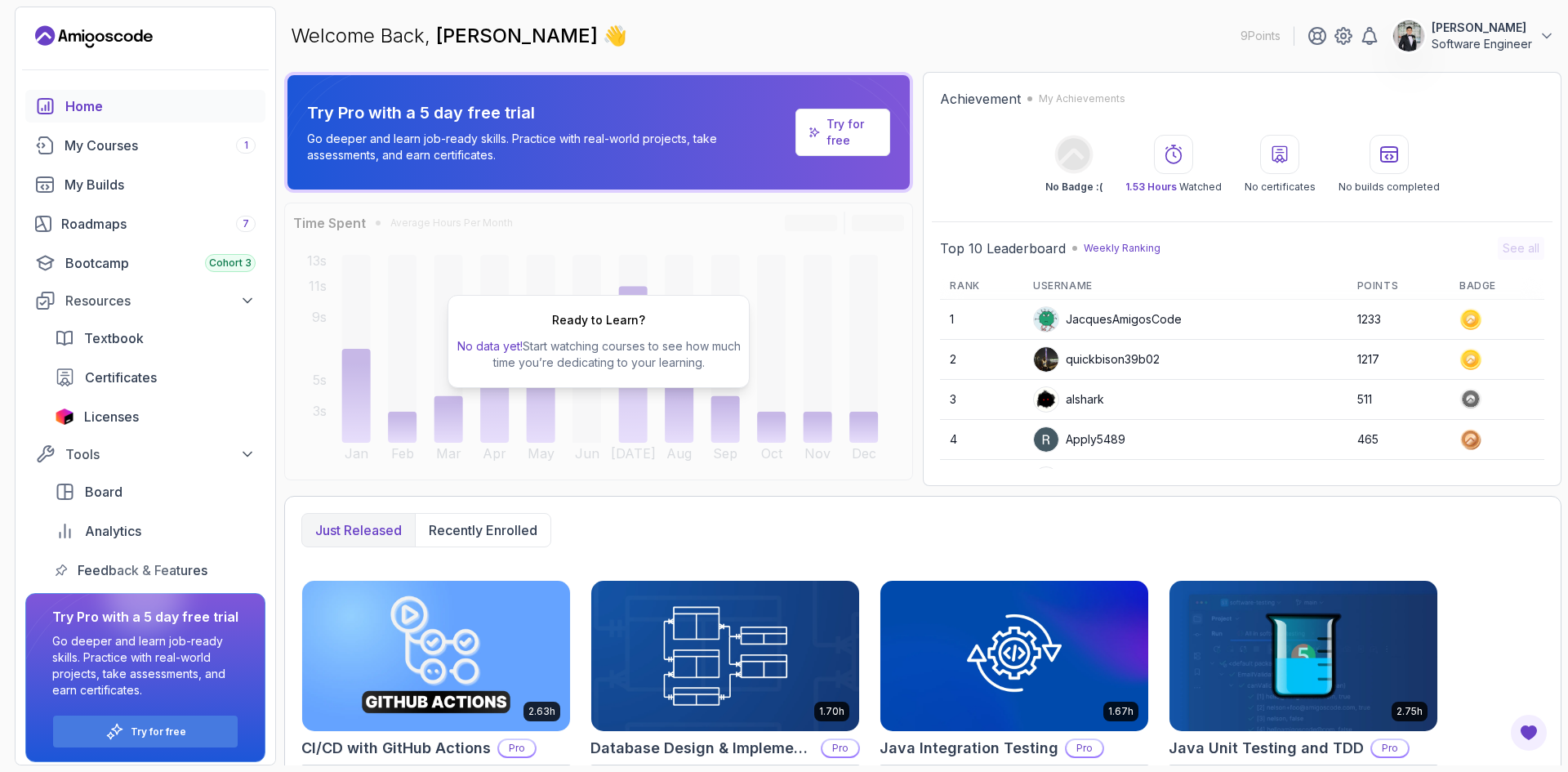
click at [1433, 40] on p "Software Engineer" at bounding box center [1482, 44] width 100 height 17
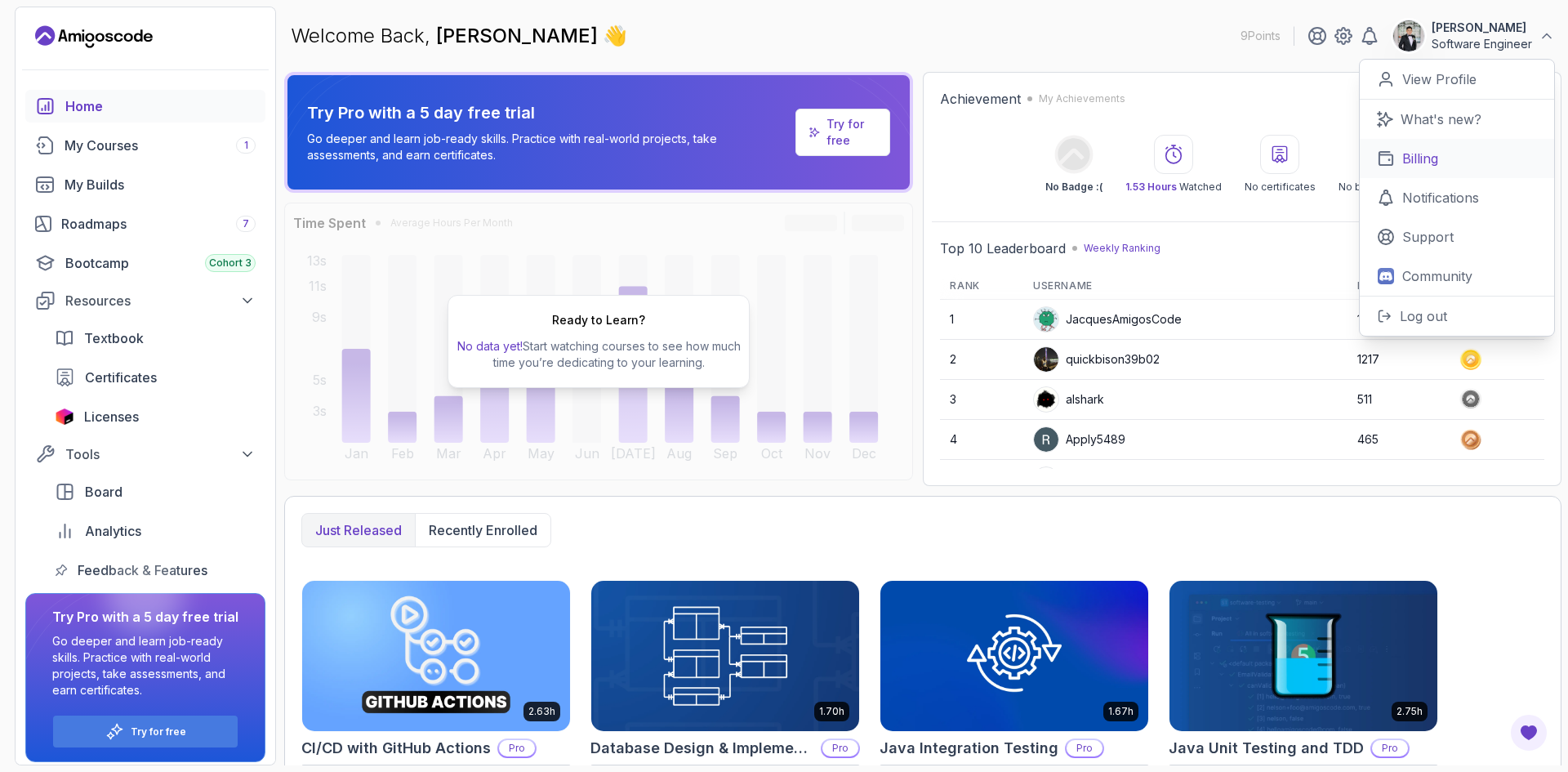
click at [1408, 171] on link "Billing" at bounding box center [1456, 158] width 194 height 39
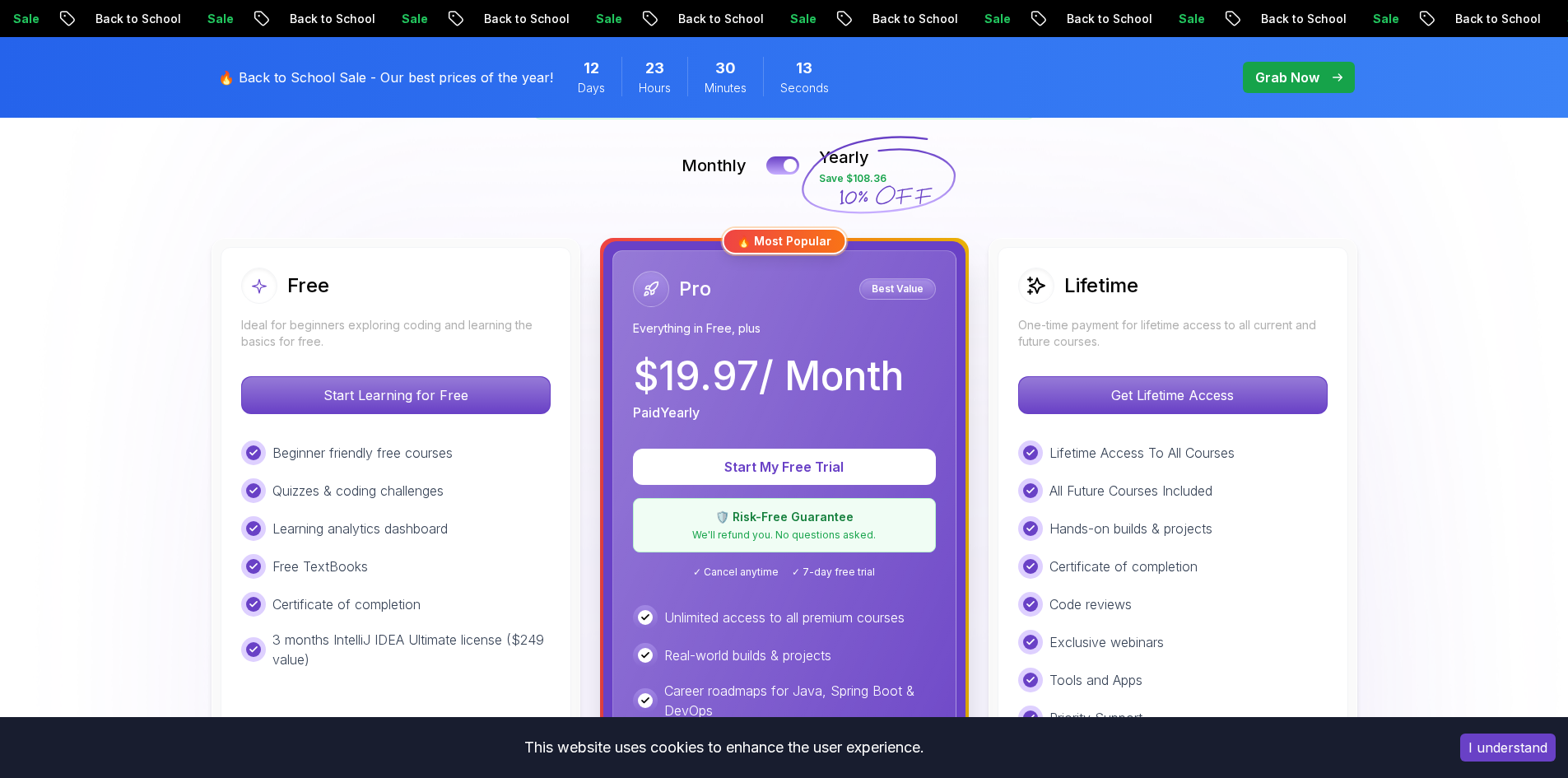
scroll to position [494, 0]
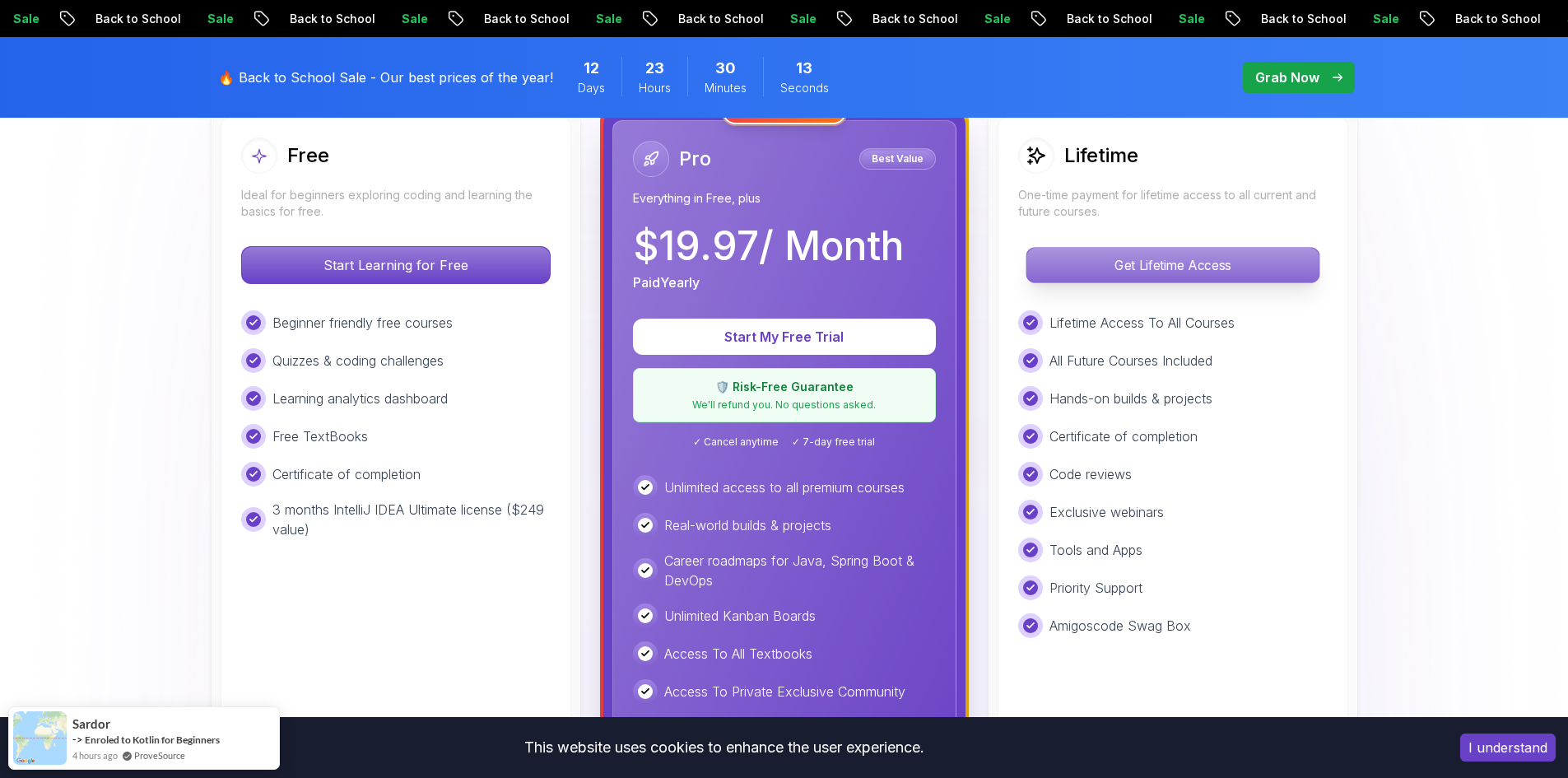
click at [1144, 271] on p "Get Lifetime Access" at bounding box center [1172, 265] width 292 height 34
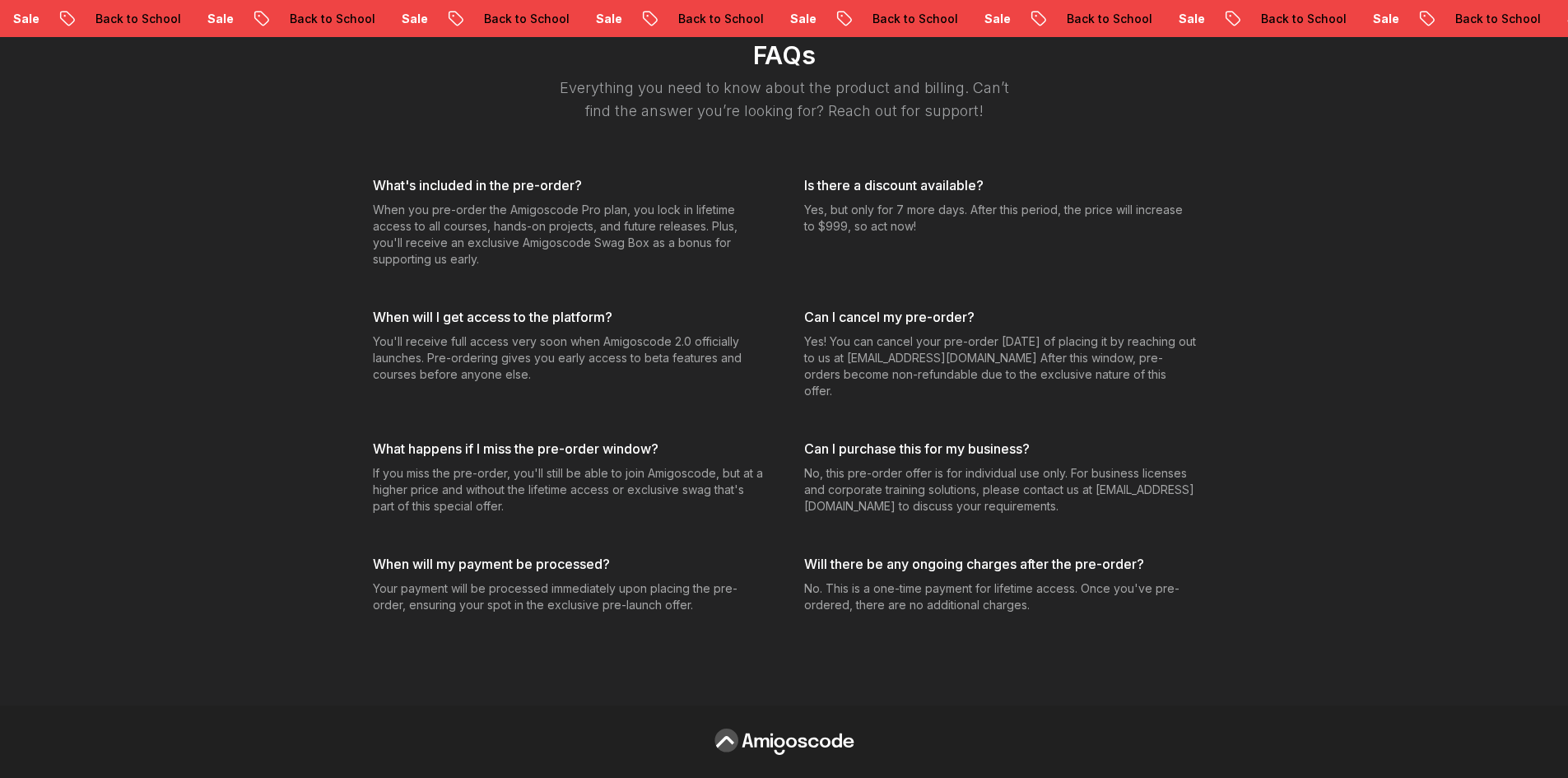
scroll to position [6797, 0]
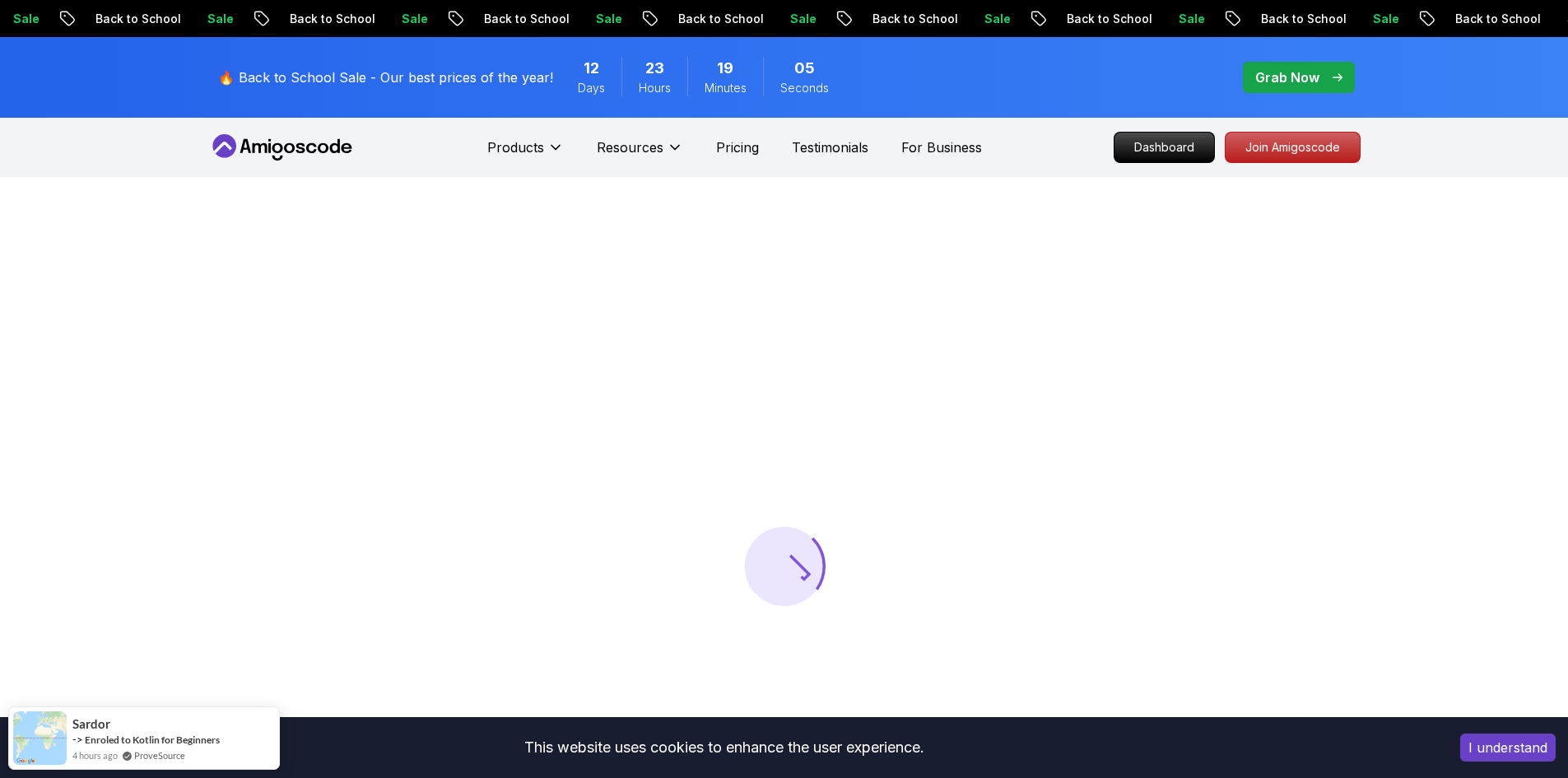
click at [1518, 750] on button "I understand" at bounding box center [1507, 747] width 96 height 28
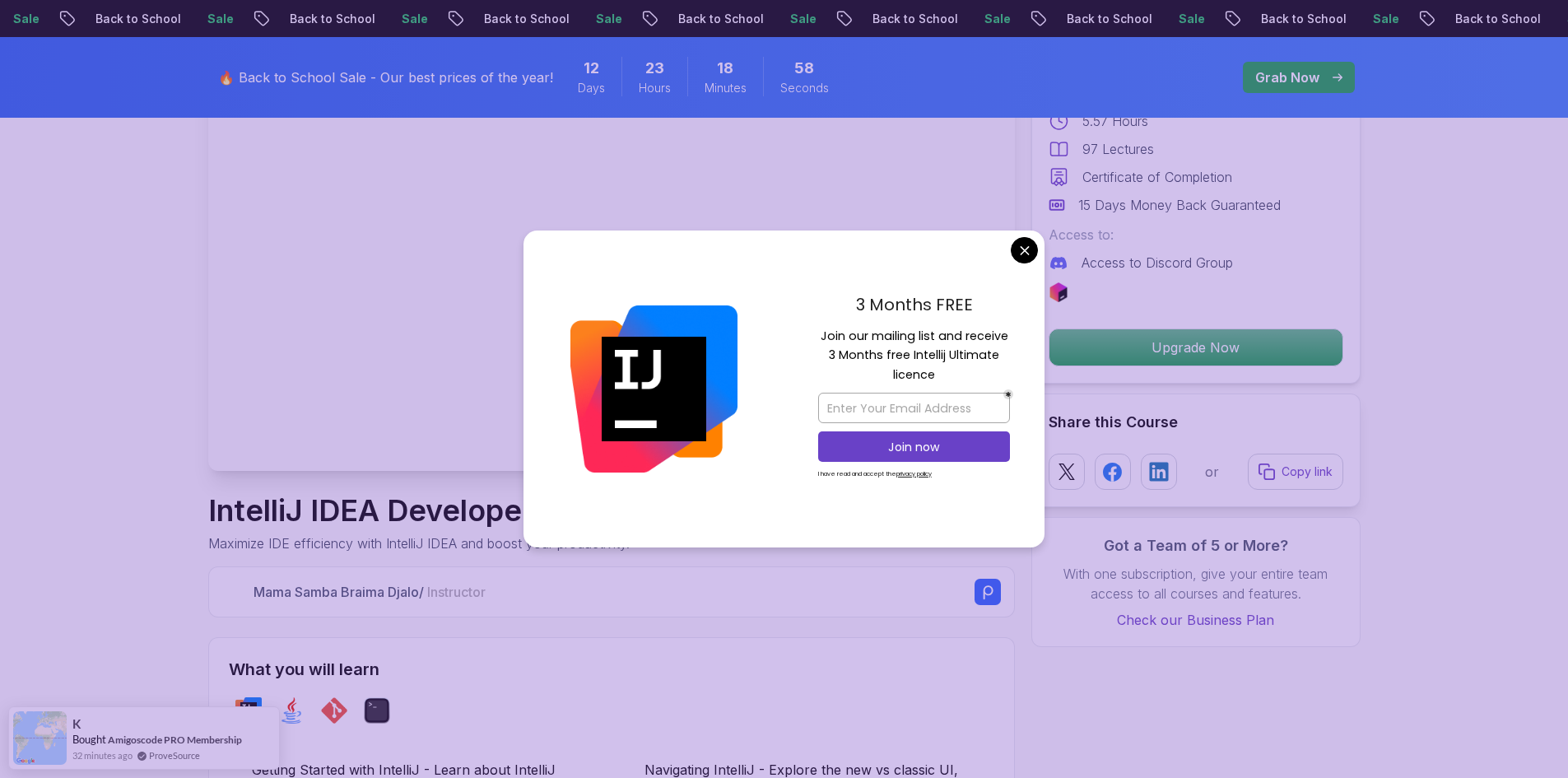
scroll to position [247, 0]
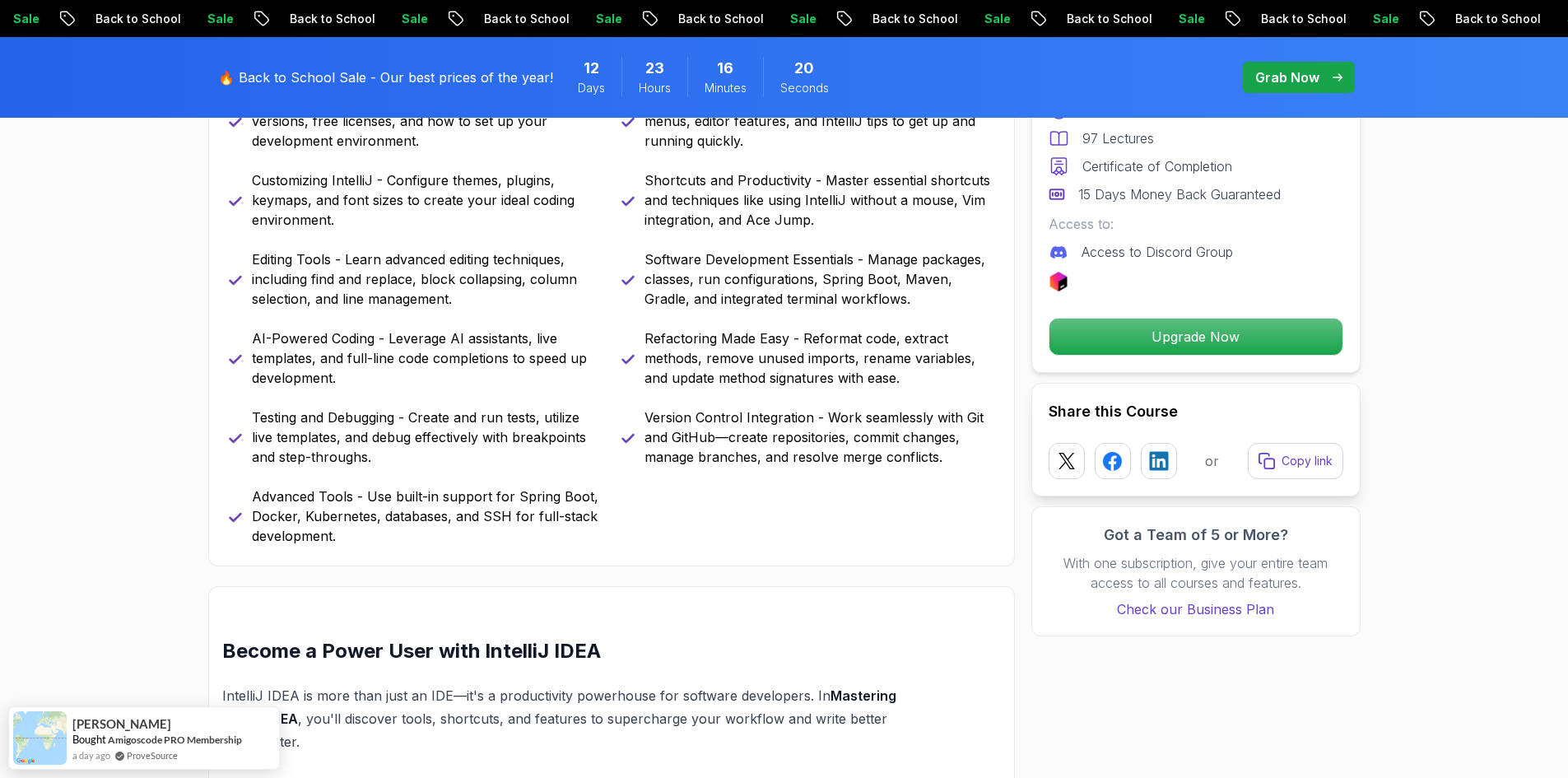
scroll to position [823, 0]
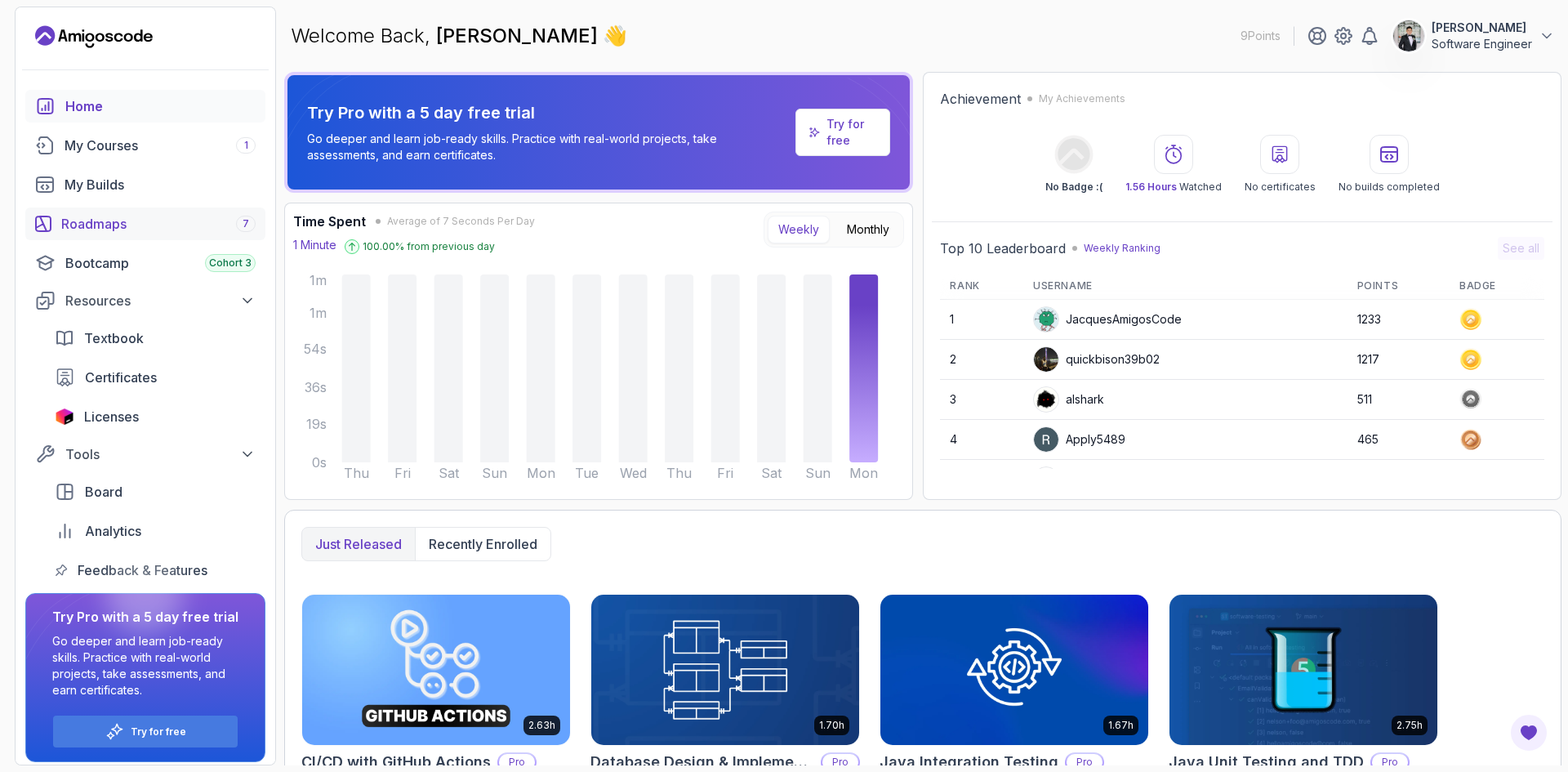
click at [133, 238] on link "Roadmaps 7" at bounding box center [145, 223] width 240 height 32
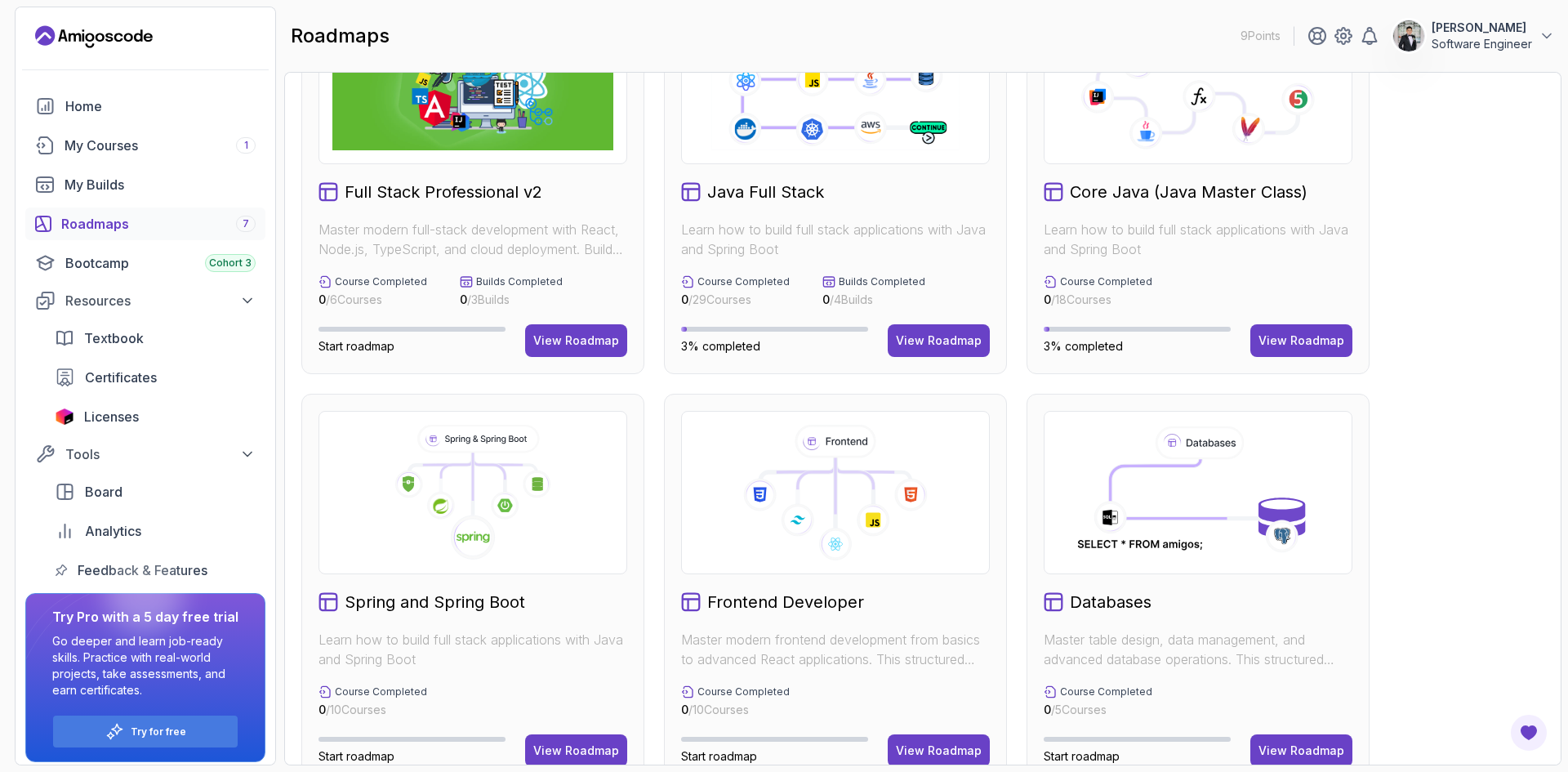
scroll to position [163, 0]
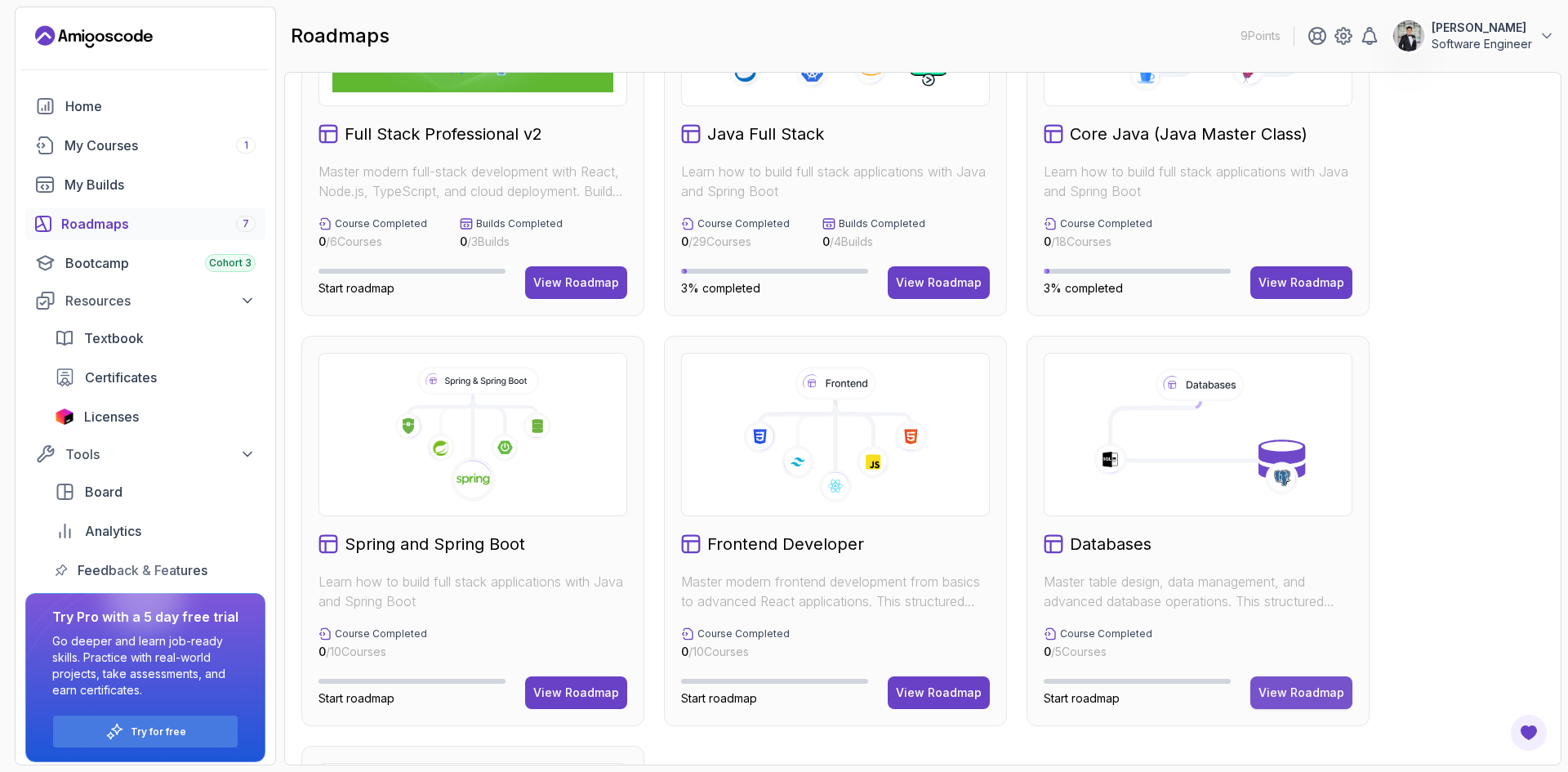
click at [1292, 688] on div "View Roadmap" at bounding box center [1301, 693] width 85 height 17
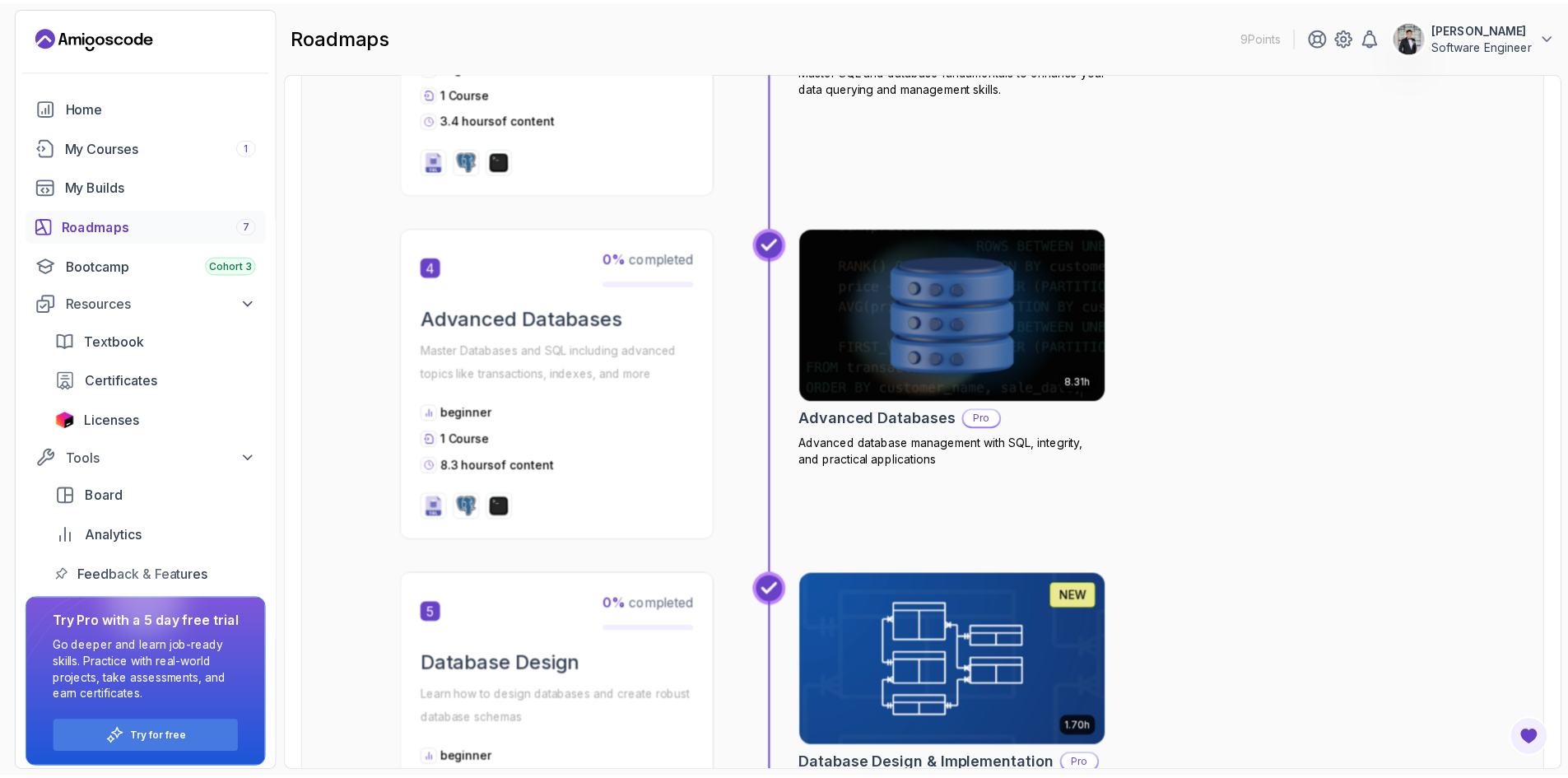
scroll to position [1400, 0]
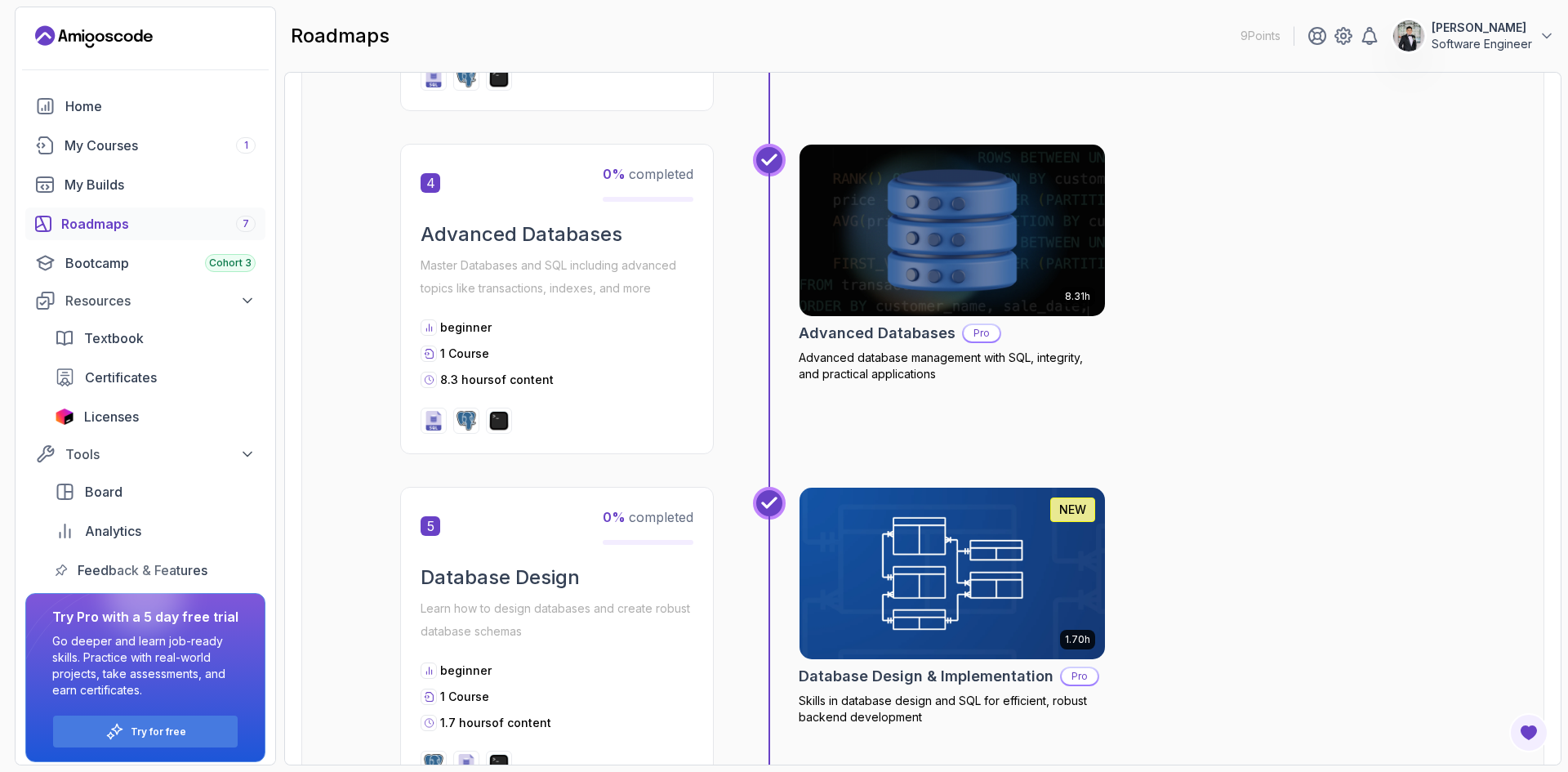
click at [932, 289] on img at bounding box center [952, 230] width 321 height 180
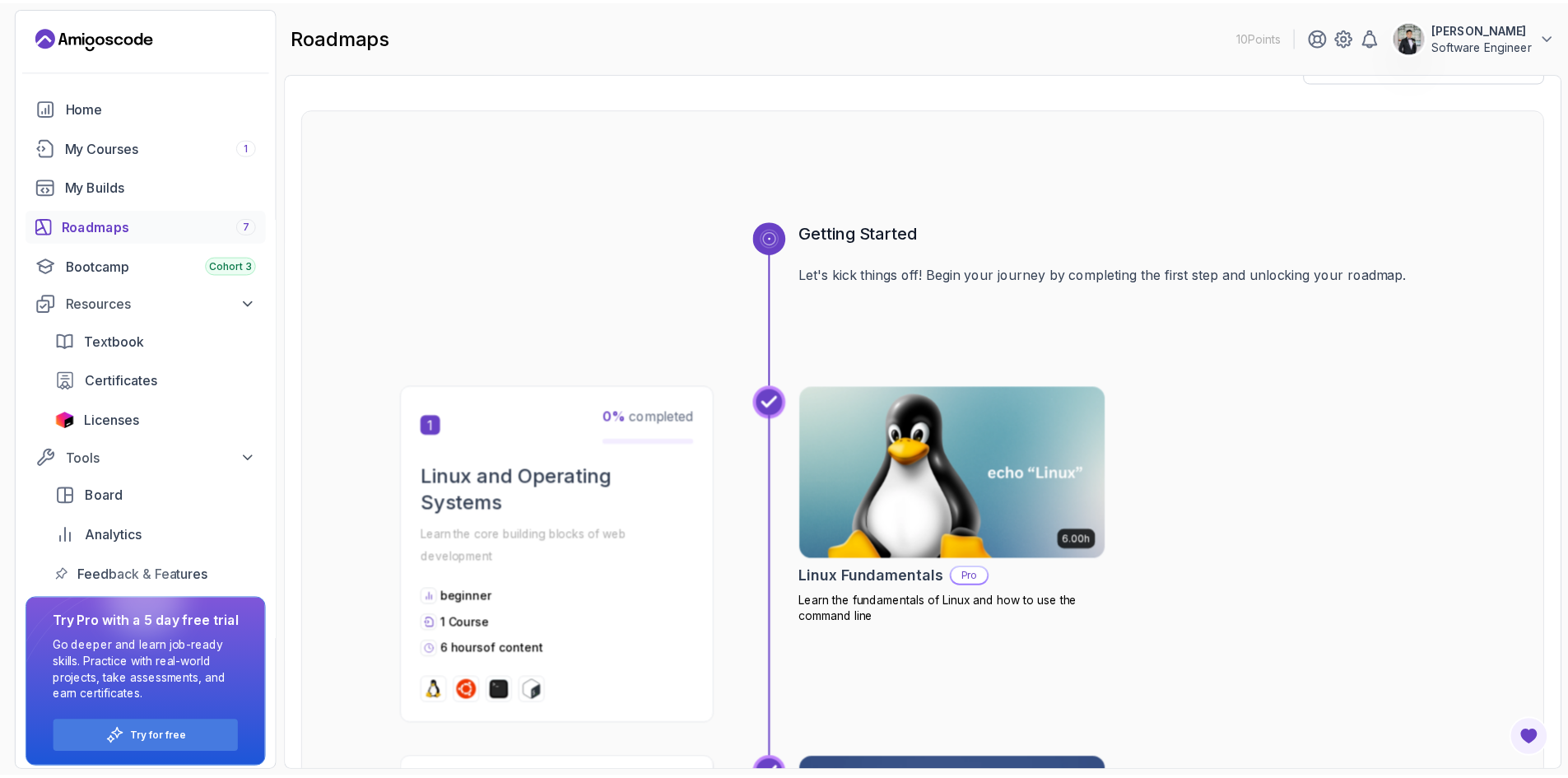
scroll to position [411, 0]
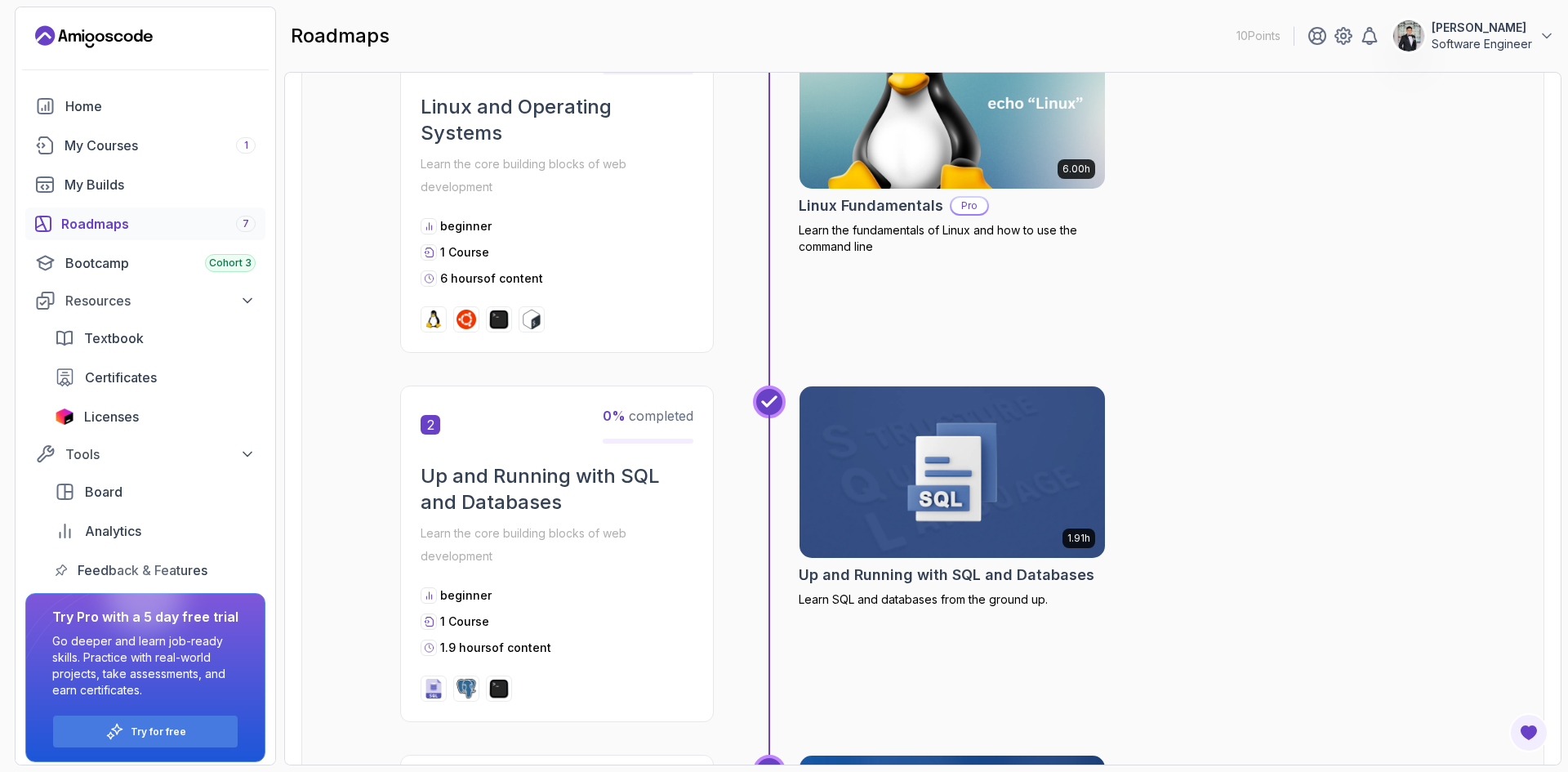
click at [944, 466] on img at bounding box center [952, 472] width 321 height 180
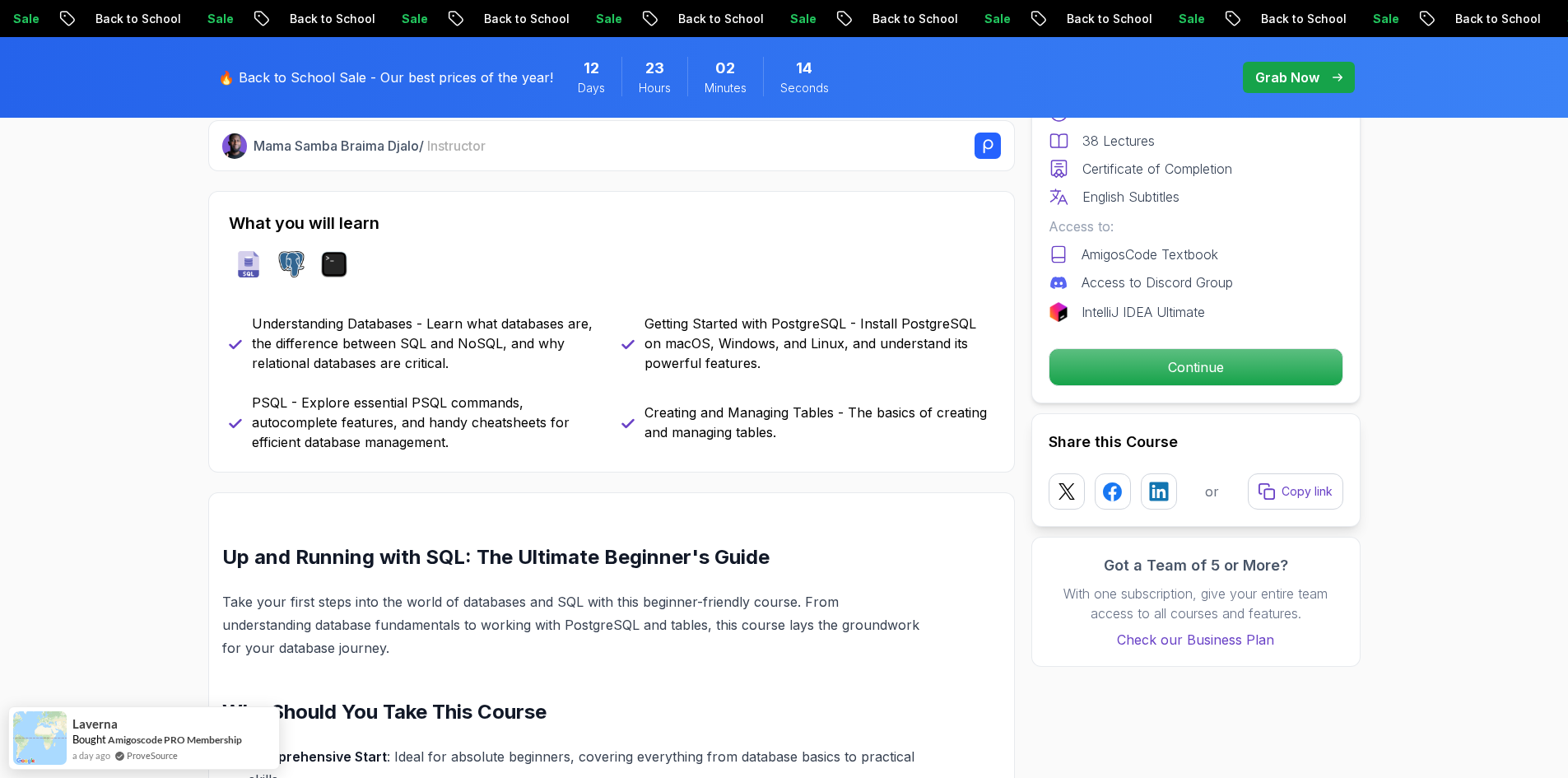
scroll to position [741, 0]
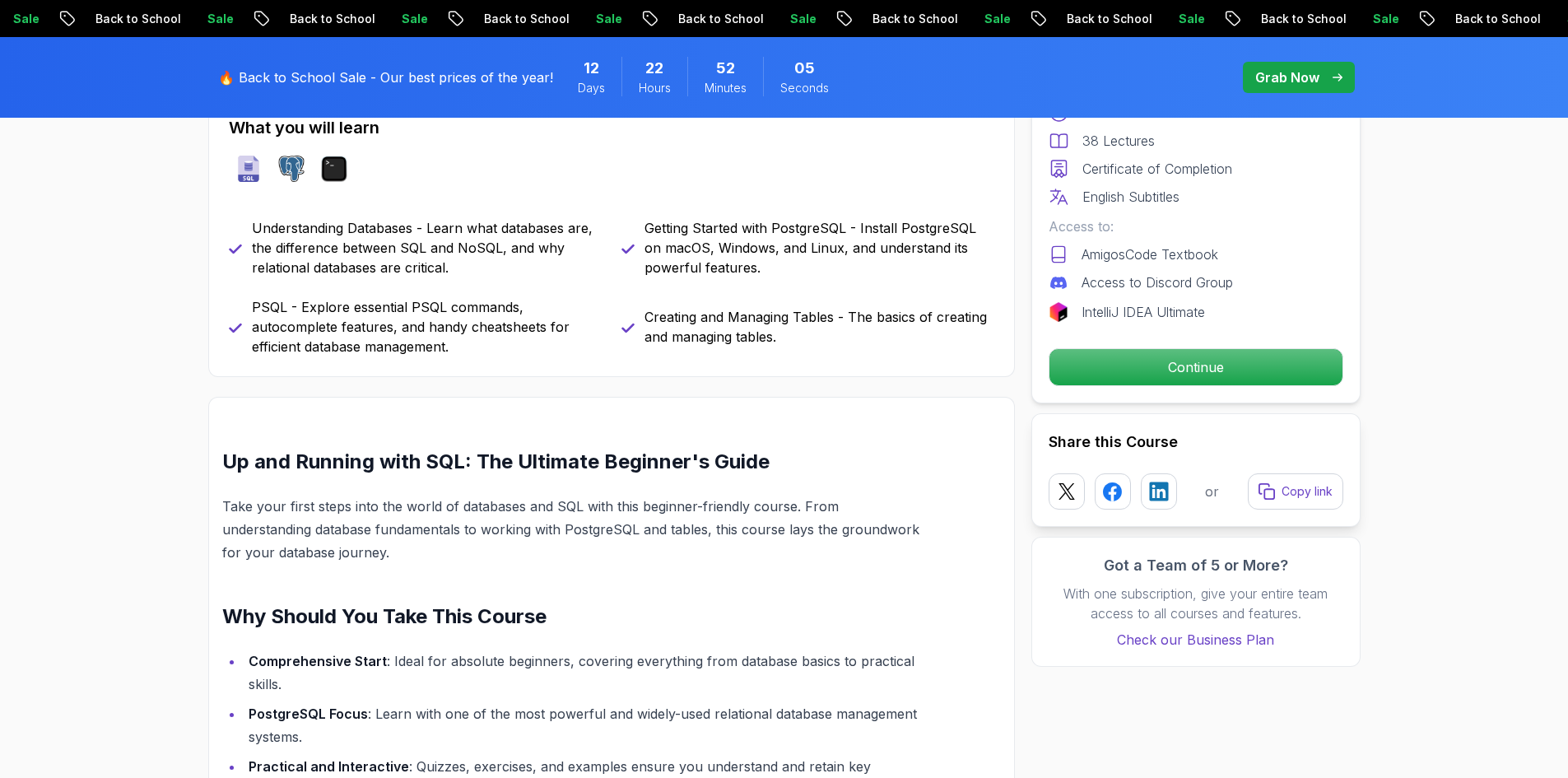
drag, startPoint x: 719, startPoint y: 173, endPoint x: 738, endPoint y: 146, distance: 33.0
drag, startPoint x: 738, startPoint y: 146, endPoint x: 650, endPoint y: 189, distance: 97.9
click at [650, 189] on div "sql postgres terminal" at bounding box center [611, 169] width 766 height 46
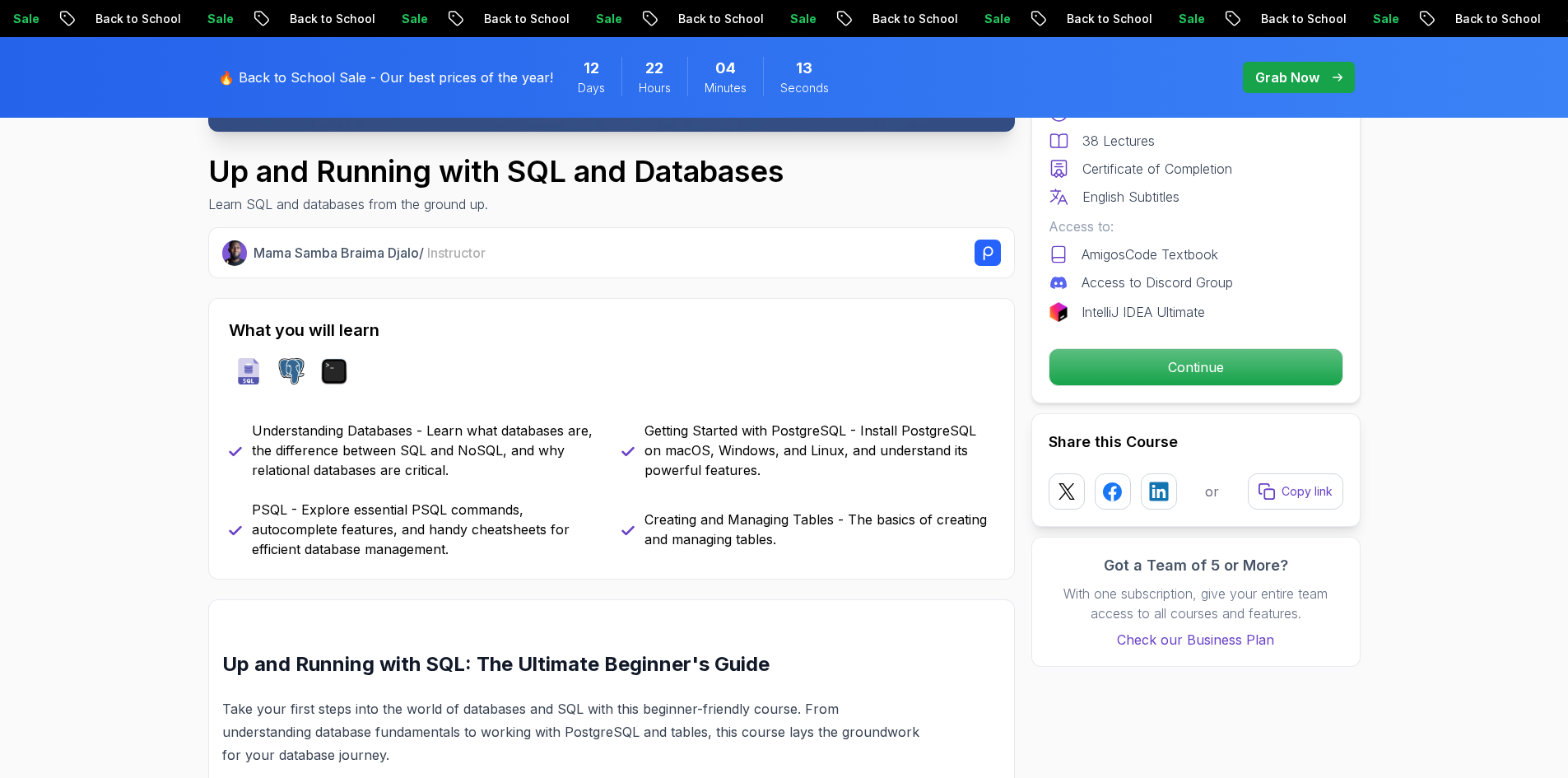
scroll to position [823, 0]
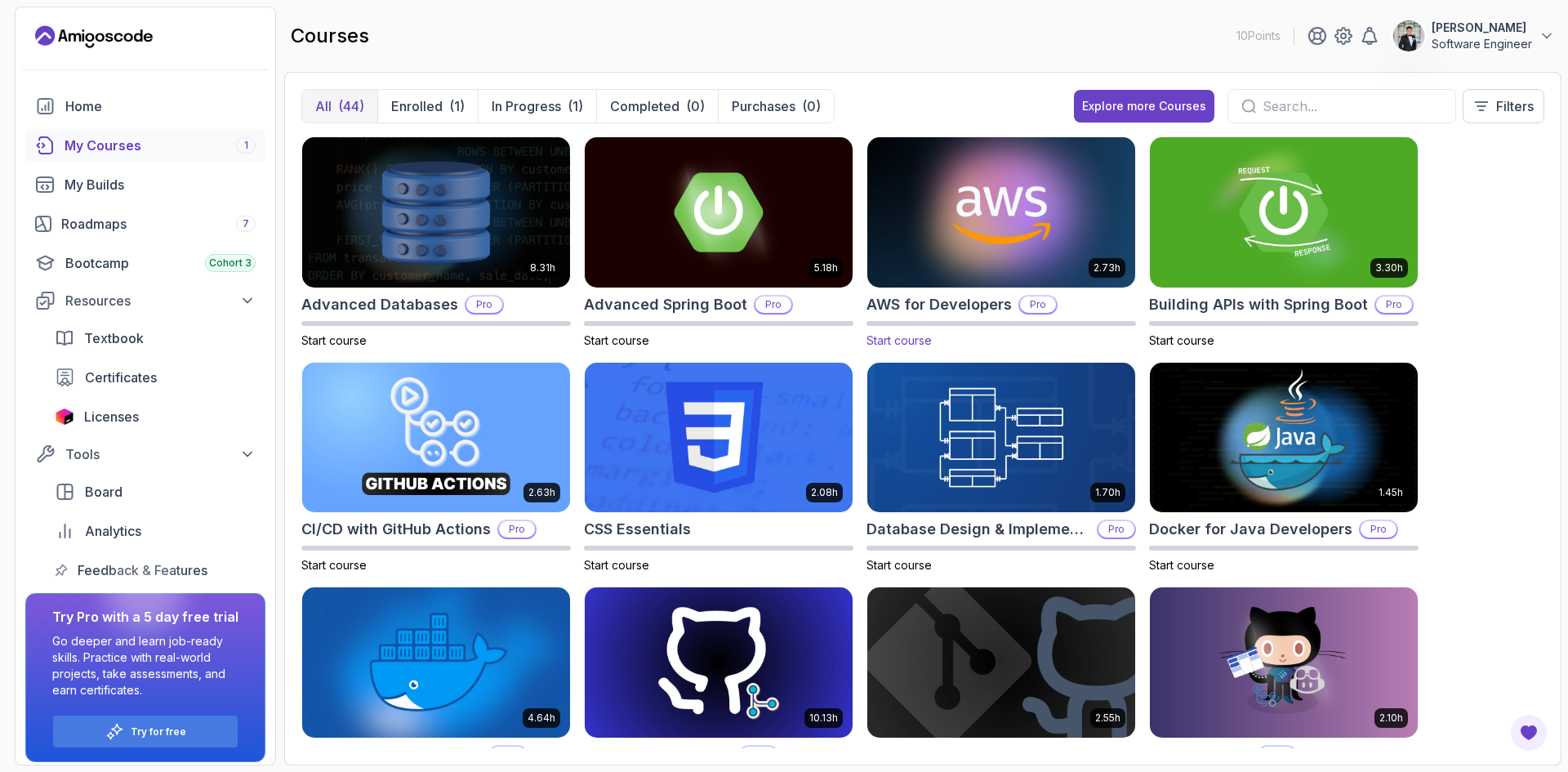
click at [930, 221] on img at bounding box center [1001, 212] width 281 height 158
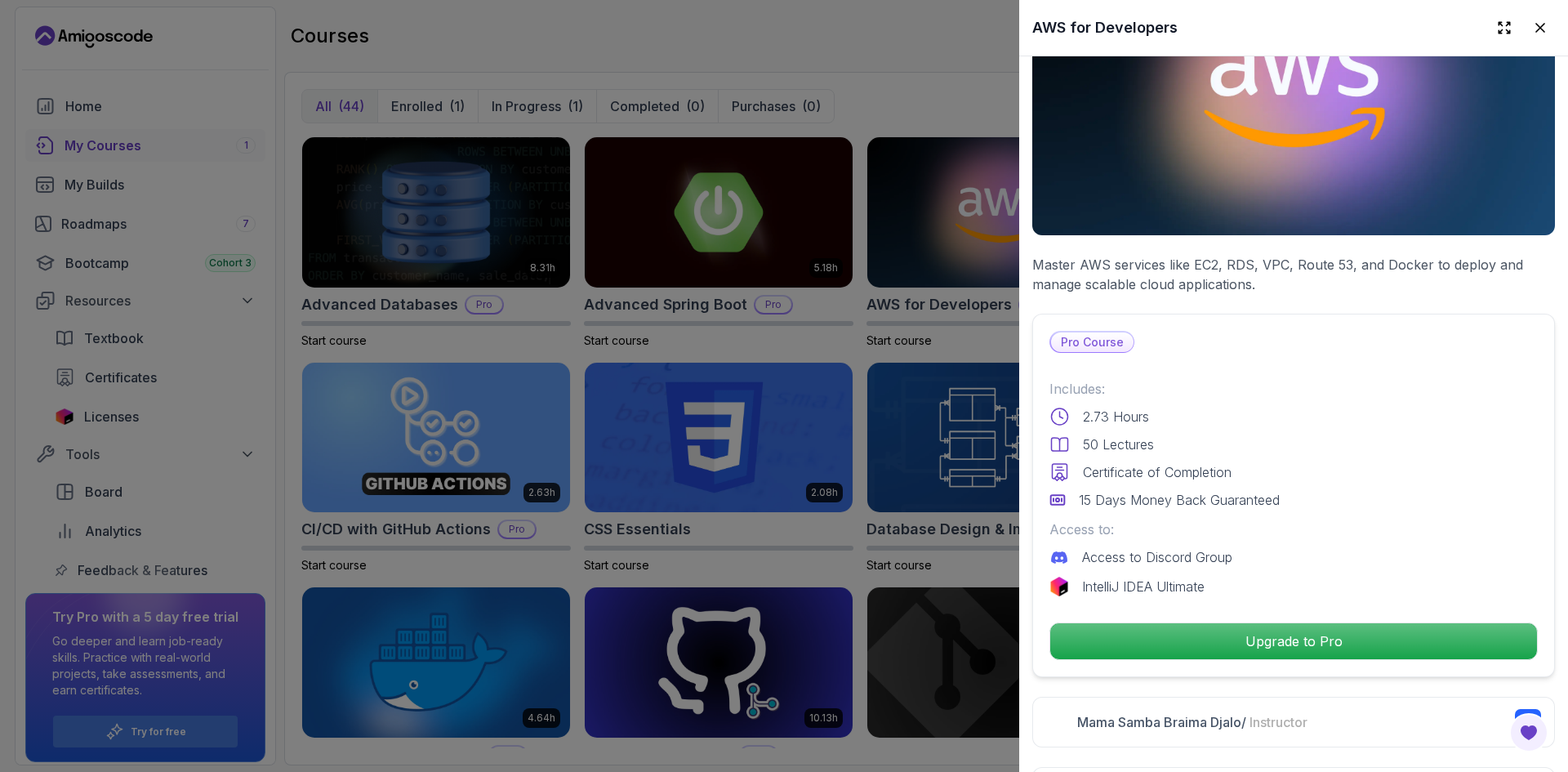
scroll to position [163, 0]
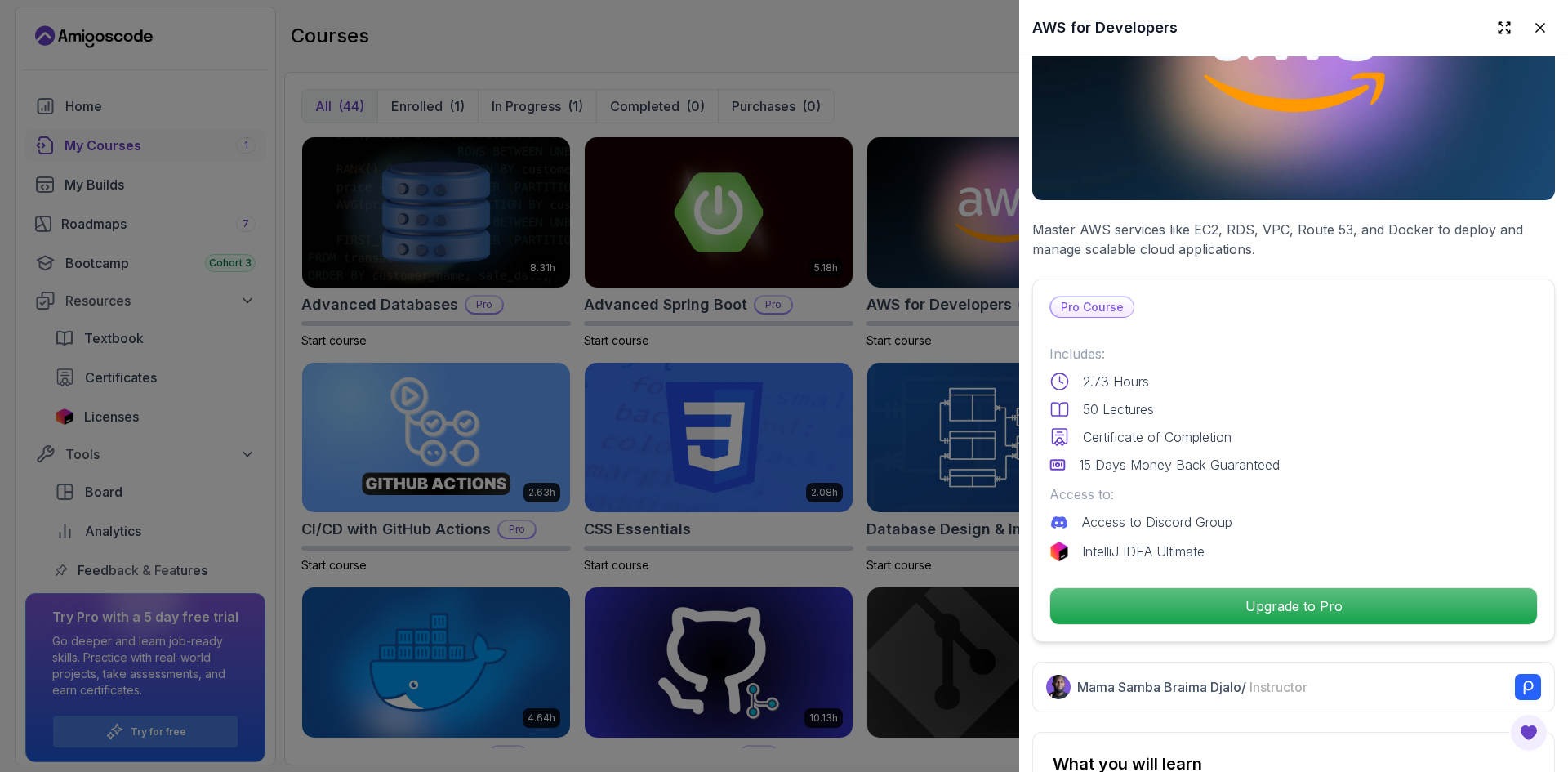
click at [856, 58] on div at bounding box center [784, 386] width 1568 height 772
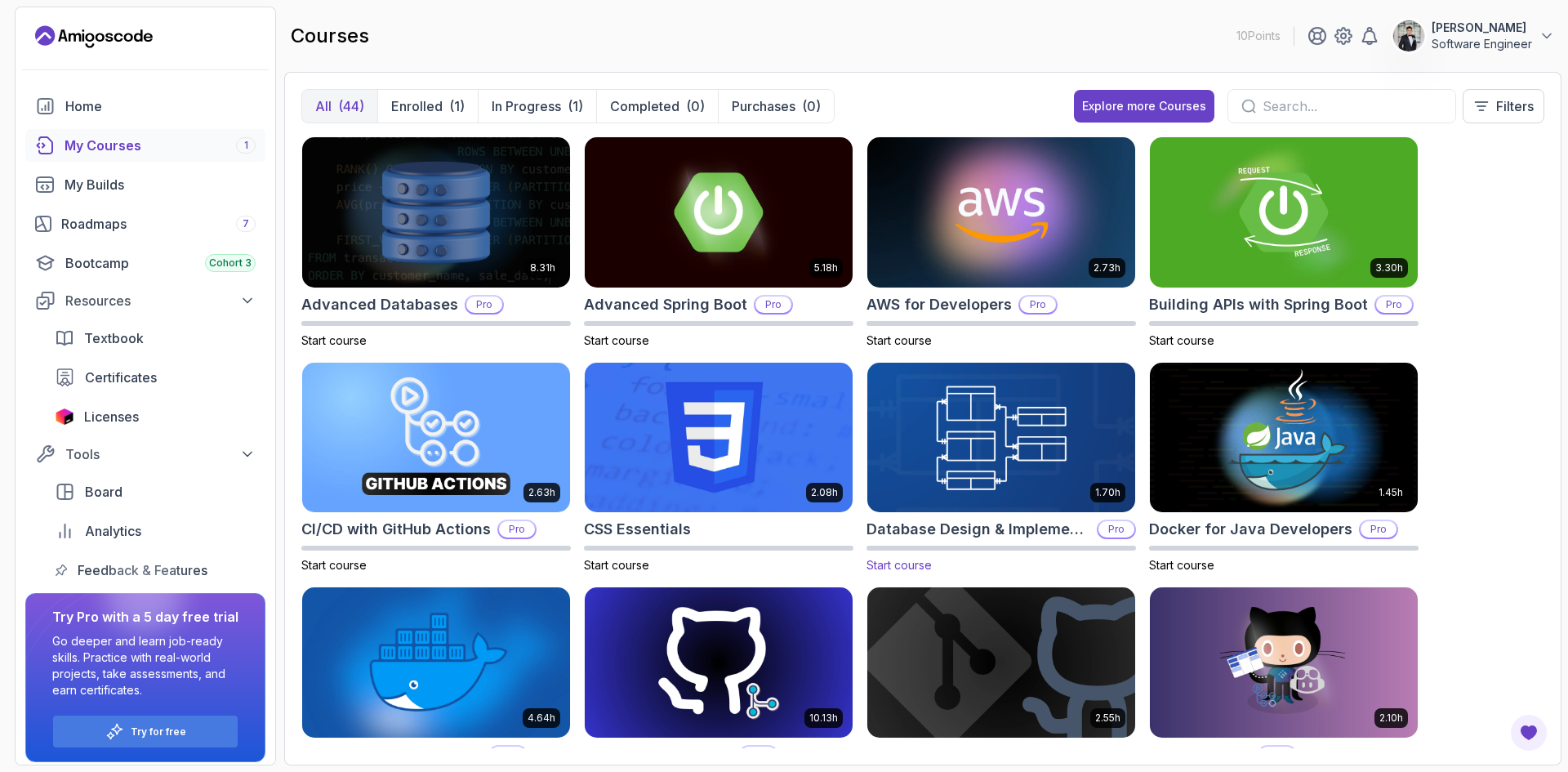
click at [1008, 413] on img at bounding box center [1001, 437] width 281 height 158
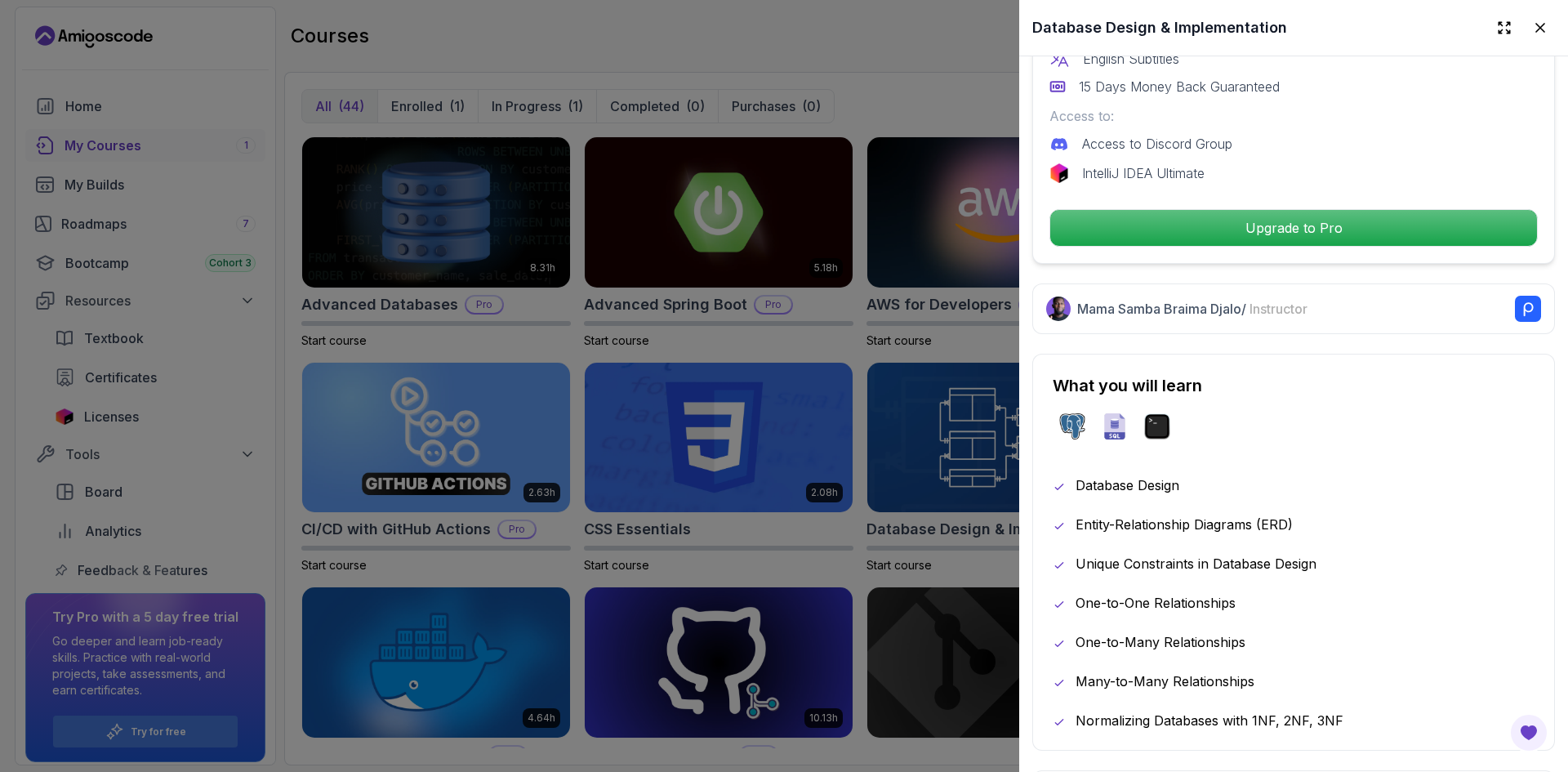
scroll to position [572, 0]
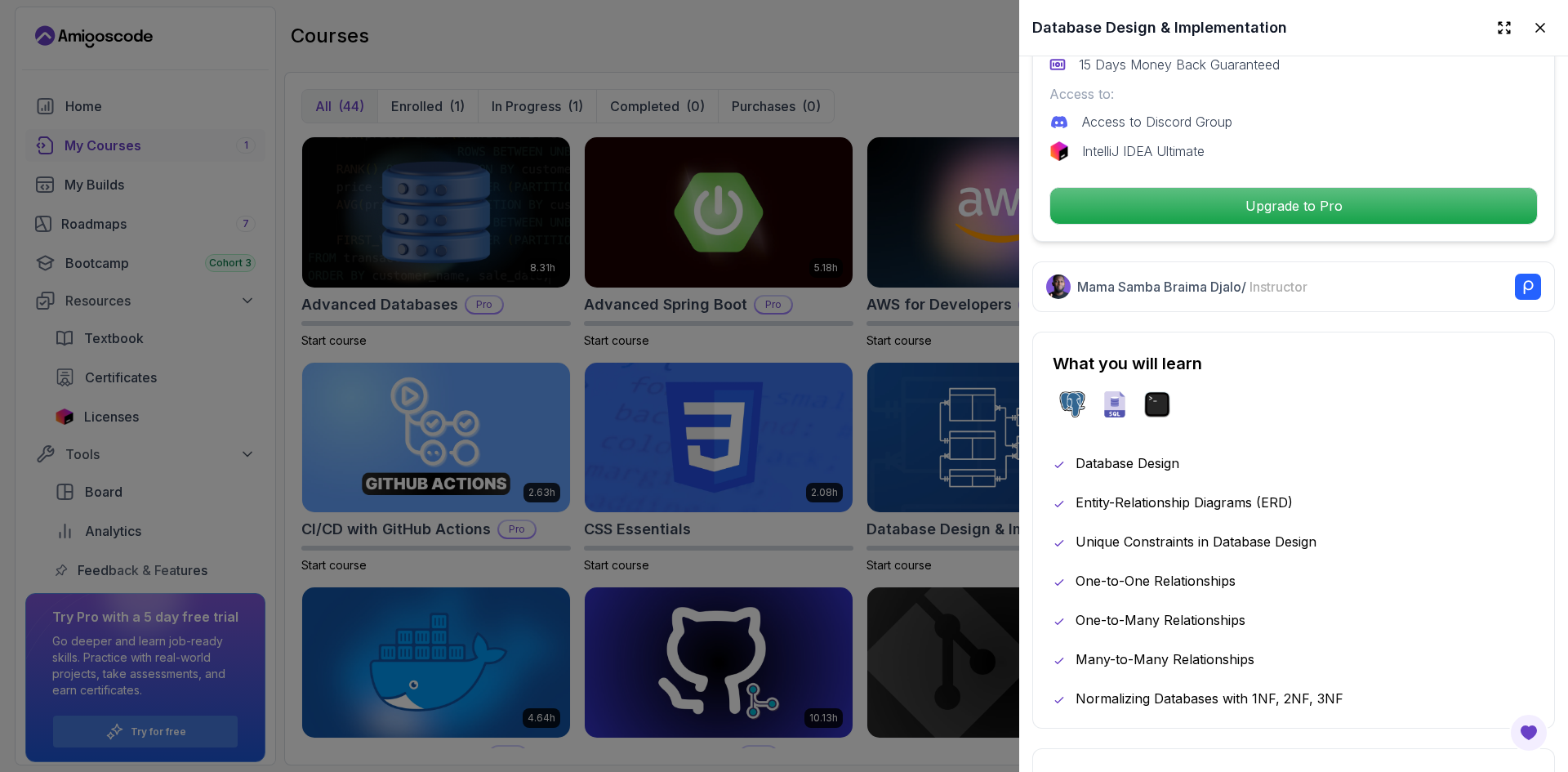
click at [1012, 535] on div at bounding box center [784, 386] width 1568 height 772
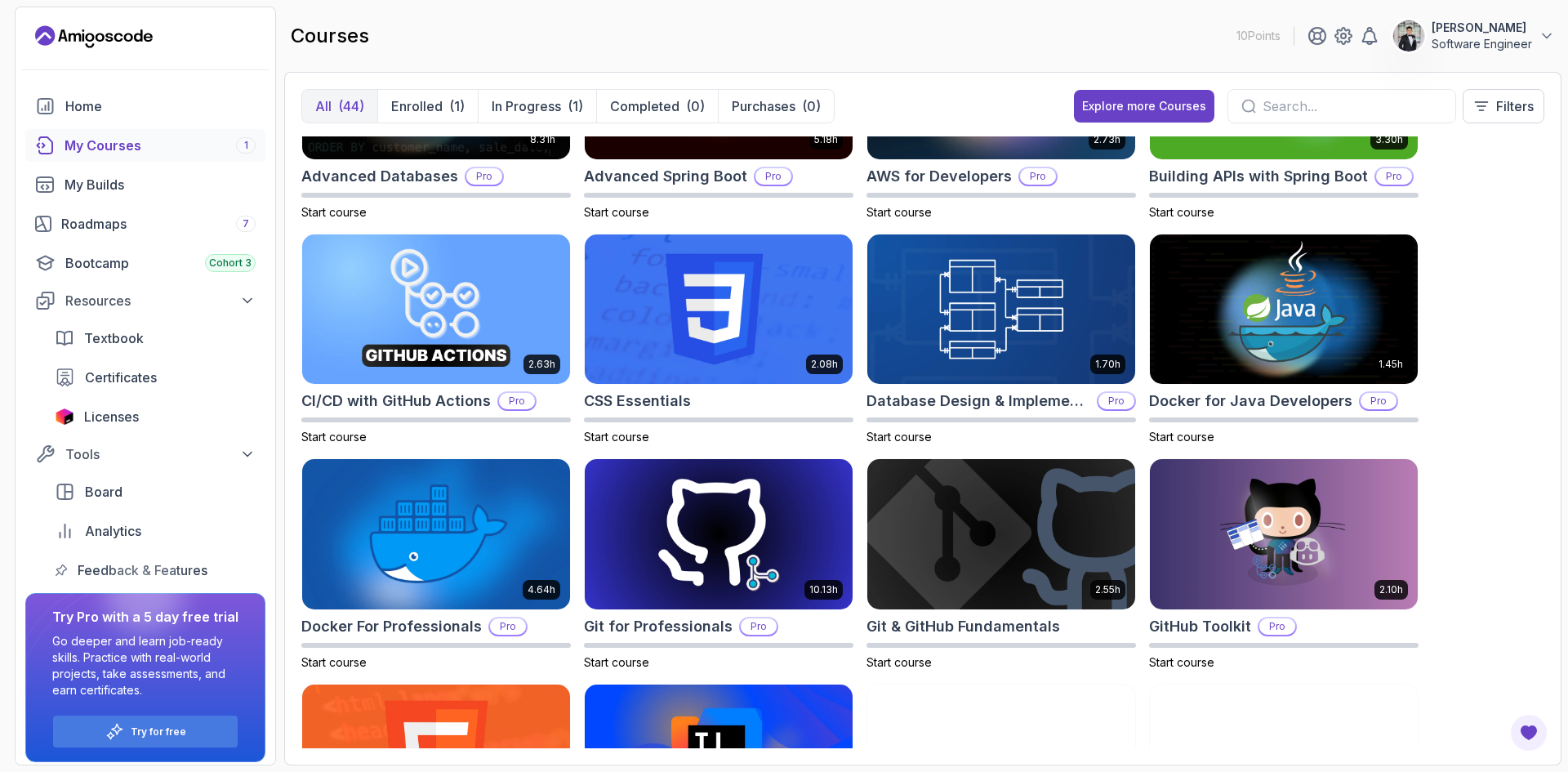
scroll to position [163, 0]
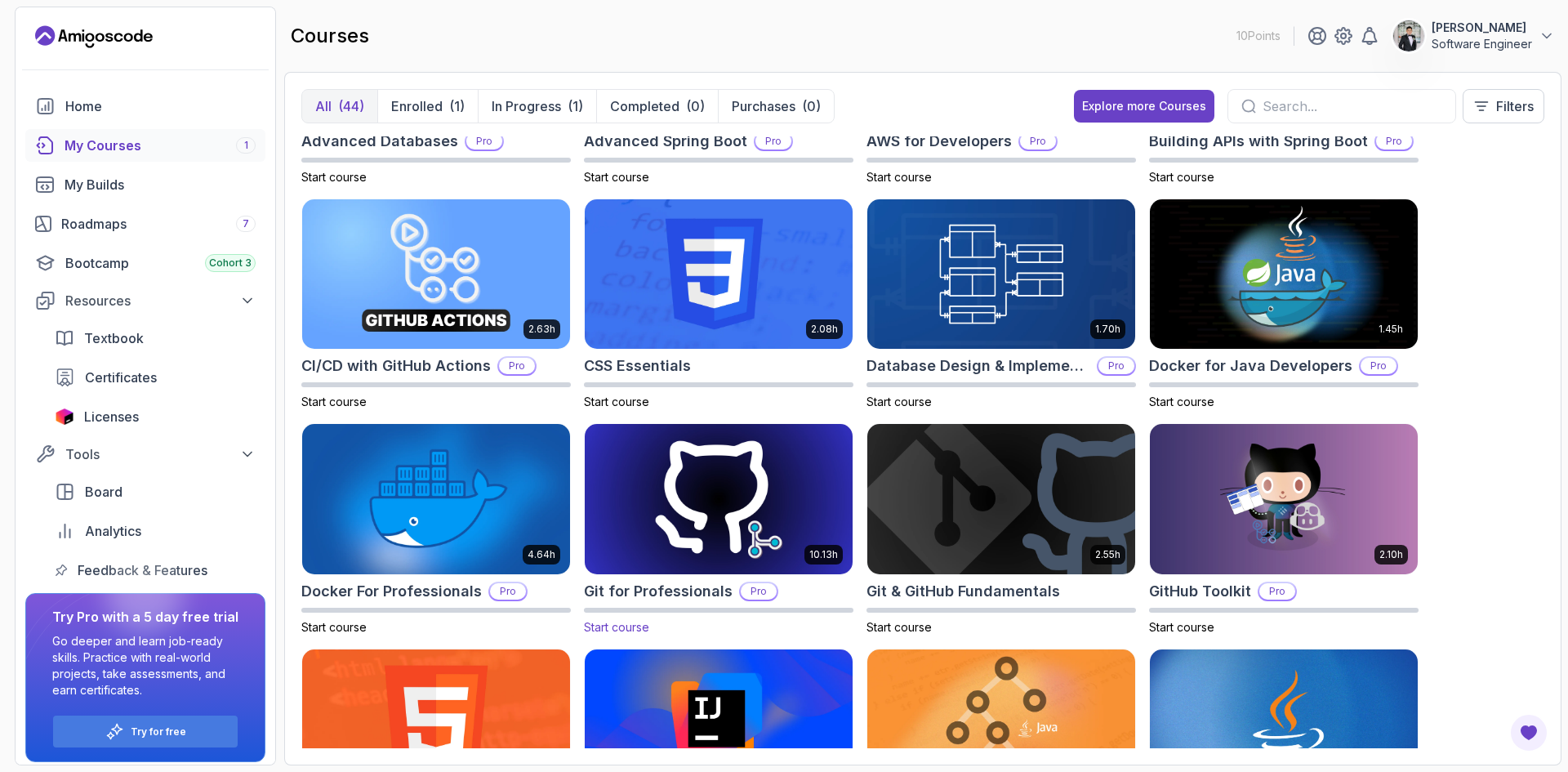
click at [778, 498] on img at bounding box center [719, 499] width 281 height 158
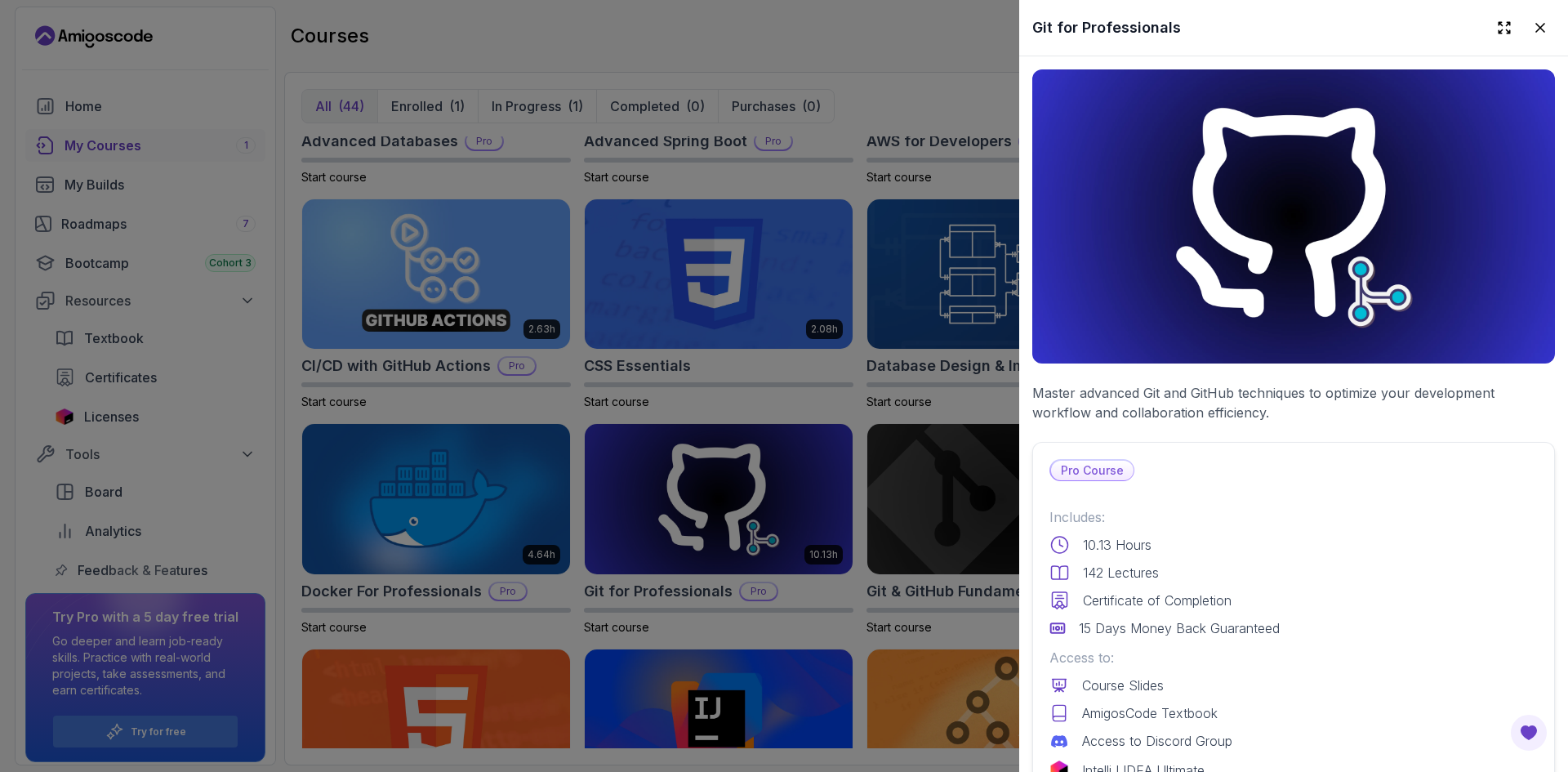
click at [878, 417] on div at bounding box center [784, 386] width 1568 height 772
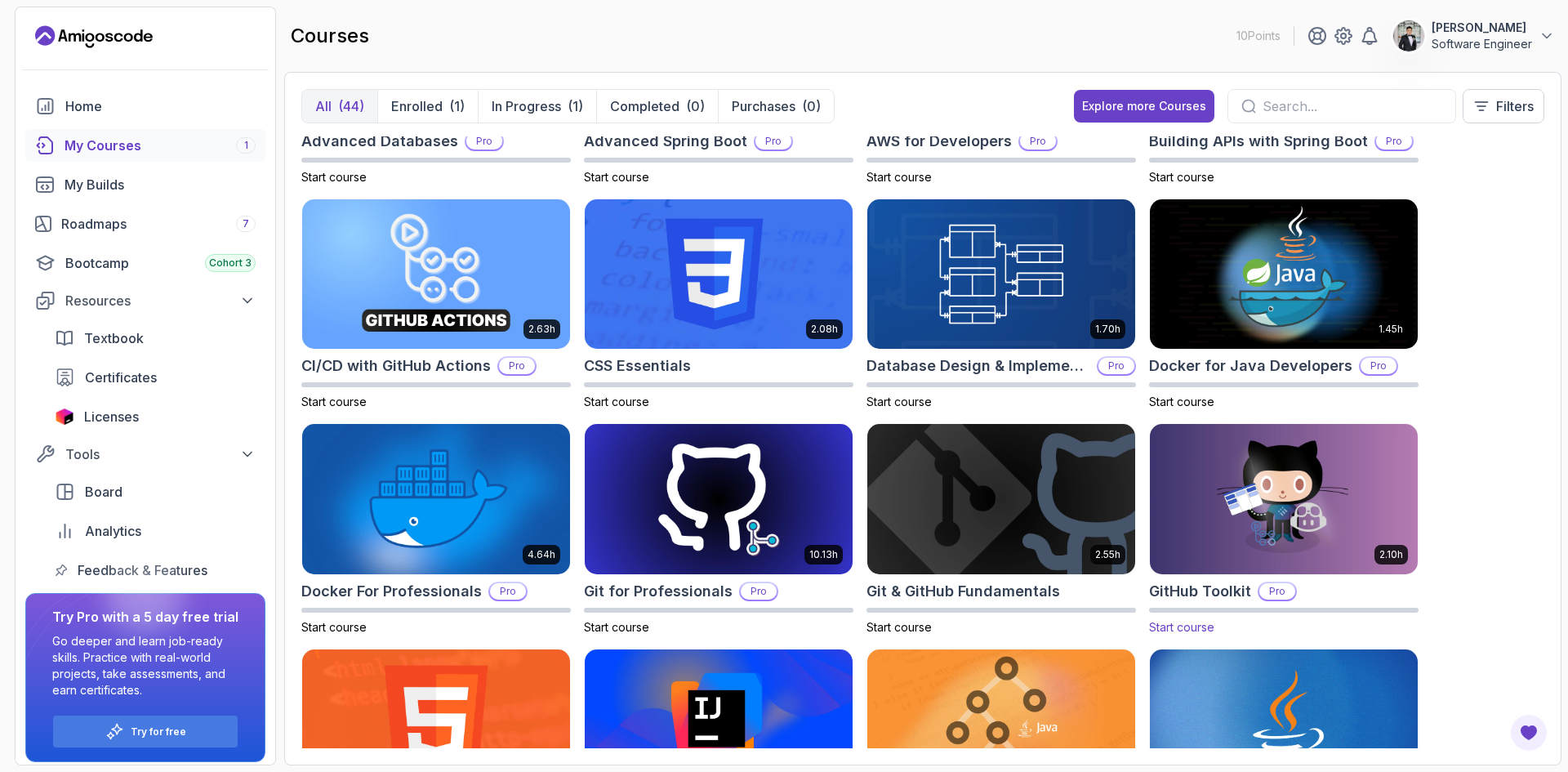
click at [1226, 475] on img at bounding box center [1284, 499] width 281 height 158
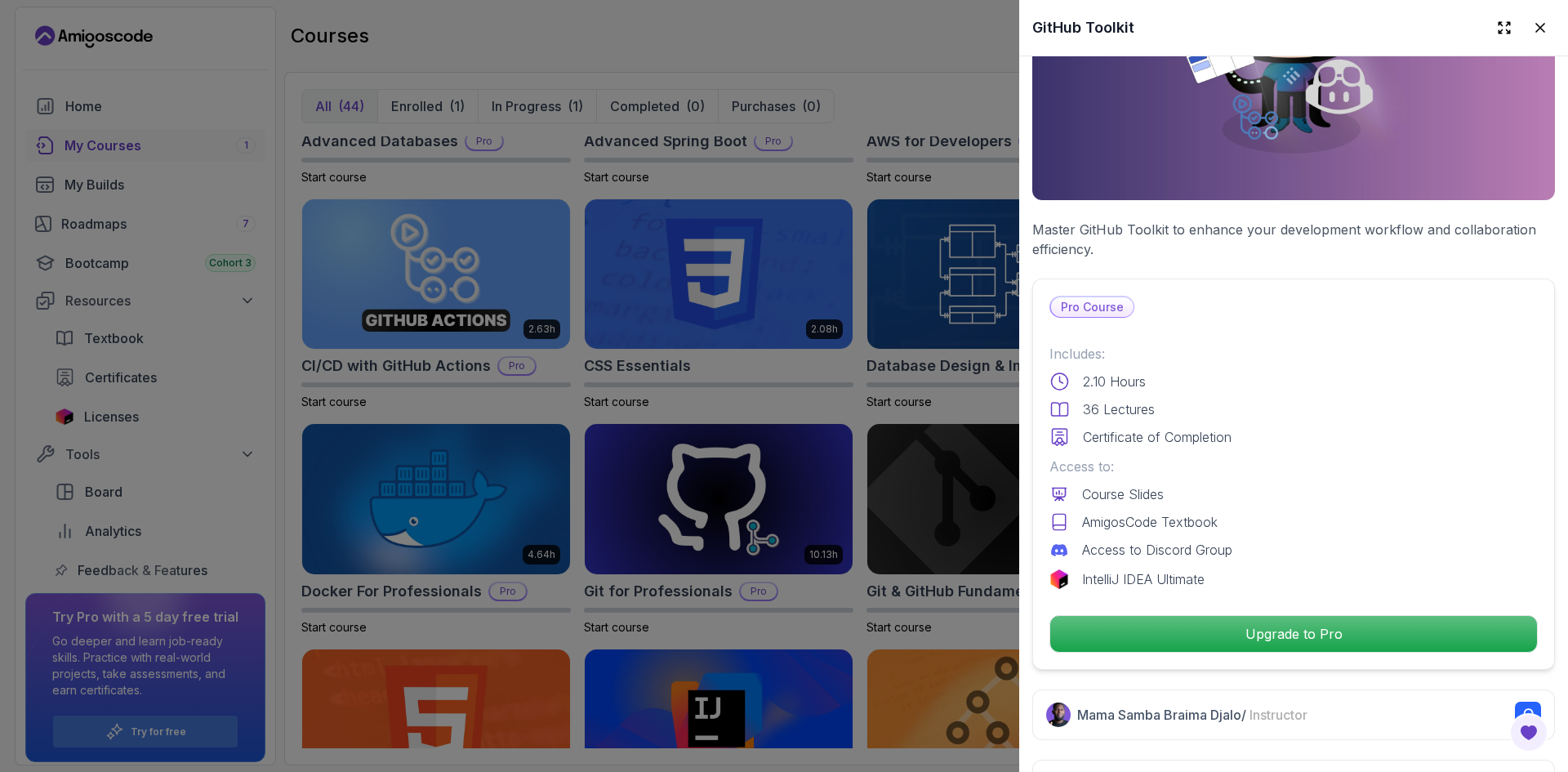
click at [984, 498] on div at bounding box center [784, 386] width 1568 height 772
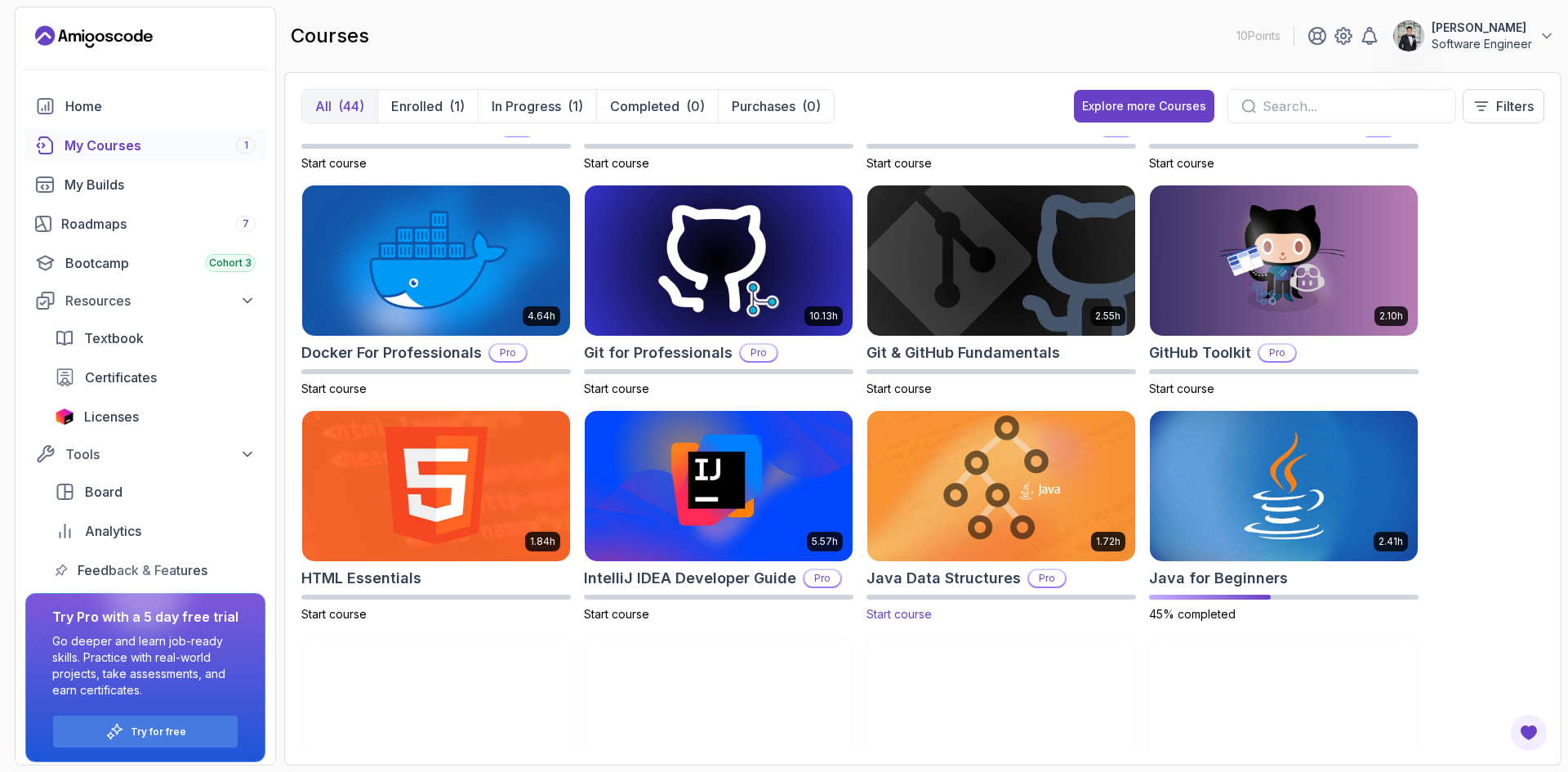
scroll to position [408, 0]
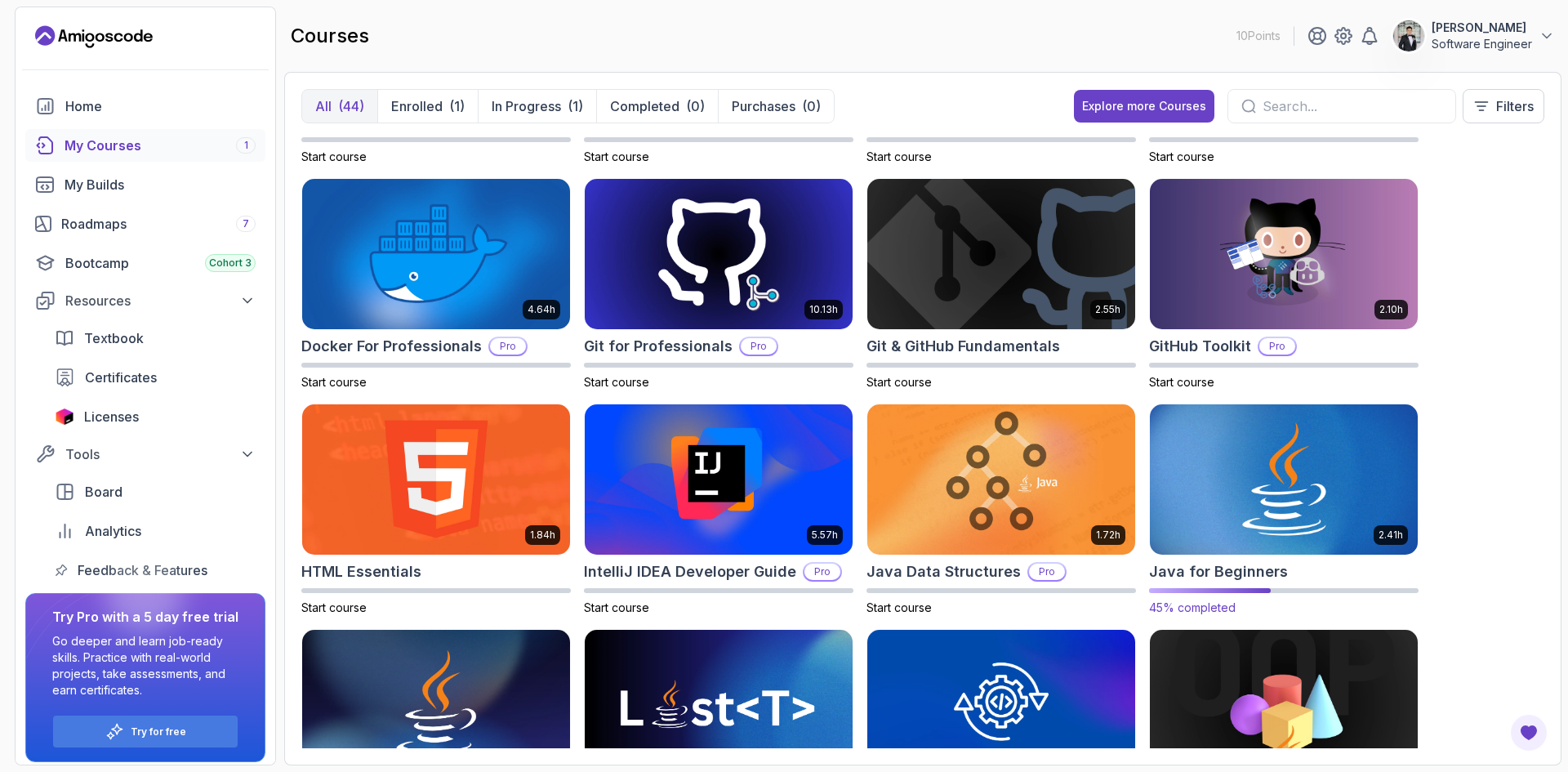
click at [1210, 530] on img at bounding box center [1284, 479] width 281 height 158
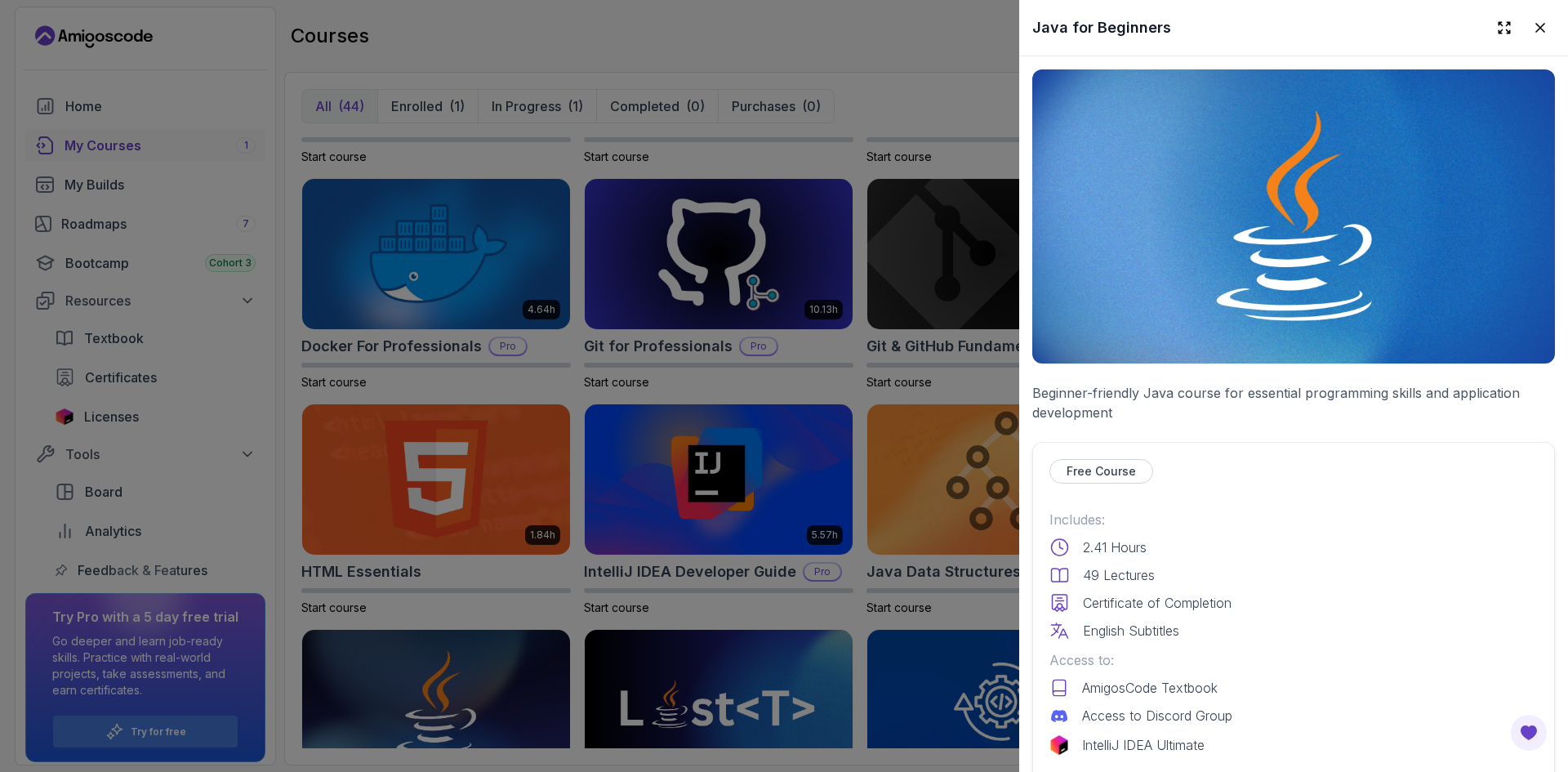
click at [985, 454] on div at bounding box center [784, 386] width 1568 height 772
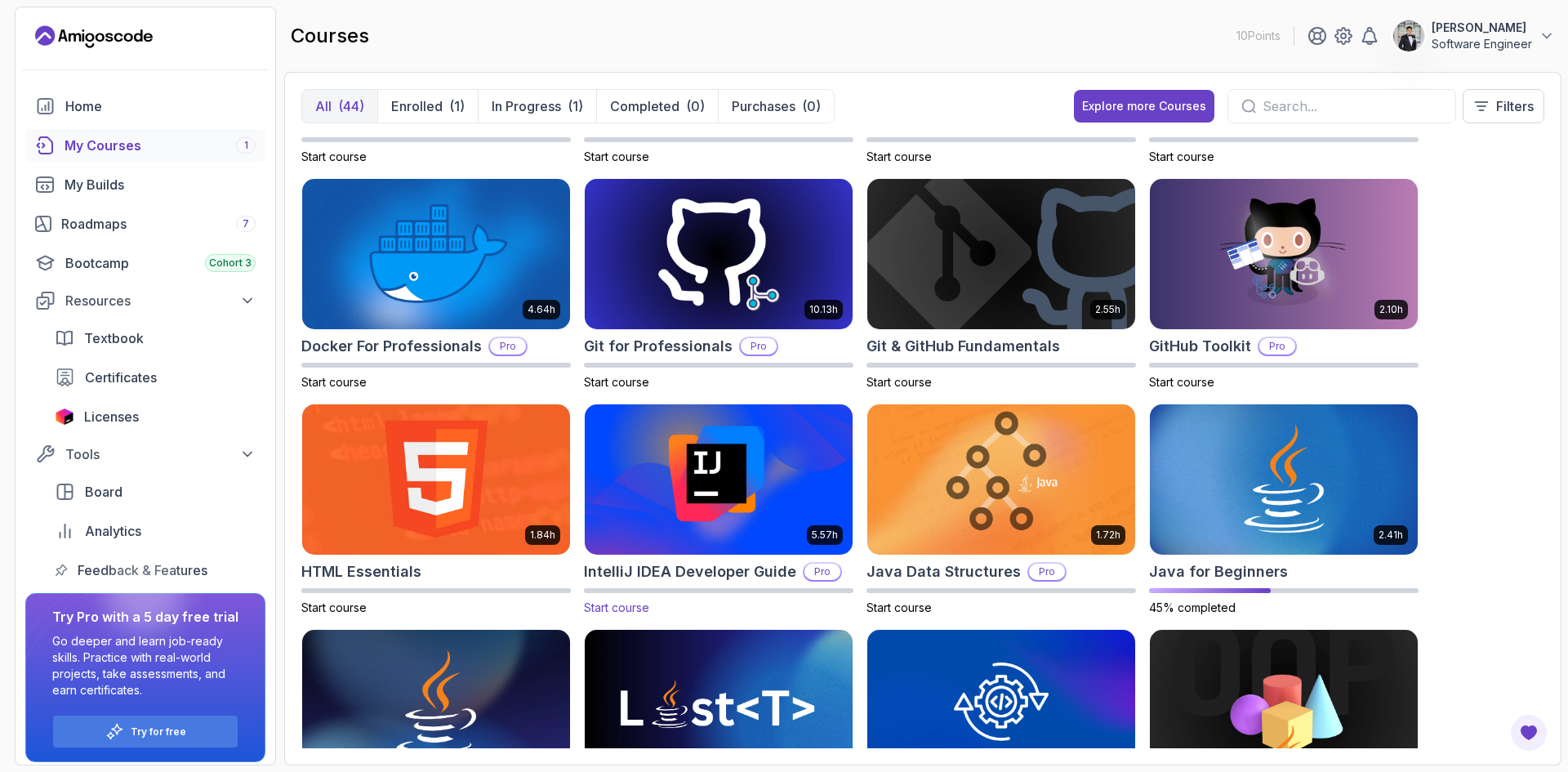
click at [686, 478] on img at bounding box center [719, 479] width 281 height 158
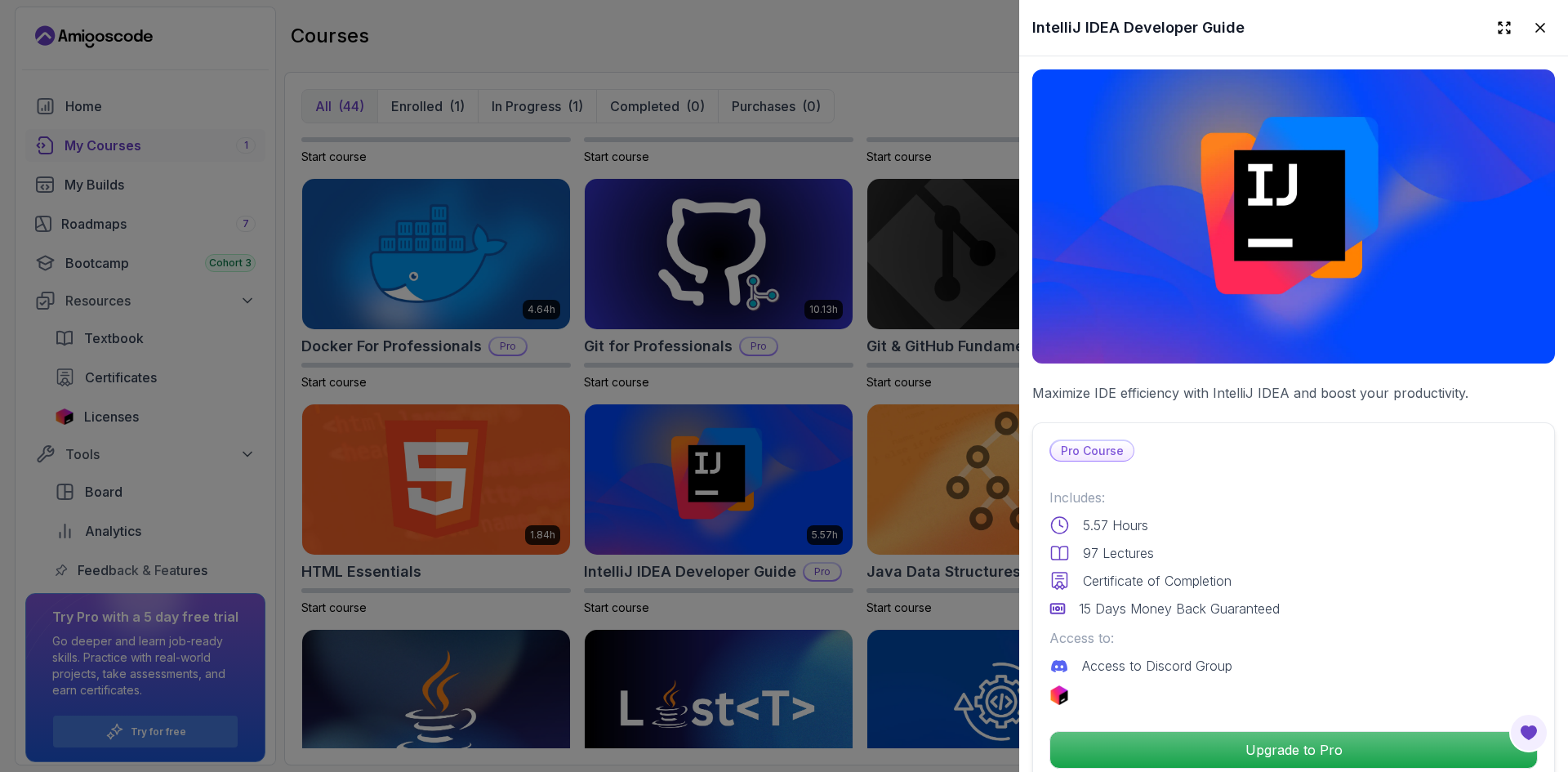
click at [932, 478] on div at bounding box center [784, 386] width 1568 height 772
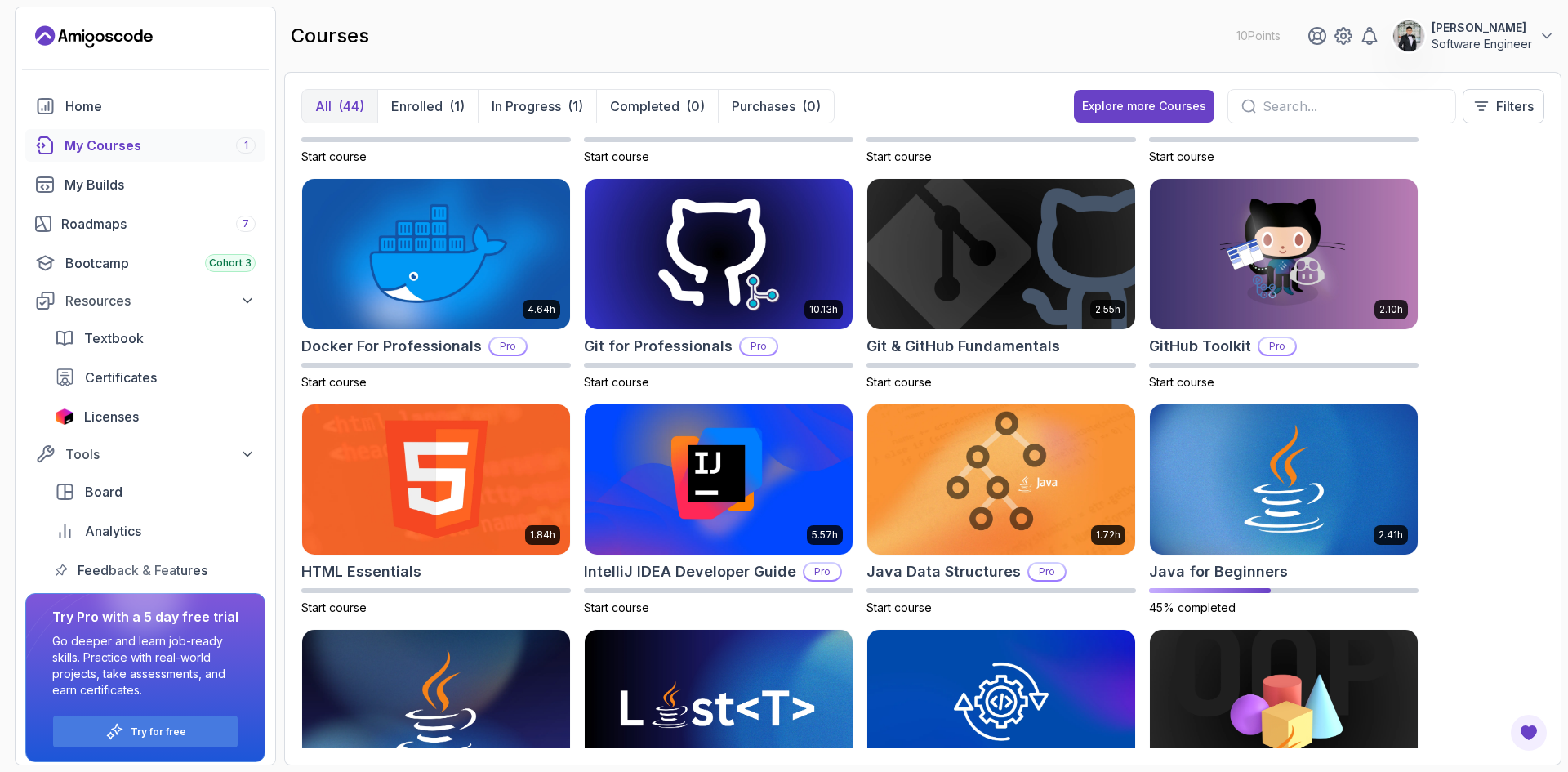
click at [932, 478] on img at bounding box center [1001, 480] width 268 height 150
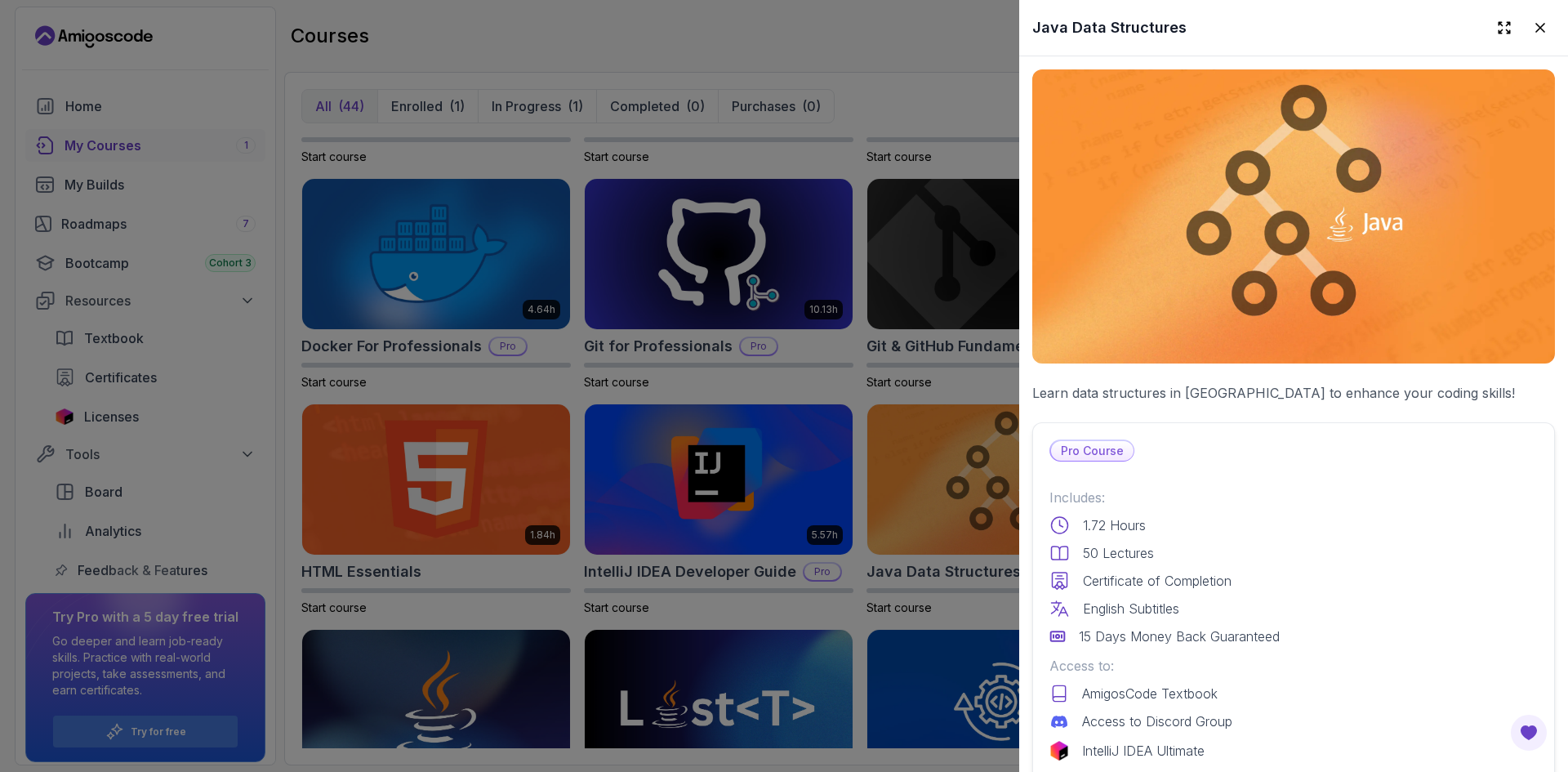
click at [932, 482] on div at bounding box center [784, 386] width 1568 height 772
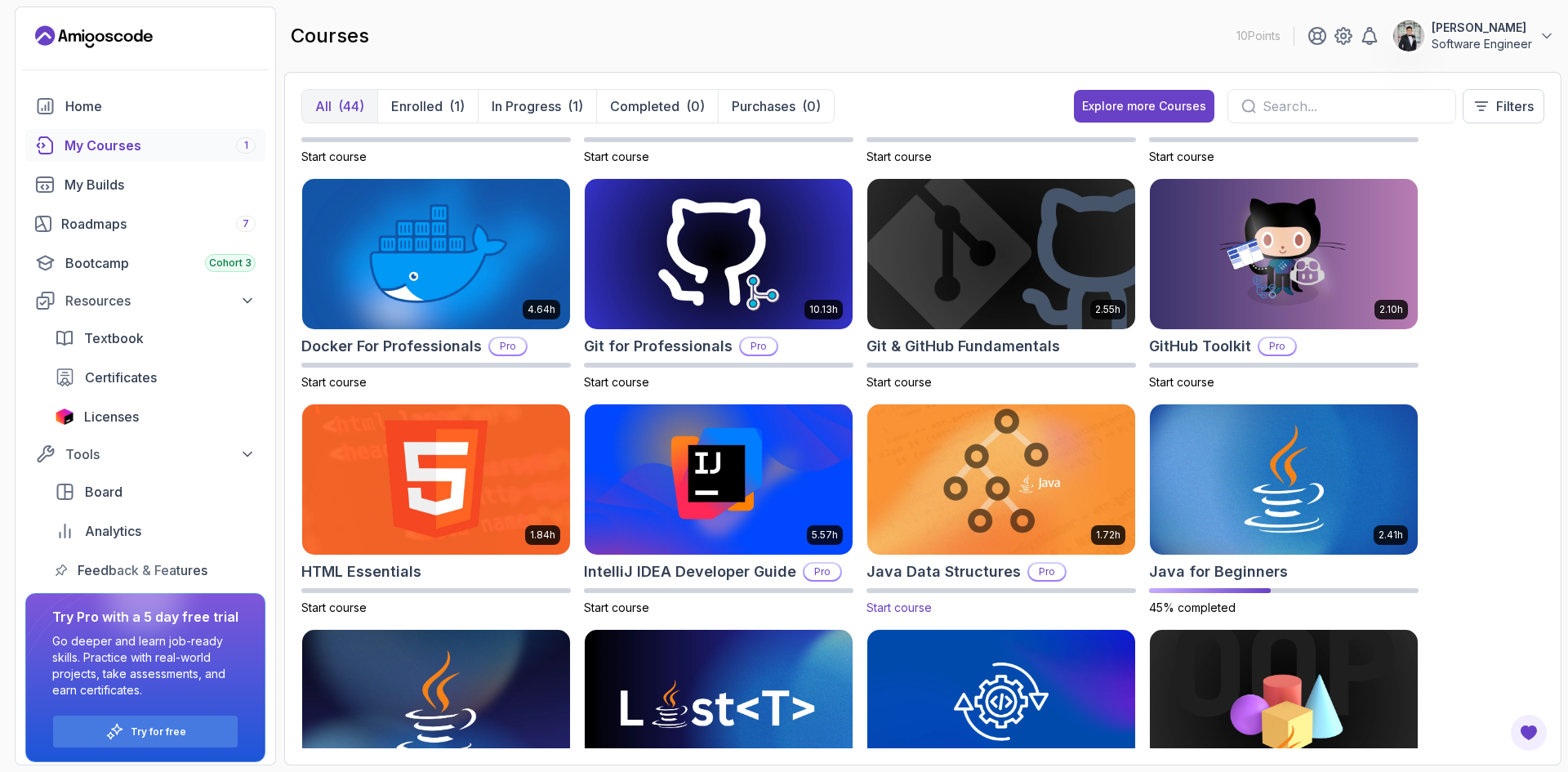
click at [1014, 498] on img at bounding box center [1001, 479] width 281 height 158
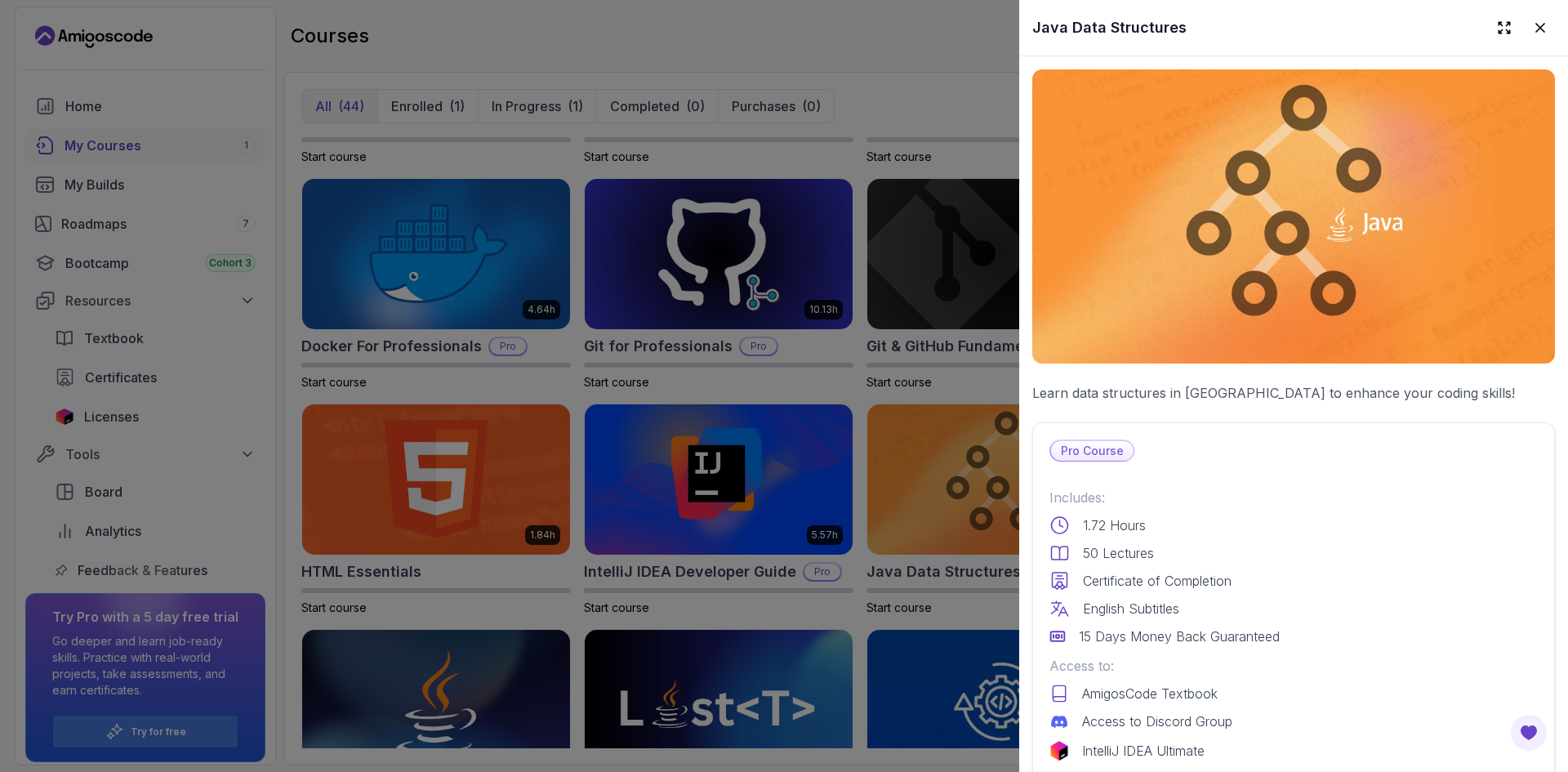
click at [883, 495] on div at bounding box center [784, 386] width 1568 height 772
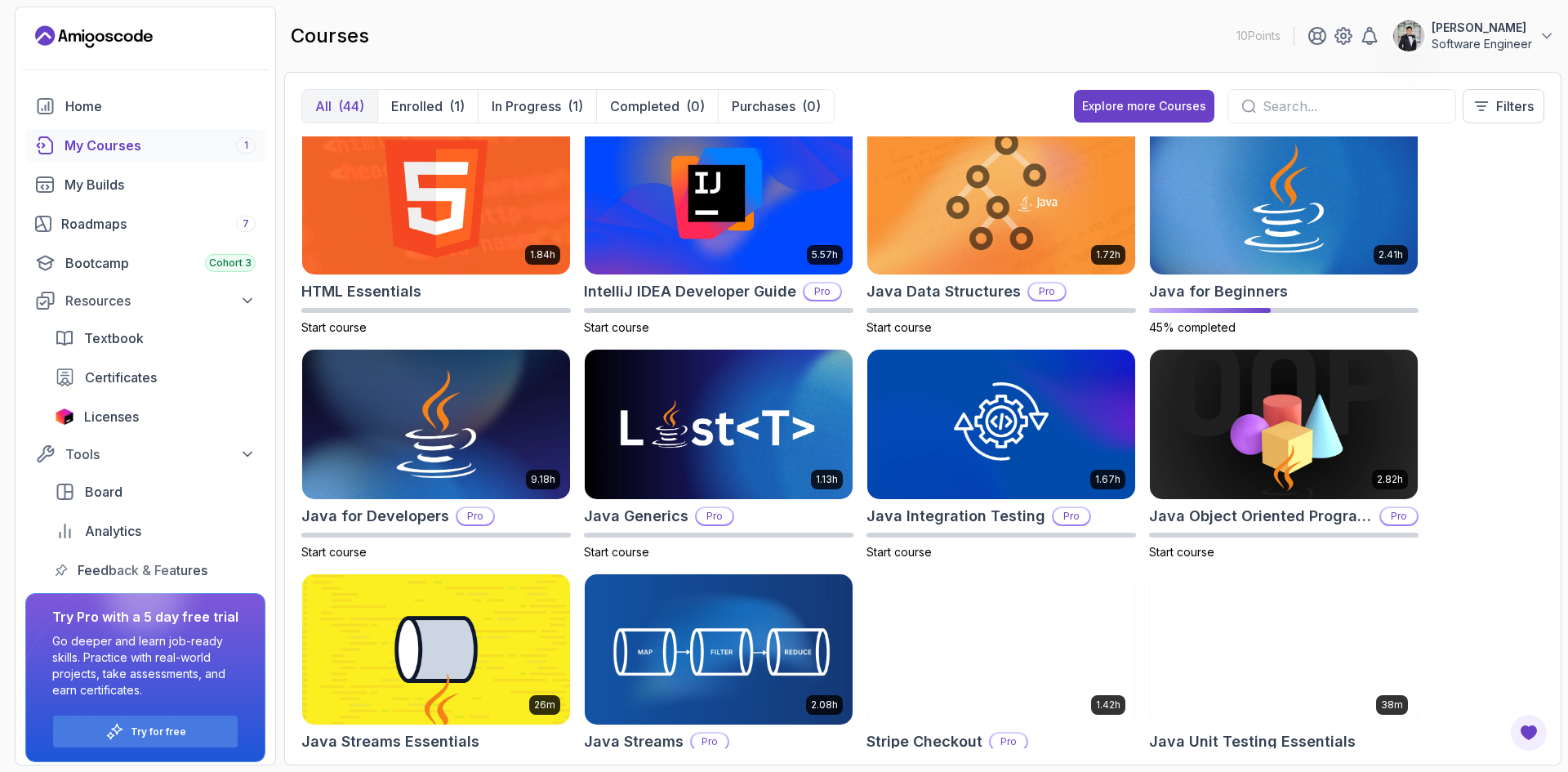
scroll to position [735, 0]
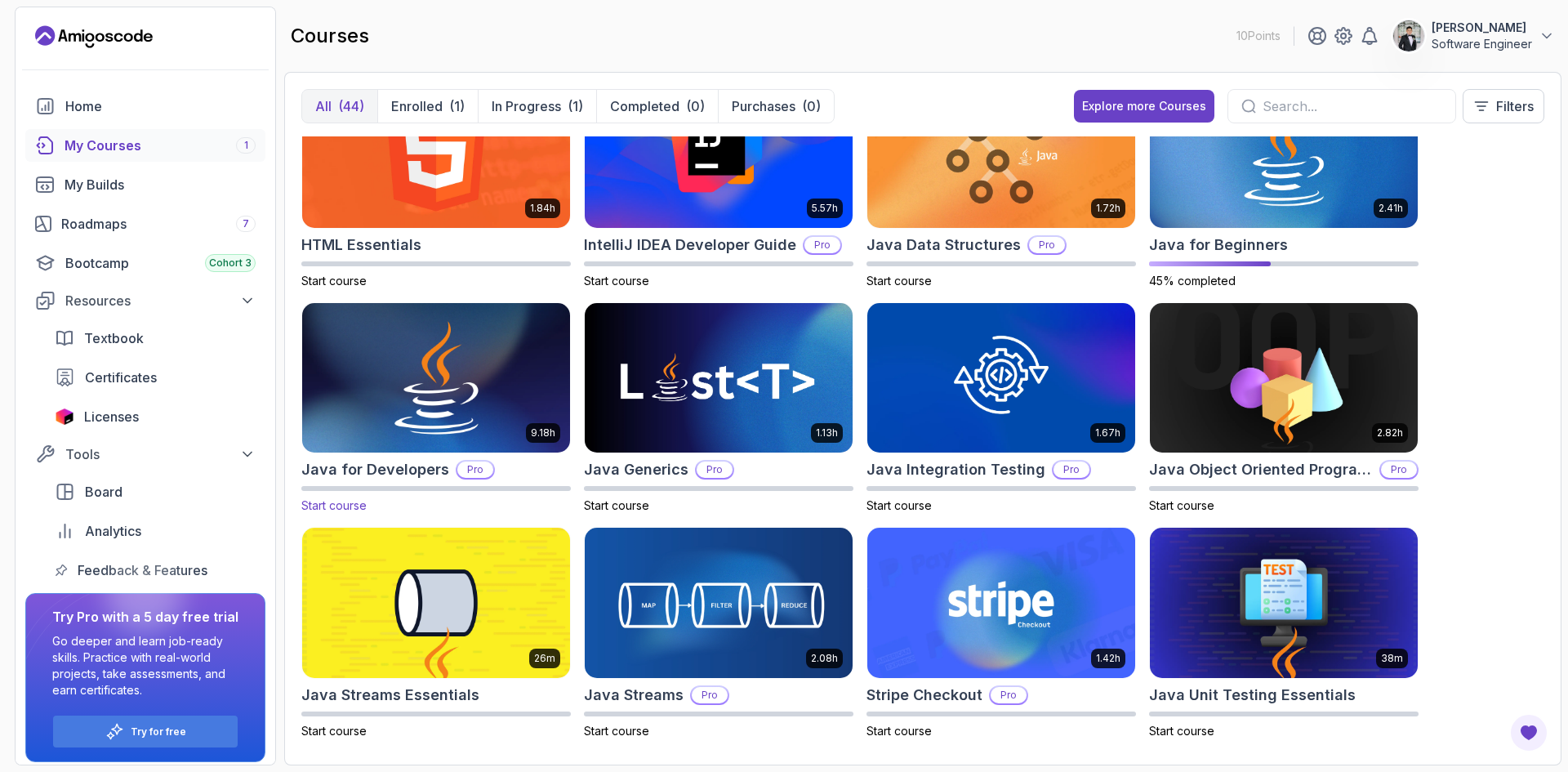
click at [432, 346] on img at bounding box center [436, 378] width 281 height 158
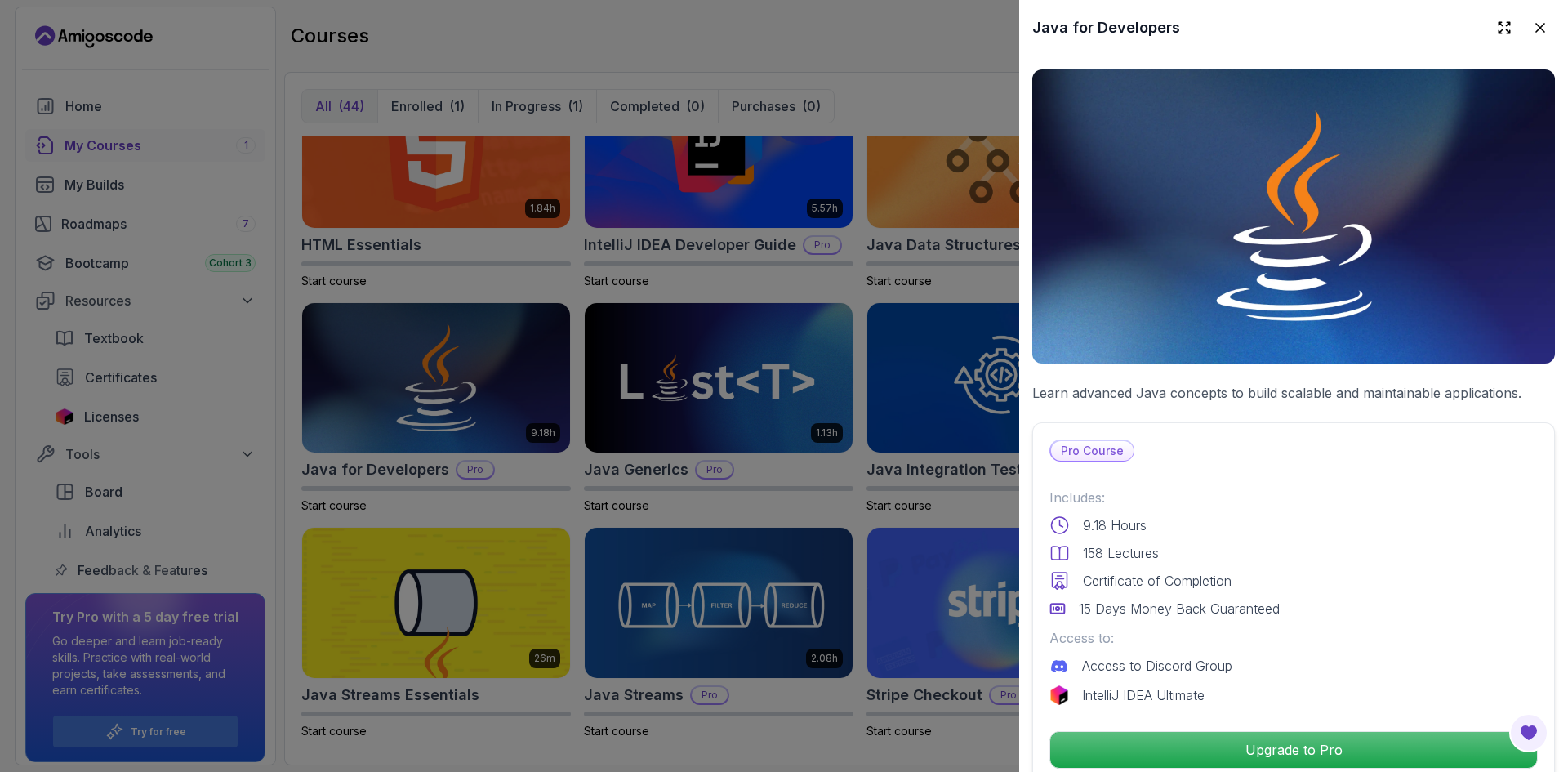
click at [656, 354] on div at bounding box center [784, 386] width 1568 height 772
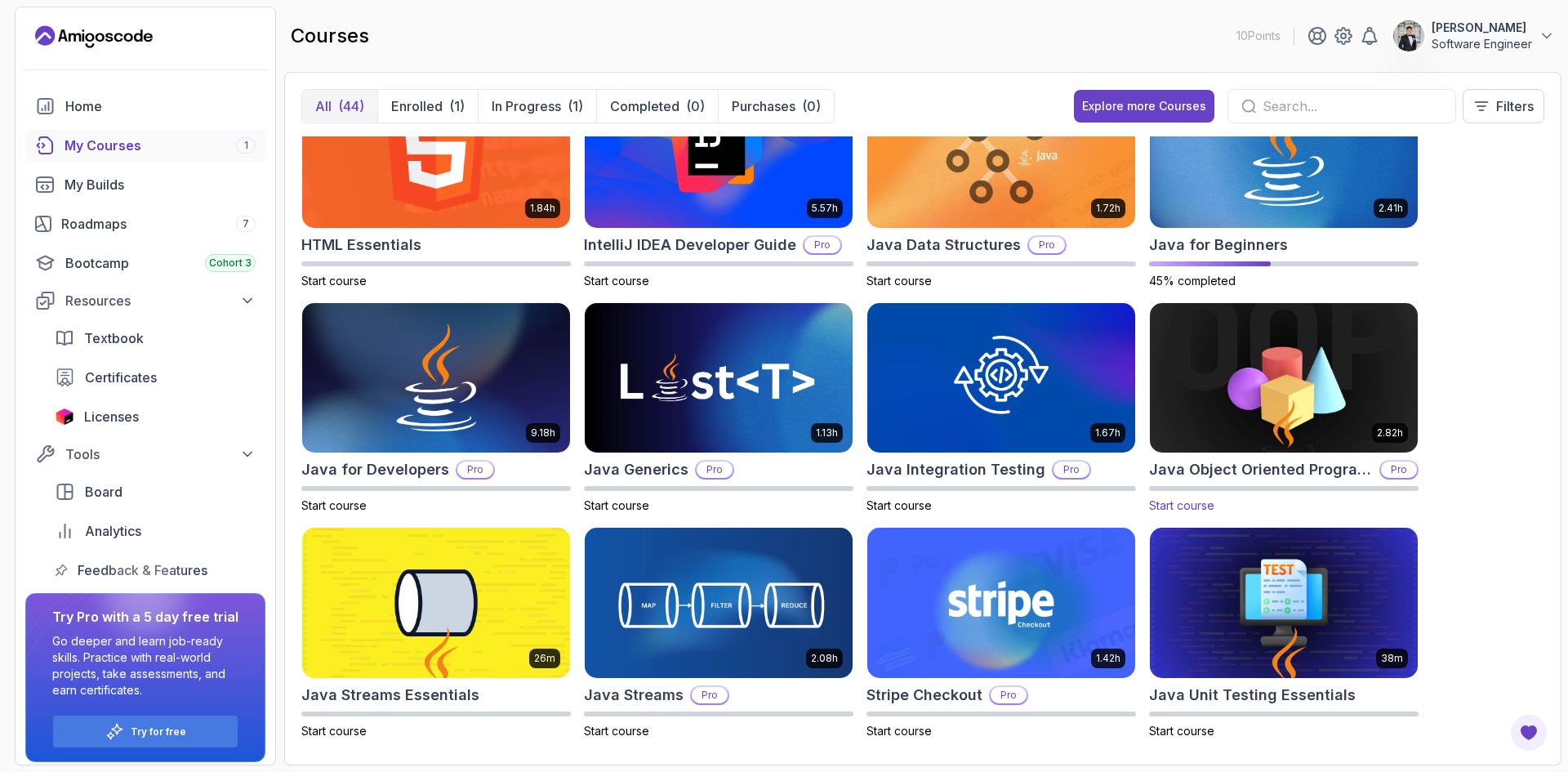
click at [1241, 364] on img at bounding box center [1284, 378] width 281 height 158
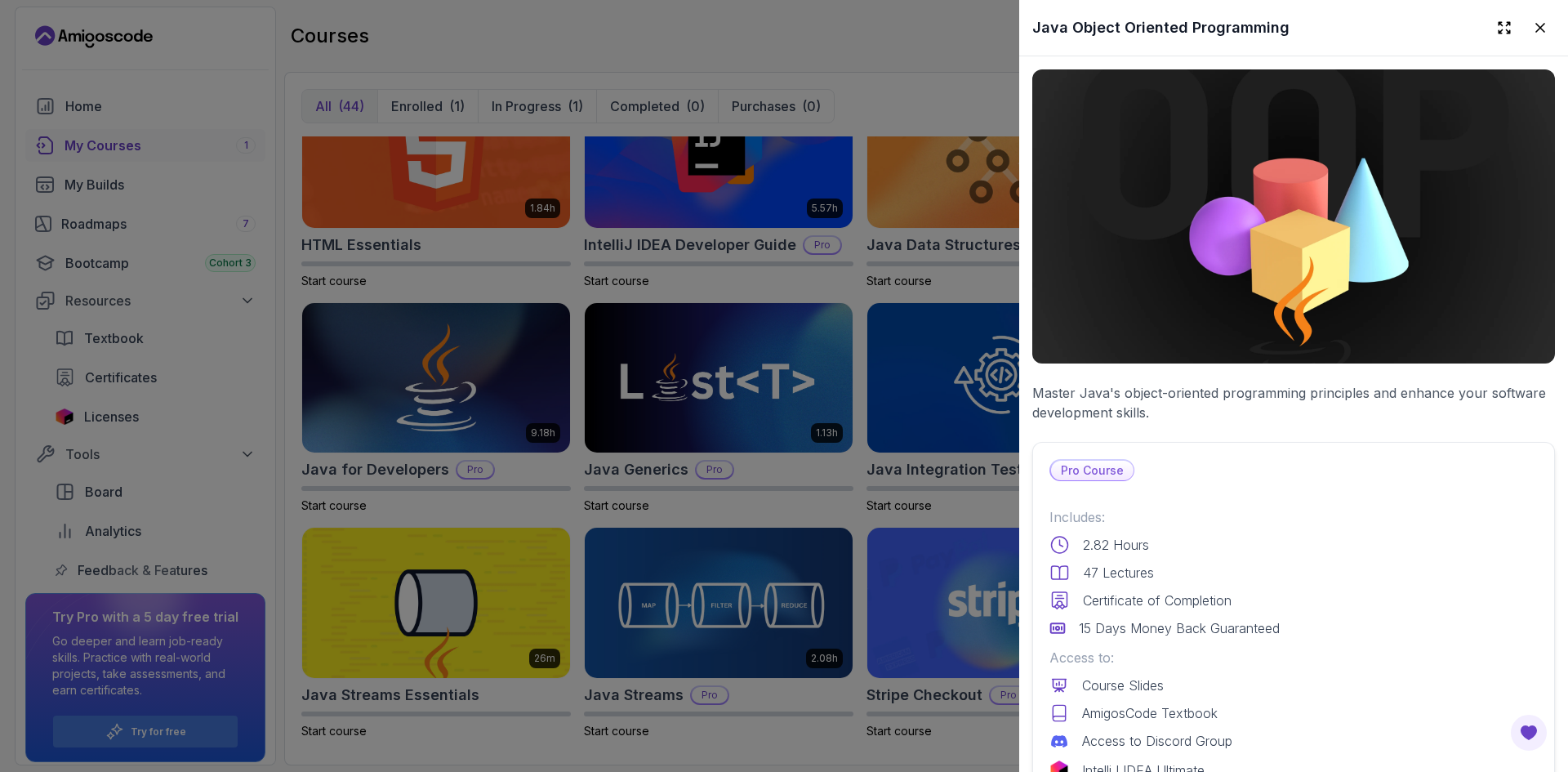
click at [796, 618] on div at bounding box center [784, 386] width 1568 height 772
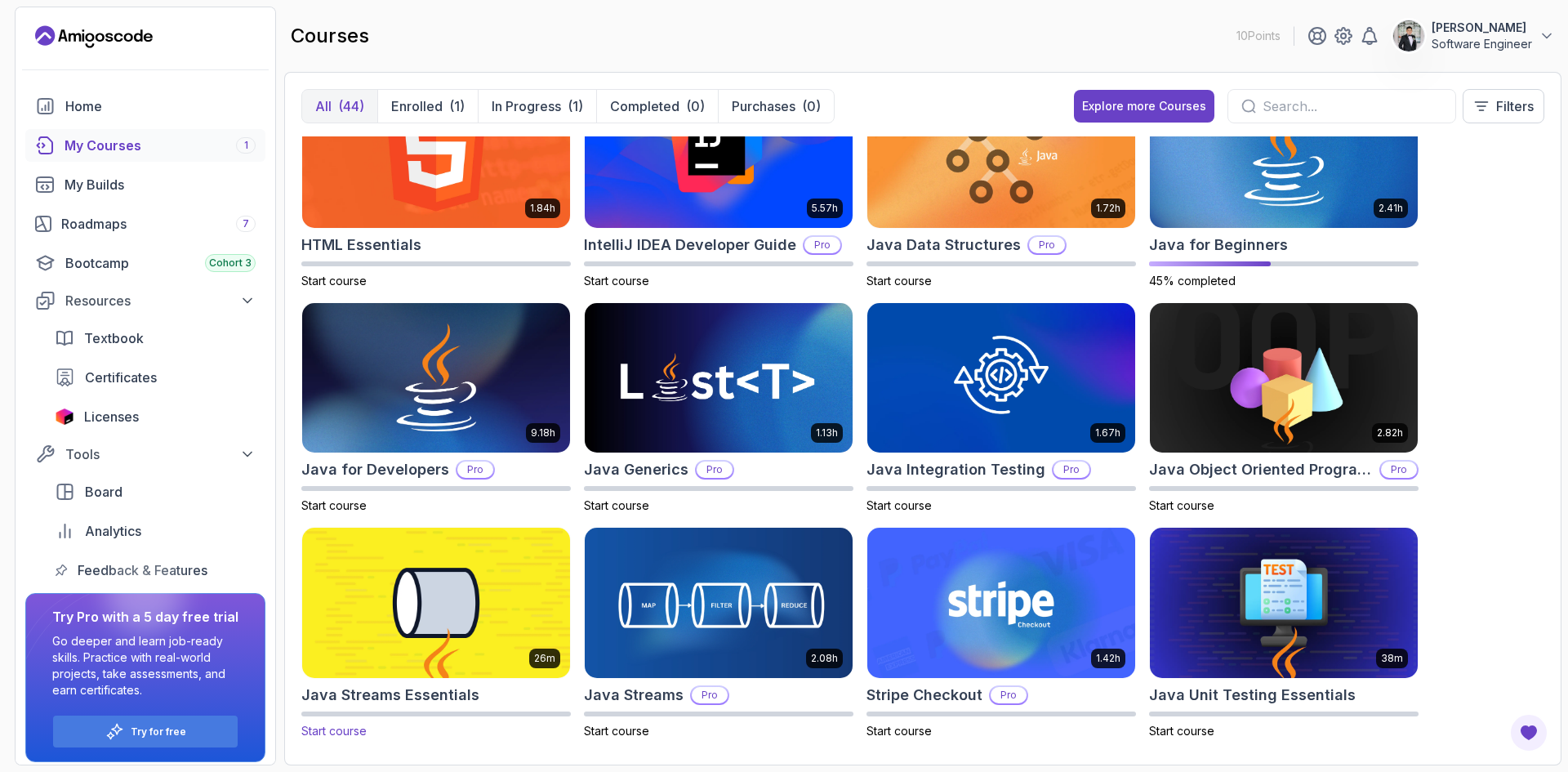
click at [468, 593] on img at bounding box center [436, 603] width 281 height 158
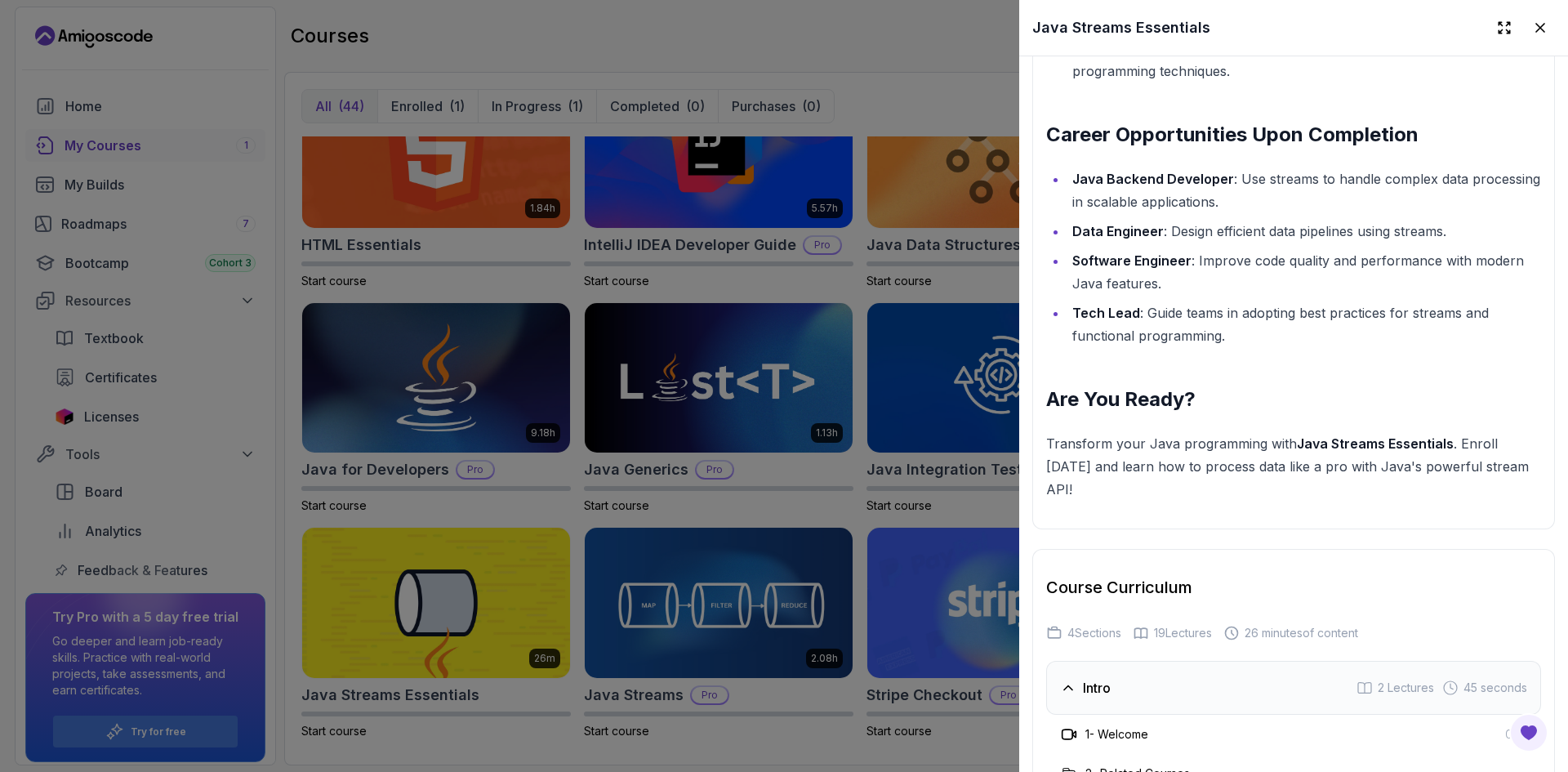
scroll to position [2287, 0]
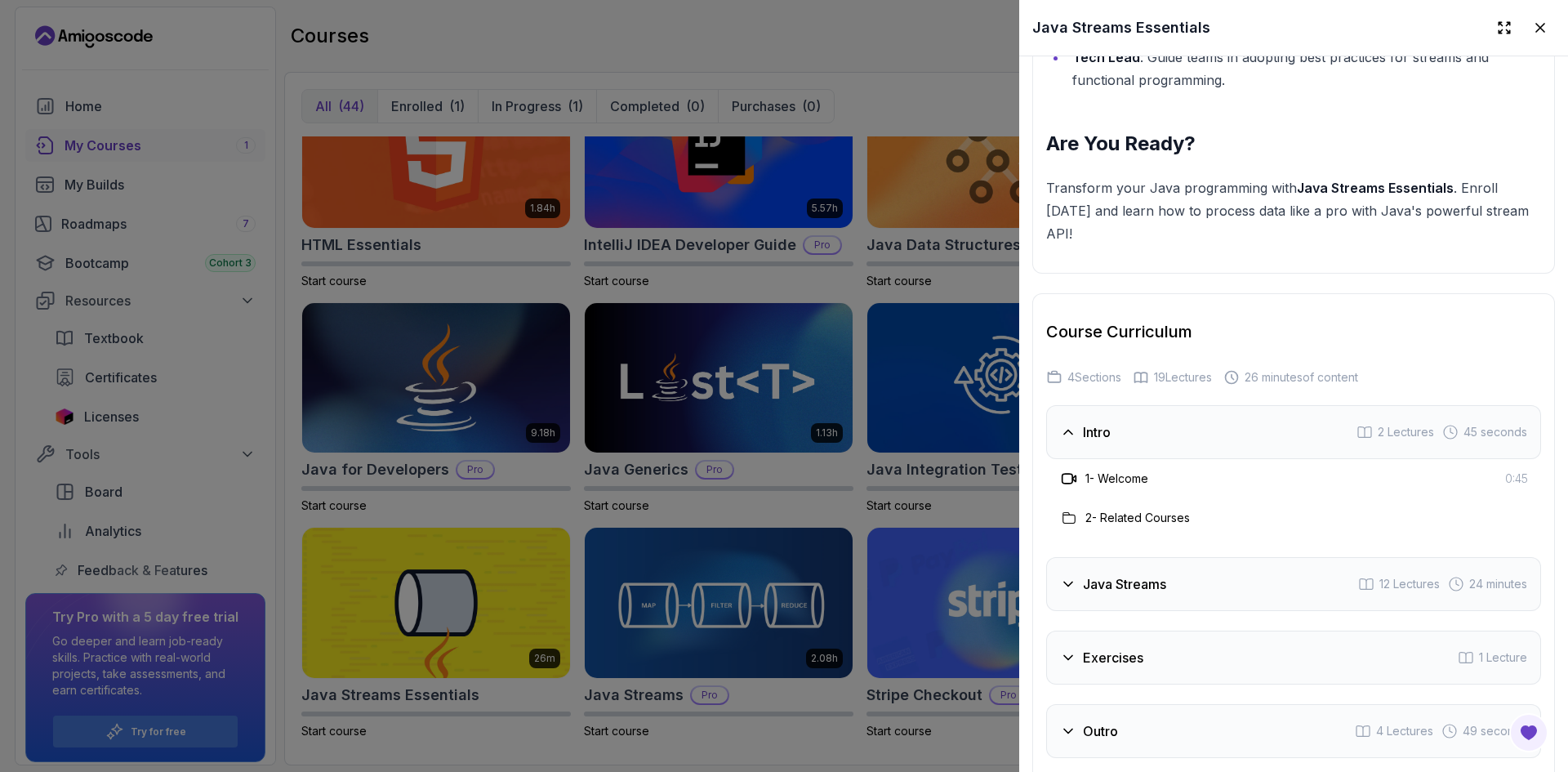
click at [924, 596] on div at bounding box center [784, 386] width 1568 height 772
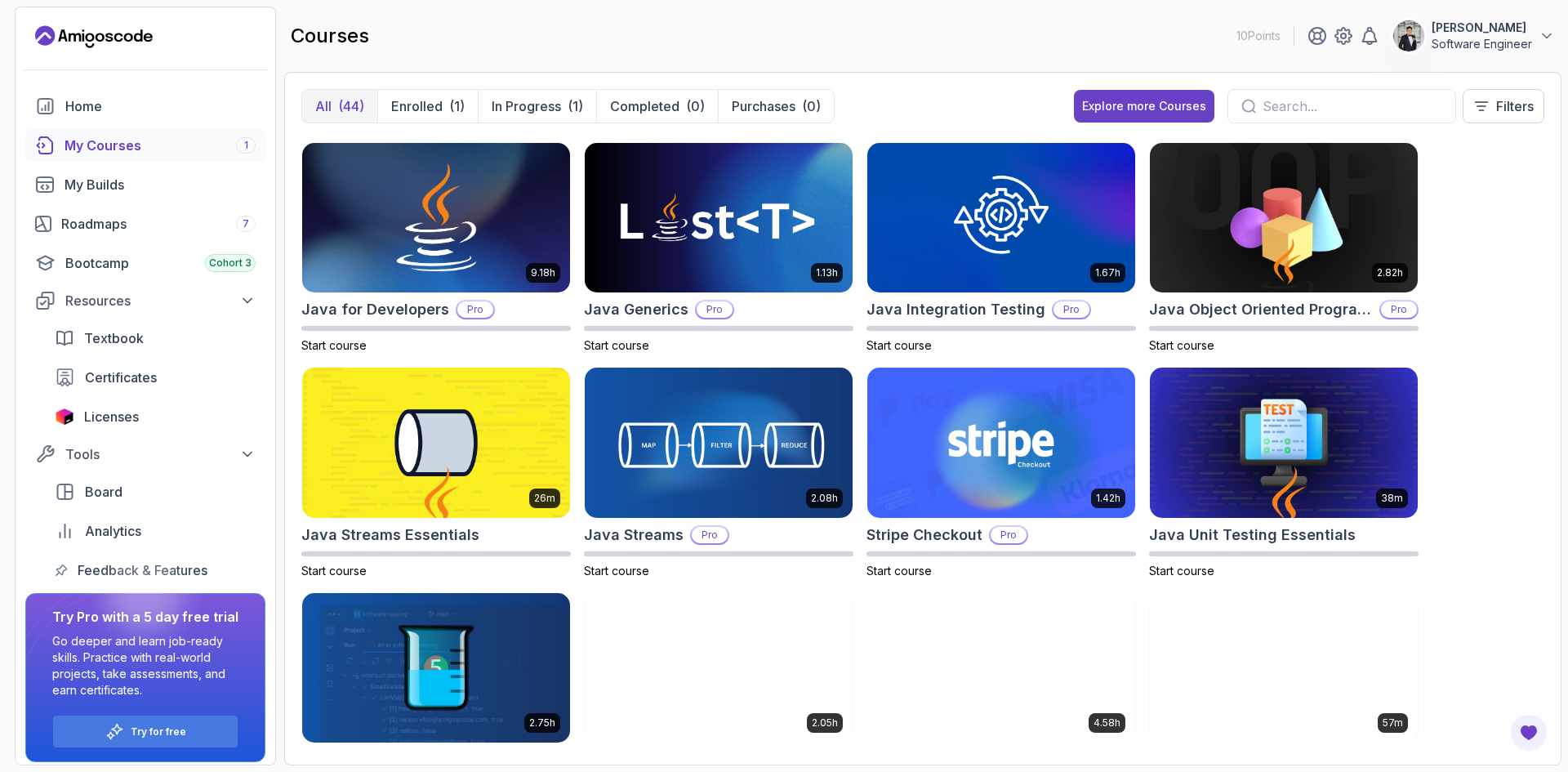
scroll to position [898, 0]
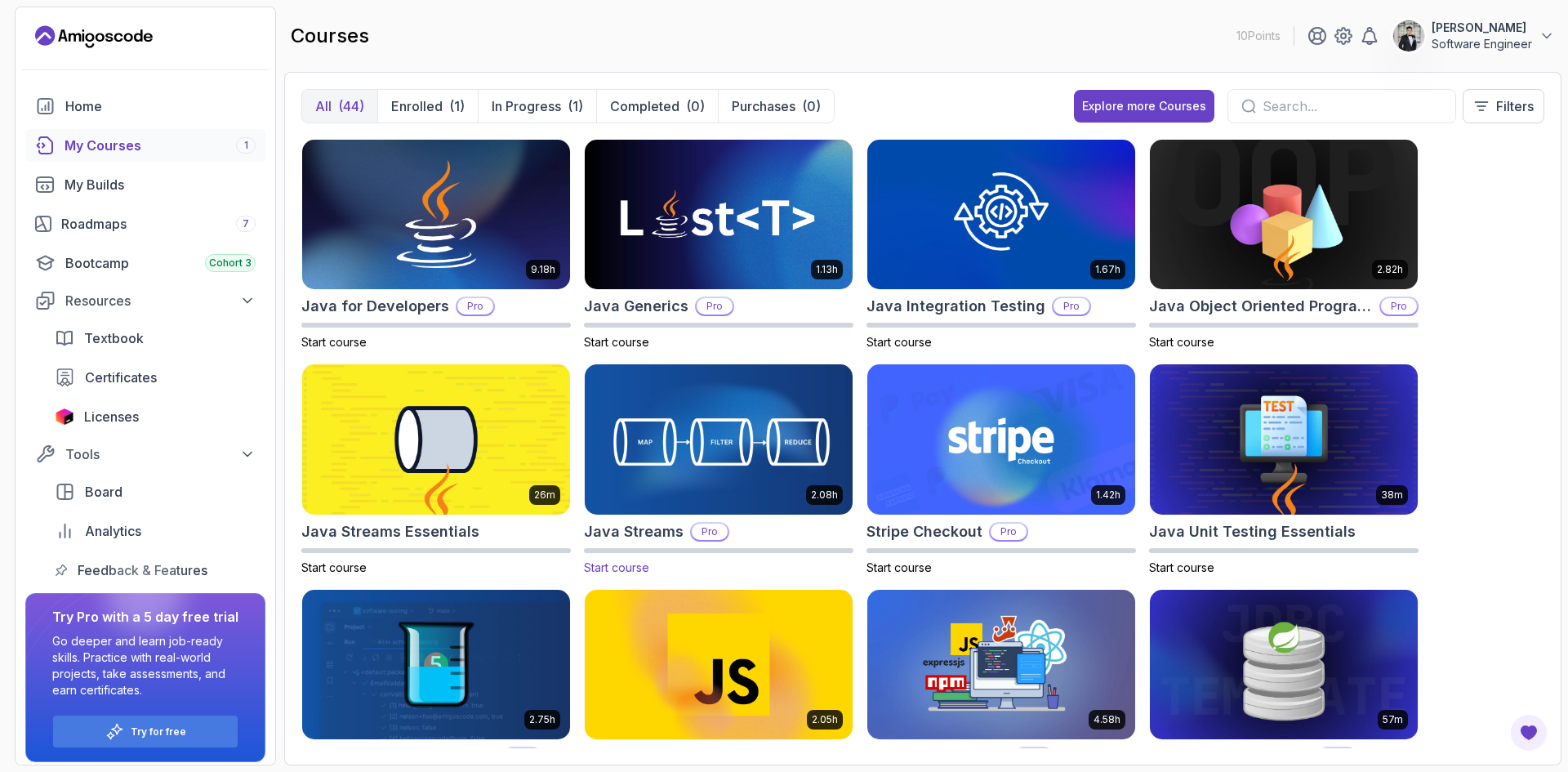
click at [767, 425] on img at bounding box center [719, 440] width 281 height 158
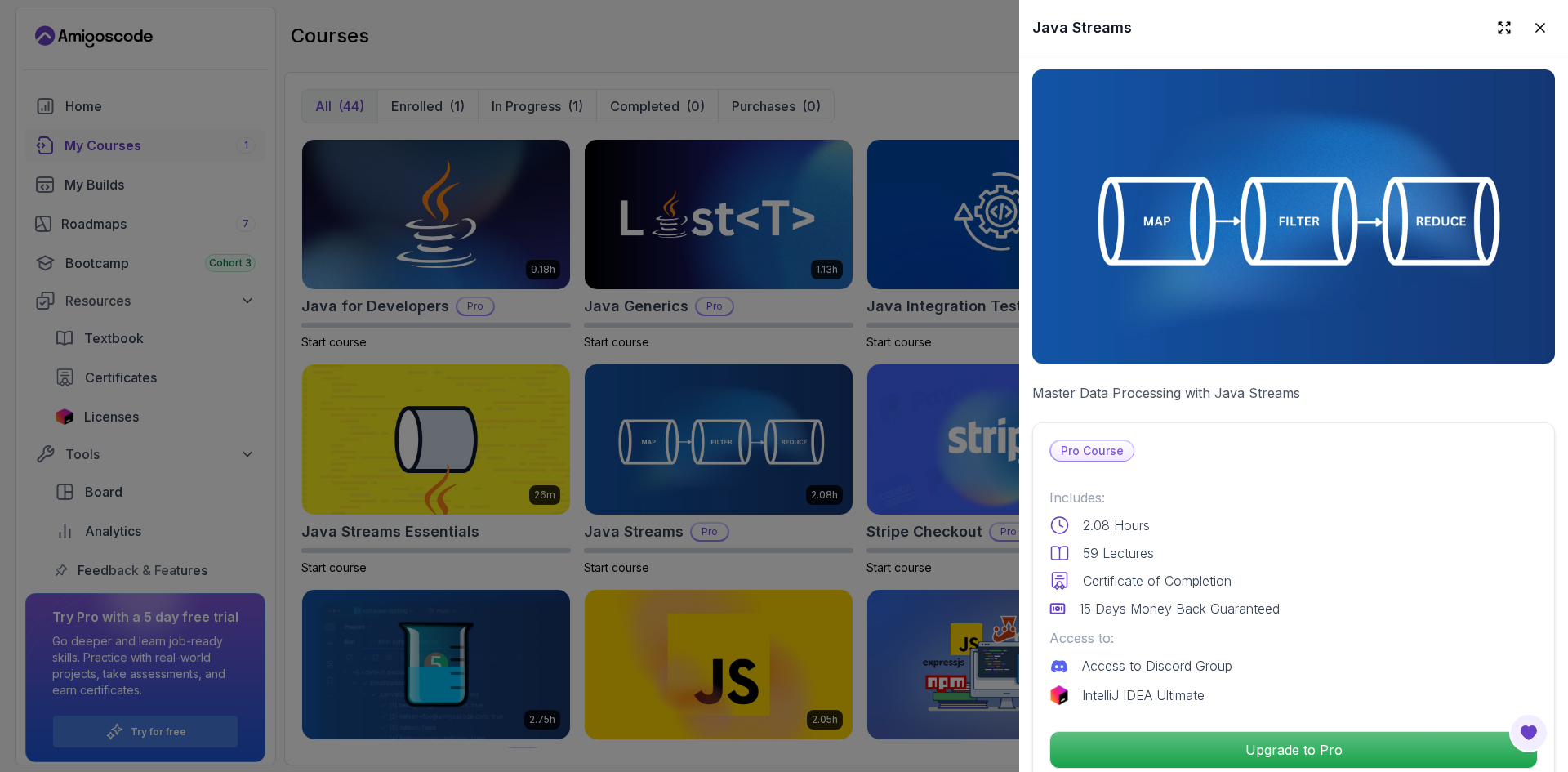
click at [895, 421] on div at bounding box center [784, 386] width 1568 height 772
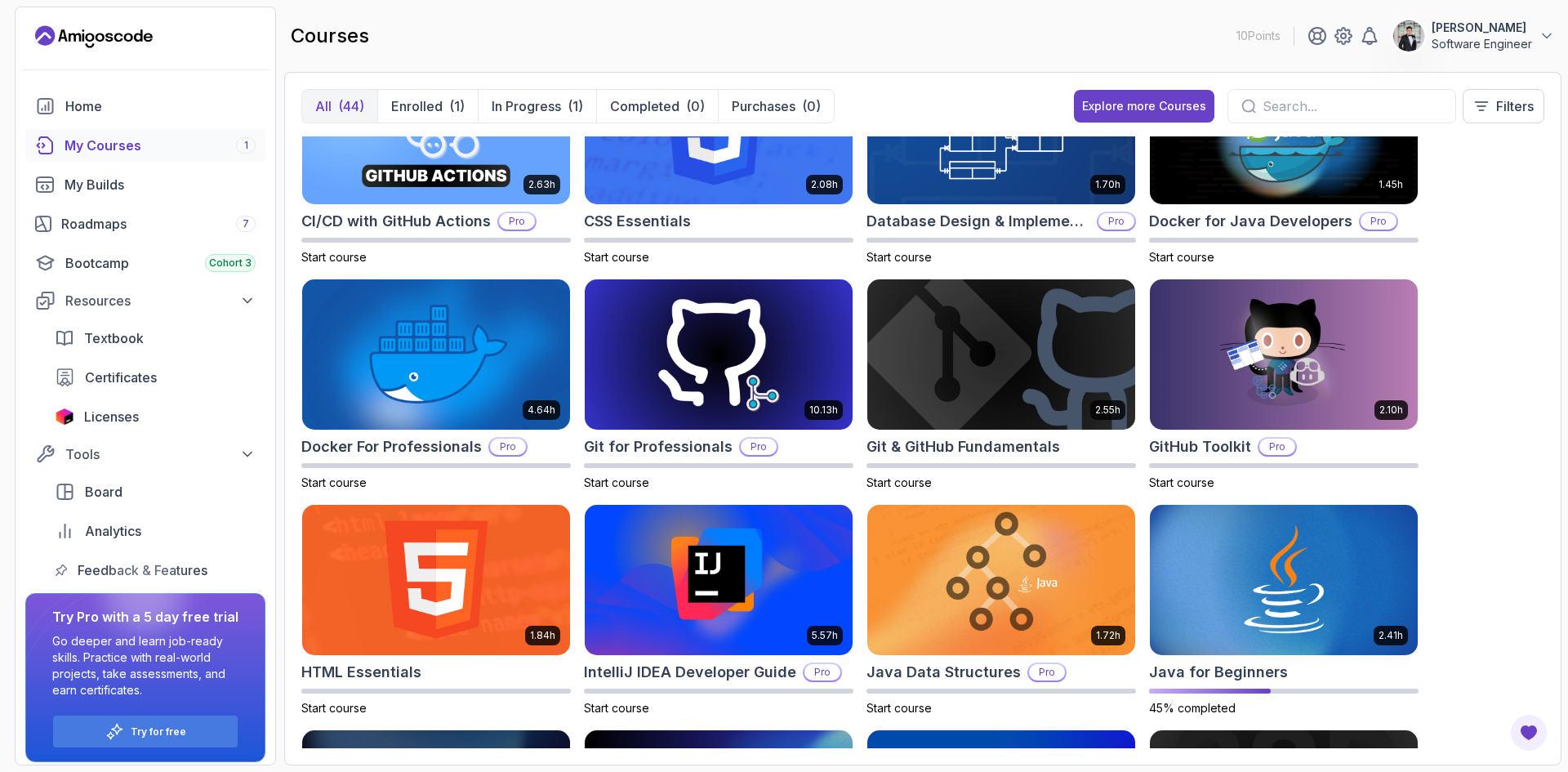
scroll to position [408, 0]
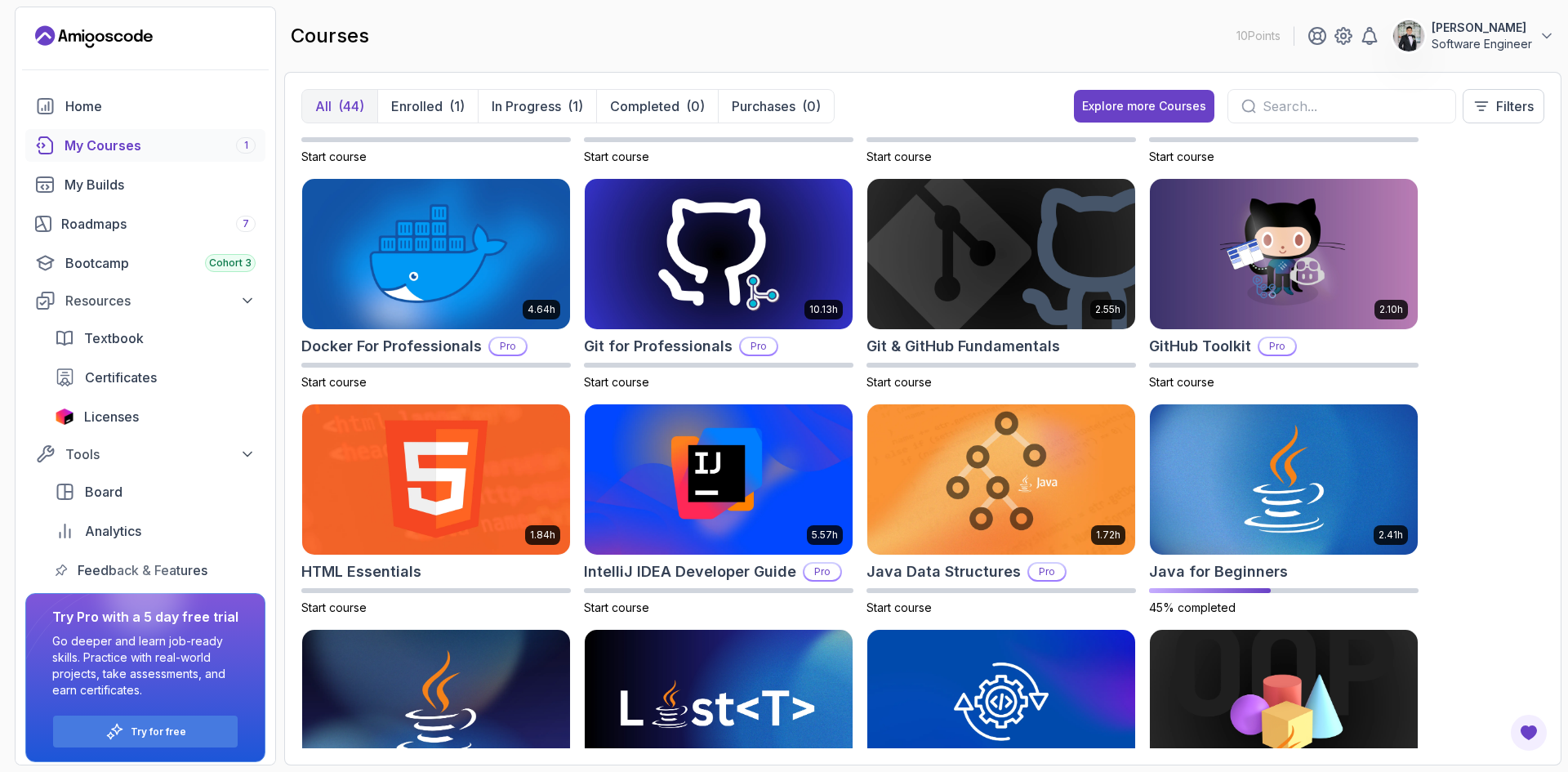
click at [1231, 468] on img at bounding box center [1284, 480] width 268 height 150
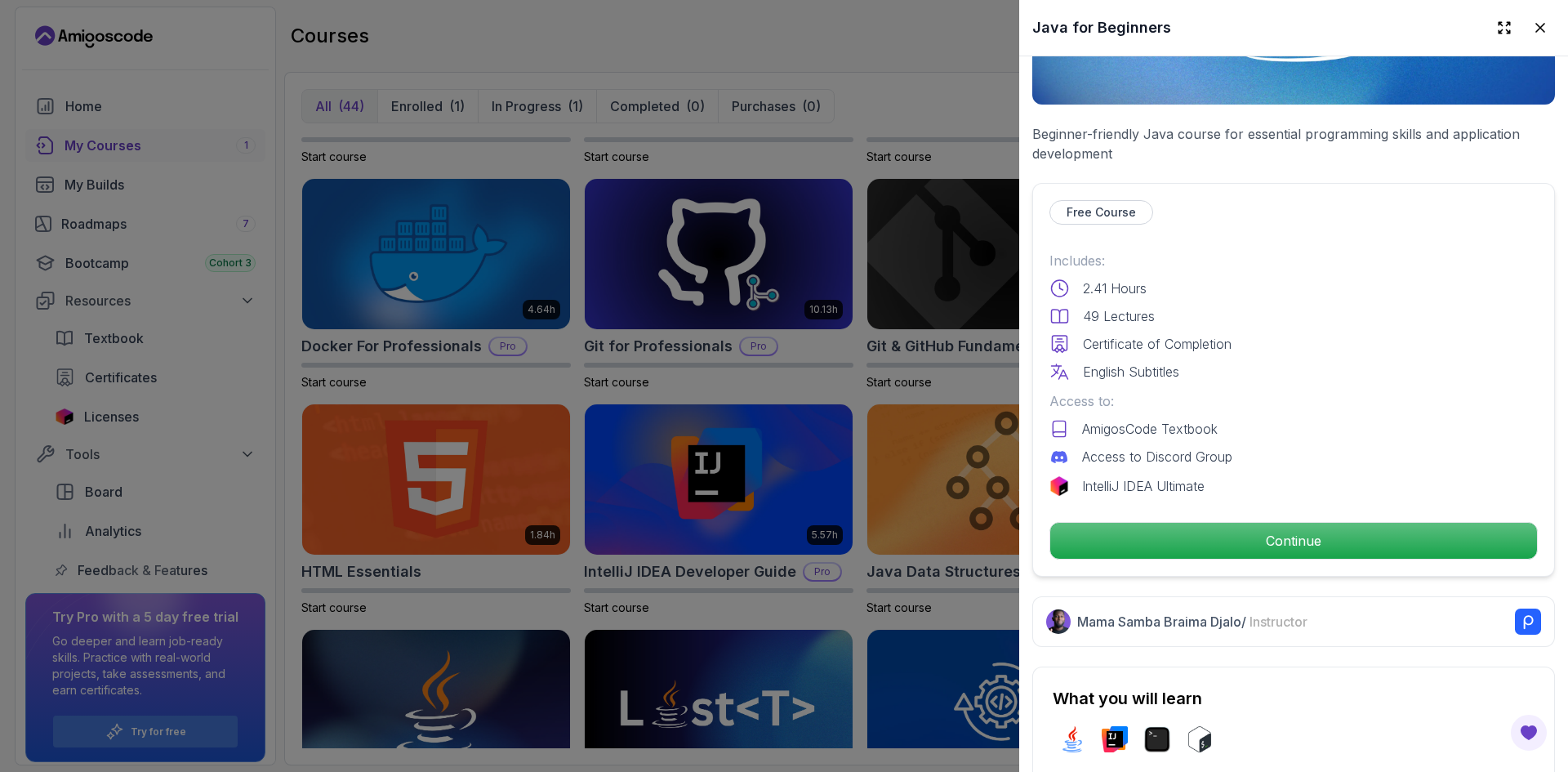
scroll to position [327, 0]
